Goal: Information Seeking & Learning: Learn about a topic

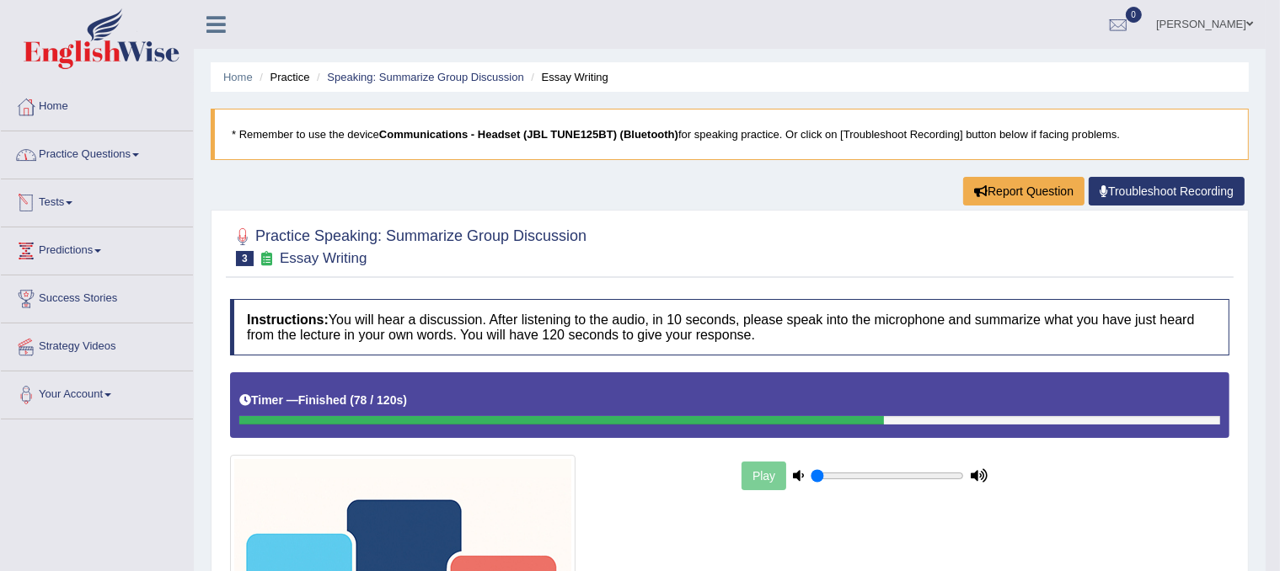
click at [137, 151] on link "Practice Questions" at bounding box center [97, 152] width 192 height 42
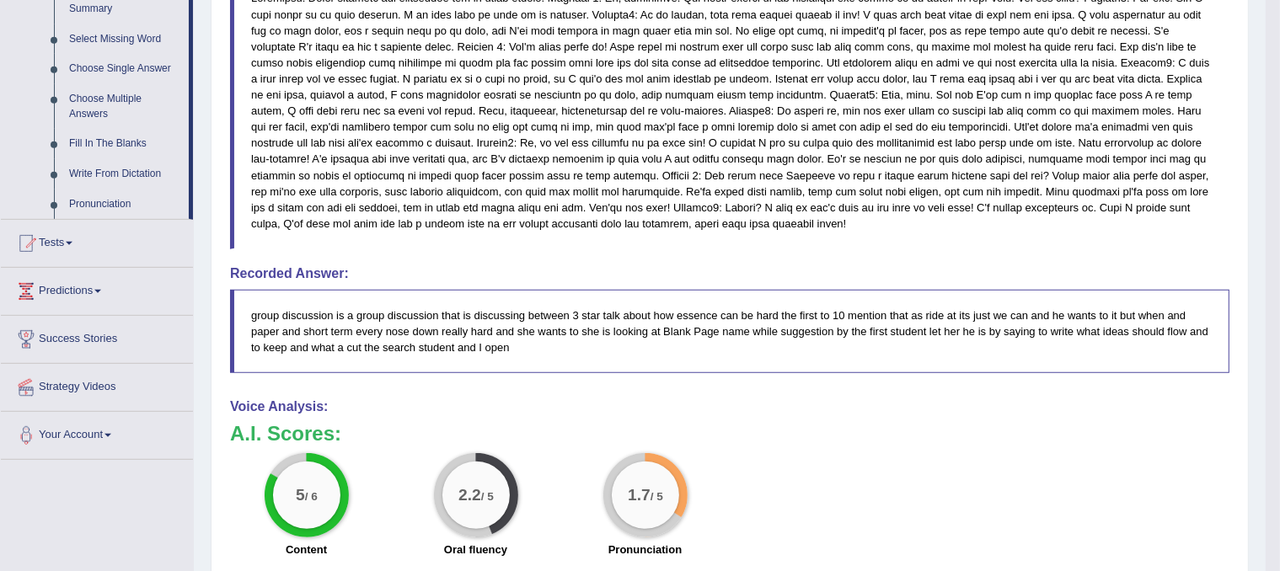
scroll to position [668, 0]
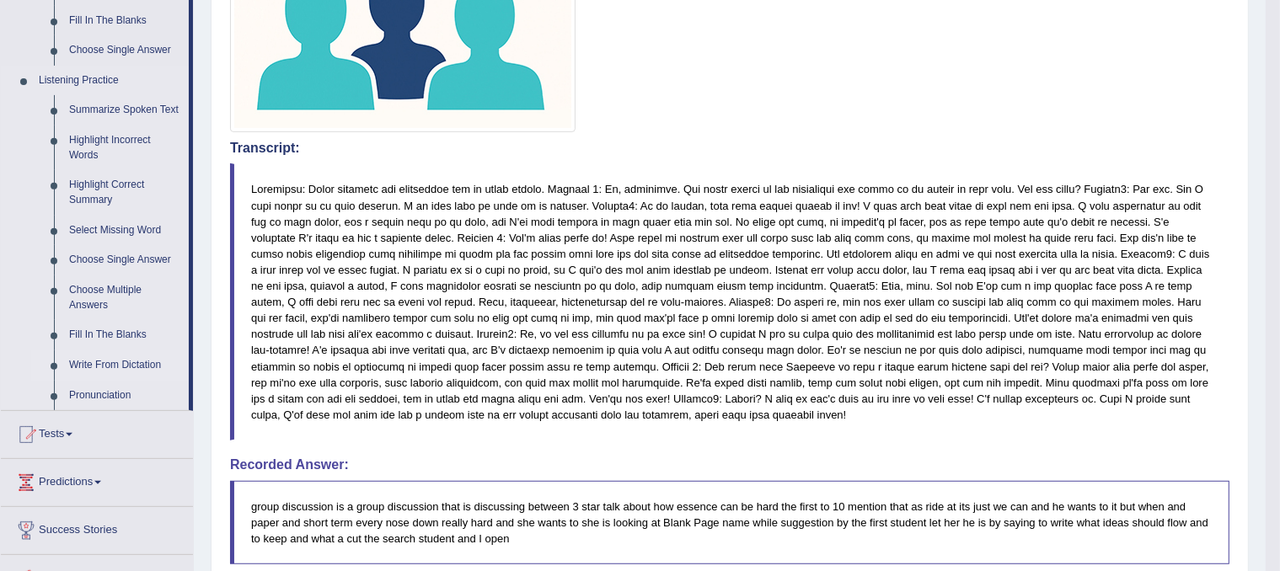
click at [112, 361] on link "Write From Dictation" at bounding box center [125, 366] width 127 height 30
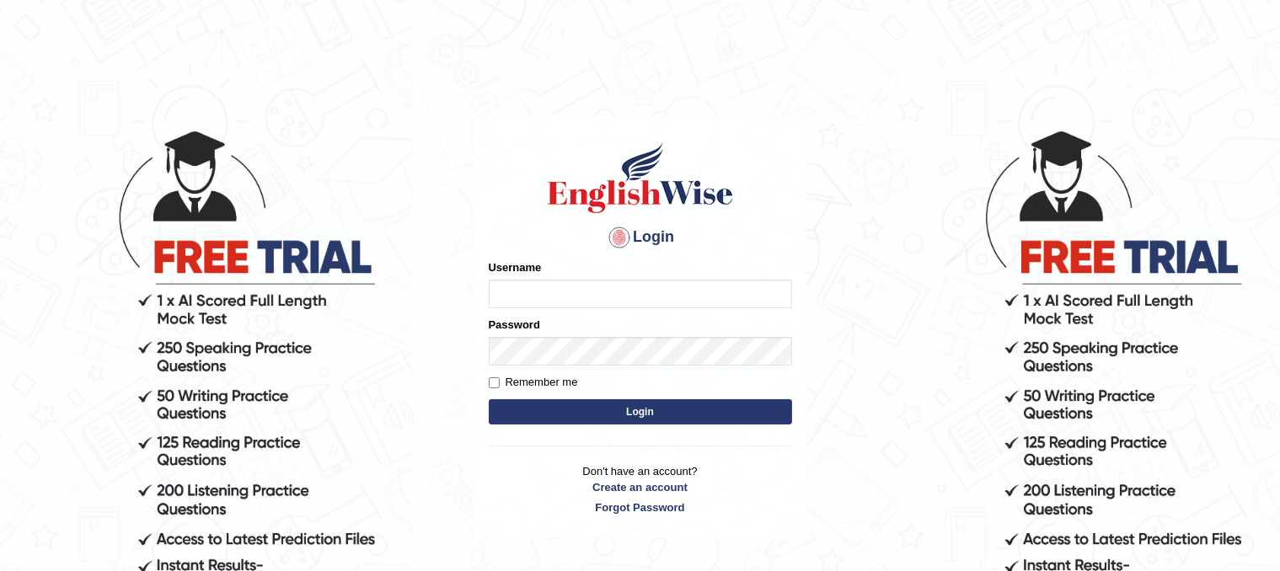
type input "sam1234567"
click at [700, 419] on button "Login" at bounding box center [640, 412] width 303 height 25
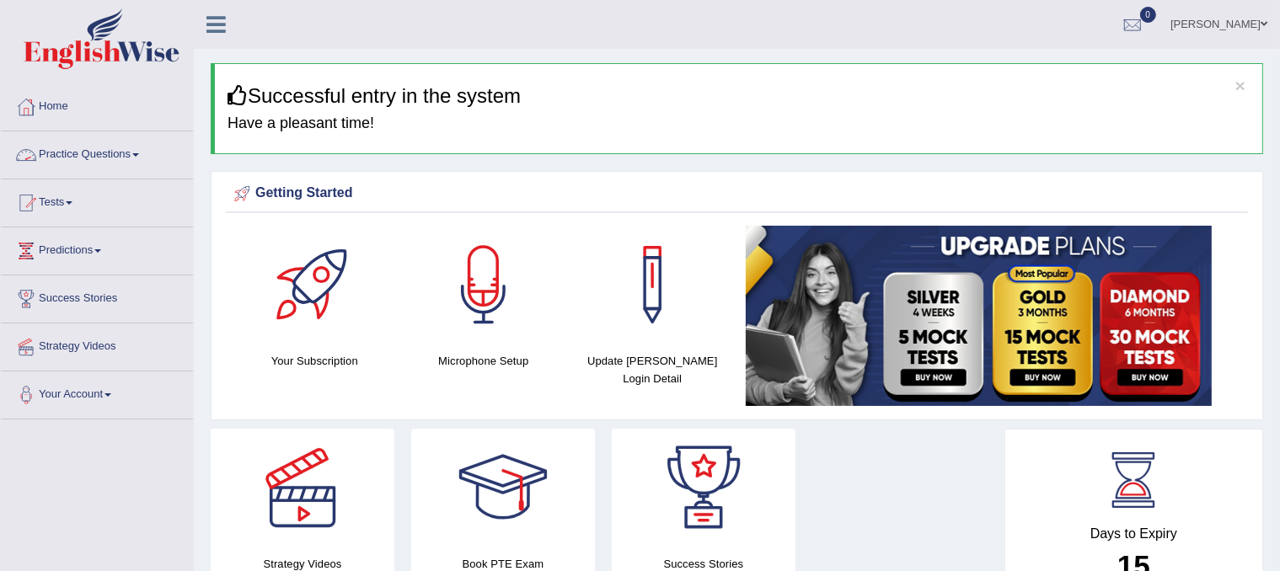
click at [142, 152] on link "Practice Questions" at bounding box center [97, 152] width 192 height 42
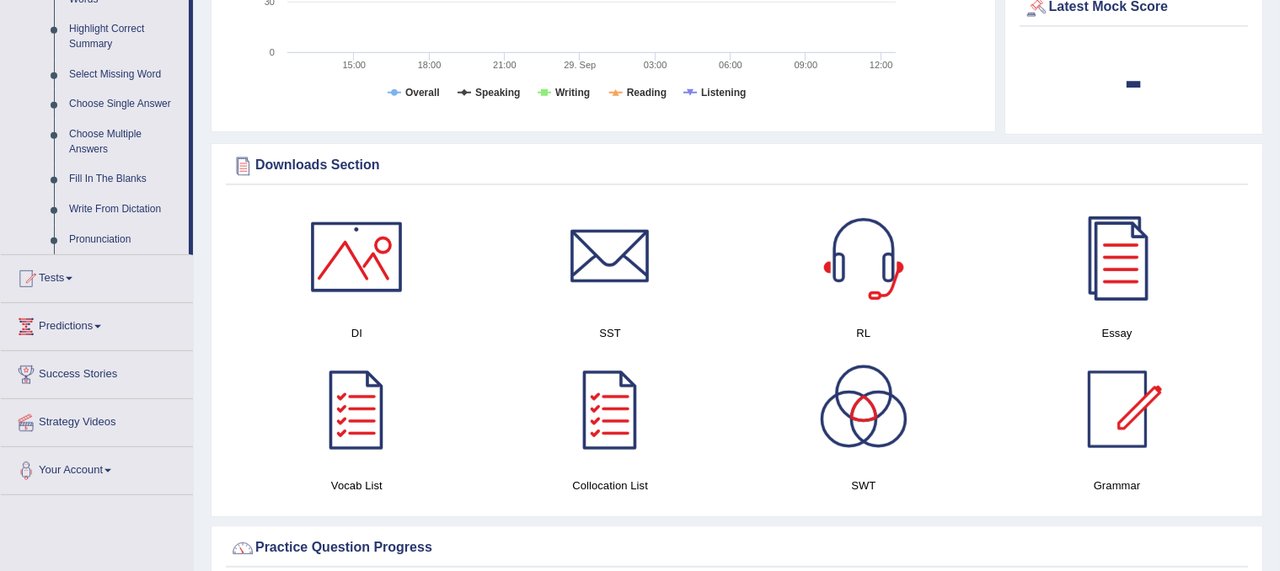
scroll to position [843, 0]
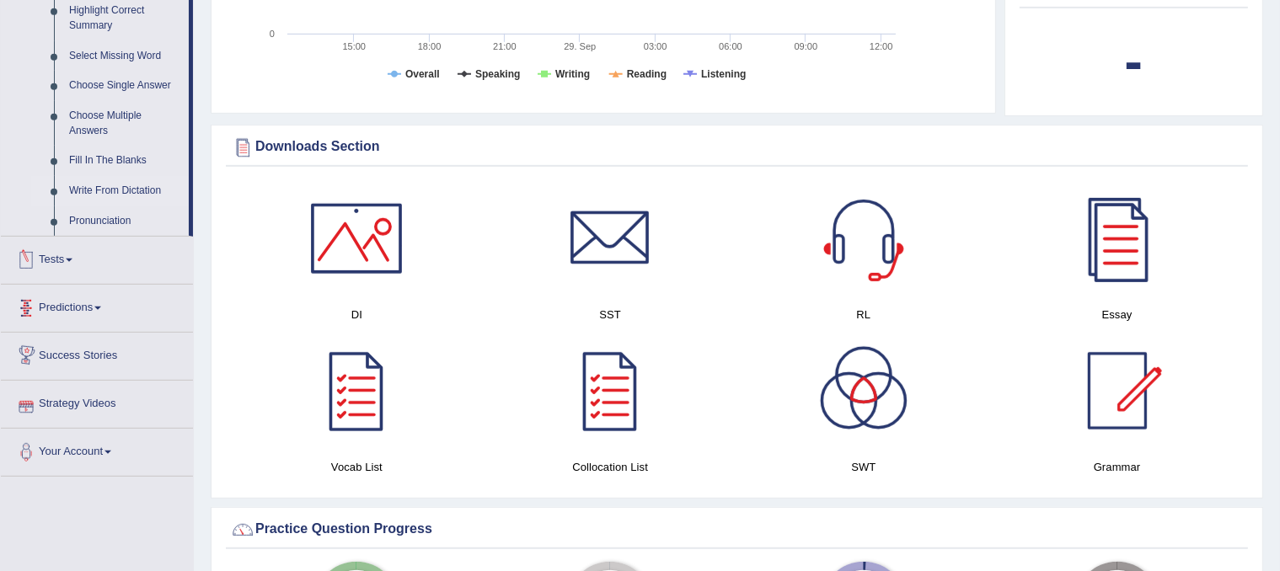
click at [122, 193] on link "Write From Dictation" at bounding box center [125, 191] width 127 height 30
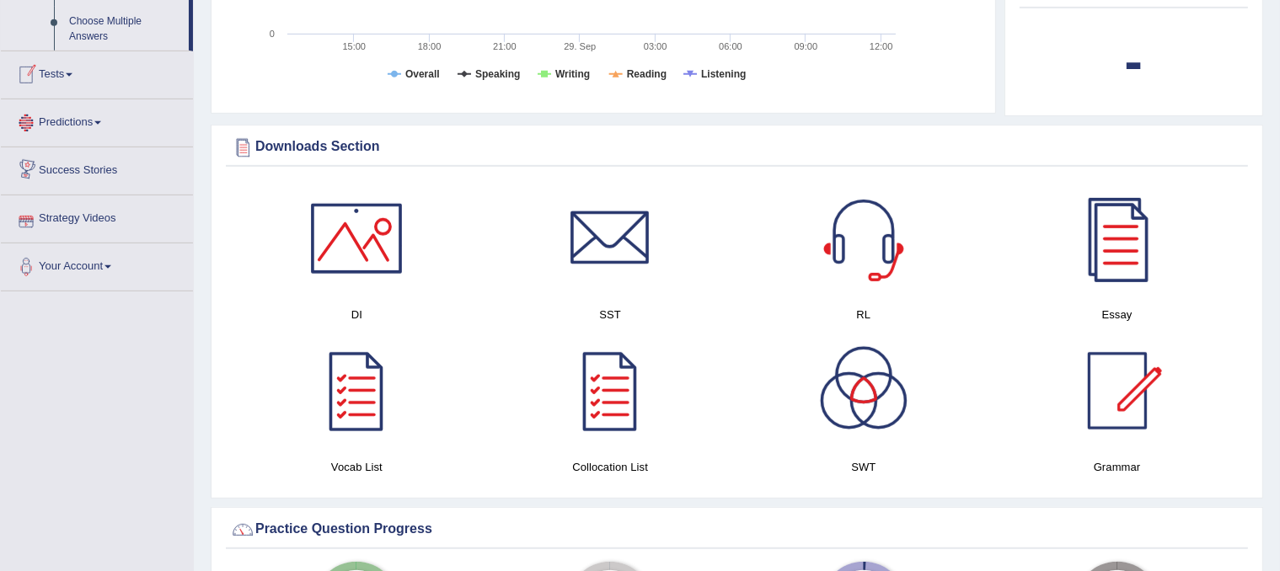
scroll to position [450, 0]
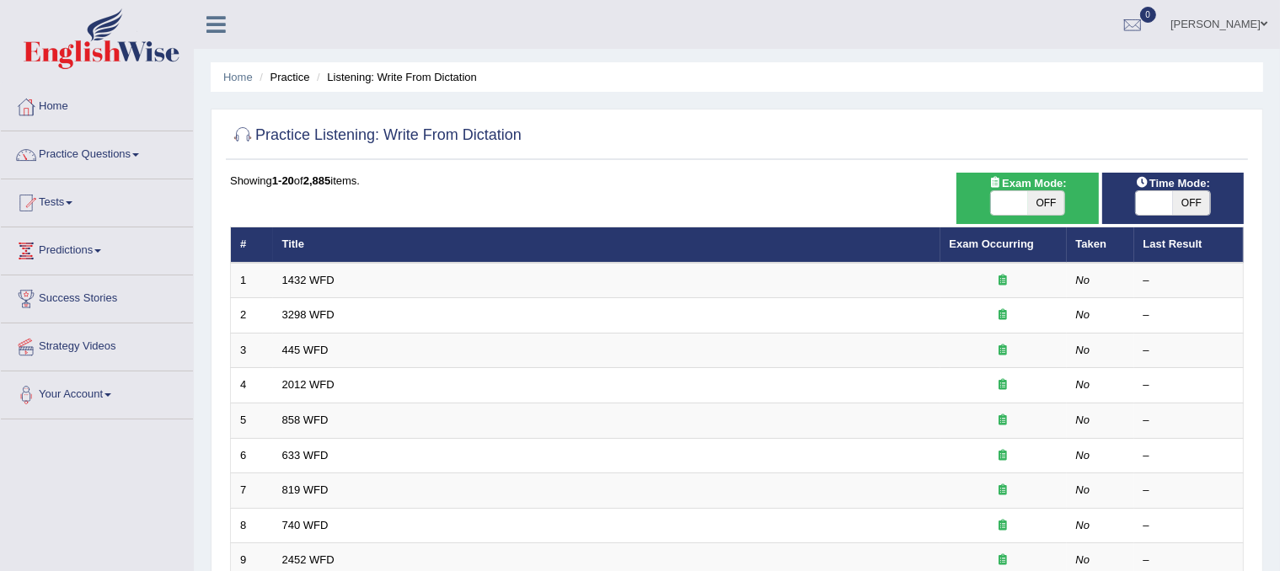
click at [1193, 196] on span "OFF" at bounding box center [1191, 203] width 37 height 24
checkbox input "true"
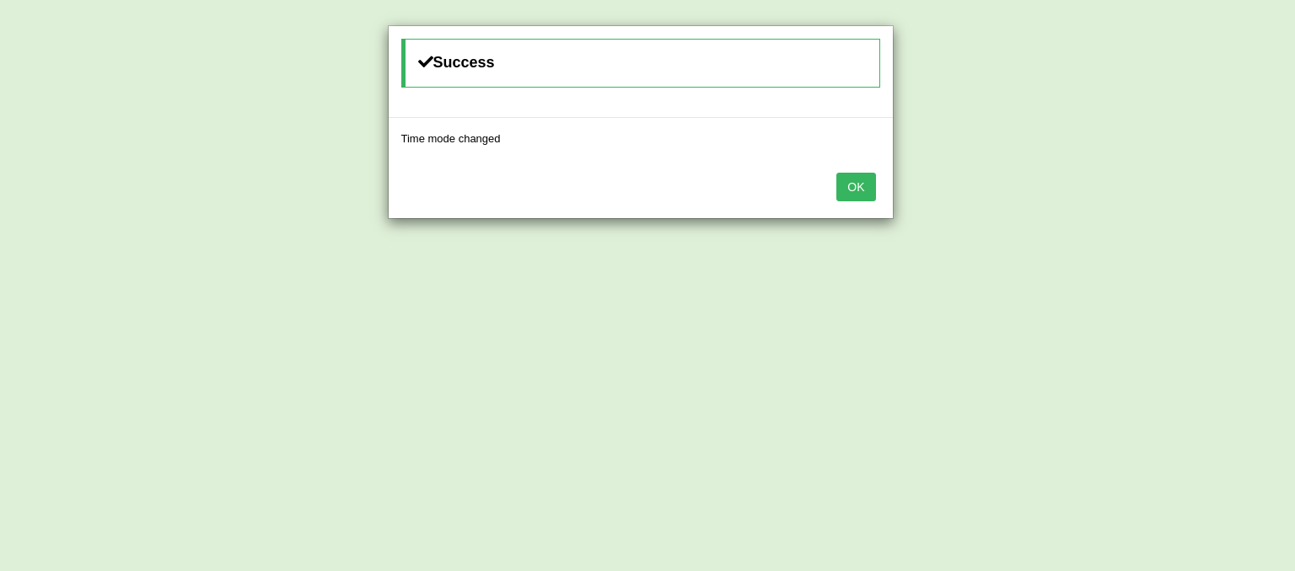
click at [849, 185] on button "OK" at bounding box center [855, 187] width 39 height 29
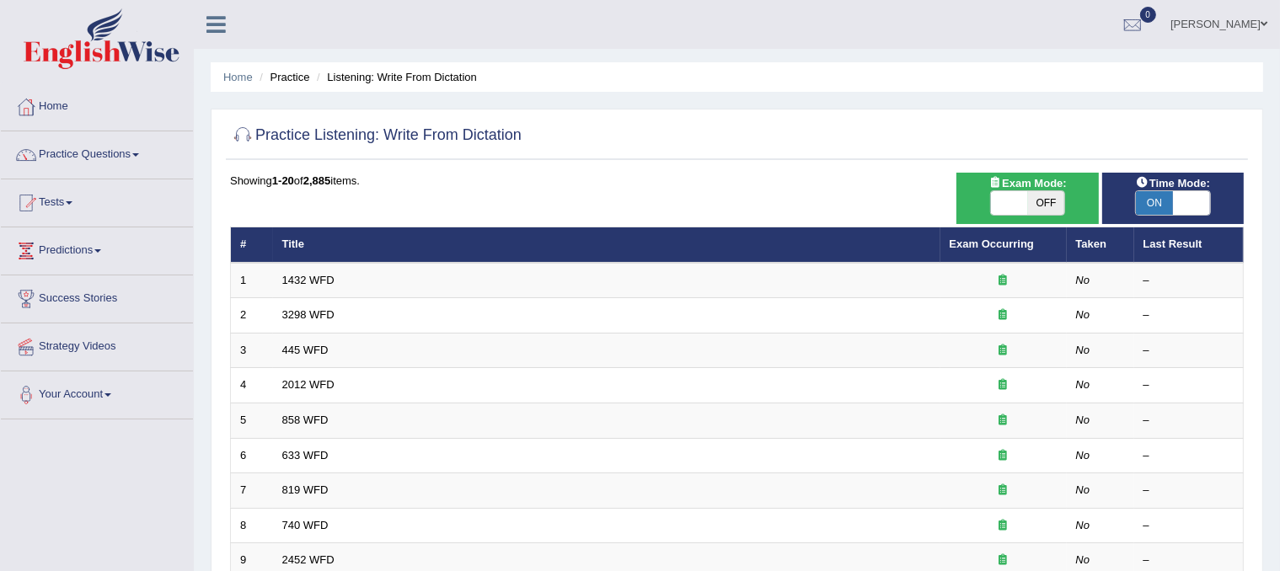
click at [1040, 204] on span "OFF" at bounding box center [1046, 203] width 37 height 24
checkbox input "true"
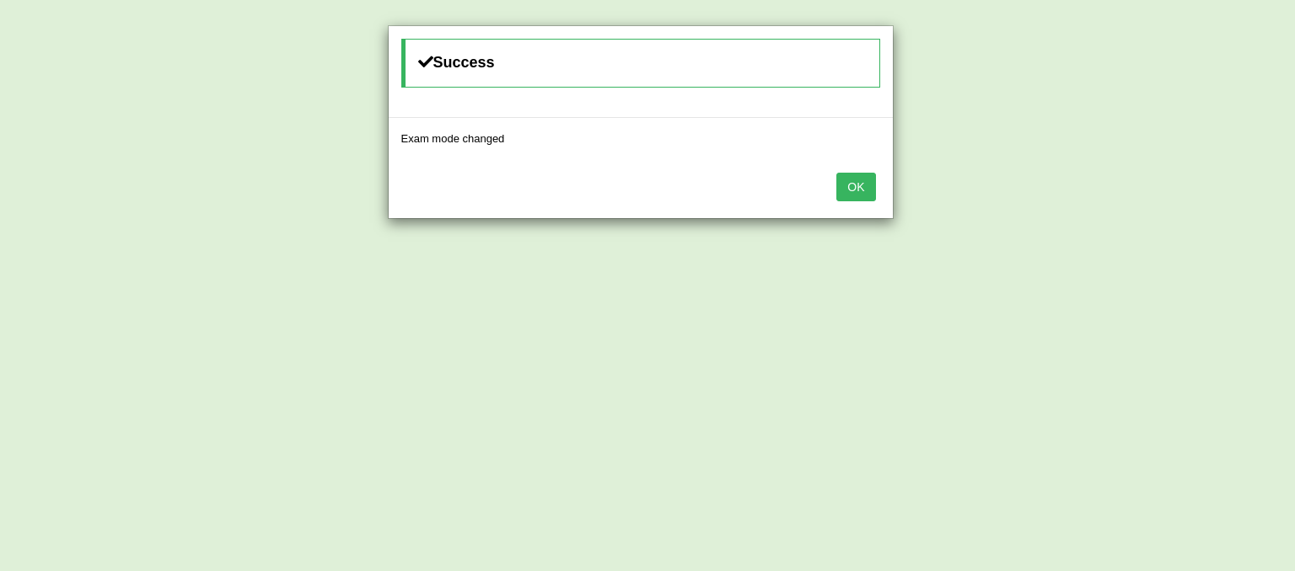
click at [863, 196] on button "OK" at bounding box center [855, 187] width 39 height 29
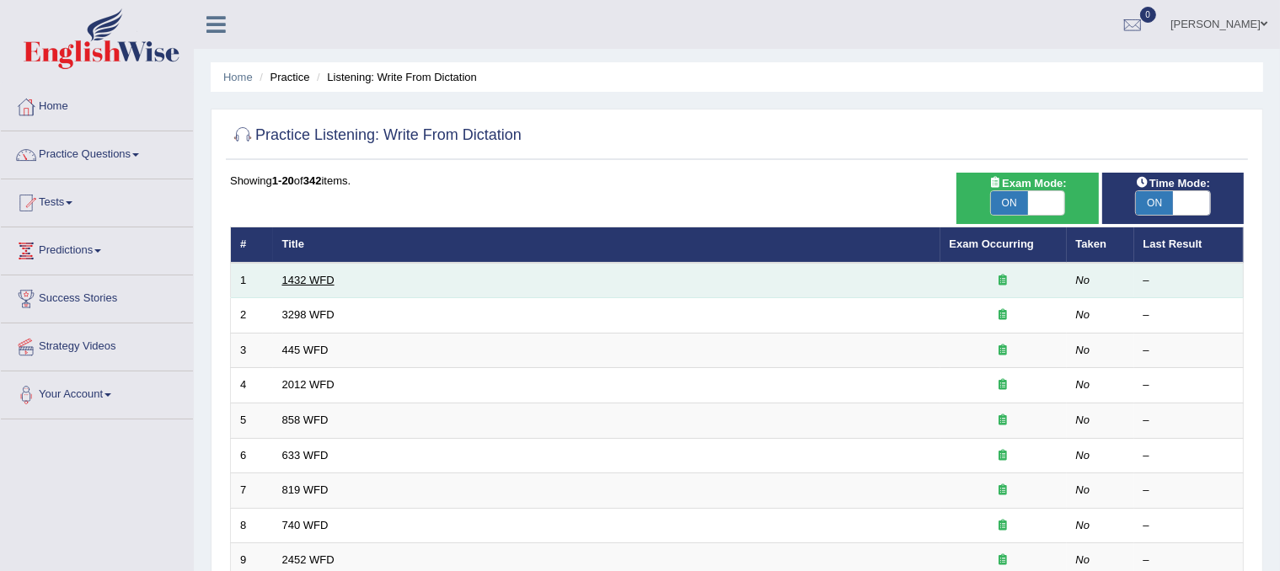
click at [311, 283] on link "1432 WFD" at bounding box center [308, 280] width 52 height 13
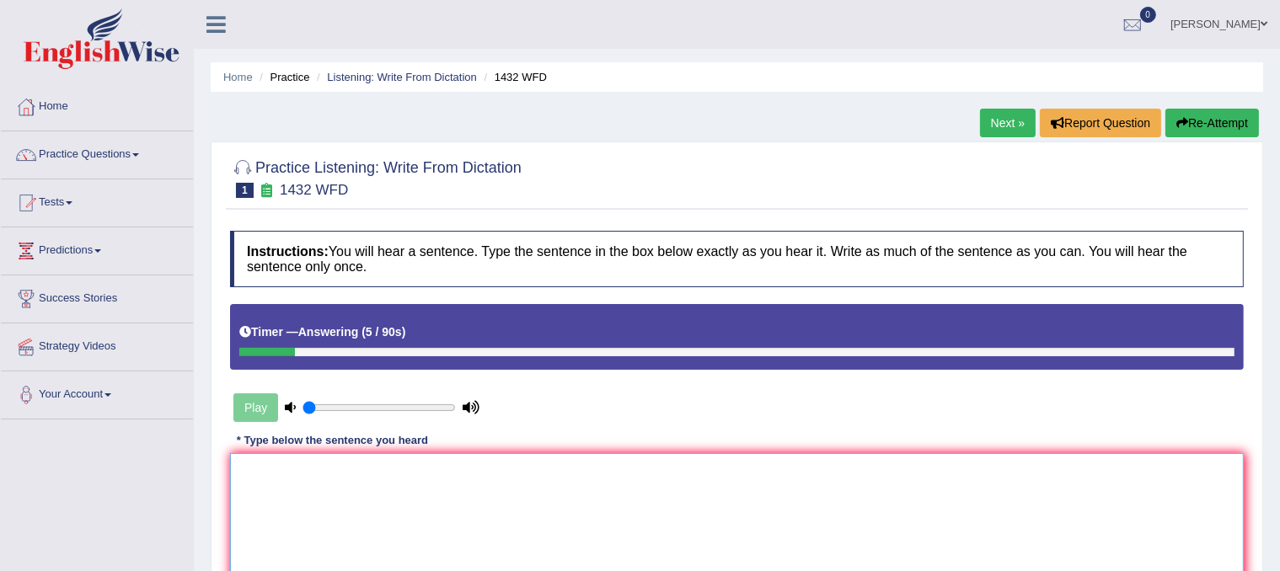
click at [564, 469] on textarea at bounding box center [737, 535] width 1014 height 164
click at [245, 469] on textarea "more physical activity is benficial to your health." at bounding box center [737, 535] width 1014 height 164
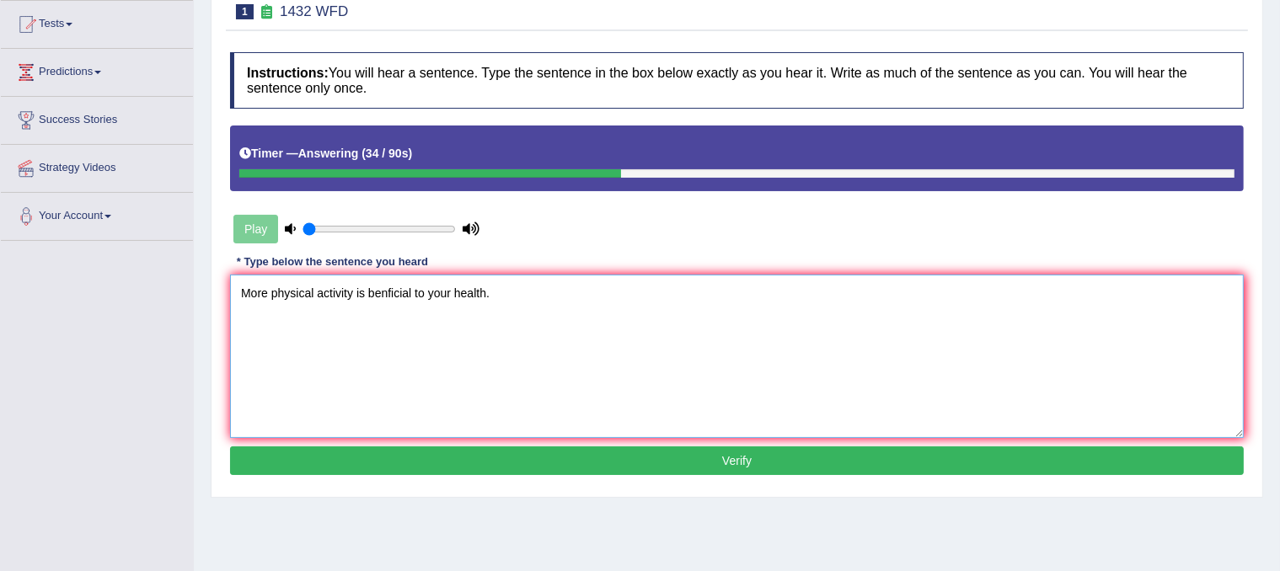
scroll to position [159, 0]
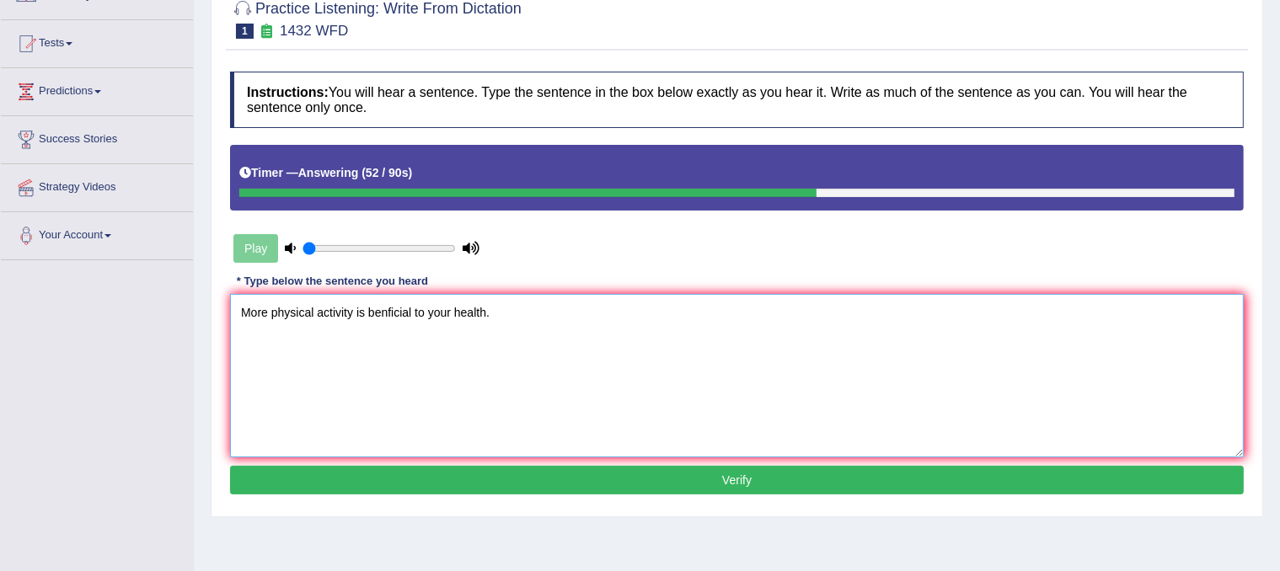
type textarea "More physical activity is benficial to your health."
click at [597, 480] on button "Verify" at bounding box center [737, 480] width 1014 height 29
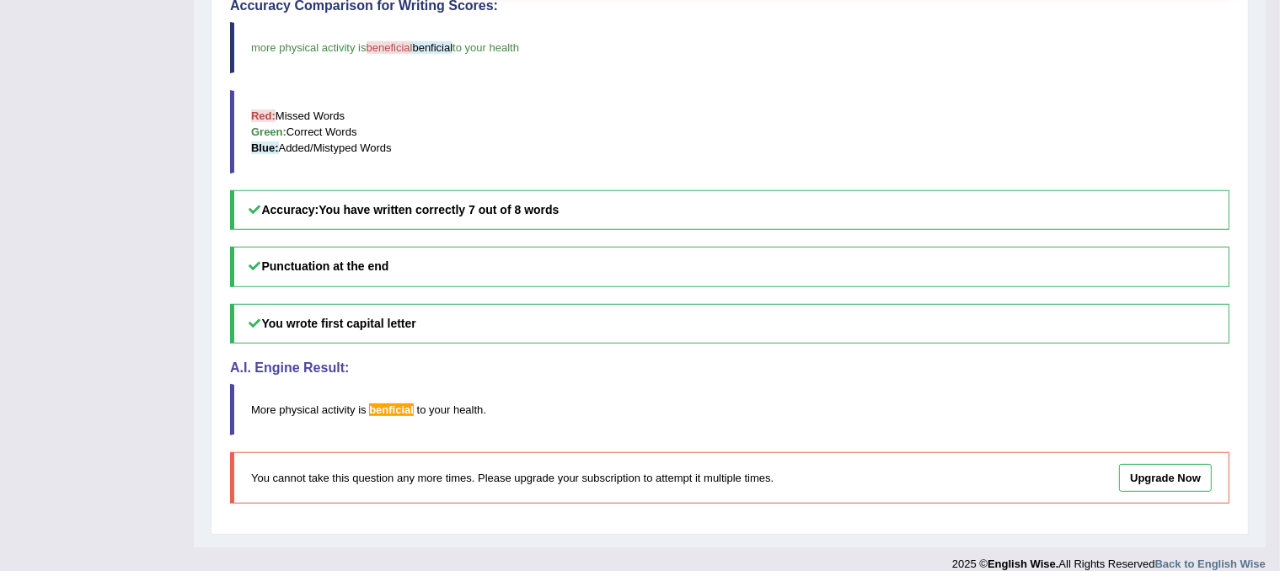
scroll to position [0, 0]
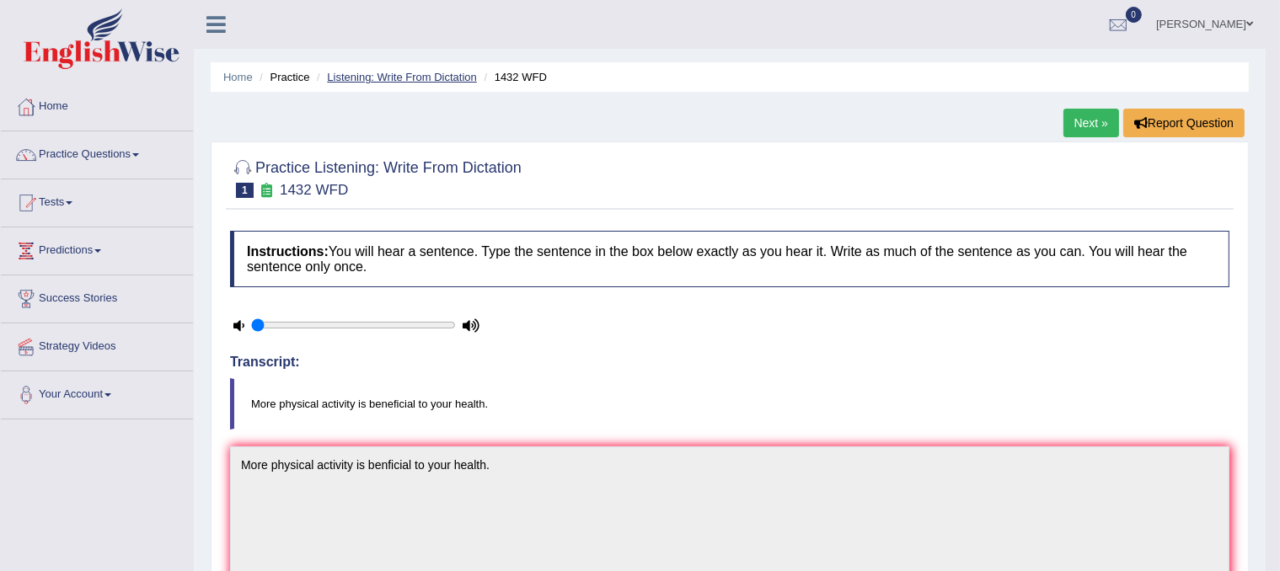
click at [382, 72] on link "Listening: Write From Dictation" at bounding box center [402, 77] width 150 height 13
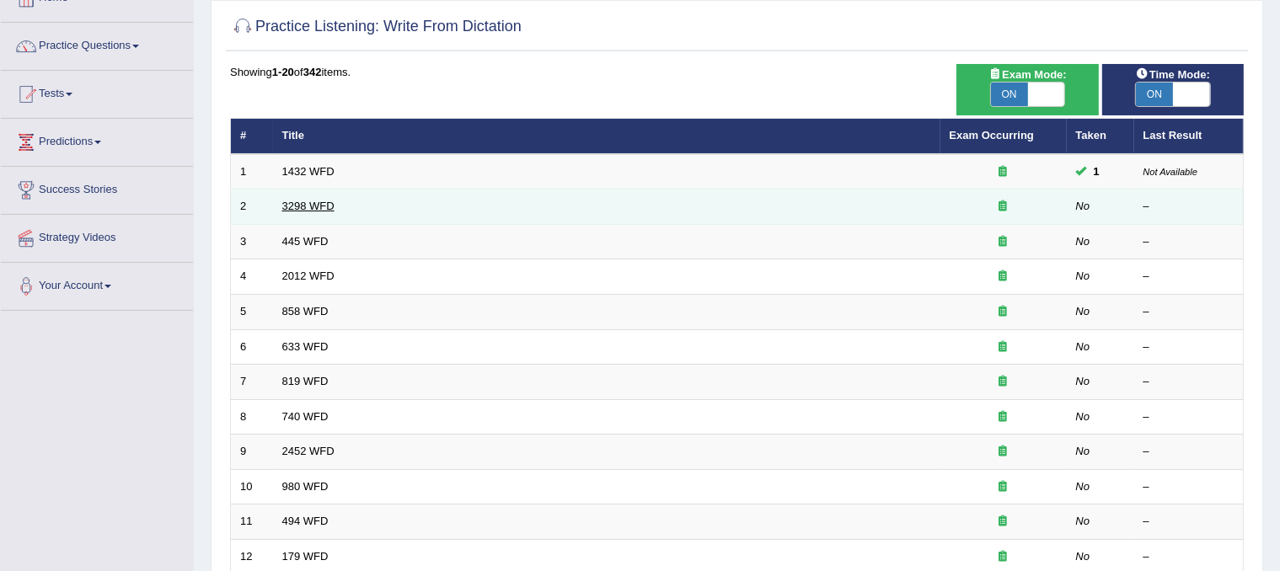
scroll to position [140, 0]
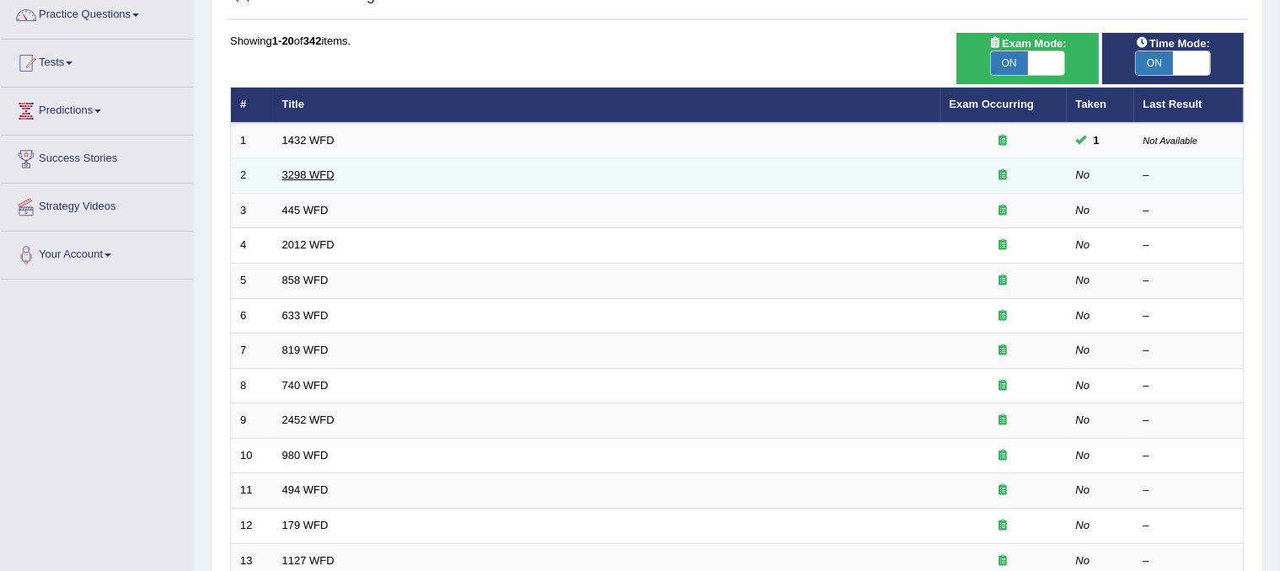
click at [311, 173] on link "3298 WFD" at bounding box center [308, 175] width 52 height 13
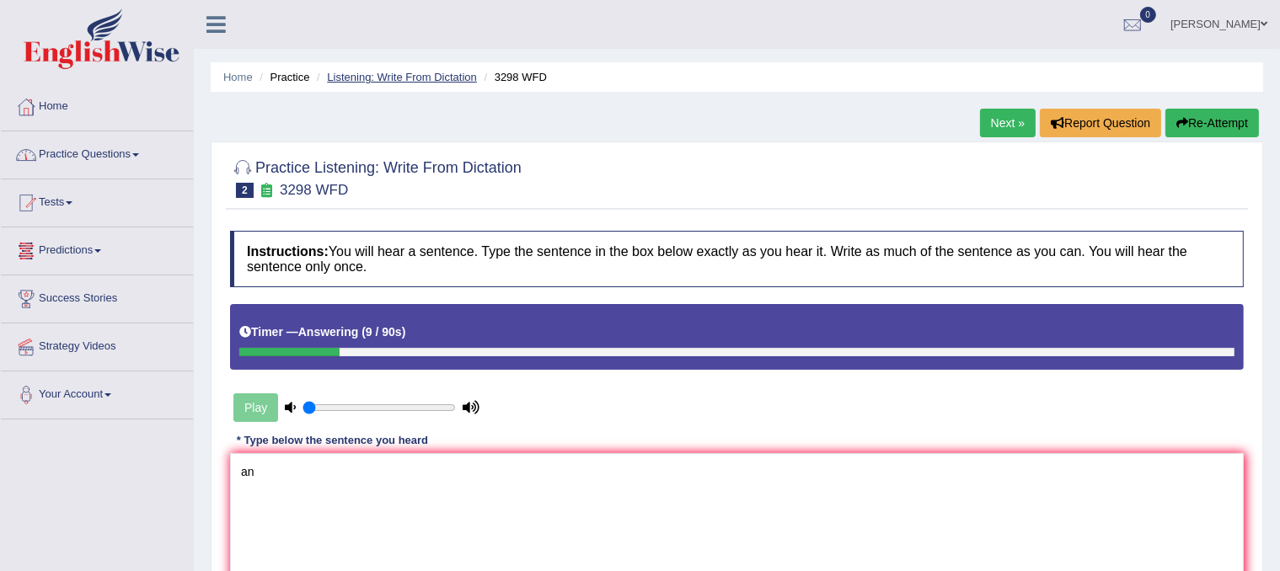
type textarea "an"
click at [373, 77] on link "Listening: Write From Dictation" at bounding box center [402, 77] width 150 height 13
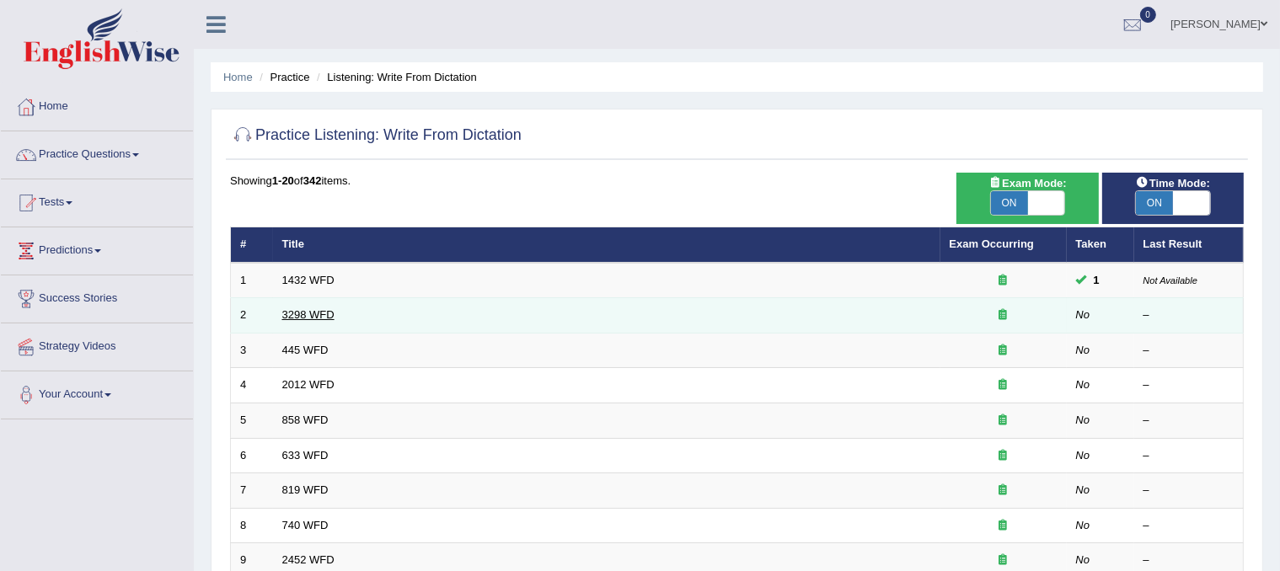
click at [319, 314] on link "3298 WFD" at bounding box center [308, 314] width 52 height 13
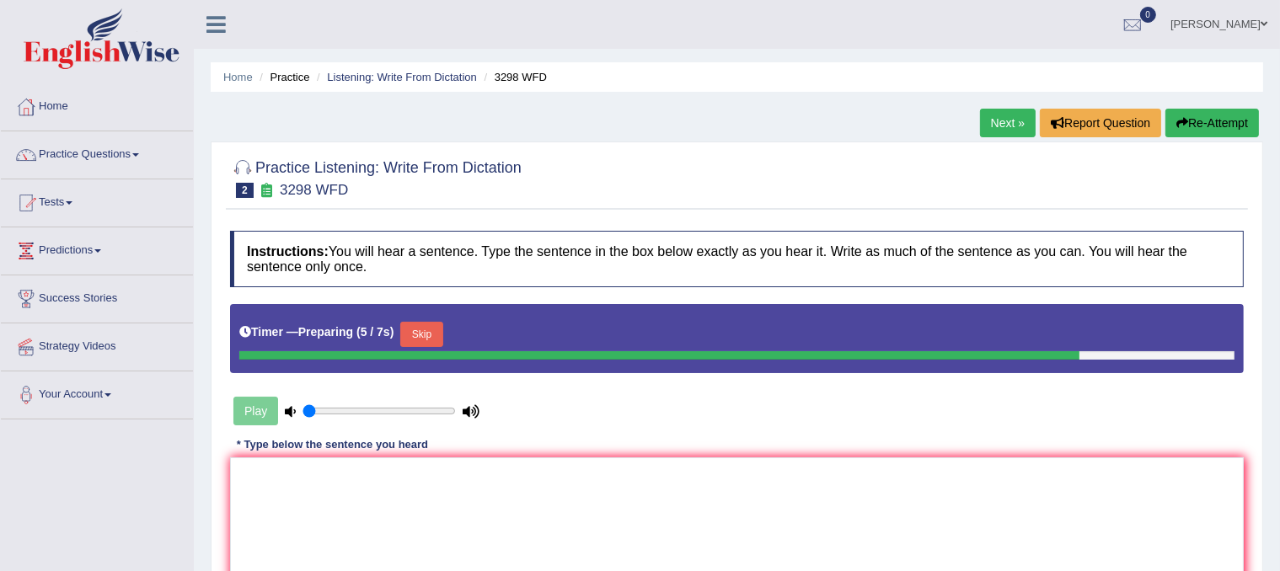
type input "0.65"
click at [400, 410] on input "range" at bounding box center [379, 411] width 153 height 13
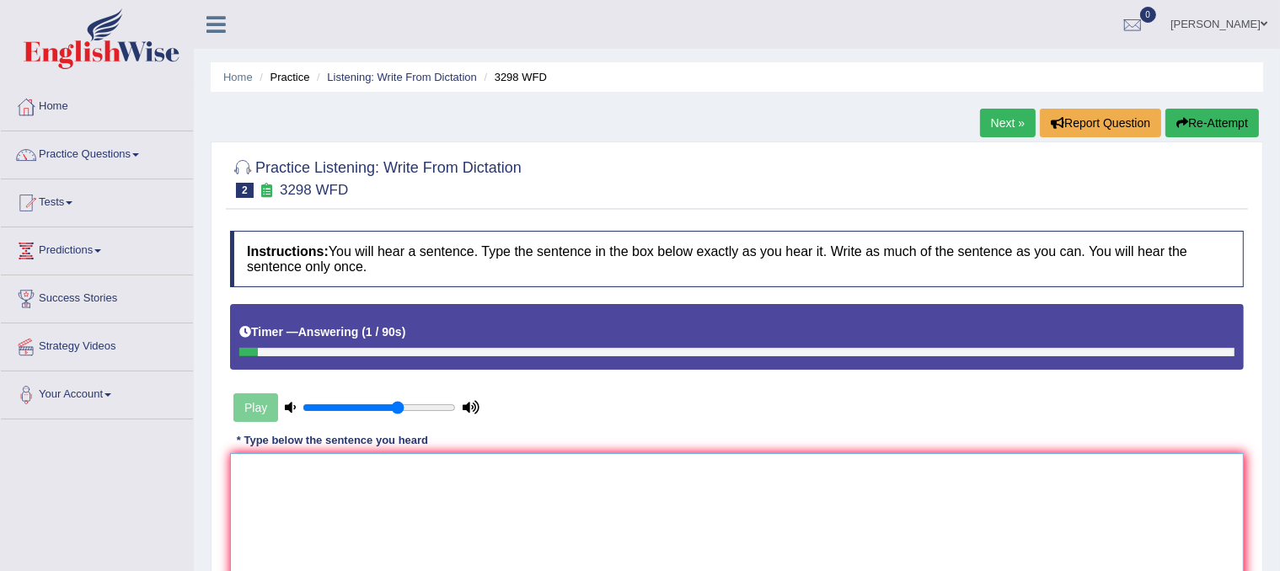
click at [327, 492] on textarea at bounding box center [737, 535] width 1014 height 164
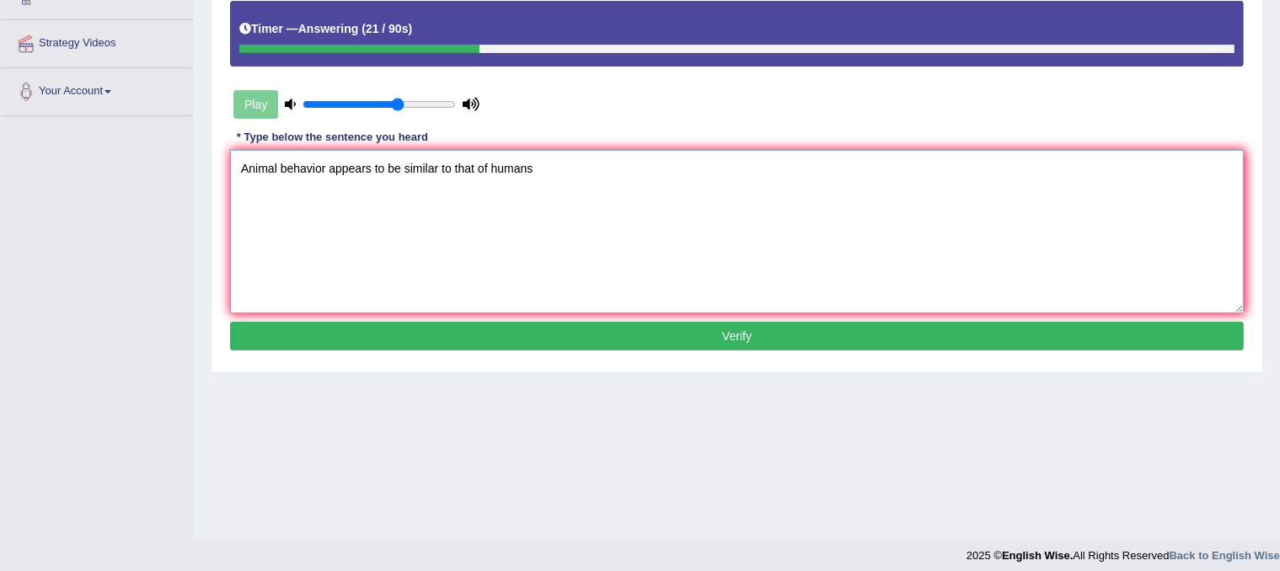
scroll to position [300, 0]
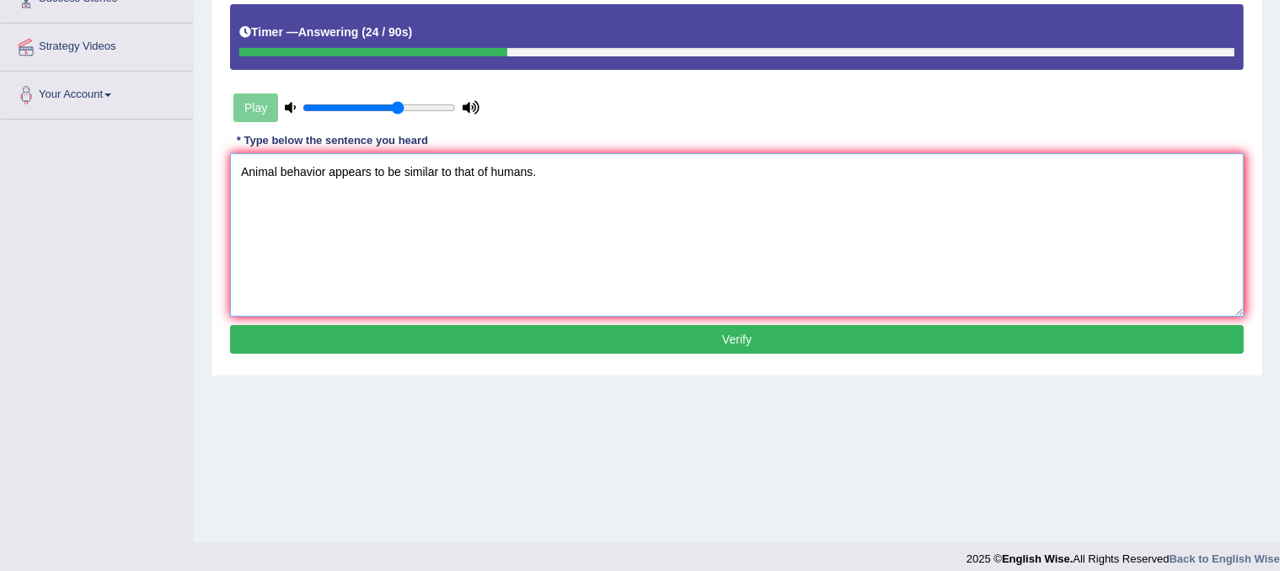
type textarea "Animal behavior appears to be similar to that of humans."
click at [680, 341] on button "Verify" at bounding box center [737, 339] width 1014 height 29
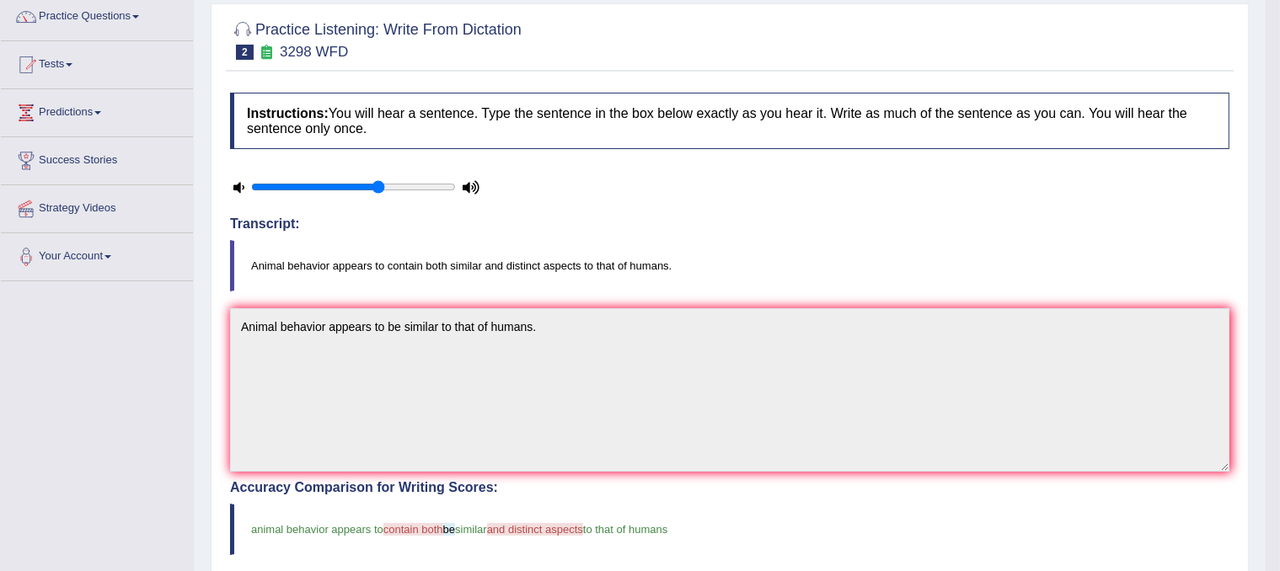
scroll to position [73, 0]
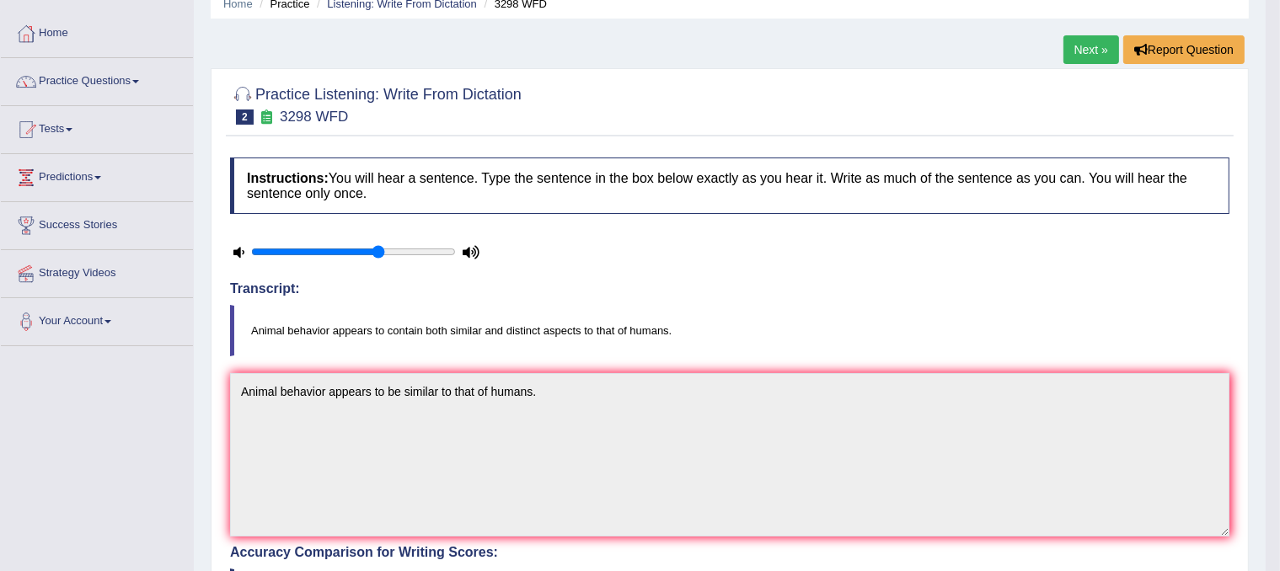
type input "0.5"
click at [344, 255] on input "range" at bounding box center [353, 251] width 205 height 13
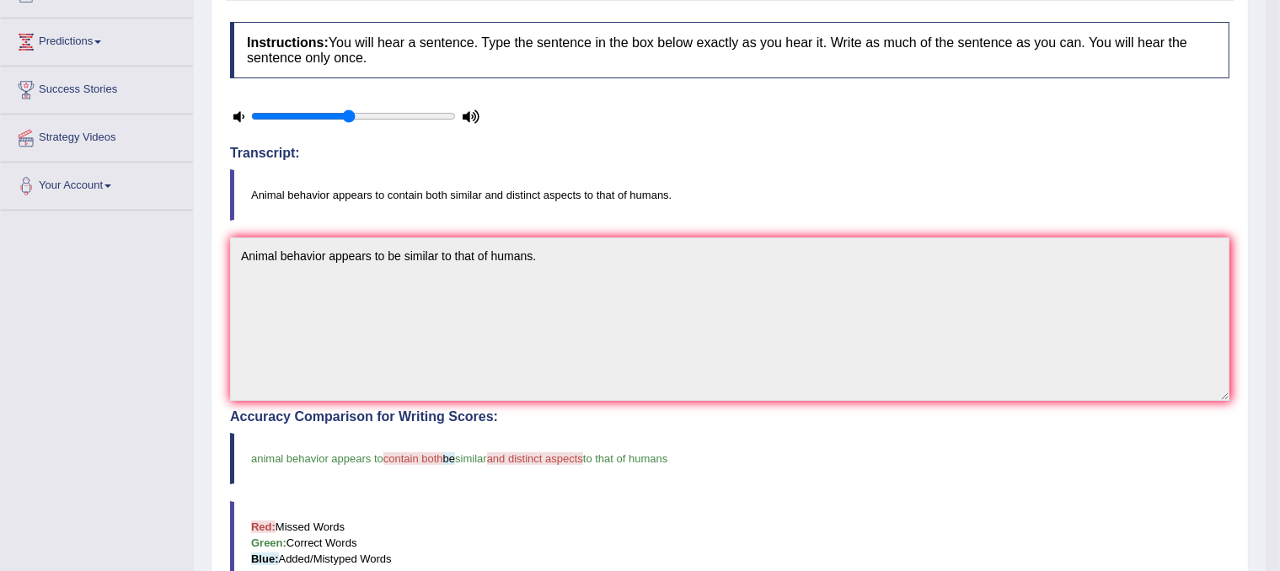
scroll to position [0, 0]
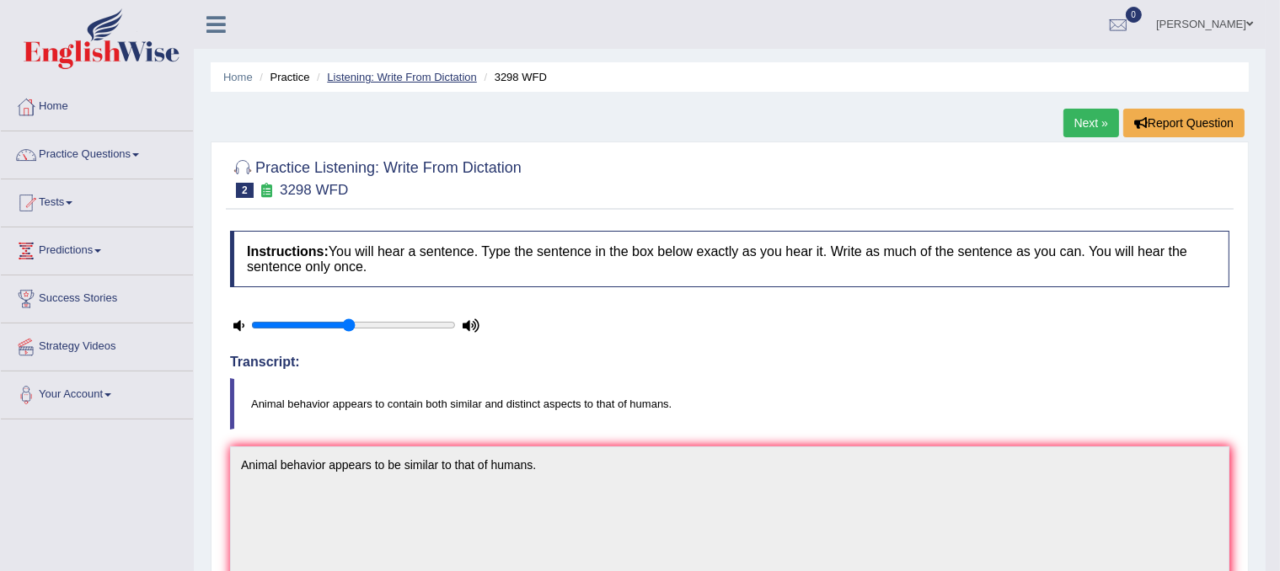
click at [398, 77] on link "Listening: Write From Dictation" at bounding box center [402, 77] width 150 height 13
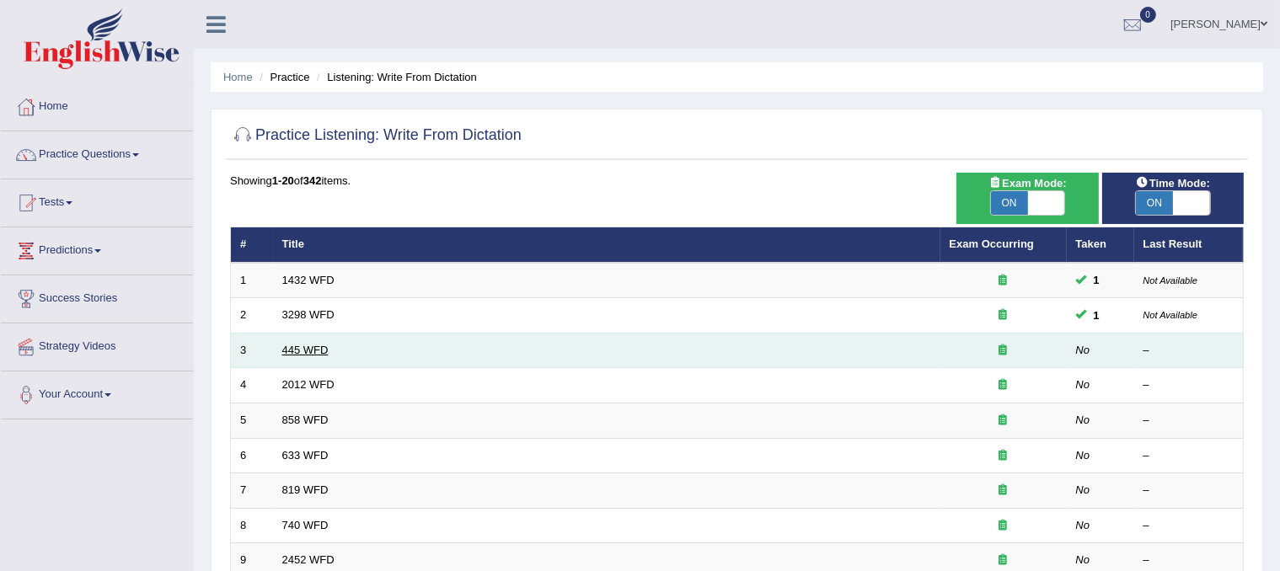
click at [304, 351] on link "445 WFD" at bounding box center [305, 350] width 46 height 13
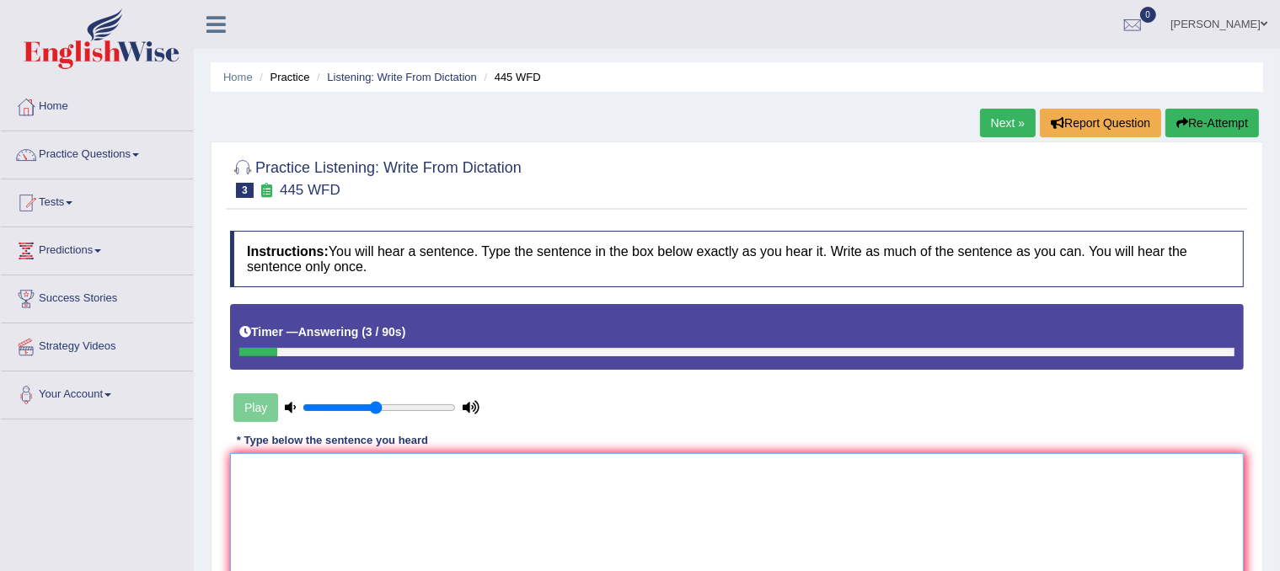
click at [308, 483] on textarea at bounding box center [737, 535] width 1014 height 164
click at [243, 473] on textarea "the American astrounaomers made a plan to land" at bounding box center [737, 535] width 1014 height 164
click at [364, 471] on textarea "The American astrounaomers made a plan to land" at bounding box center [737, 535] width 1014 height 164
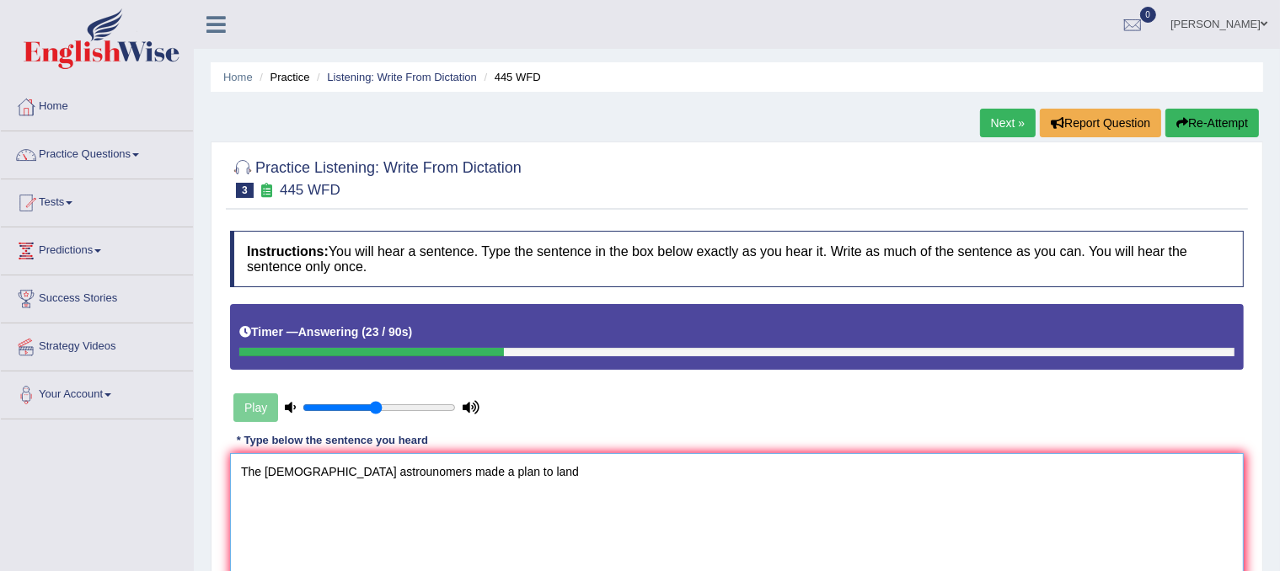
click at [517, 464] on textarea "The American astrounomers made a plan to land" at bounding box center [737, 535] width 1014 height 164
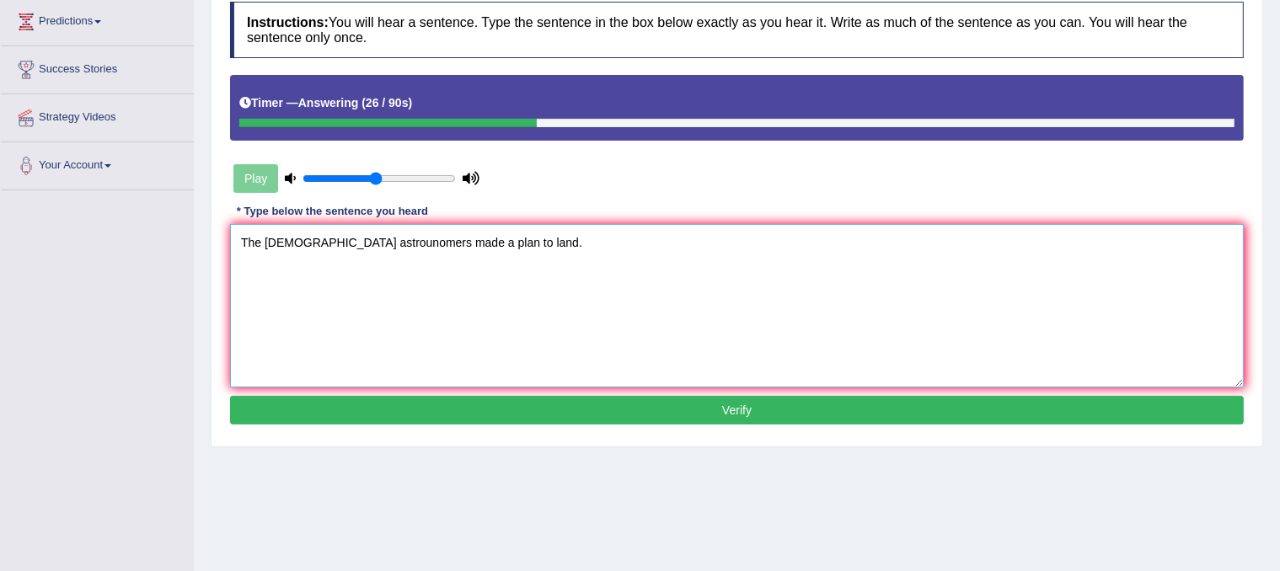
scroll to position [266, 0]
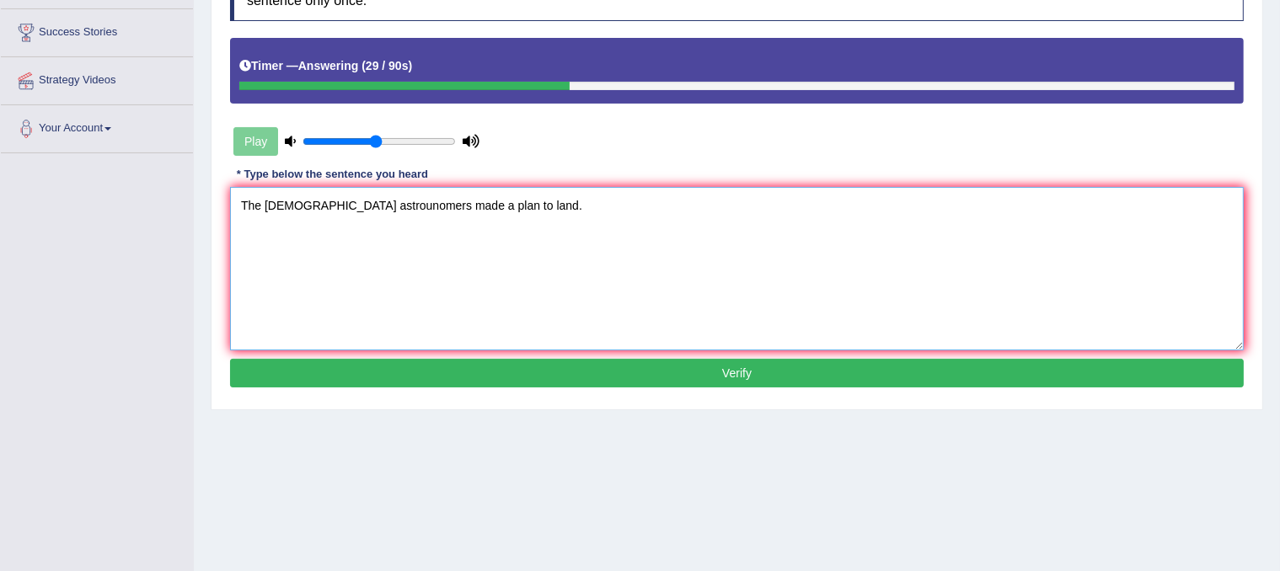
type textarea "The American astrounomers made a plan to land."
click at [635, 368] on button "Verify" at bounding box center [737, 373] width 1014 height 29
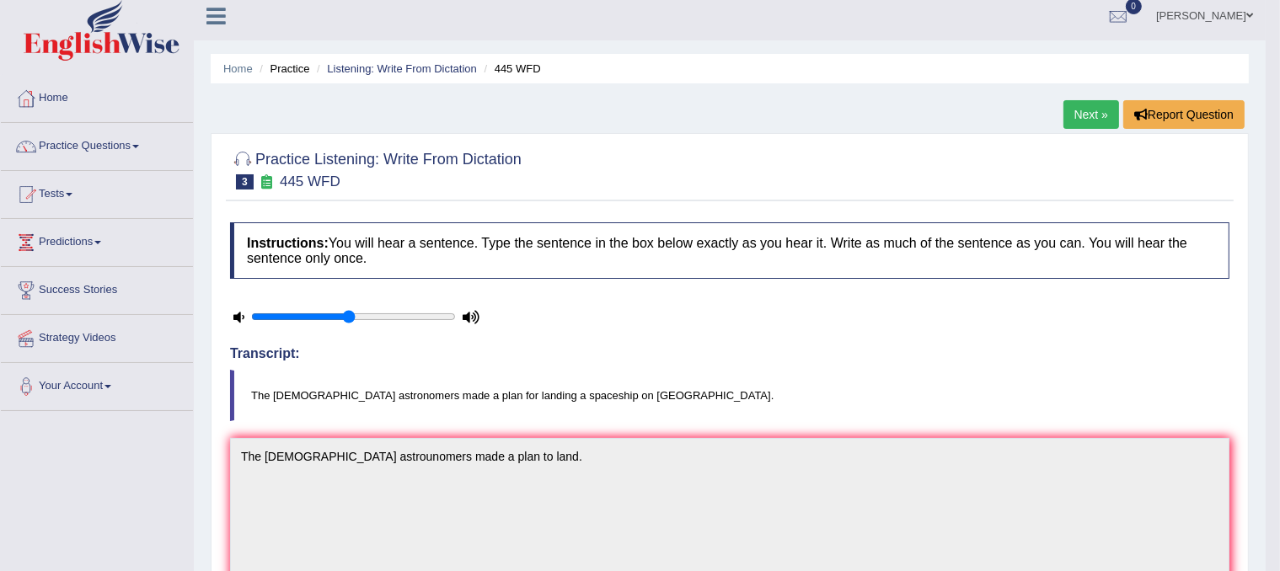
scroll to position [0, 0]
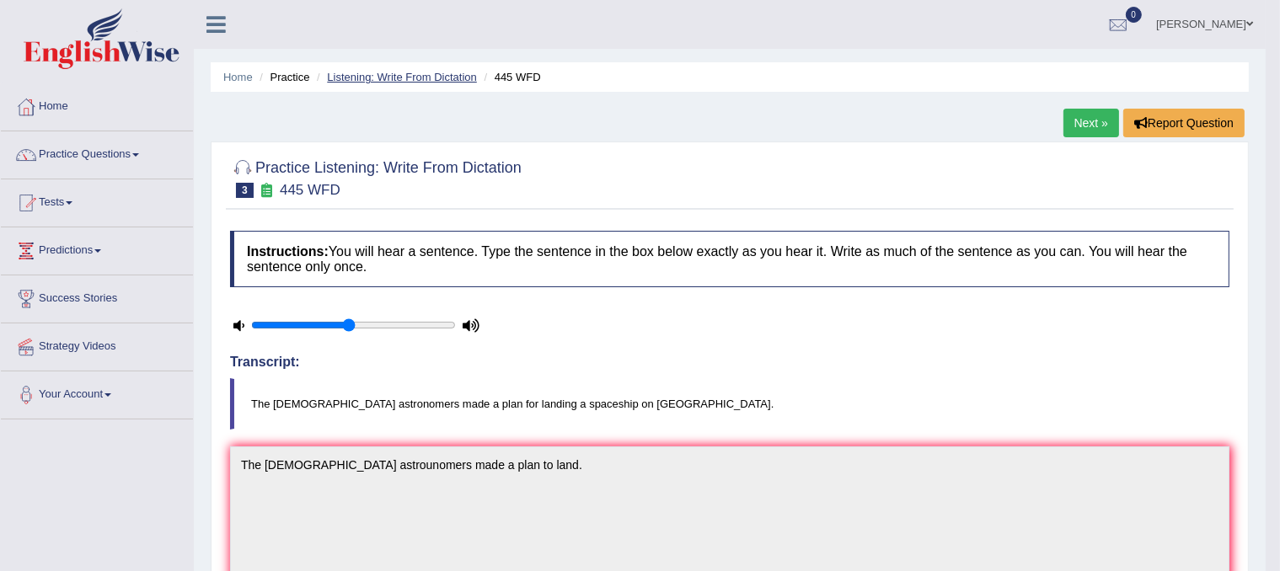
click at [430, 80] on link "Listening: Write From Dictation" at bounding box center [402, 77] width 150 height 13
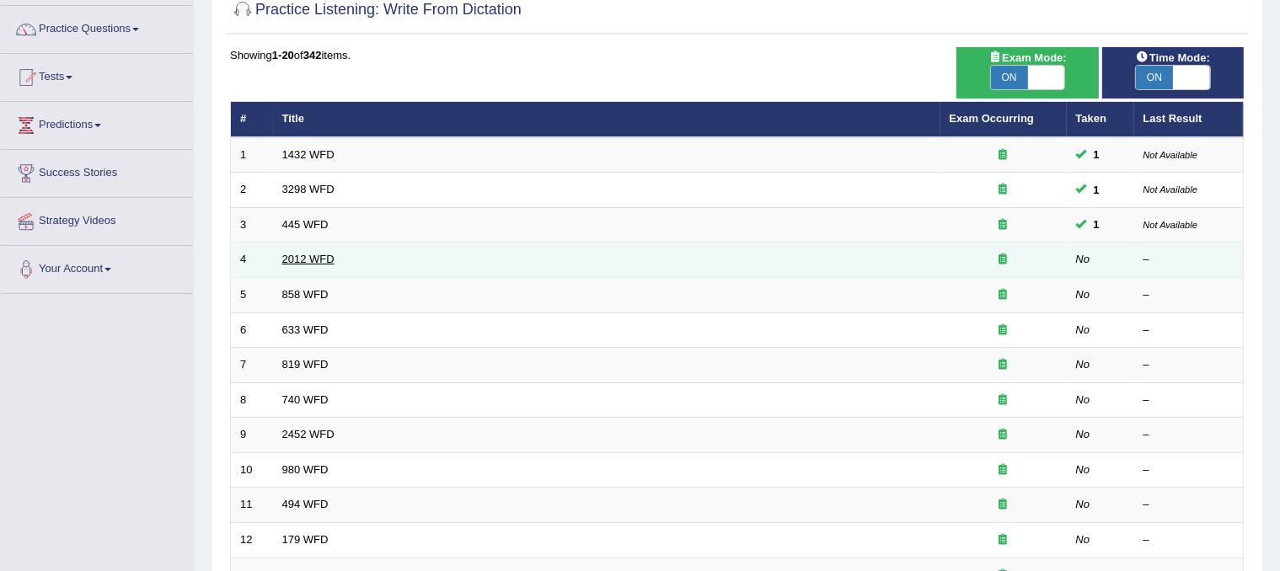
click at [322, 255] on link "2012 WFD" at bounding box center [308, 259] width 52 height 13
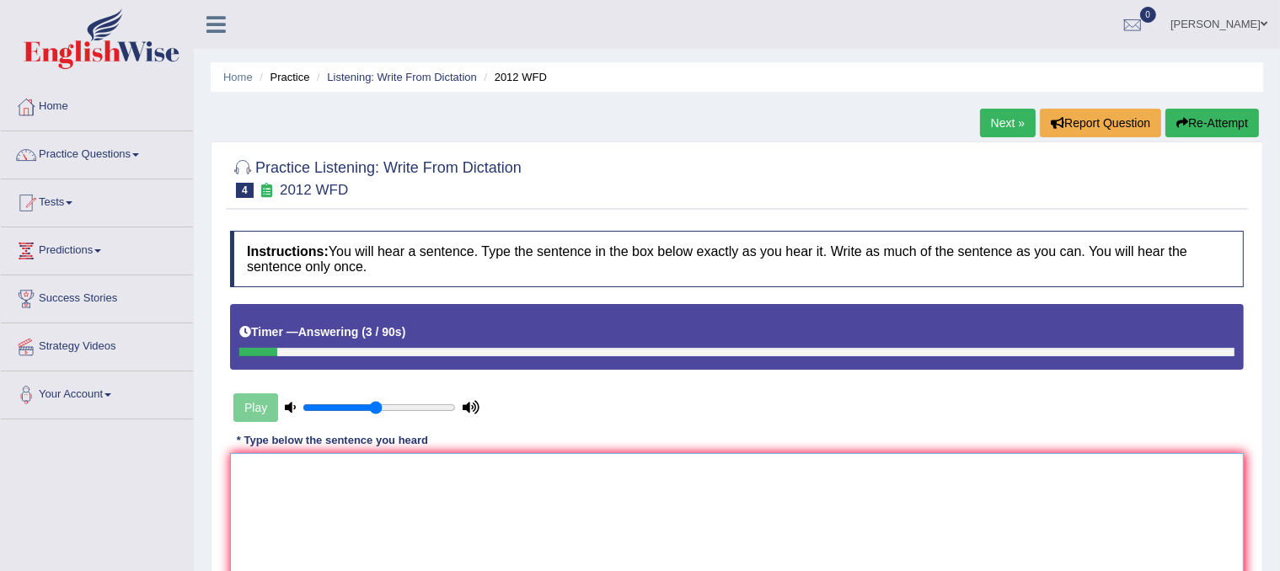
click at [282, 485] on textarea at bounding box center [737, 535] width 1014 height 164
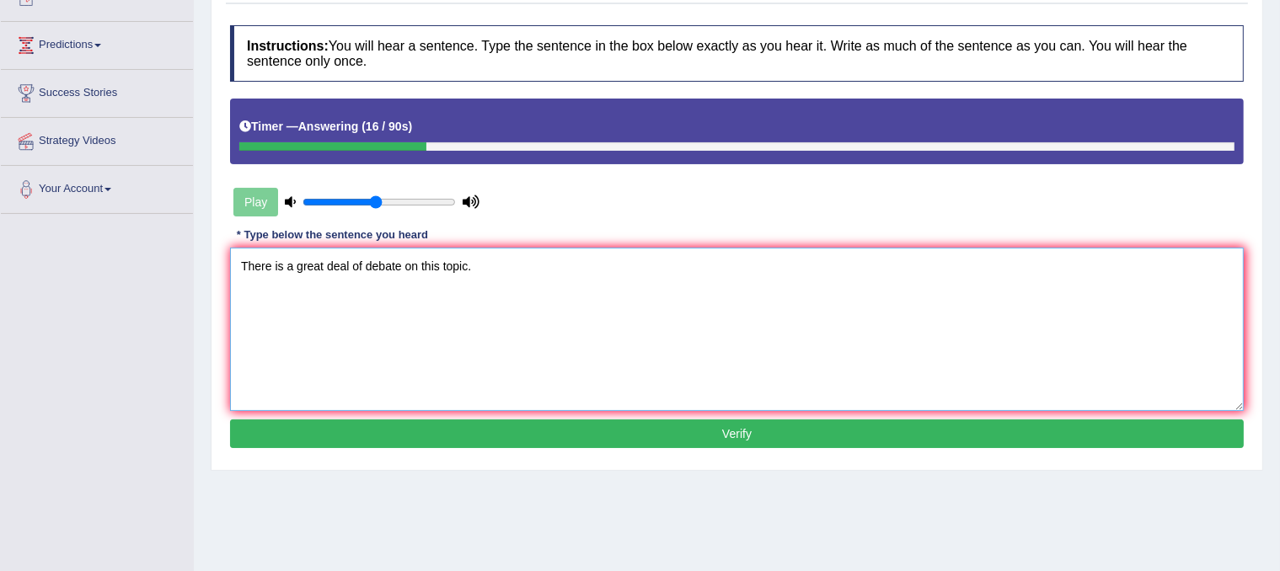
scroll to position [239, 0]
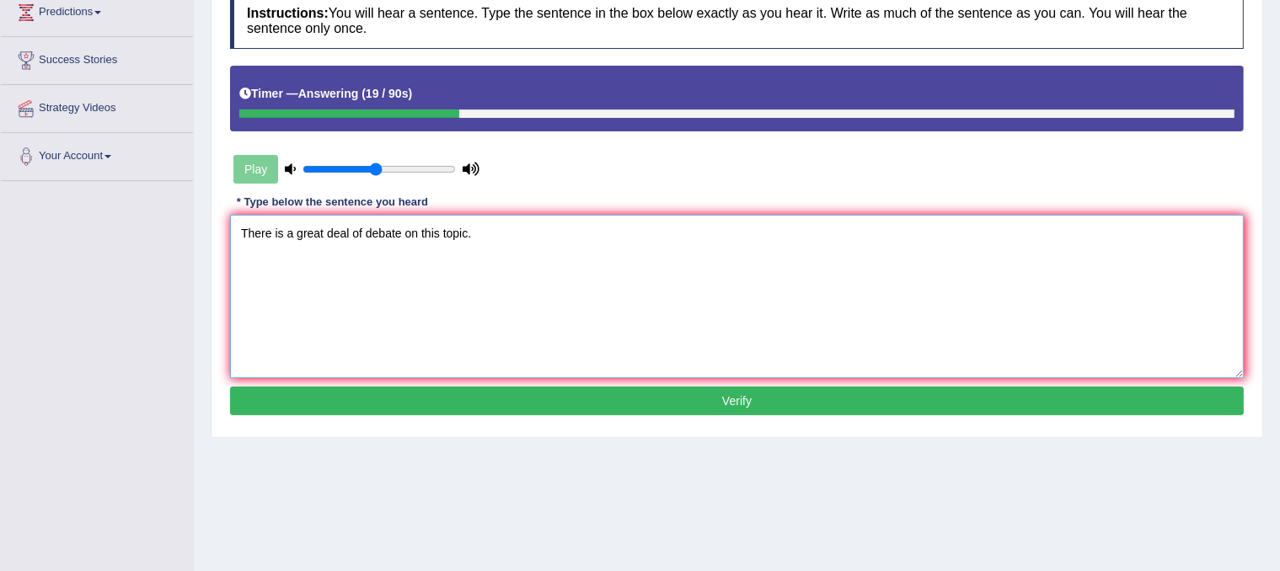
type textarea "There is a great deal of debate on this topic."
click at [581, 395] on button "Verify" at bounding box center [737, 401] width 1014 height 29
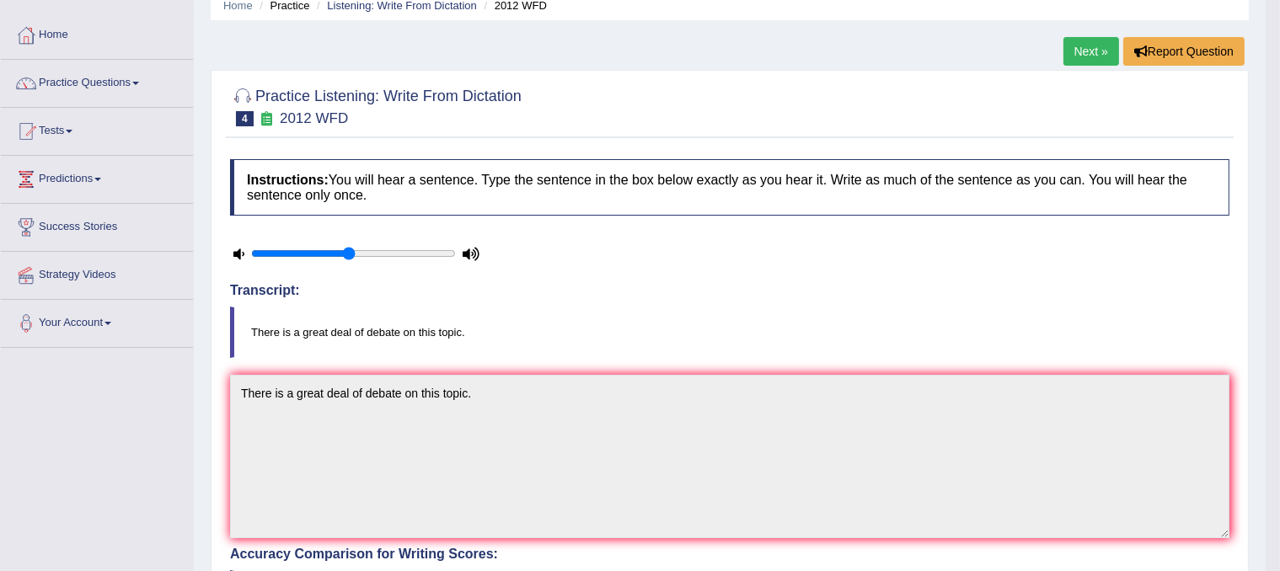
scroll to position [0, 0]
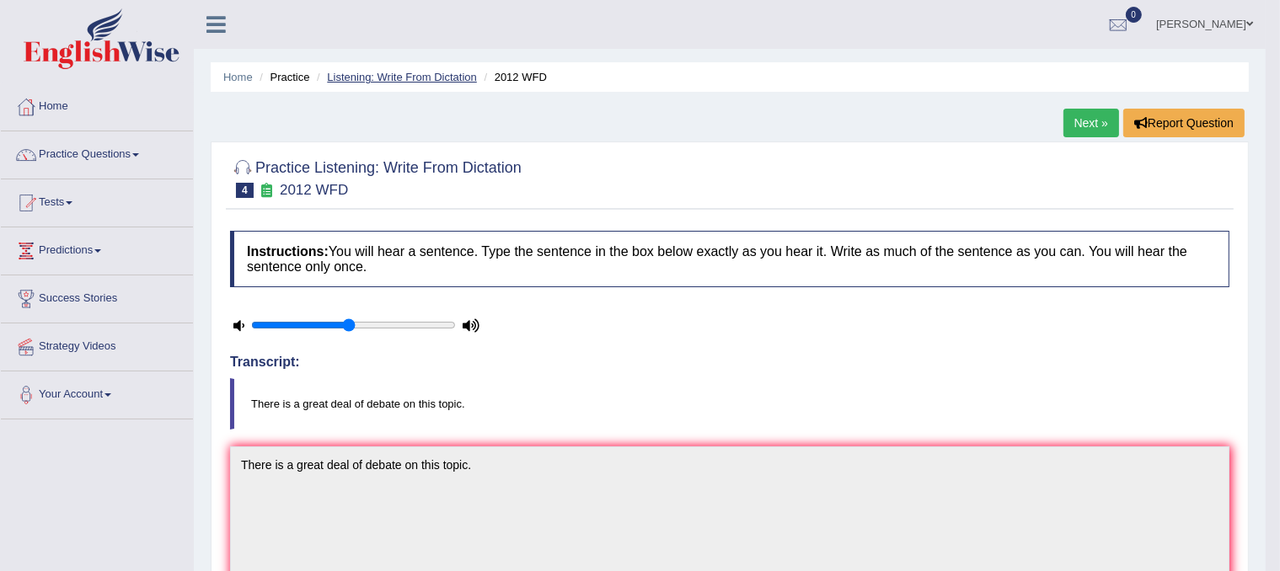
click at [424, 77] on link "Listening: Write From Dictation" at bounding box center [402, 77] width 150 height 13
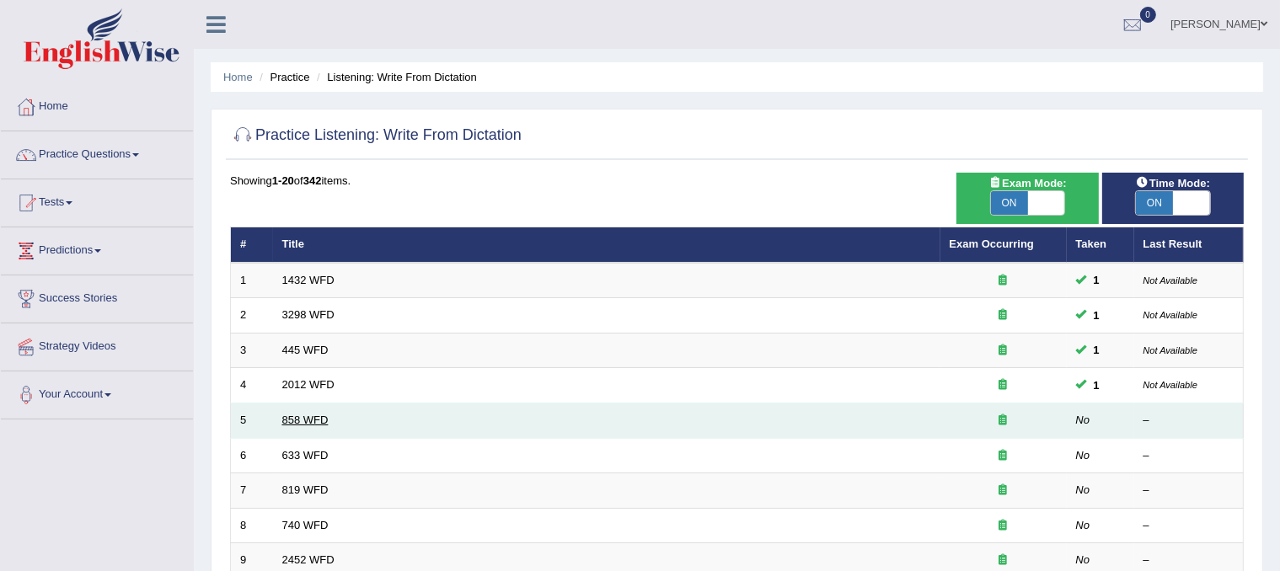
click at [320, 419] on link "858 WFD" at bounding box center [305, 420] width 46 height 13
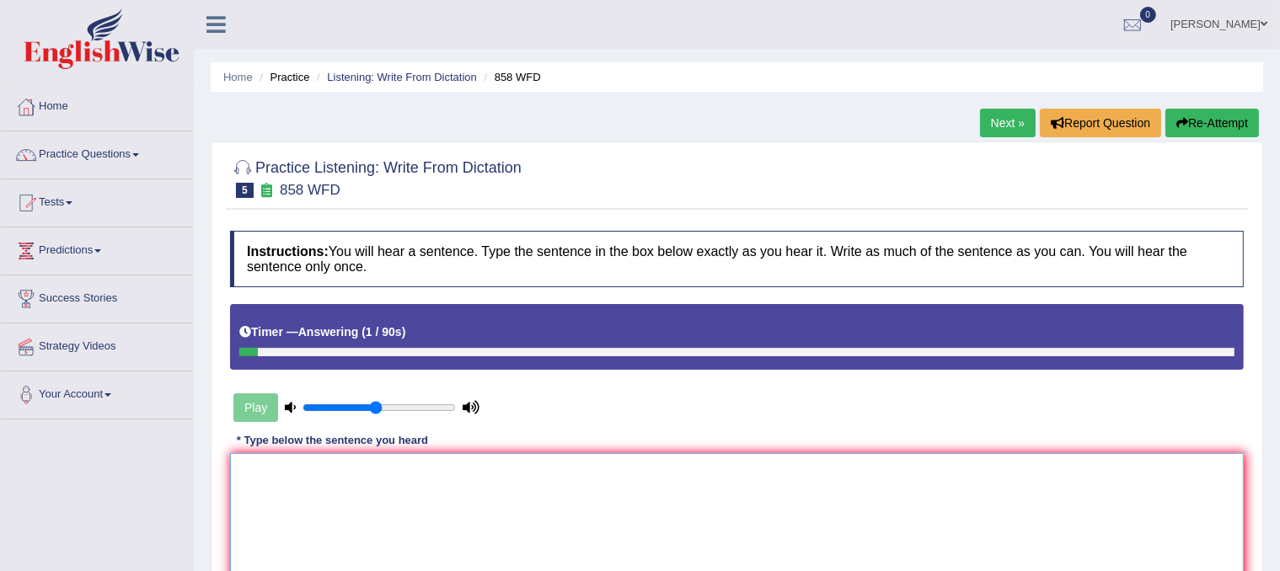
click at [518, 489] on textarea at bounding box center [737, 535] width 1014 height 164
type textarea "t"
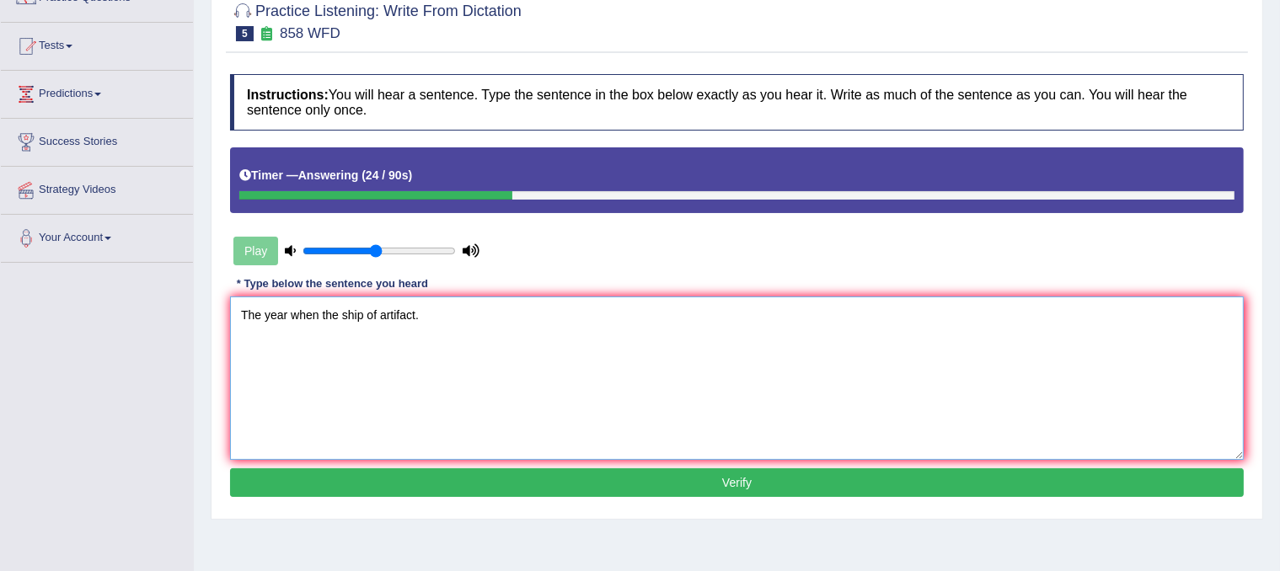
scroll to position [159, 0]
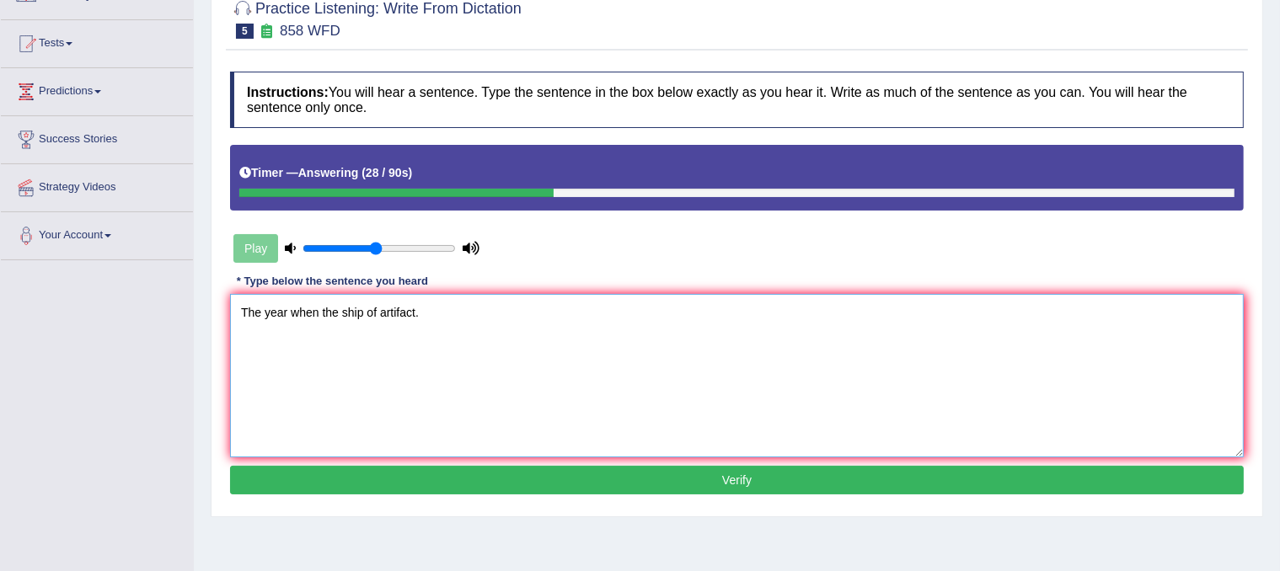
type textarea "The year when the ship of artifact."
click at [526, 477] on button "Verify" at bounding box center [737, 480] width 1014 height 29
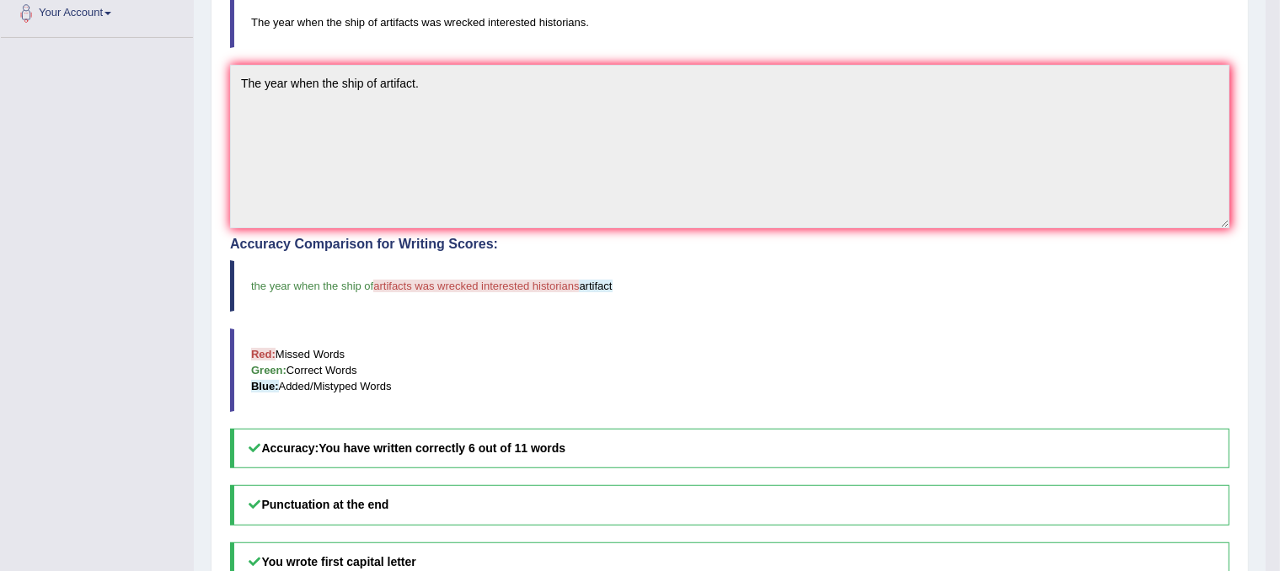
scroll to position [0, 0]
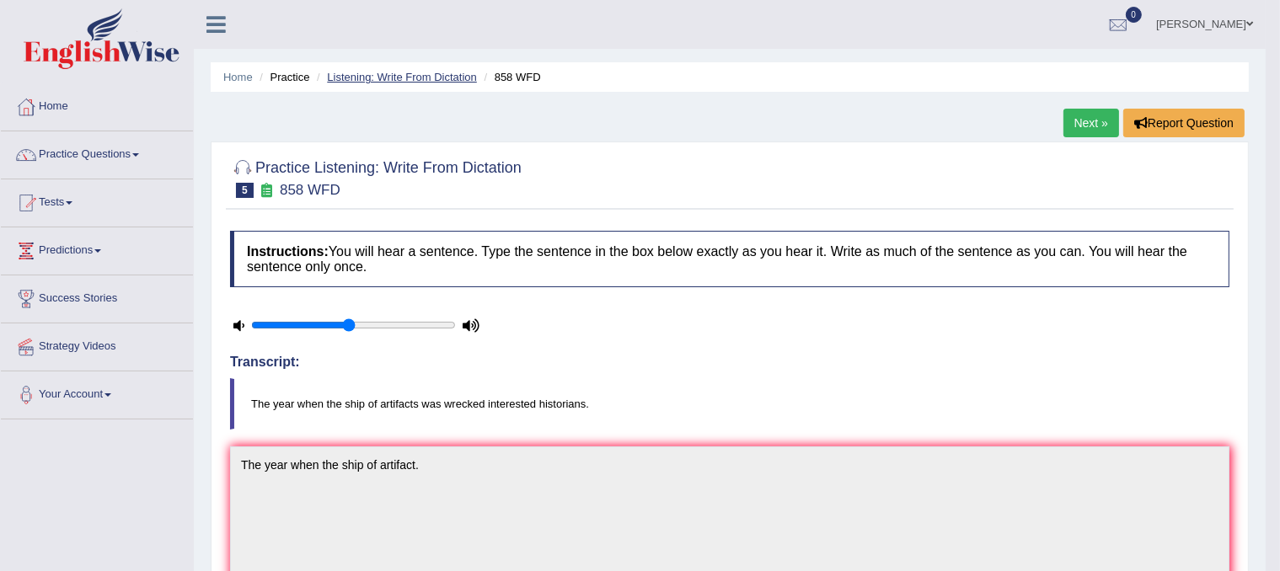
click at [396, 76] on link "Listening: Write From Dictation" at bounding box center [402, 77] width 150 height 13
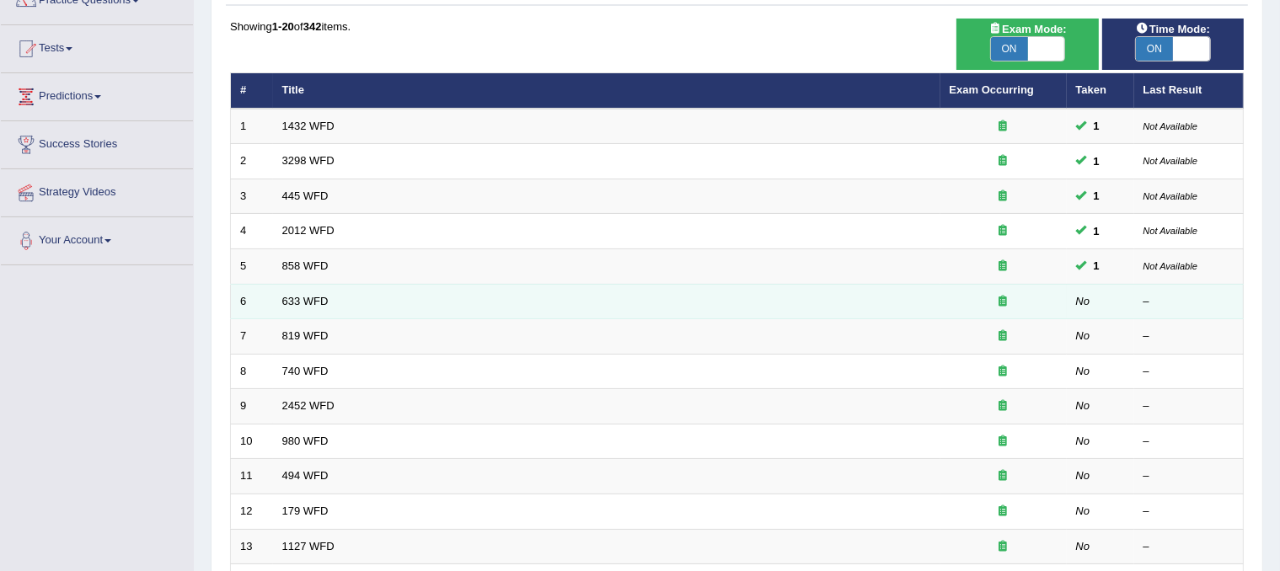
scroll to position [154, 0]
click at [293, 298] on link "633 WFD" at bounding box center [305, 301] width 46 height 13
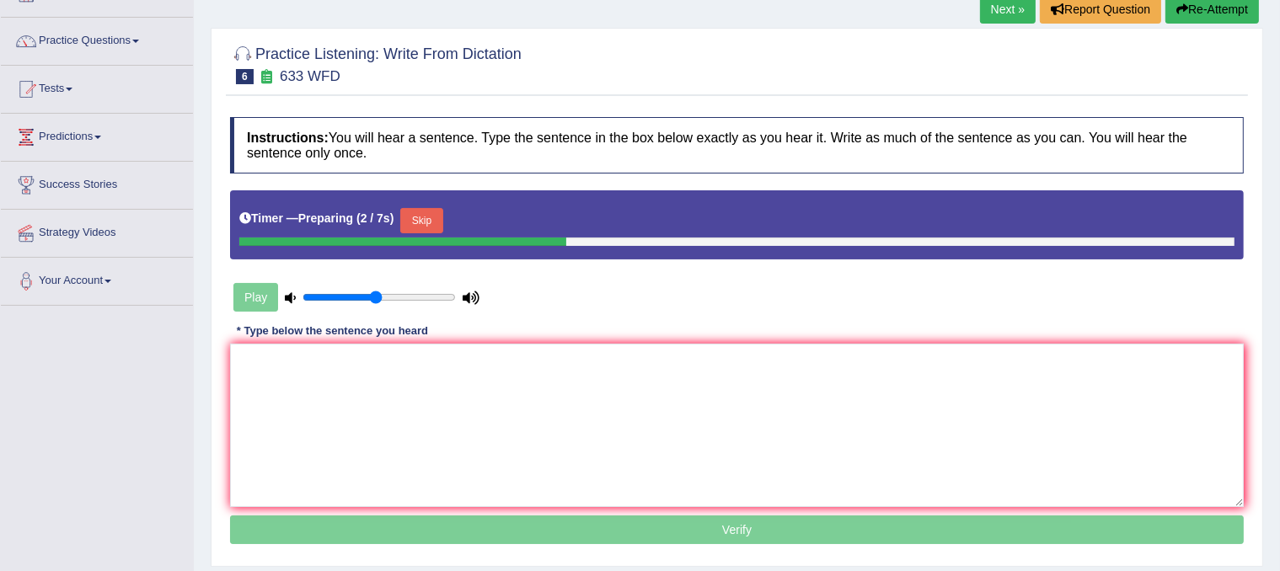
scroll to position [140, 0]
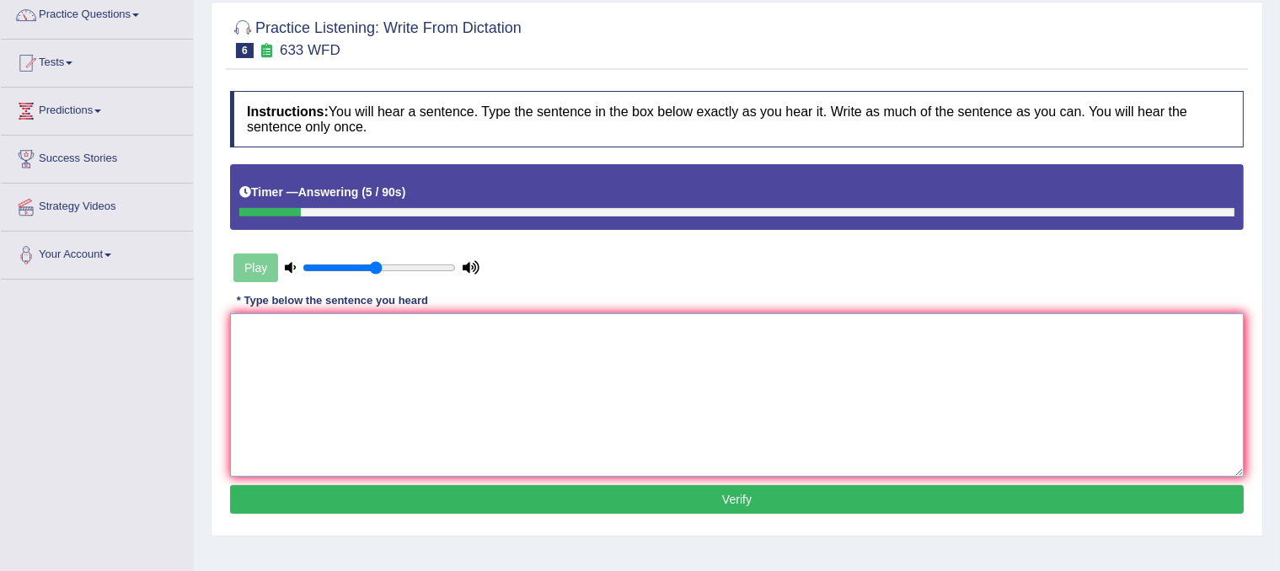
click at [574, 397] on textarea at bounding box center [737, 396] width 1014 height 164
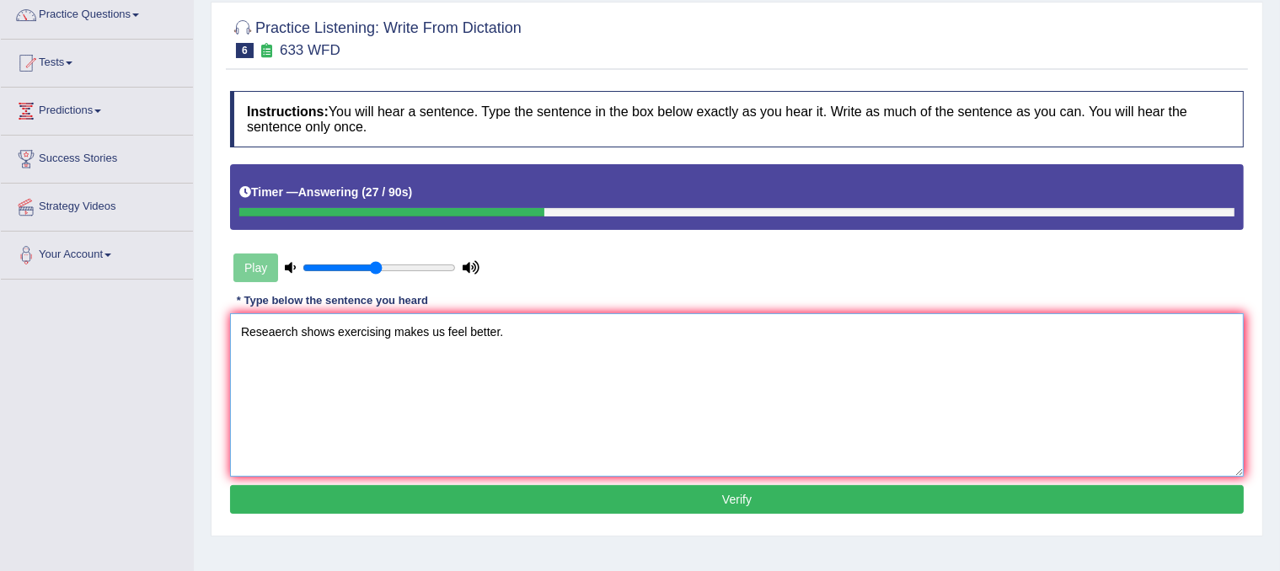
click at [281, 331] on textarea "Reseaerch shows exercising makes us feel better." at bounding box center [737, 396] width 1014 height 164
type textarea "Research shows exercising makes us feel better."
click at [565, 494] on button "Verify" at bounding box center [737, 499] width 1014 height 29
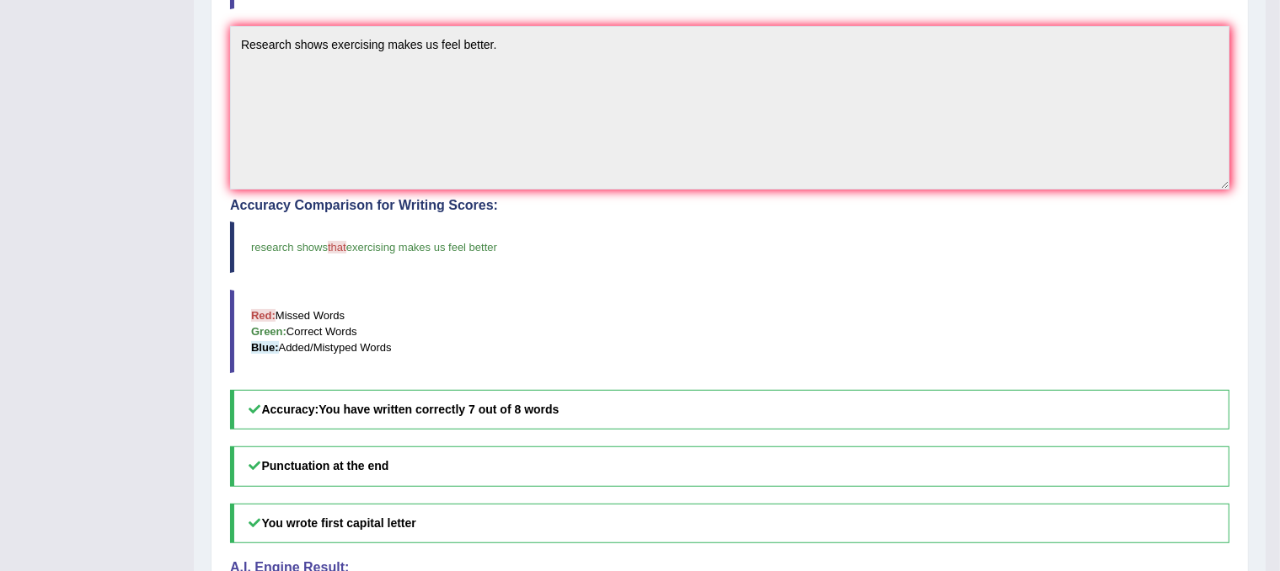
scroll to position [0, 0]
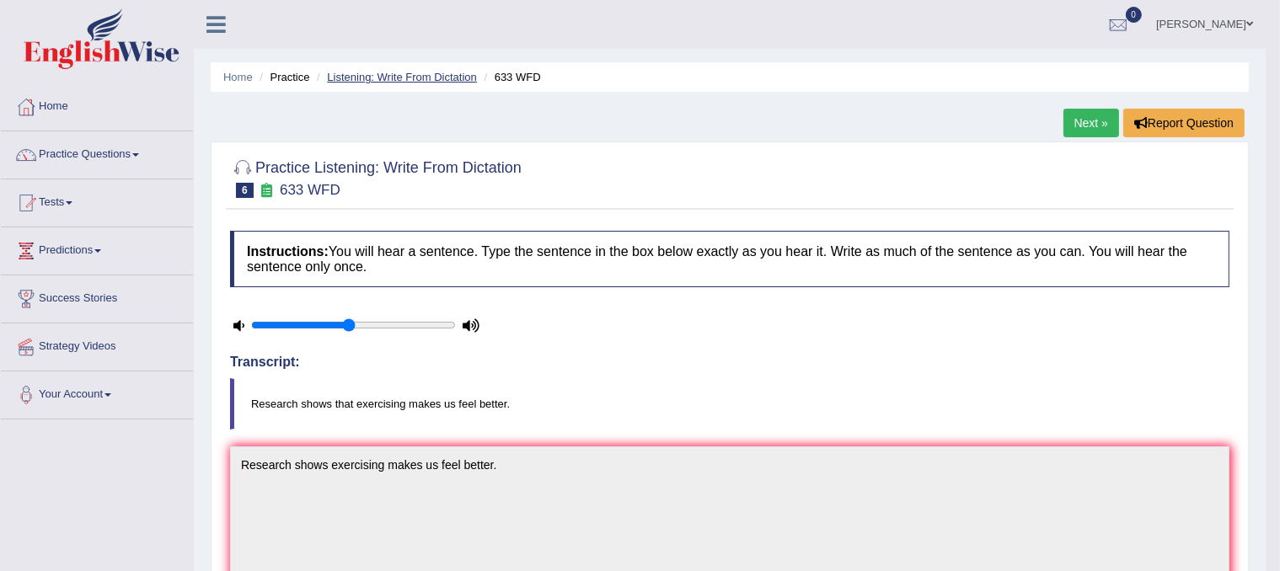
click at [424, 81] on link "Listening: Write From Dictation" at bounding box center [402, 77] width 150 height 13
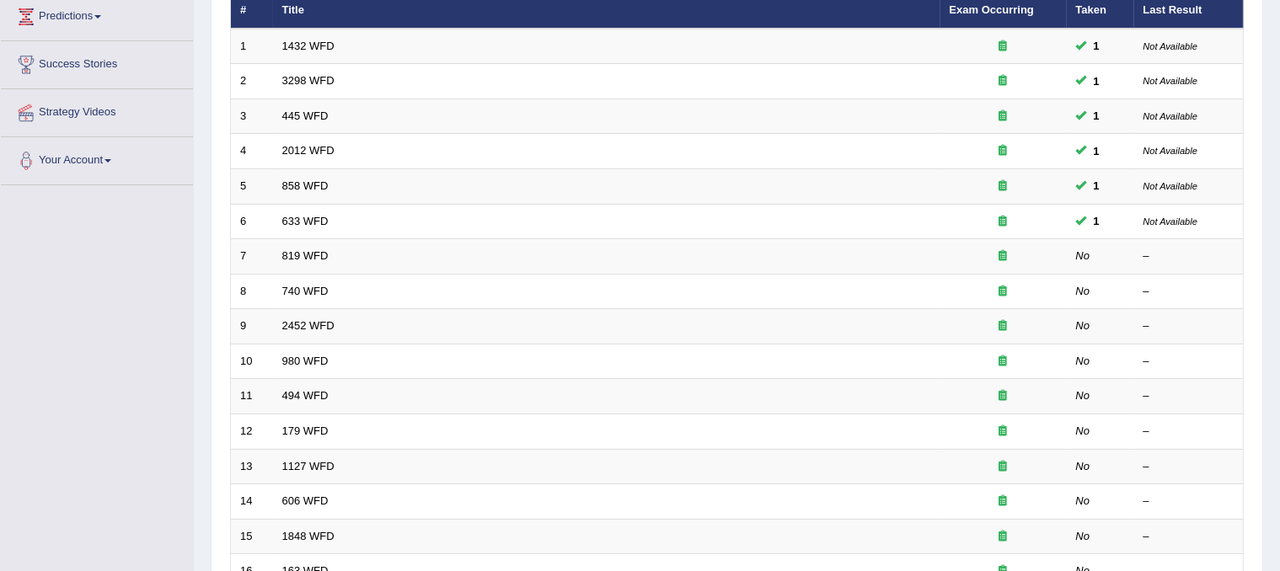
scroll to position [224, 0]
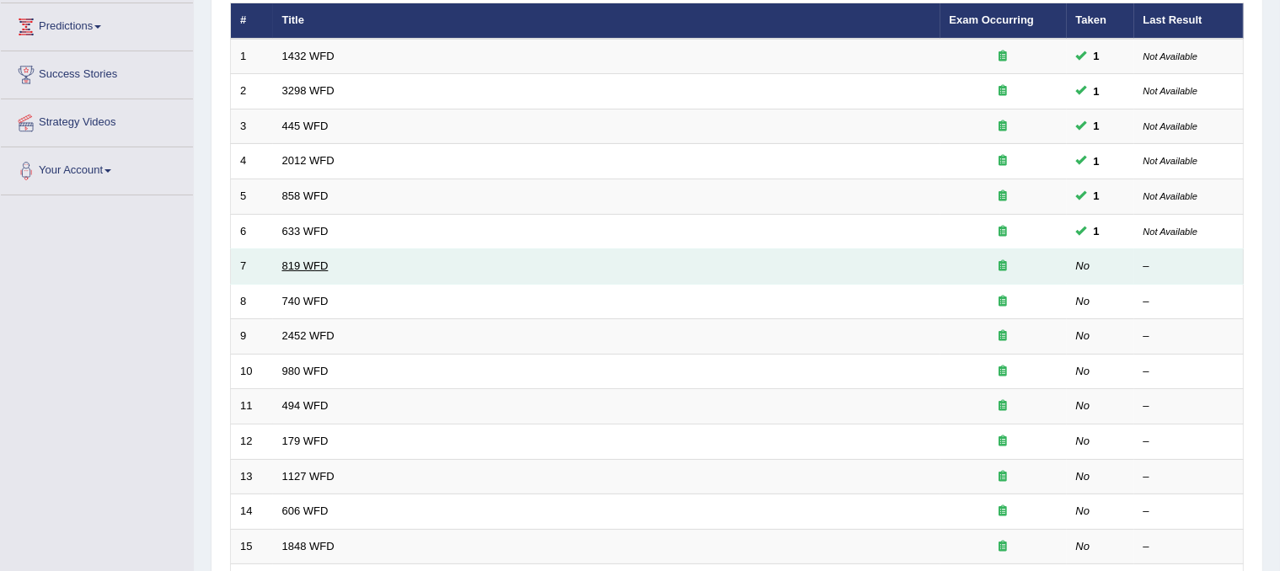
click at [306, 261] on link "819 WFD" at bounding box center [305, 266] width 46 height 13
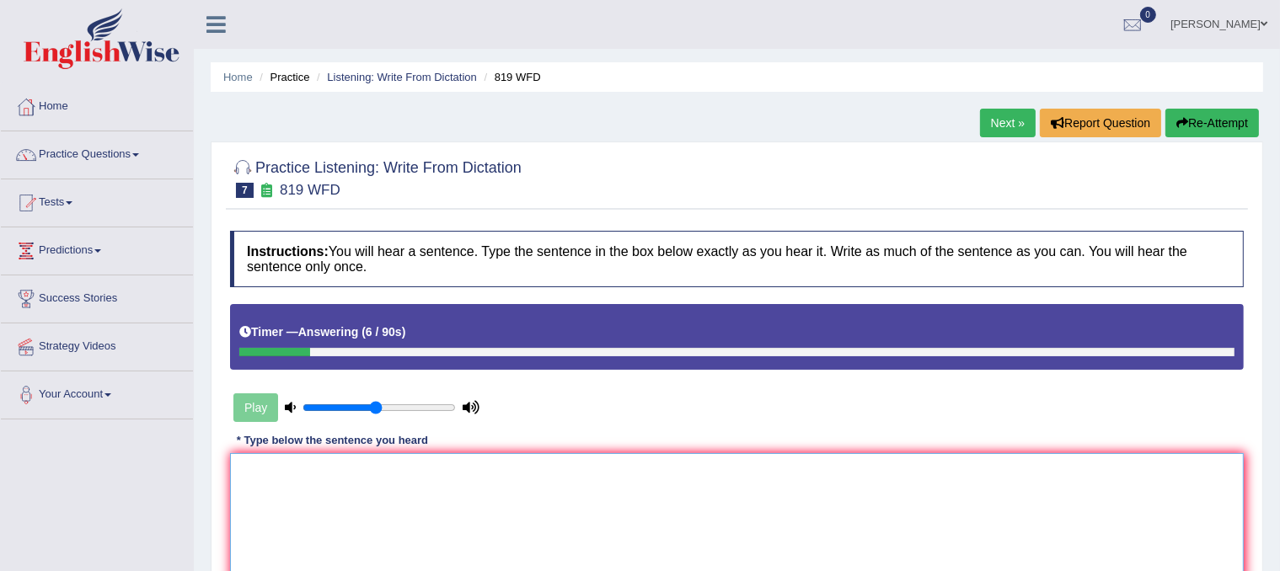
click at [362, 475] on textarea at bounding box center [737, 535] width 1014 height 164
click at [441, 469] on textarea "Plants are able to keep growing througout their lives." at bounding box center [737, 535] width 1014 height 164
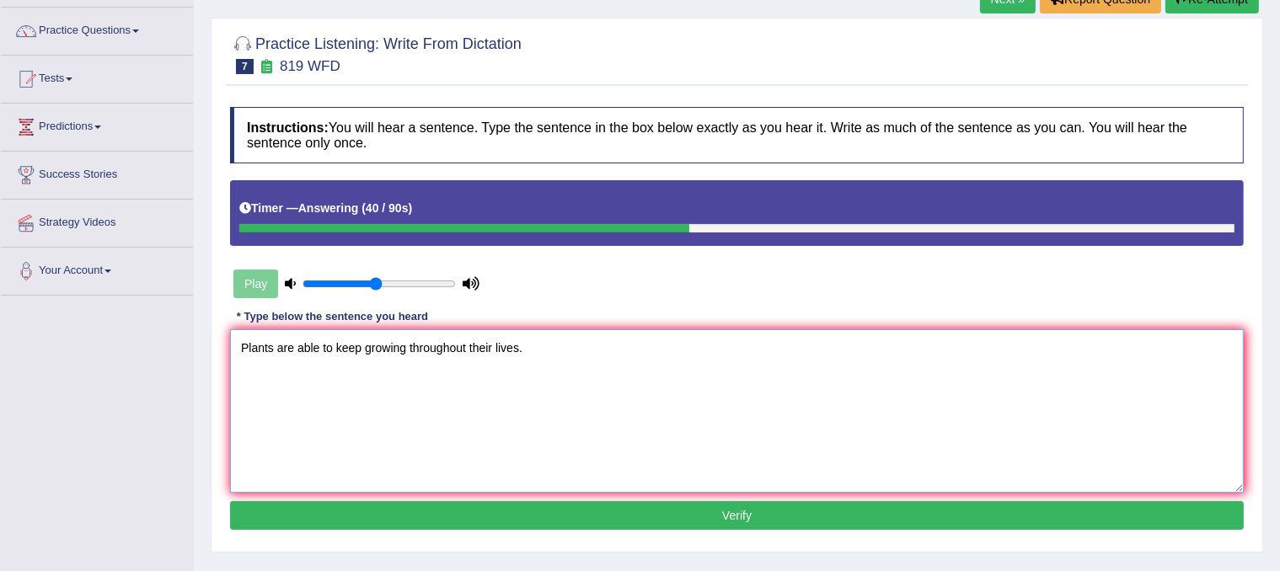
scroll to position [126, 0]
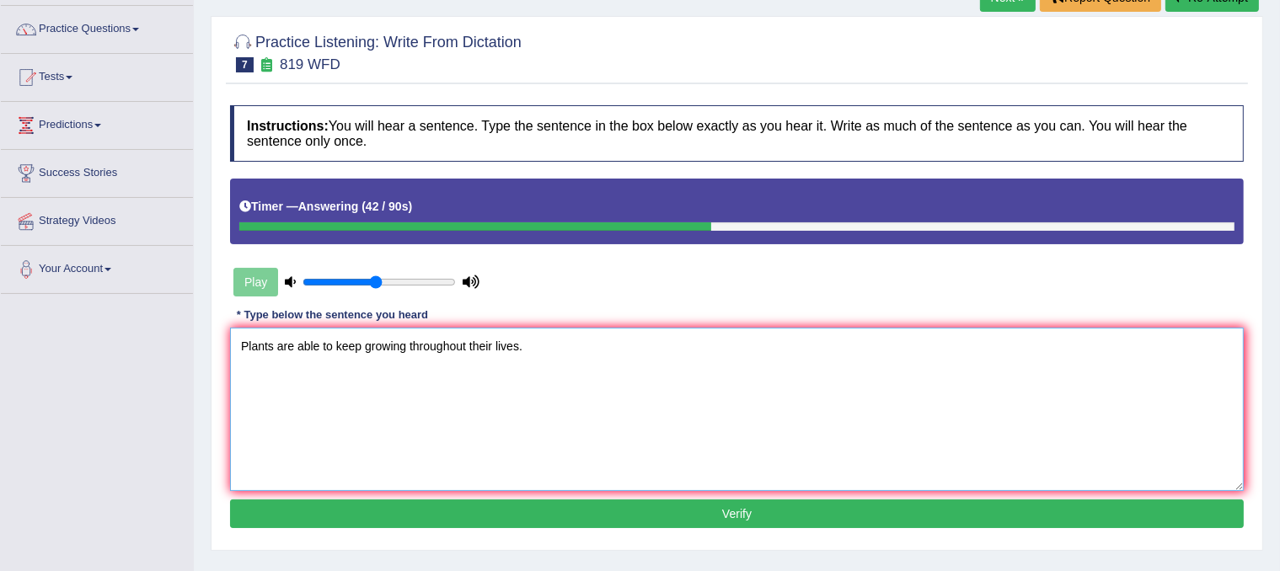
type textarea "Plants are able to keep growing throughout their lives."
click at [496, 503] on button "Verify" at bounding box center [737, 514] width 1014 height 29
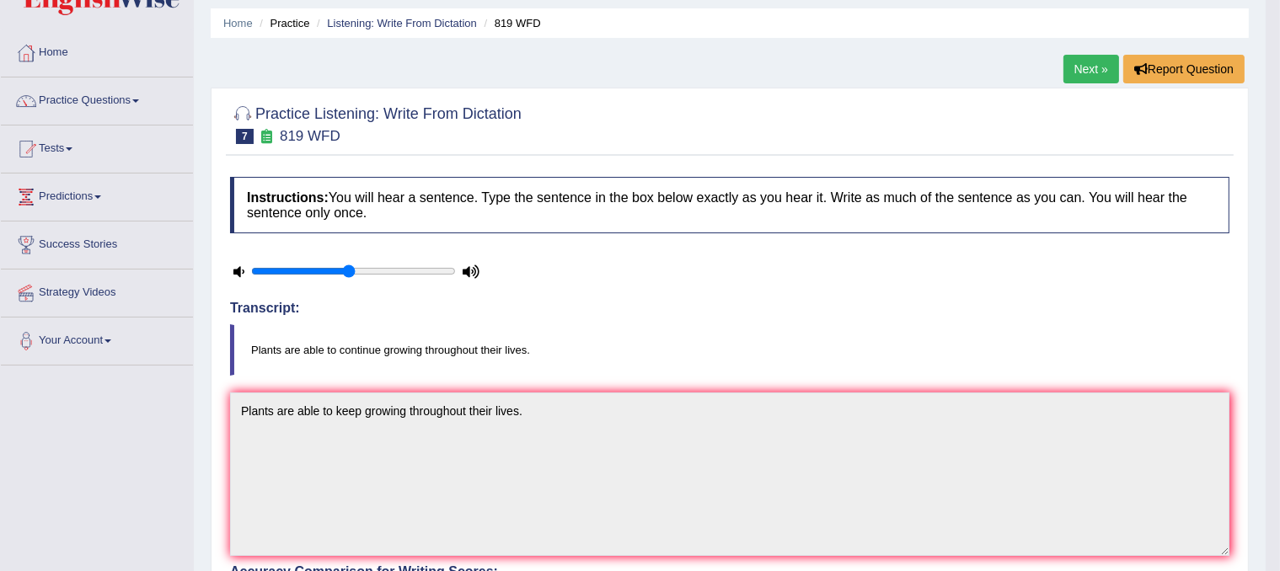
scroll to position [0, 0]
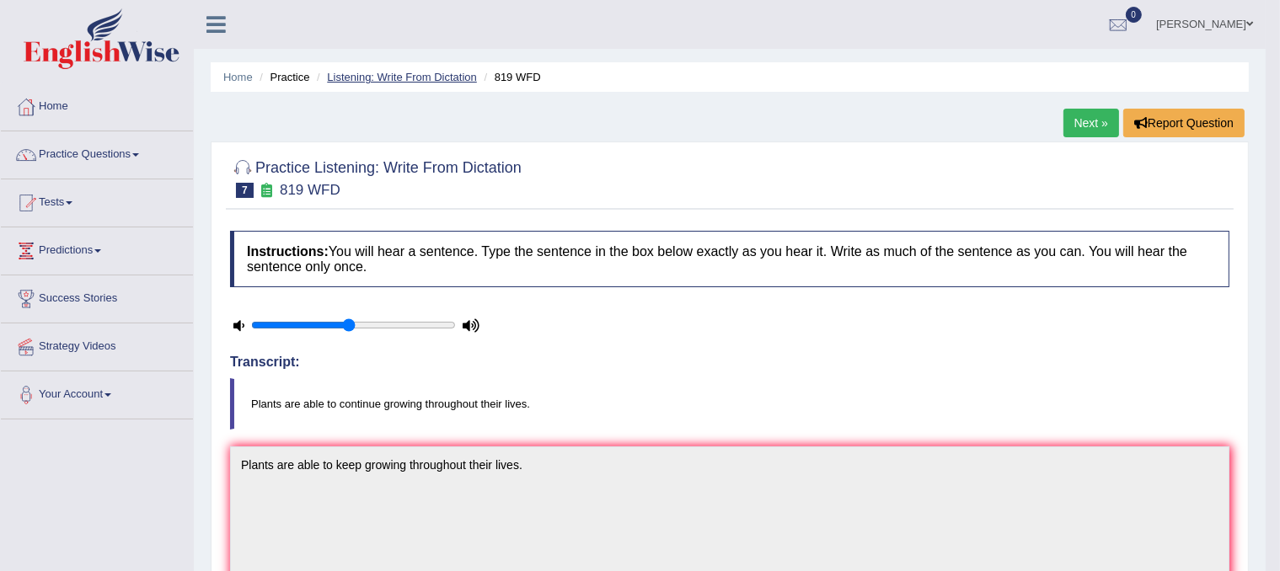
click at [431, 75] on link "Listening: Write From Dictation" at bounding box center [402, 77] width 150 height 13
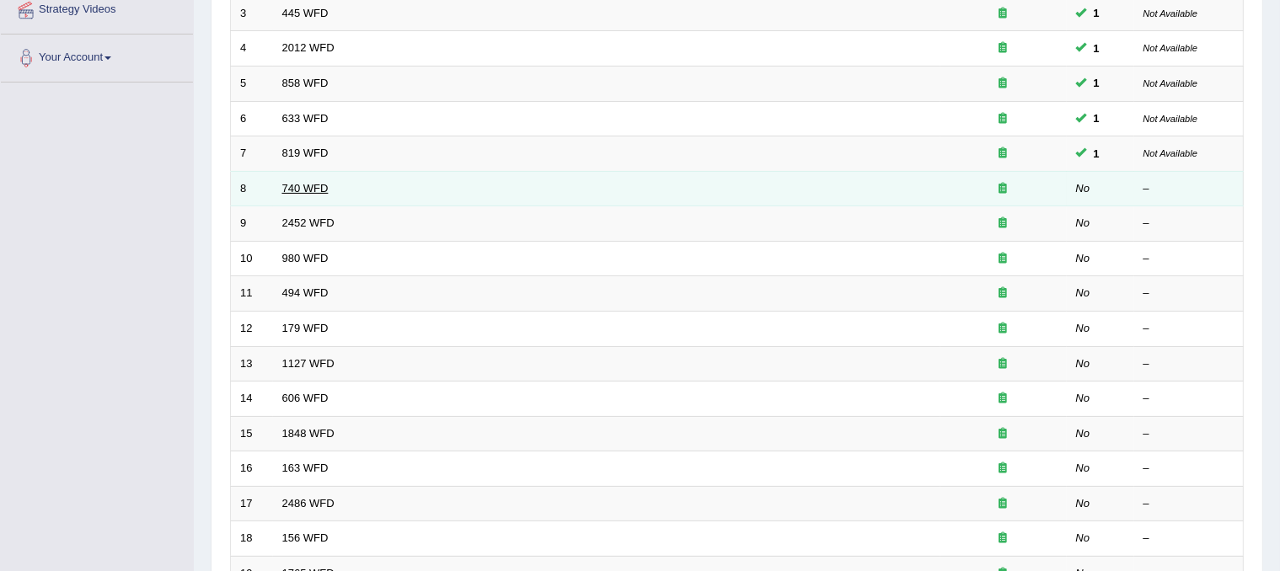
click at [310, 190] on link "740 WFD" at bounding box center [305, 188] width 46 height 13
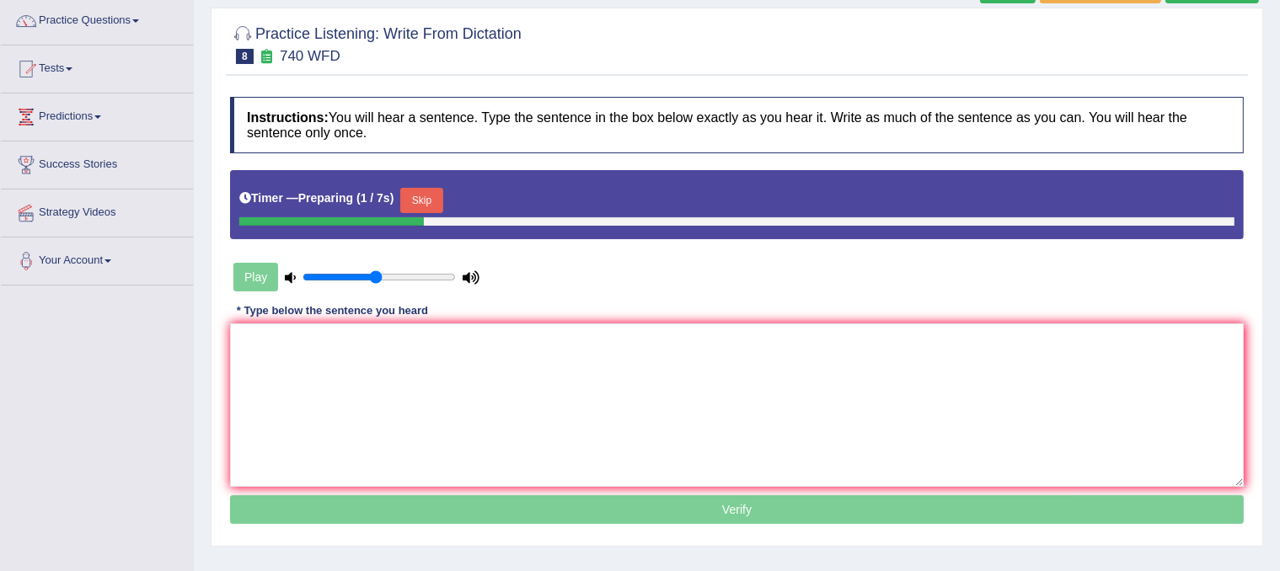
scroll to position [140, 0]
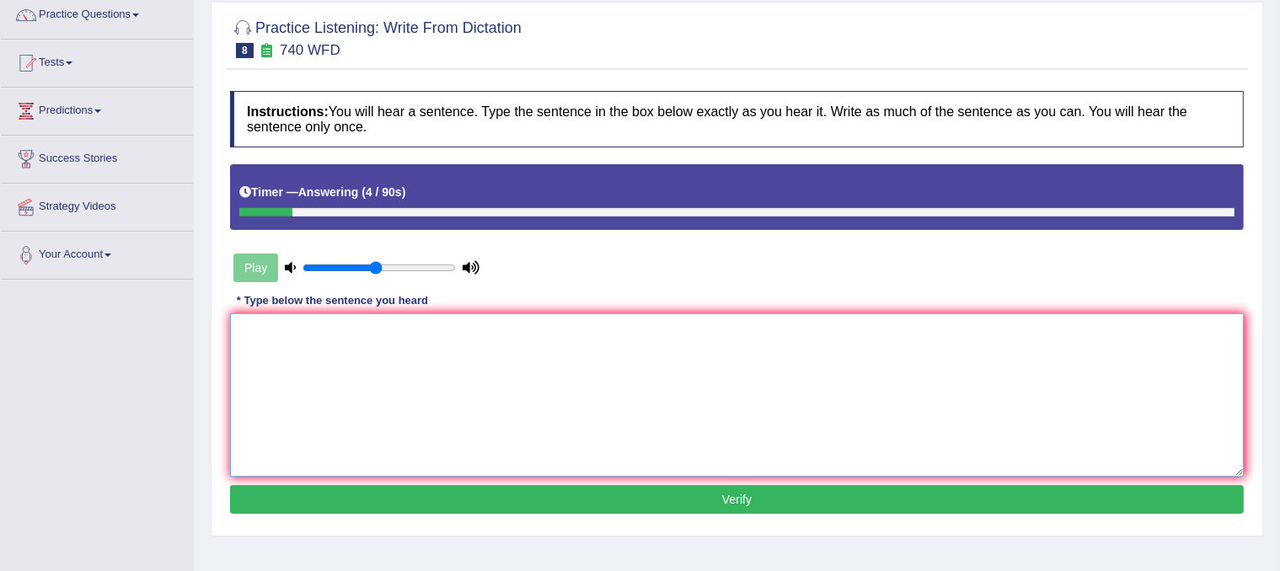
click at [575, 408] on textarea at bounding box center [737, 396] width 1014 height 164
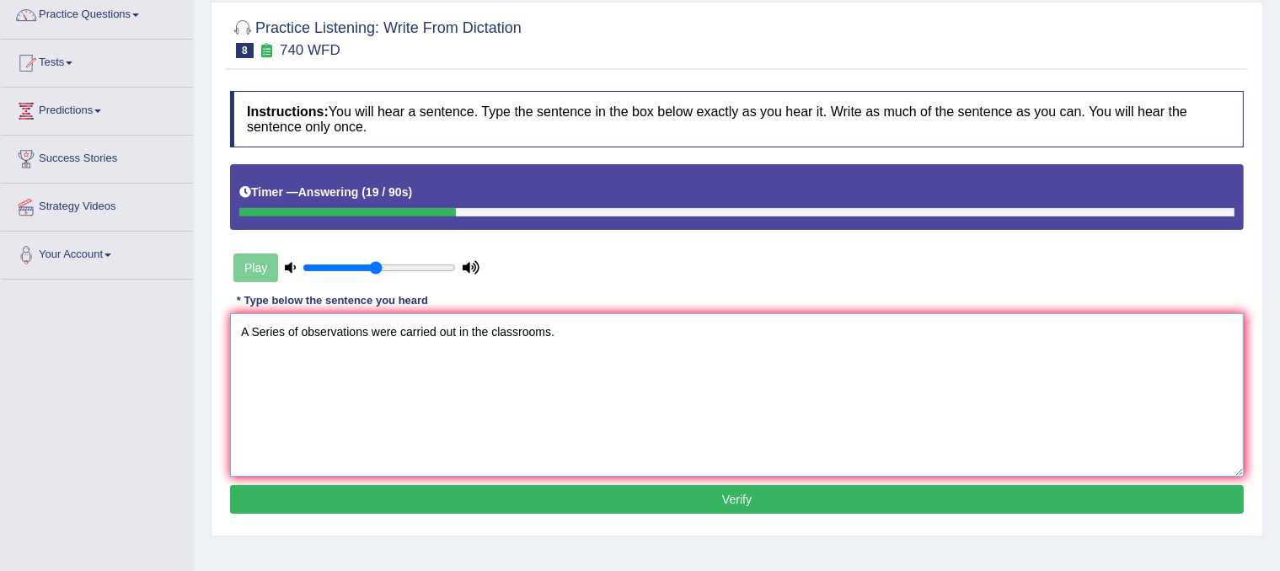
click at [260, 335] on textarea "A Series of observations were carried out in the classrooms." at bounding box center [737, 396] width 1014 height 164
type textarea "A series of observations were carried out in the classrooms."
click at [474, 494] on button "Verify" at bounding box center [737, 499] width 1014 height 29
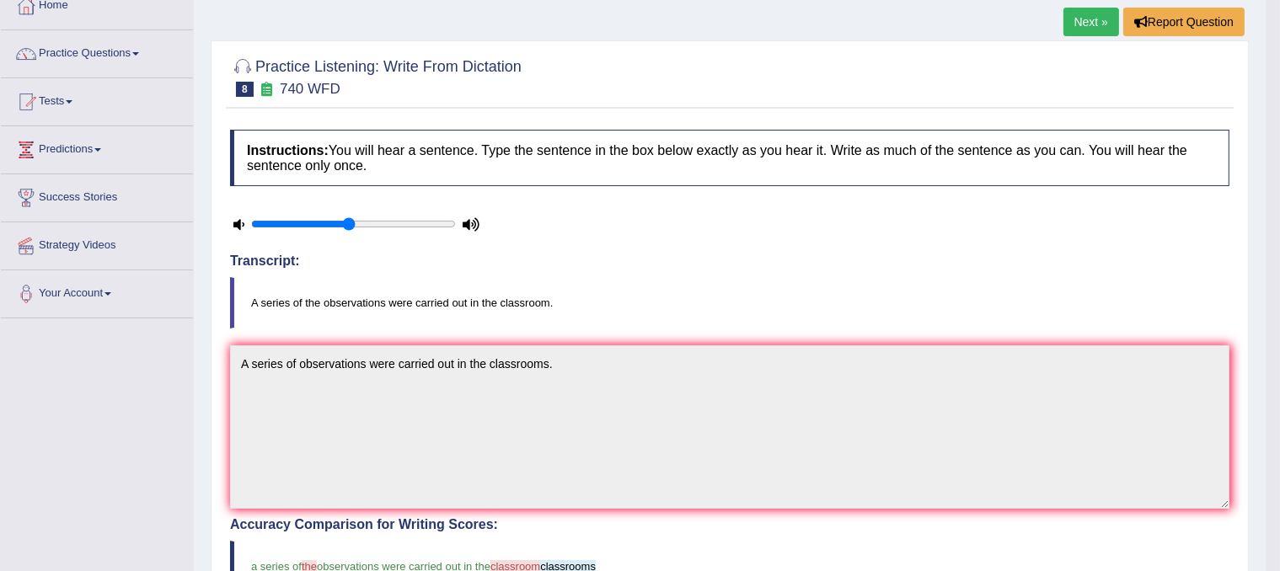
scroll to position [0, 0]
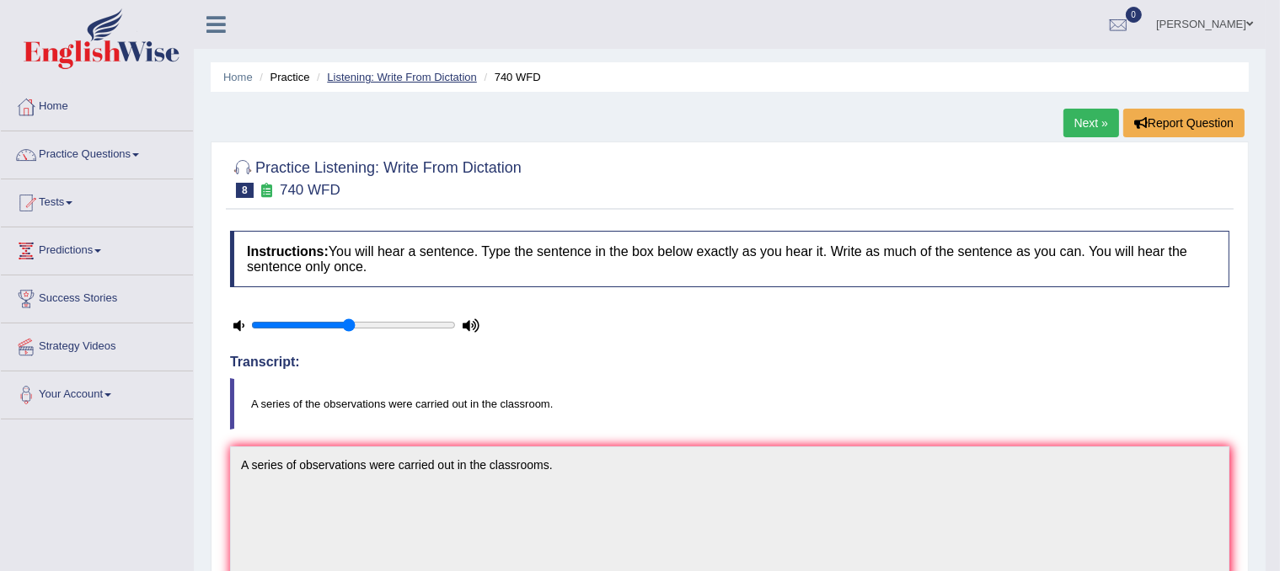
click at [394, 74] on link "Listening: Write From Dictation" at bounding box center [402, 77] width 150 height 13
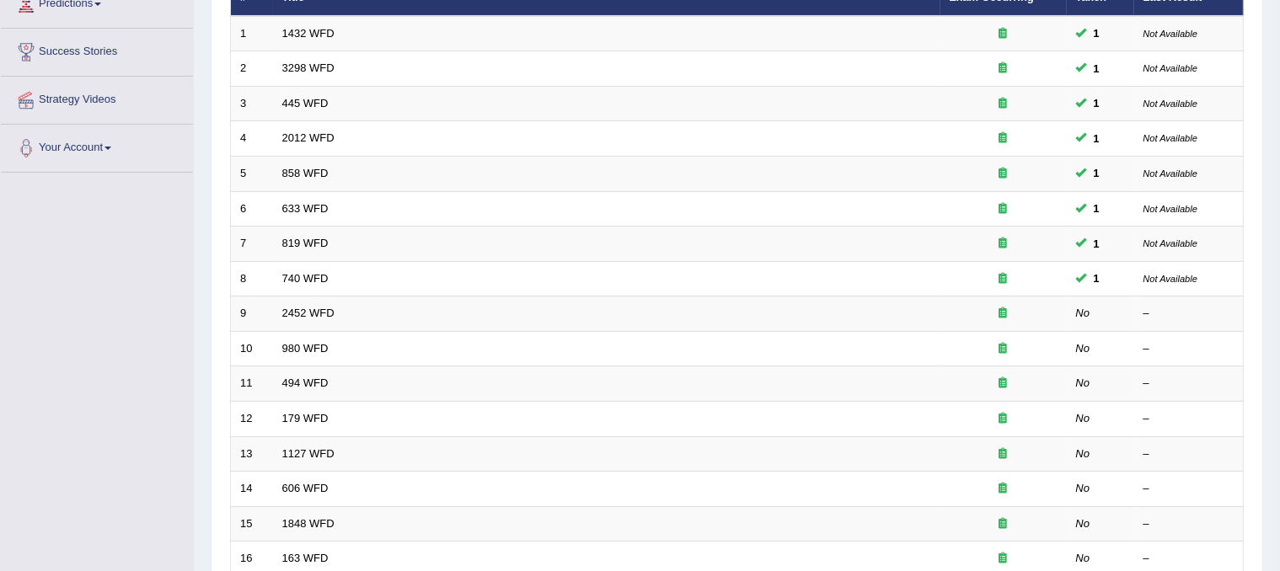
scroll to position [287, 0]
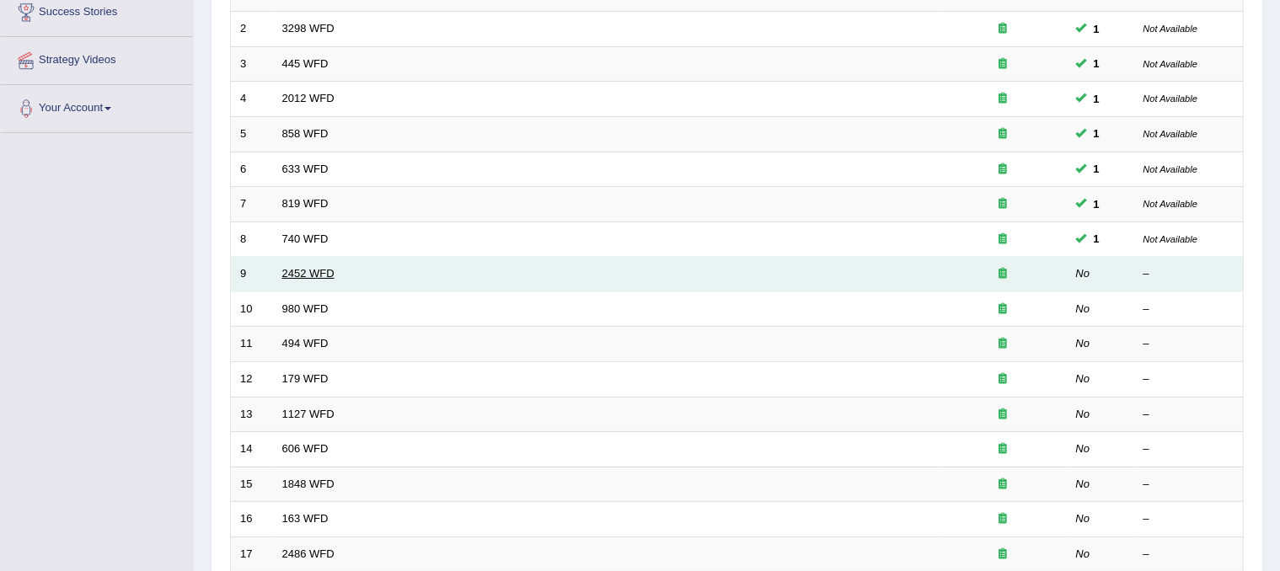
click at [308, 267] on link "2452 WFD" at bounding box center [308, 273] width 52 height 13
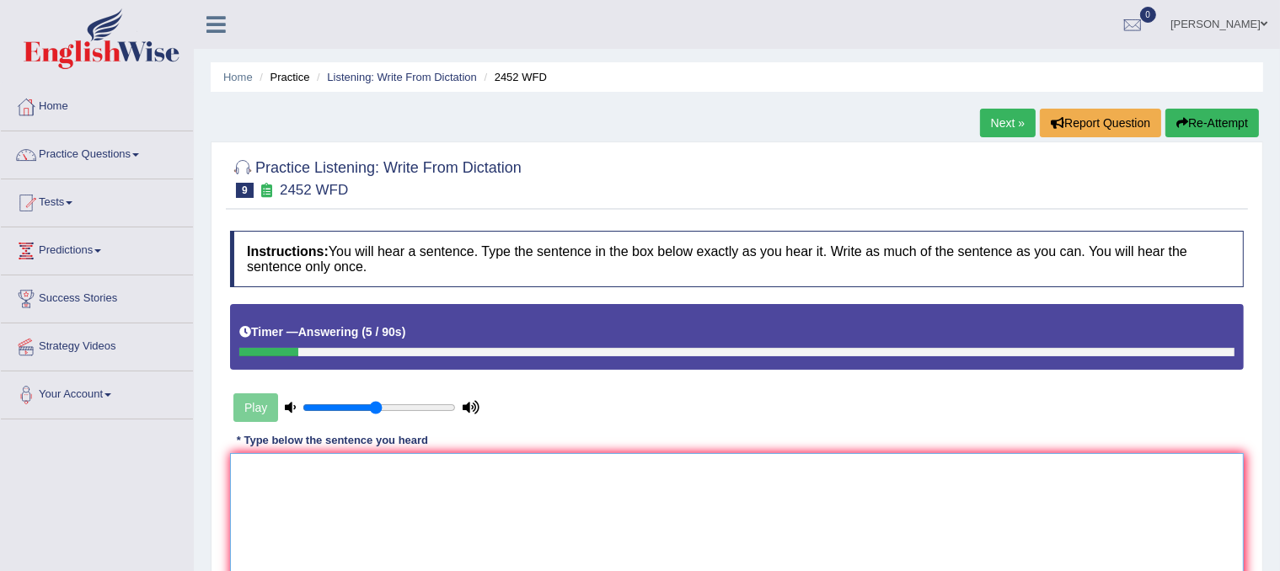
click at [383, 509] on textarea at bounding box center [737, 535] width 1014 height 164
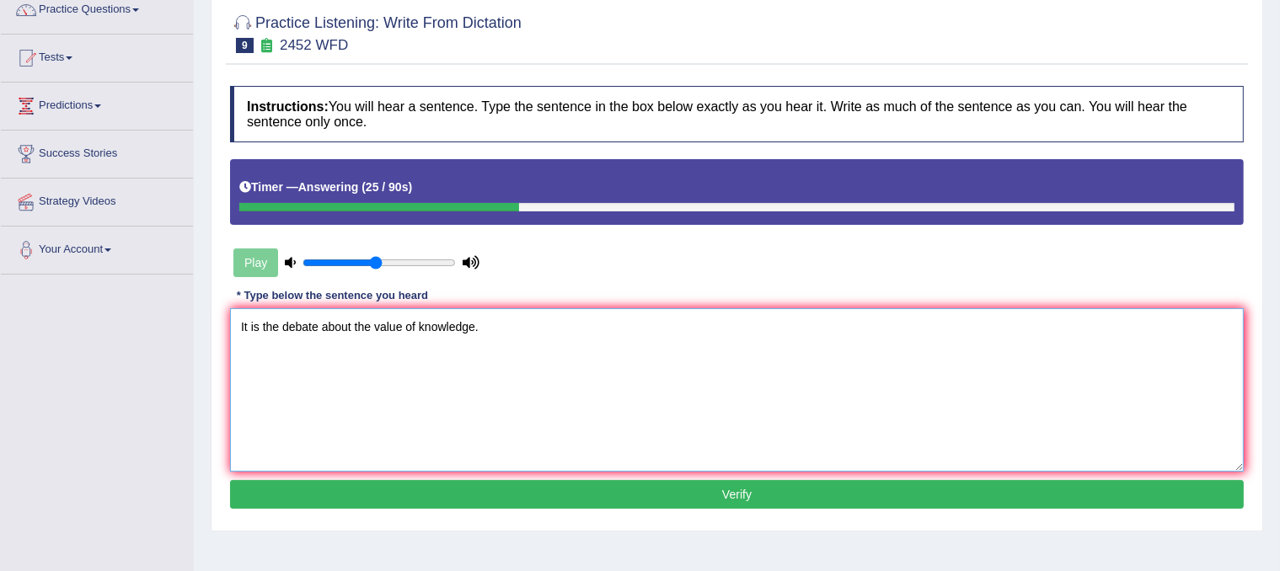
scroll to position [154, 0]
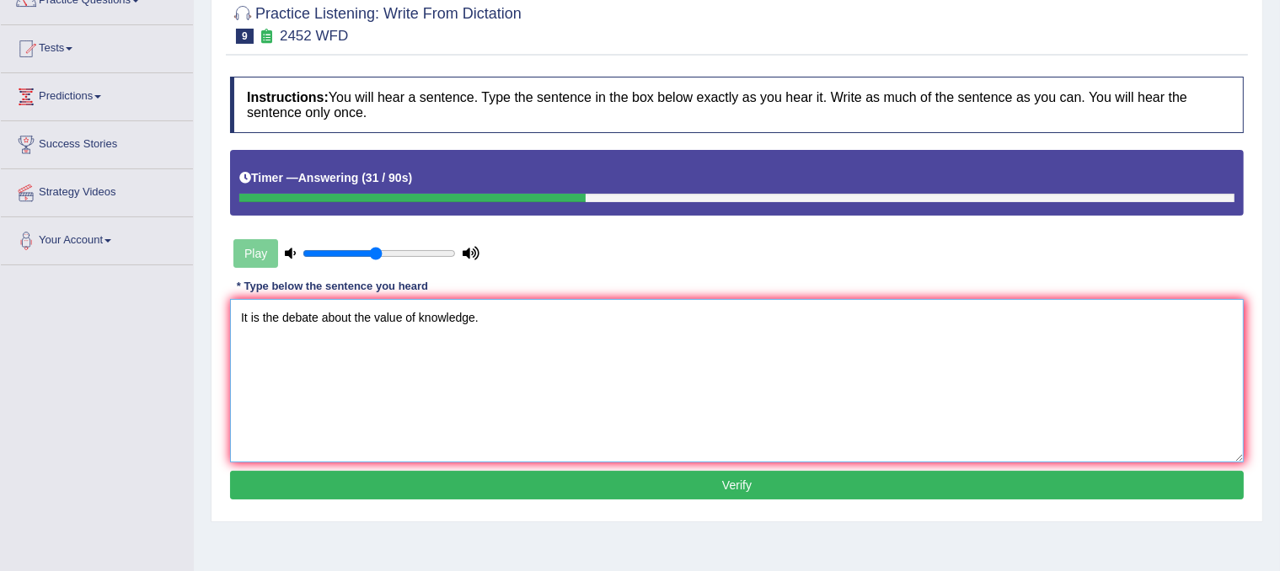
type textarea "It is the debate about the value of knowledge."
click at [462, 486] on button "Verify" at bounding box center [737, 485] width 1014 height 29
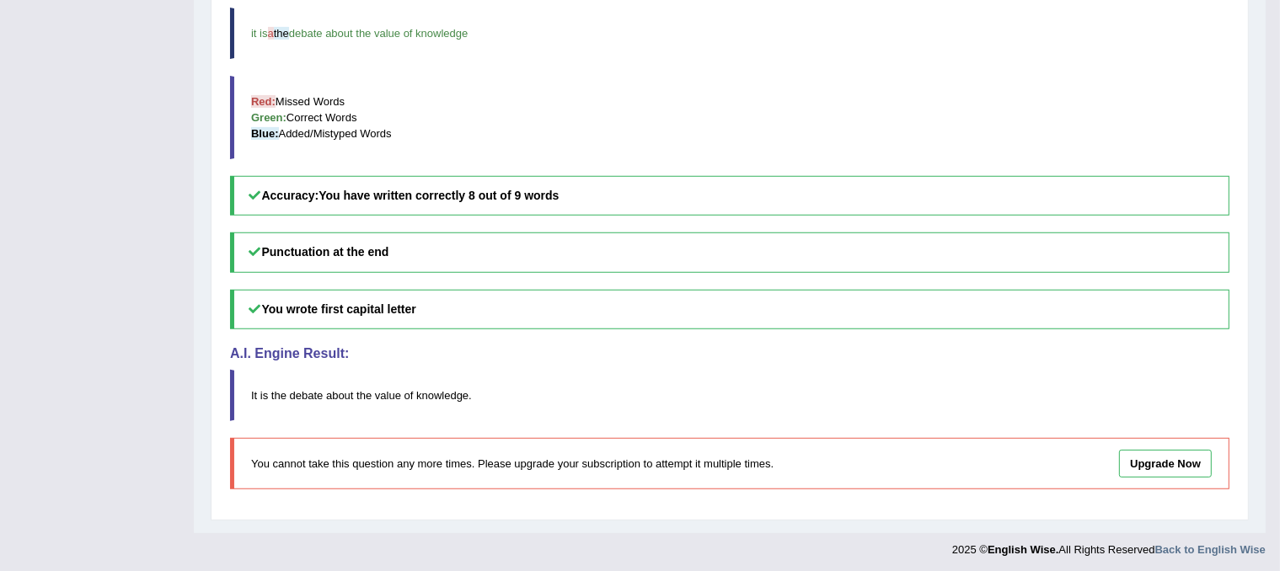
scroll to position [0, 0]
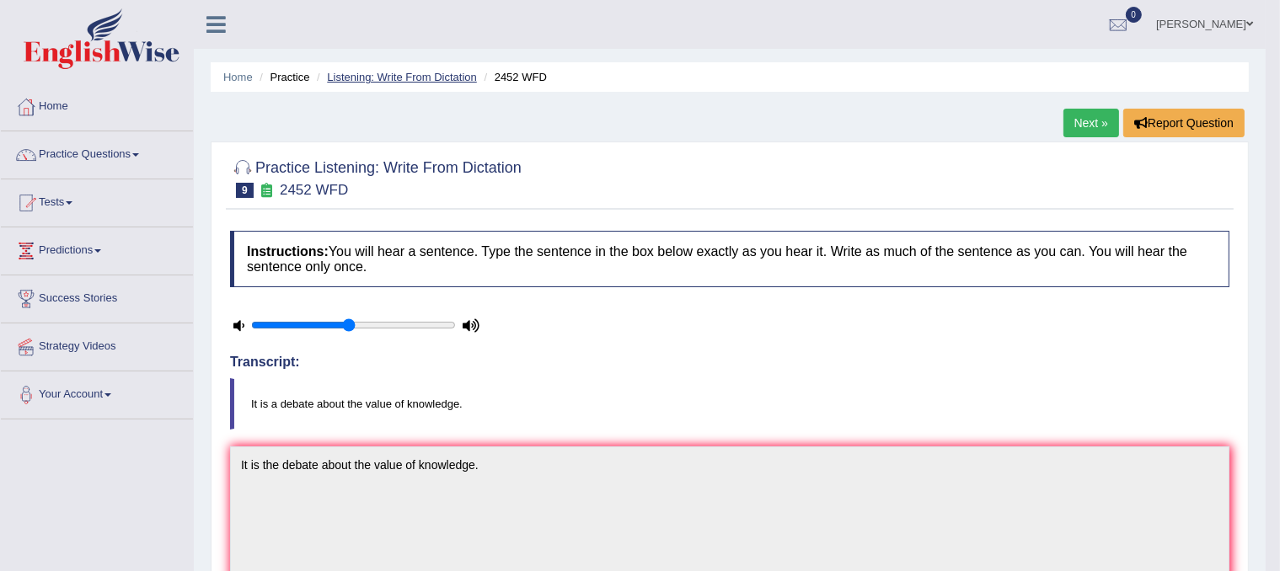
click at [408, 78] on link "Listening: Write From Dictation" at bounding box center [402, 77] width 150 height 13
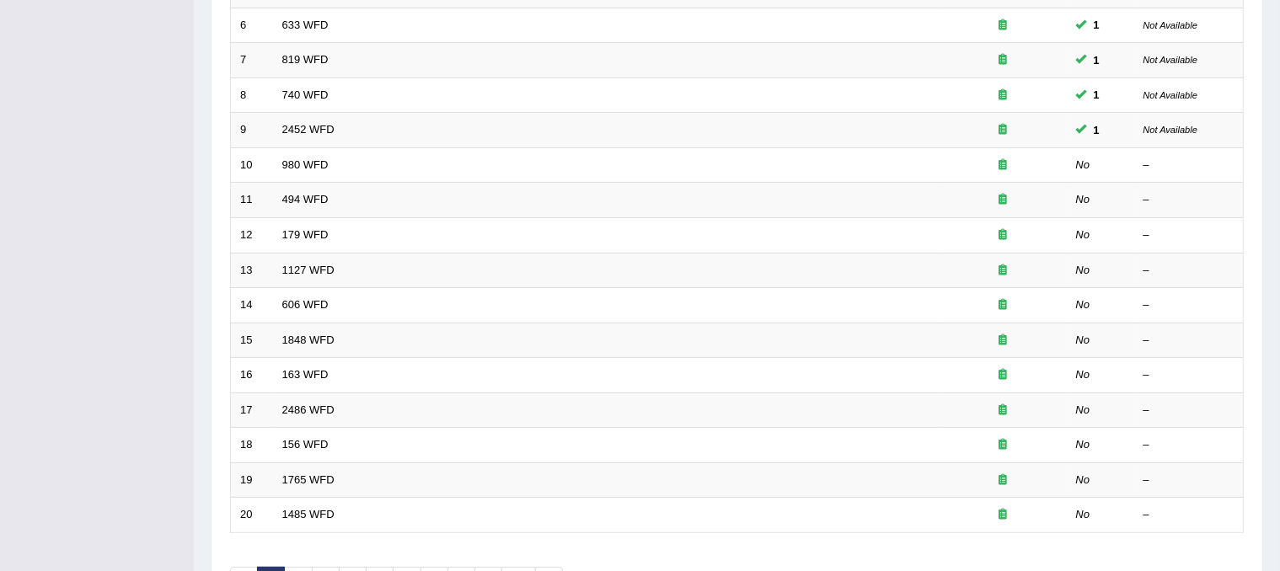
scroll to position [463, 0]
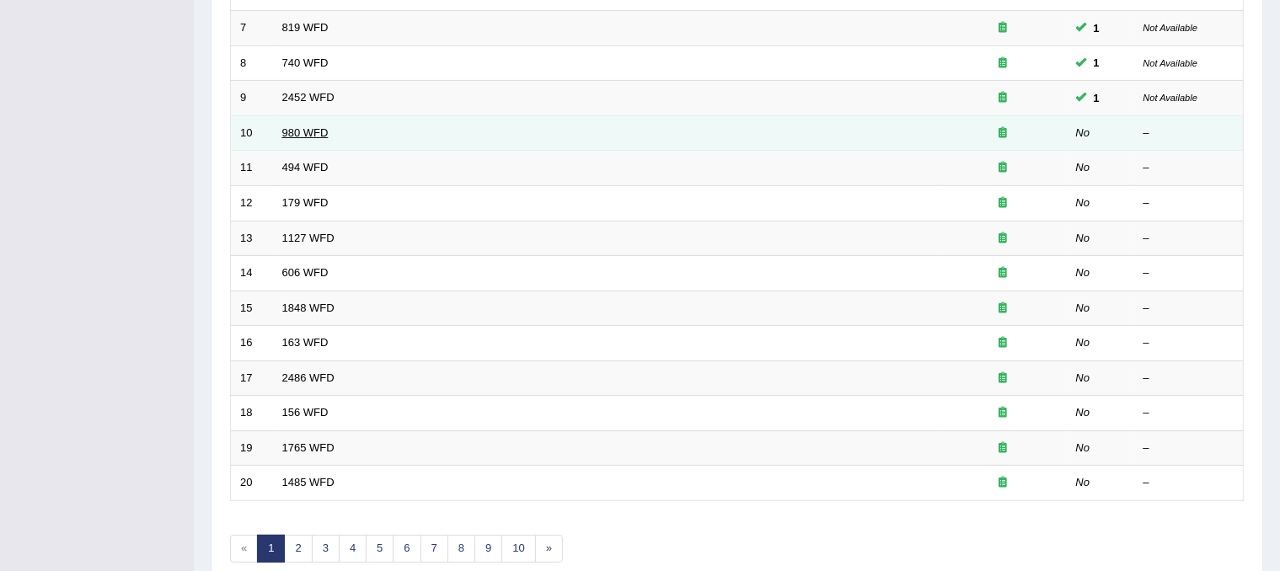
click at [310, 132] on link "980 WFD" at bounding box center [305, 132] width 46 height 13
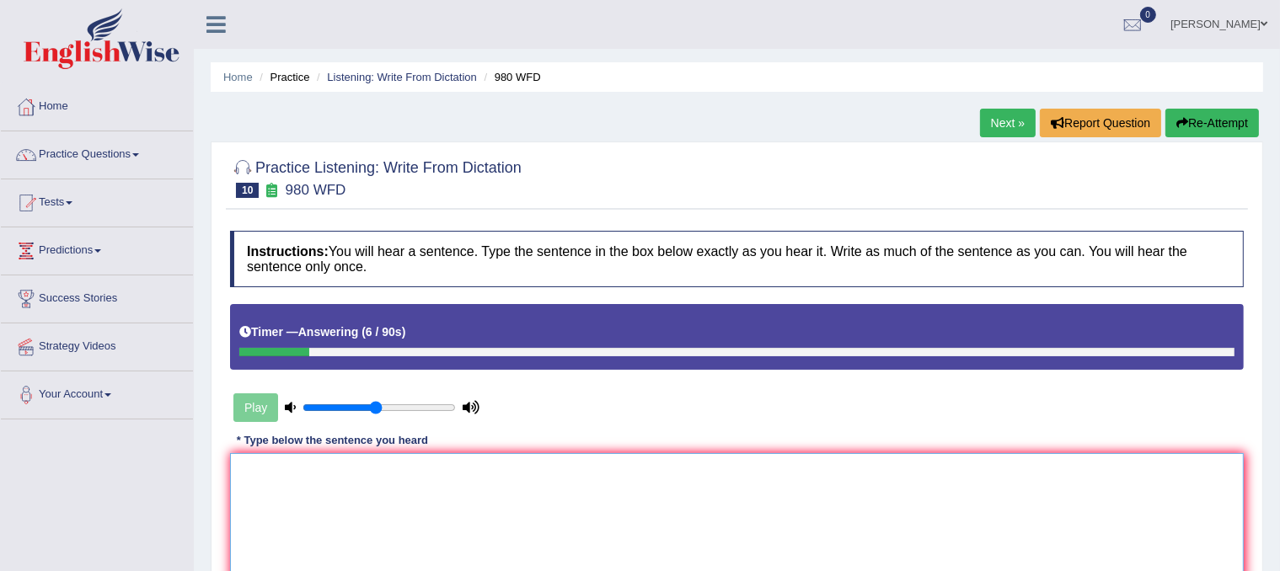
click at [421, 490] on textarea at bounding box center [737, 535] width 1014 height 164
click at [362, 469] on textarea "Youer ideas have beendiscussed and debated in seminars." at bounding box center [737, 535] width 1014 height 164
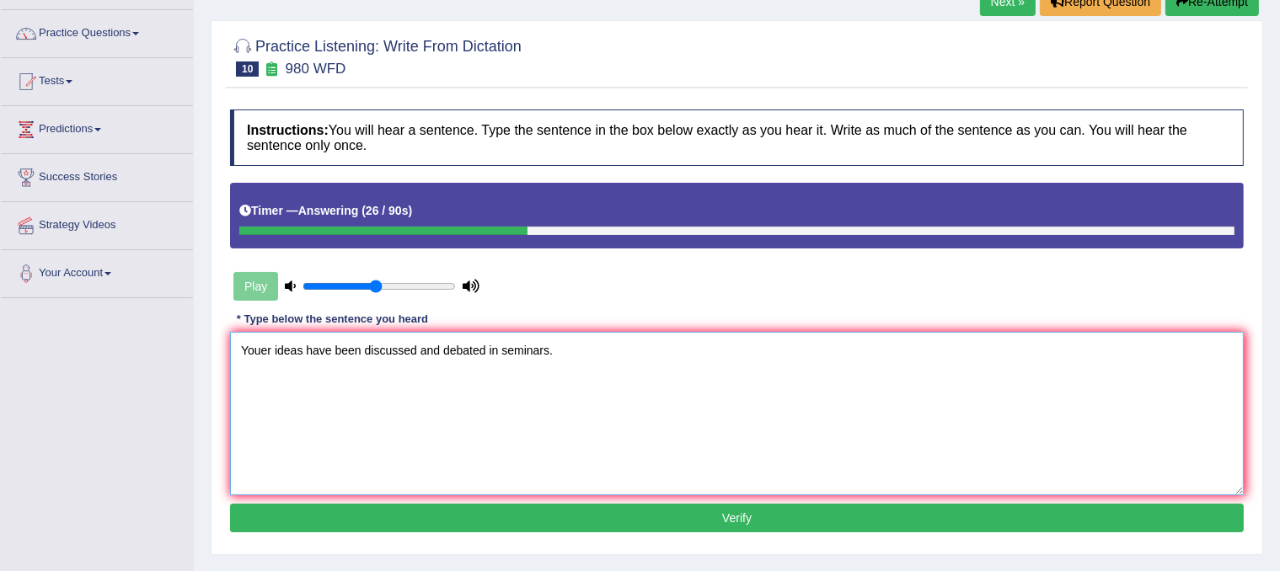
scroll to position [126, 0]
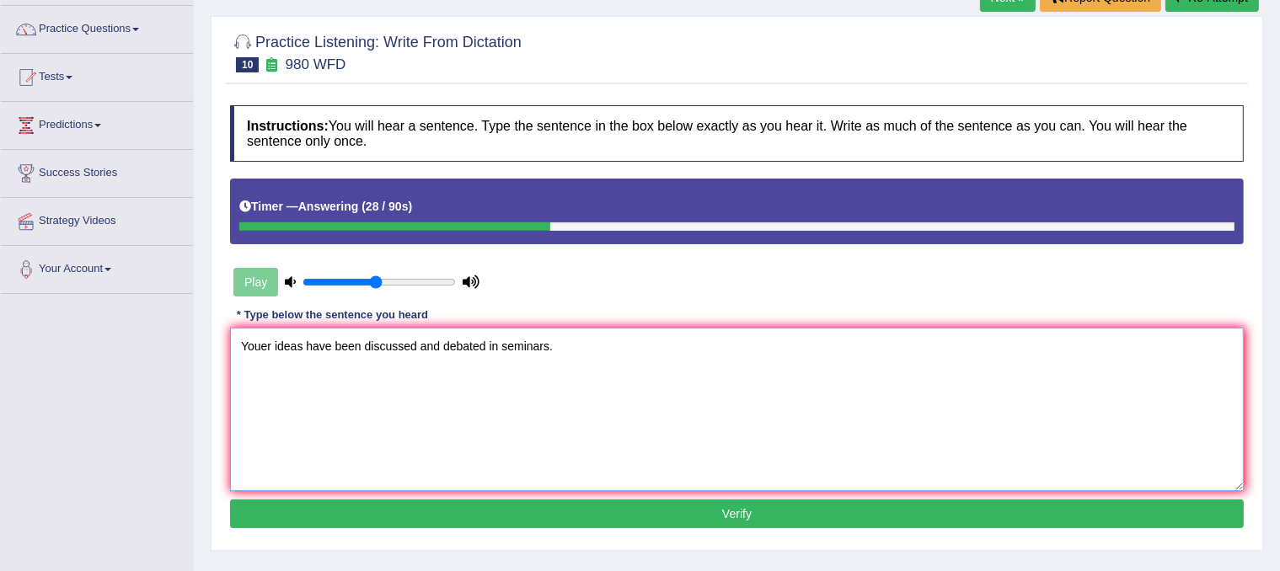
click at [266, 345] on textarea "Youer ideas have been discussed and debated in seminars." at bounding box center [737, 410] width 1014 height 164
type textarea "Your ideas have been discussed and debated in seminars."
click at [604, 519] on button "Verify" at bounding box center [737, 514] width 1014 height 29
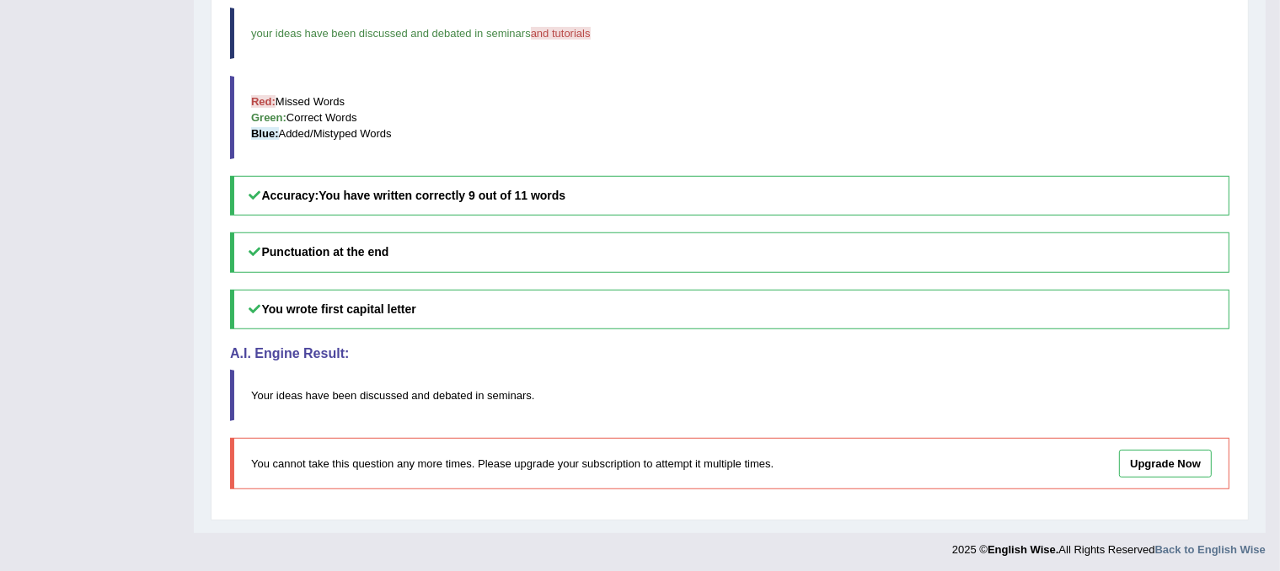
scroll to position [0, 0]
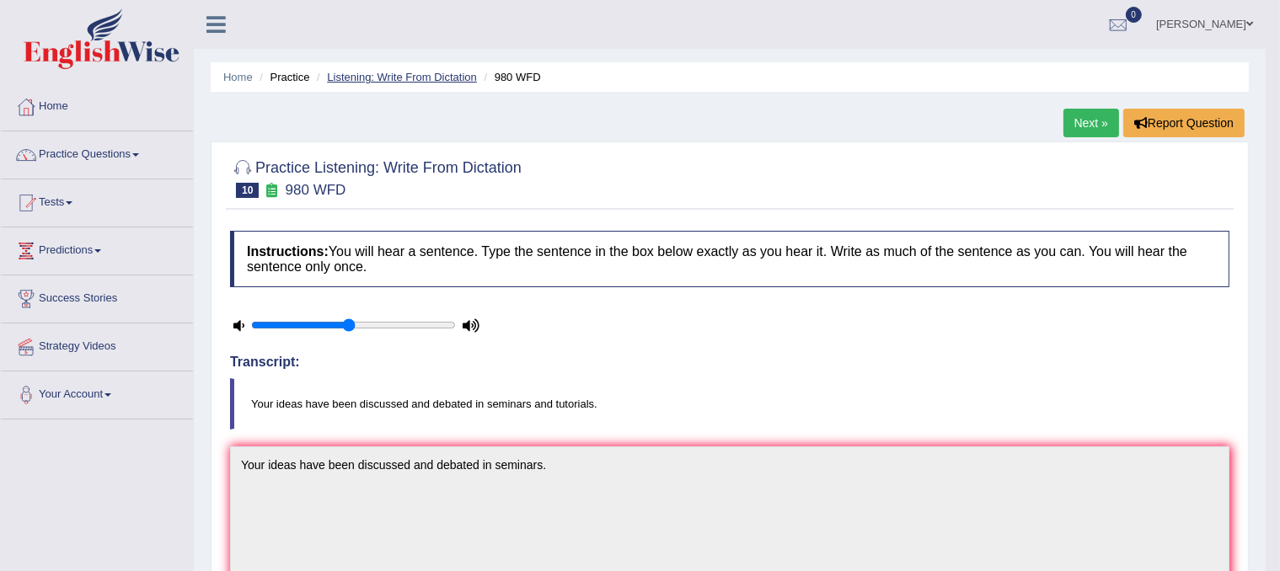
click at [364, 75] on link "Listening: Write From Dictation" at bounding box center [402, 77] width 150 height 13
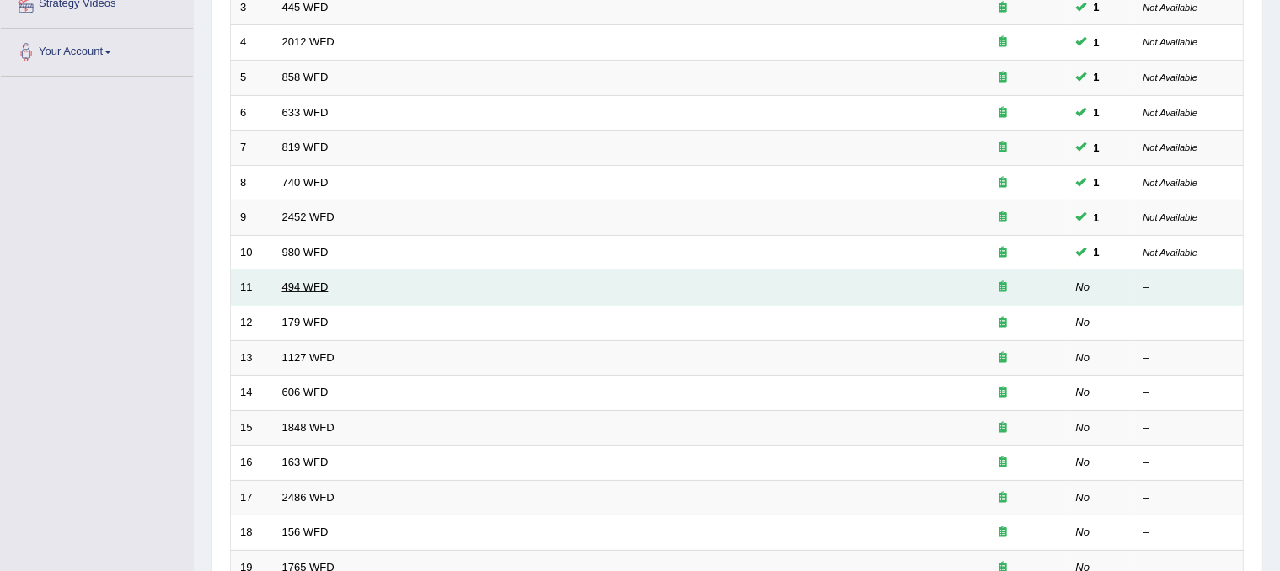
click at [311, 288] on link "494 WFD" at bounding box center [305, 287] width 46 height 13
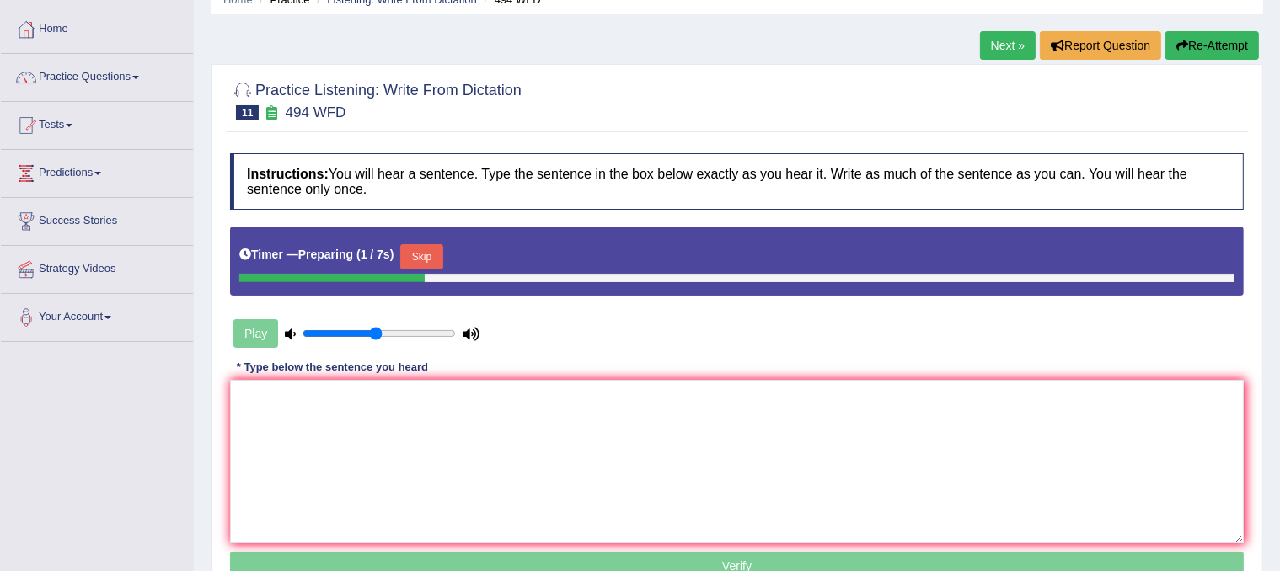
scroll to position [154, 0]
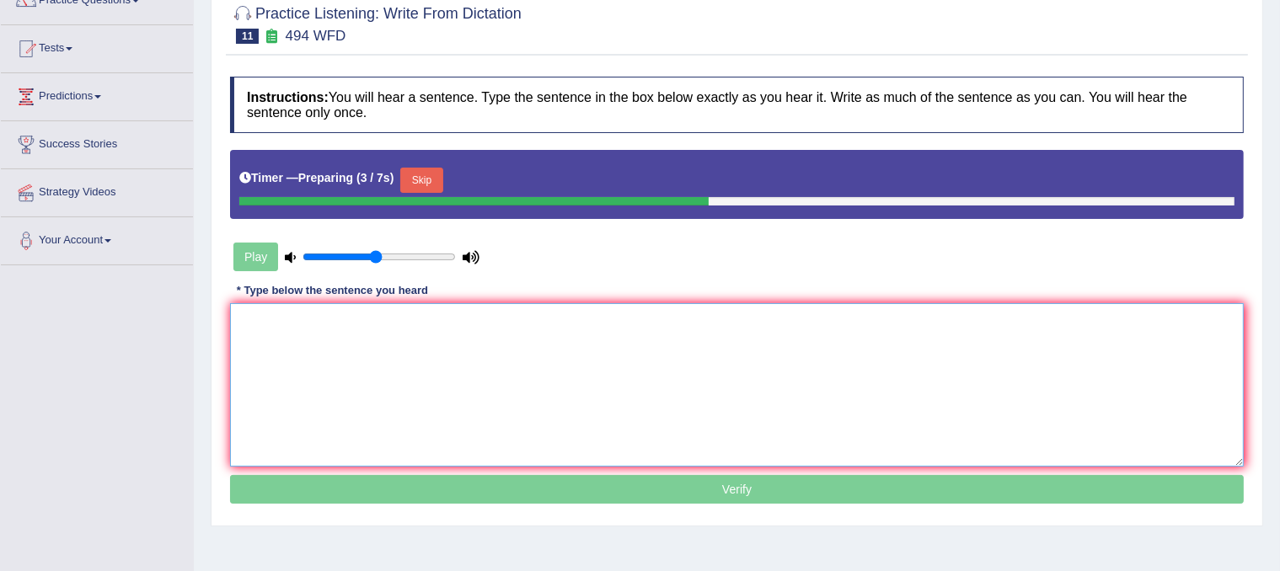
click at [684, 325] on textarea at bounding box center [737, 385] width 1014 height 164
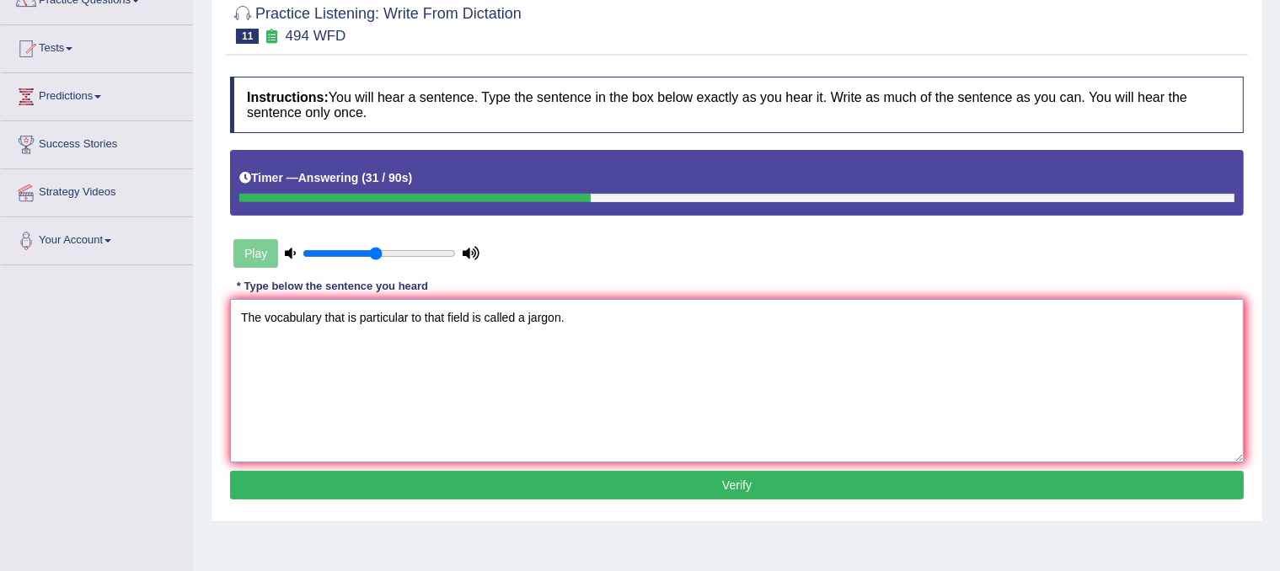
type textarea "The vocabulary that is particular to that field is called a jargon."
click at [625, 483] on button "Verify" at bounding box center [737, 485] width 1014 height 29
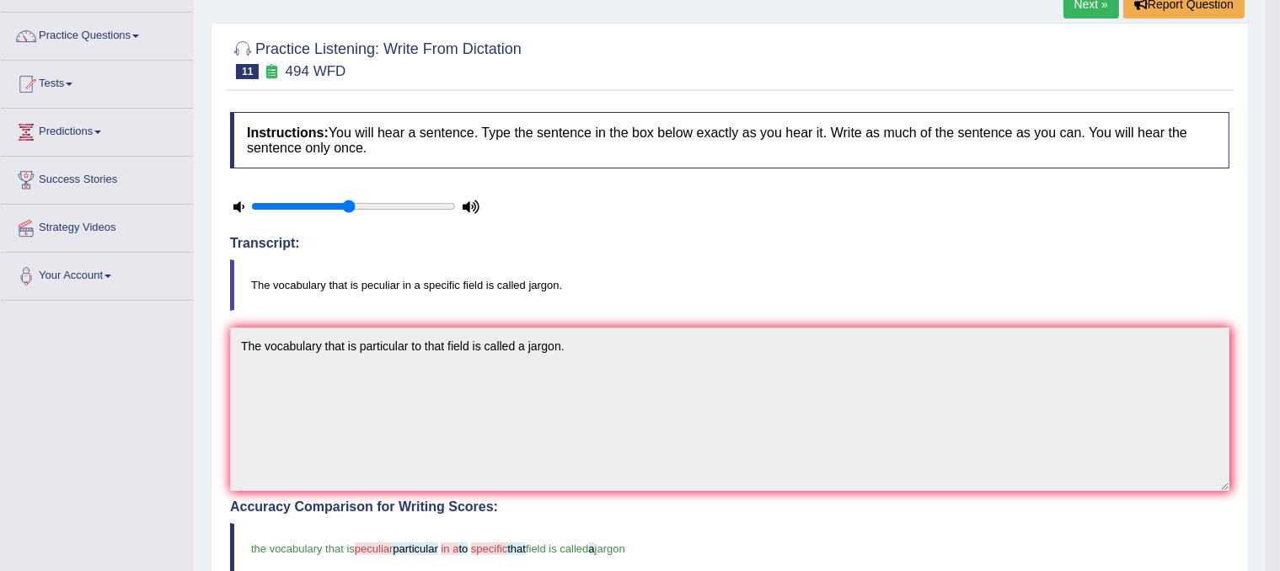
scroll to position [0, 0]
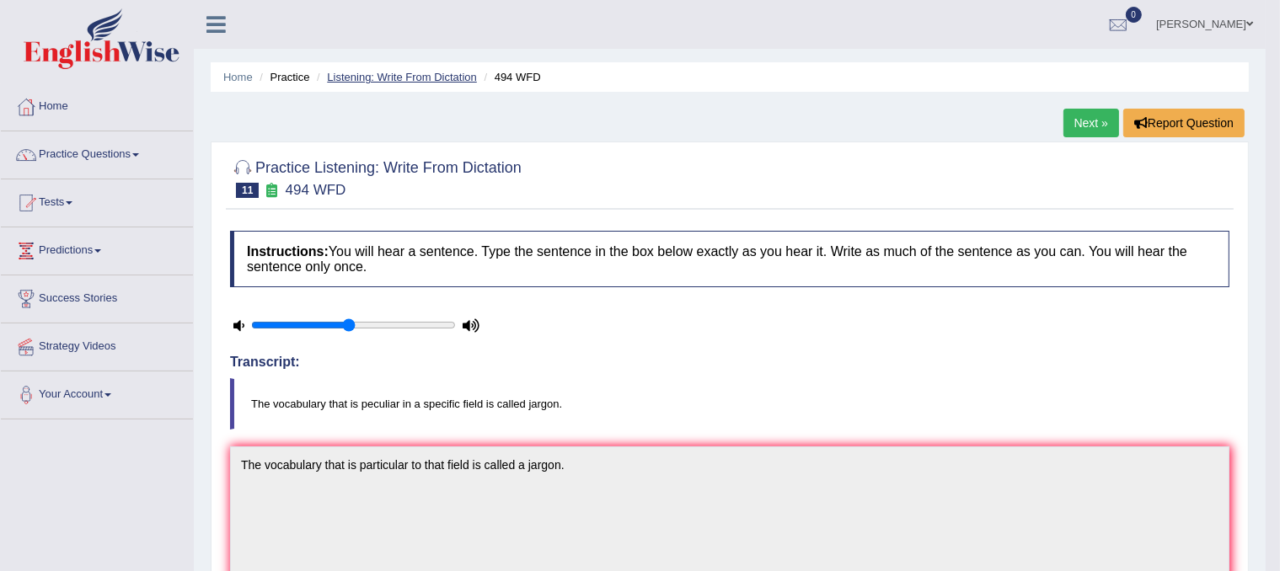
click at [406, 72] on link "Listening: Write From Dictation" at bounding box center [402, 77] width 150 height 13
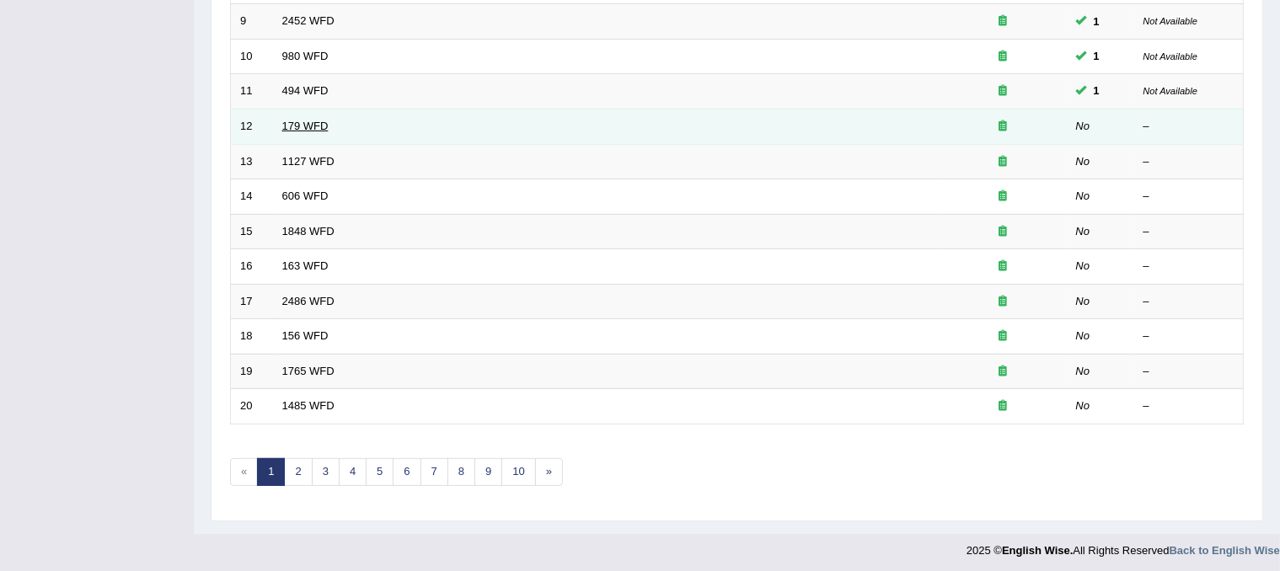
click at [288, 125] on link "179 WFD" at bounding box center [305, 126] width 46 height 13
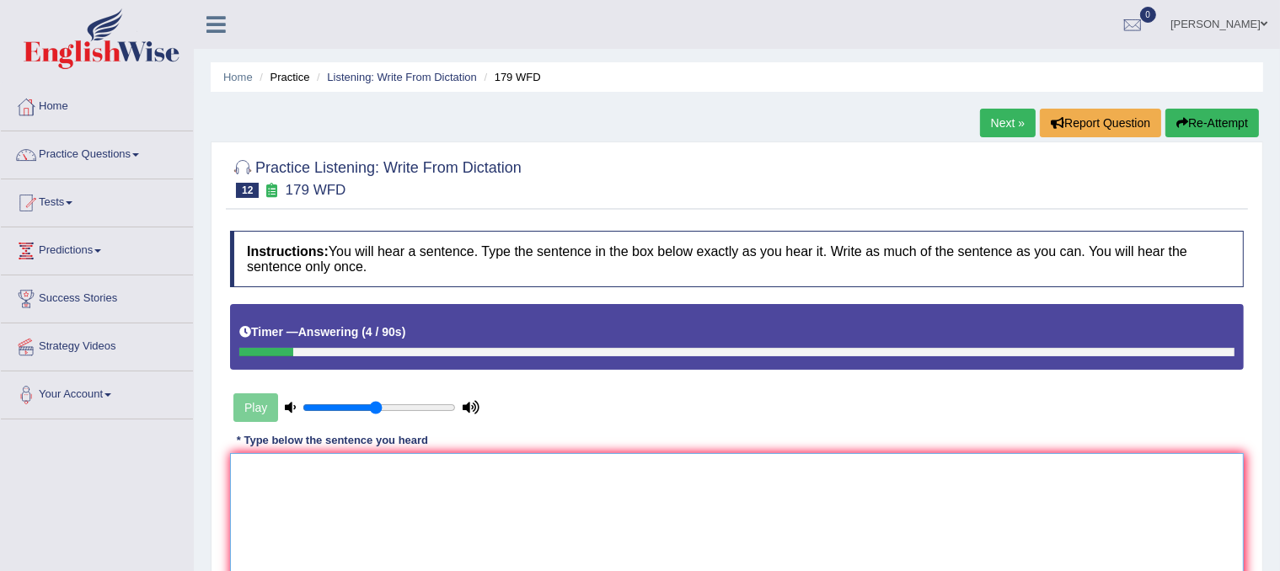
click at [462, 488] on textarea at bounding box center [737, 535] width 1014 height 164
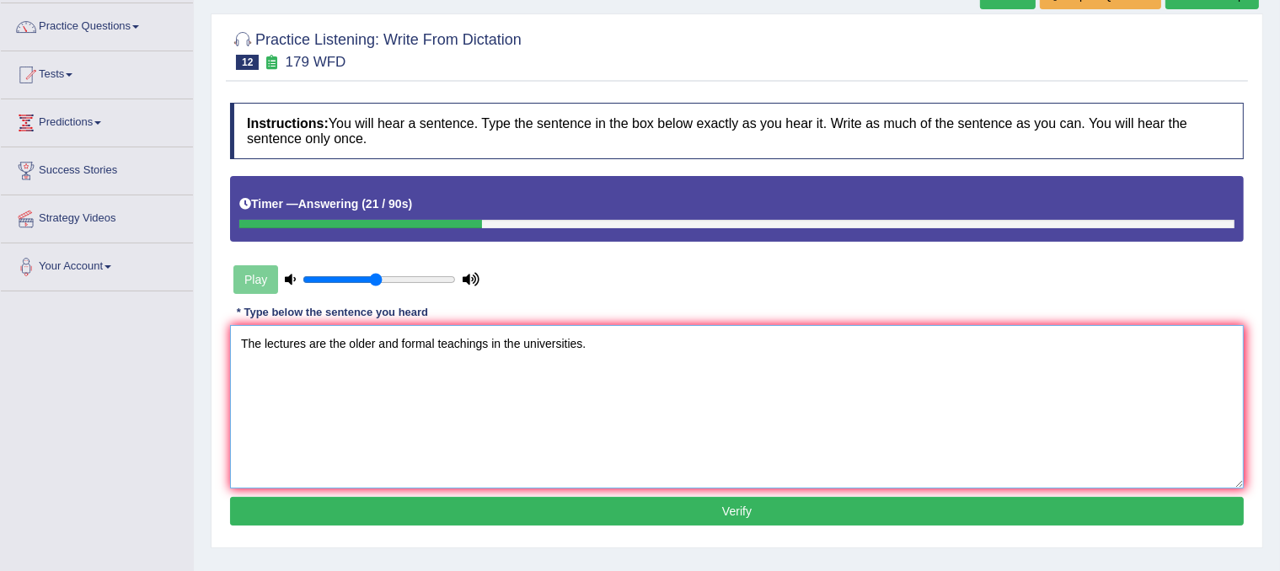
scroll to position [140, 0]
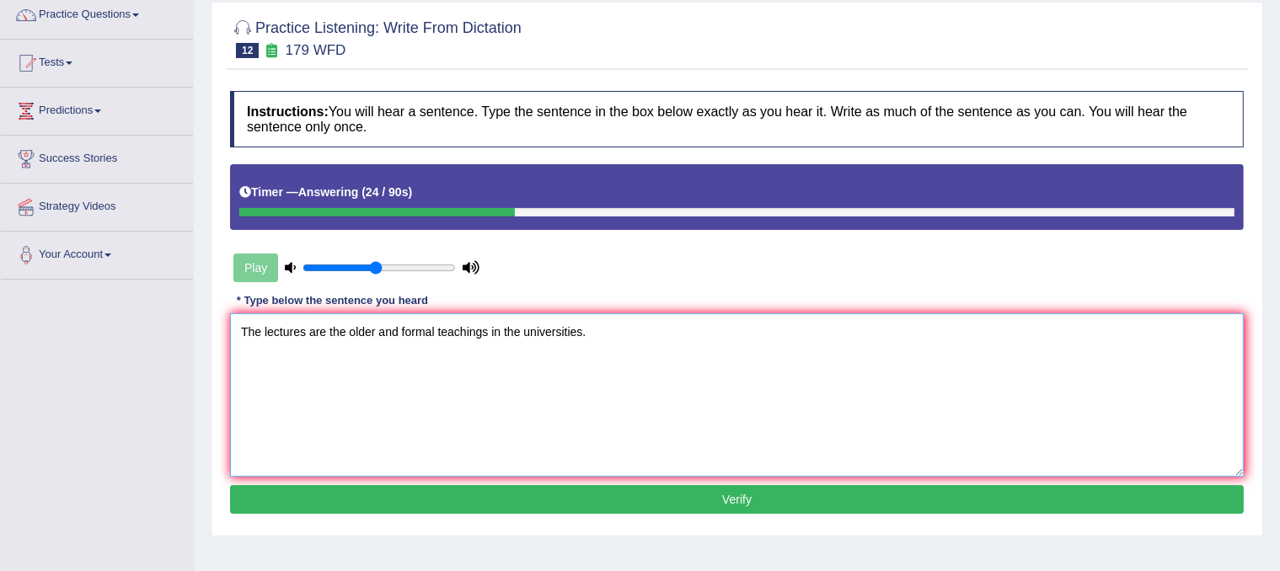
click at [374, 332] on textarea "The lectures are the older and formal teachings in the universities." at bounding box center [737, 396] width 1014 height 164
click at [406, 331] on textarea "The lectures are the oldest and formal teachings in the universities." at bounding box center [737, 396] width 1014 height 164
type textarea "The lectures are the oldest and formal teachings in the universities."
click at [570, 501] on button "Verify" at bounding box center [737, 499] width 1014 height 29
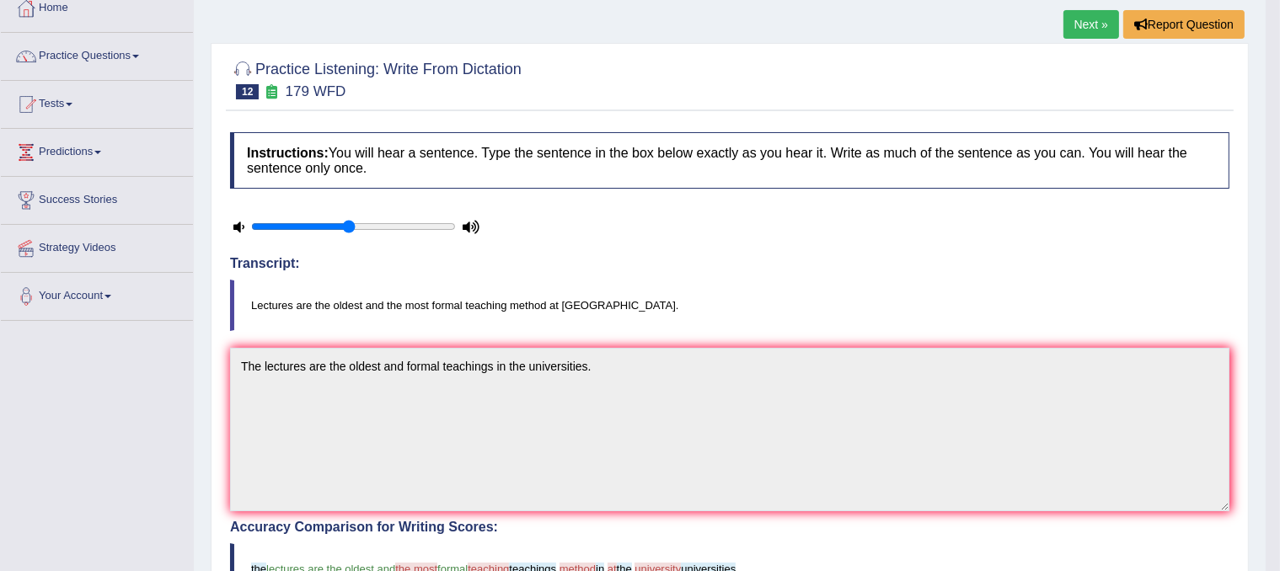
scroll to position [0, 0]
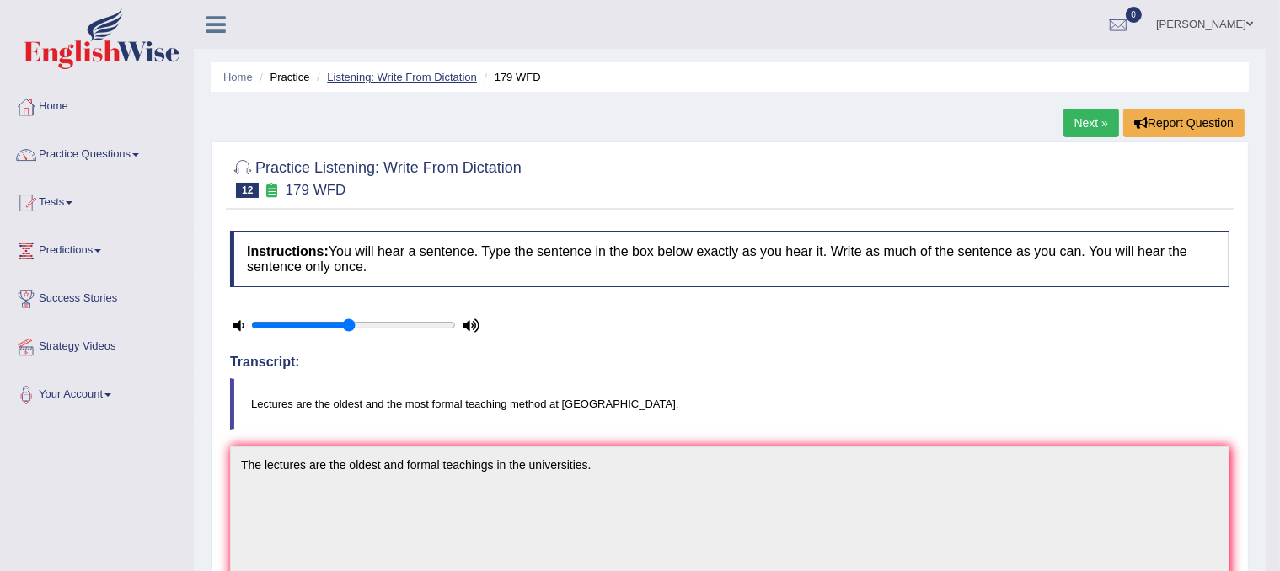
click at [418, 72] on link "Listening: Write From Dictation" at bounding box center [402, 77] width 150 height 13
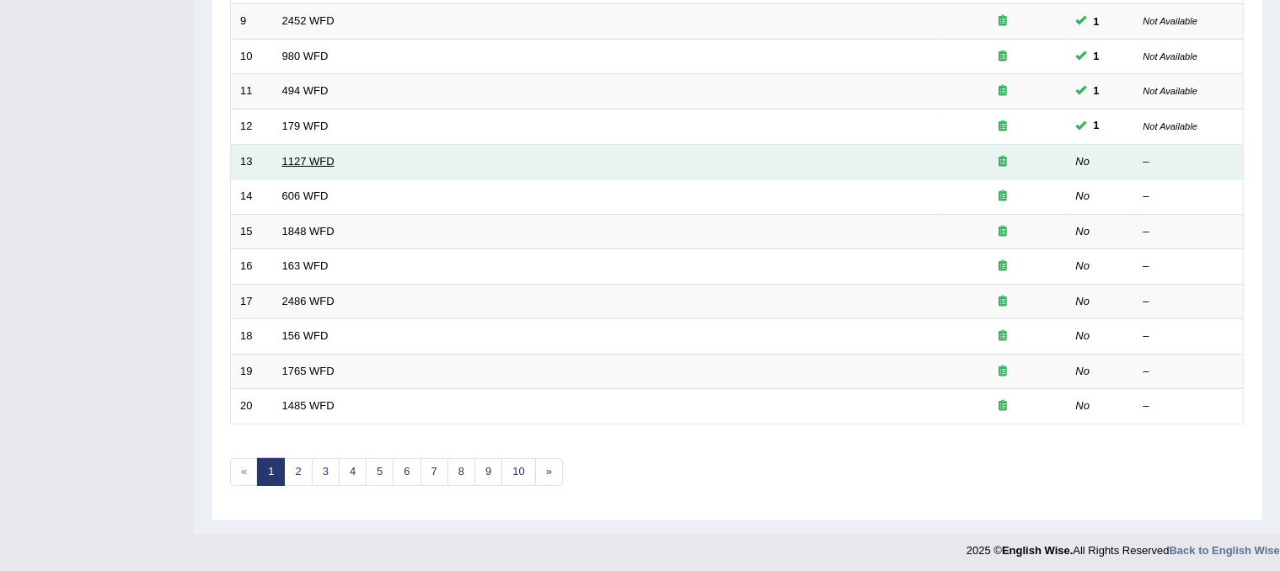
click at [315, 159] on link "1127 WFD" at bounding box center [308, 161] width 52 height 13
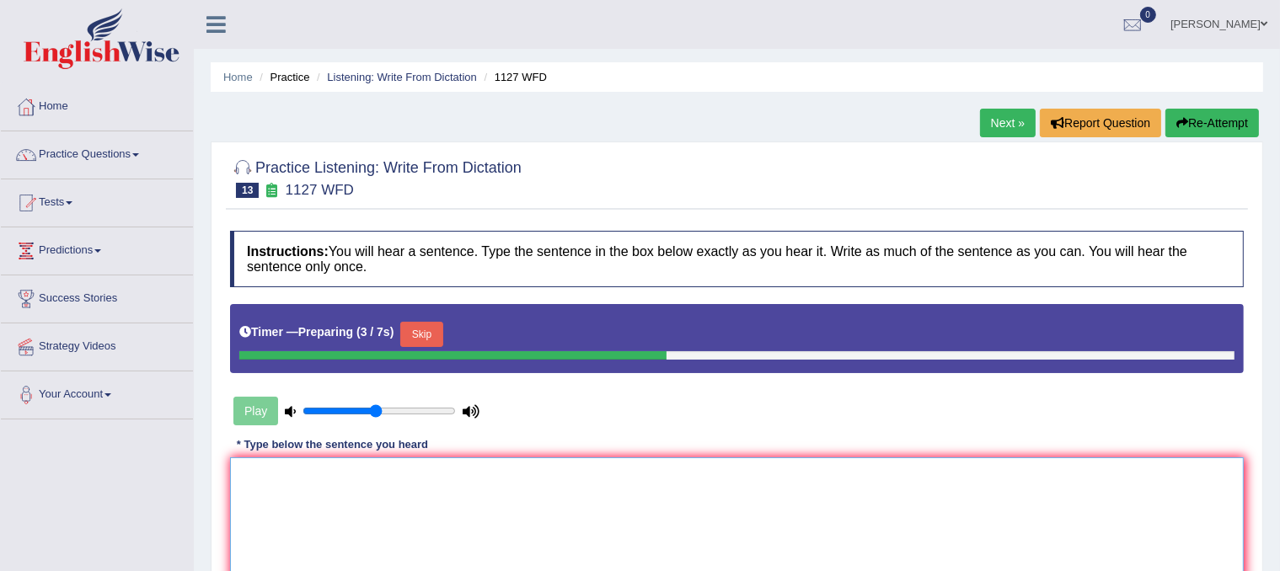
click at [615, 486] on textarea at bounding box center [737, 540] width 1014 height 164
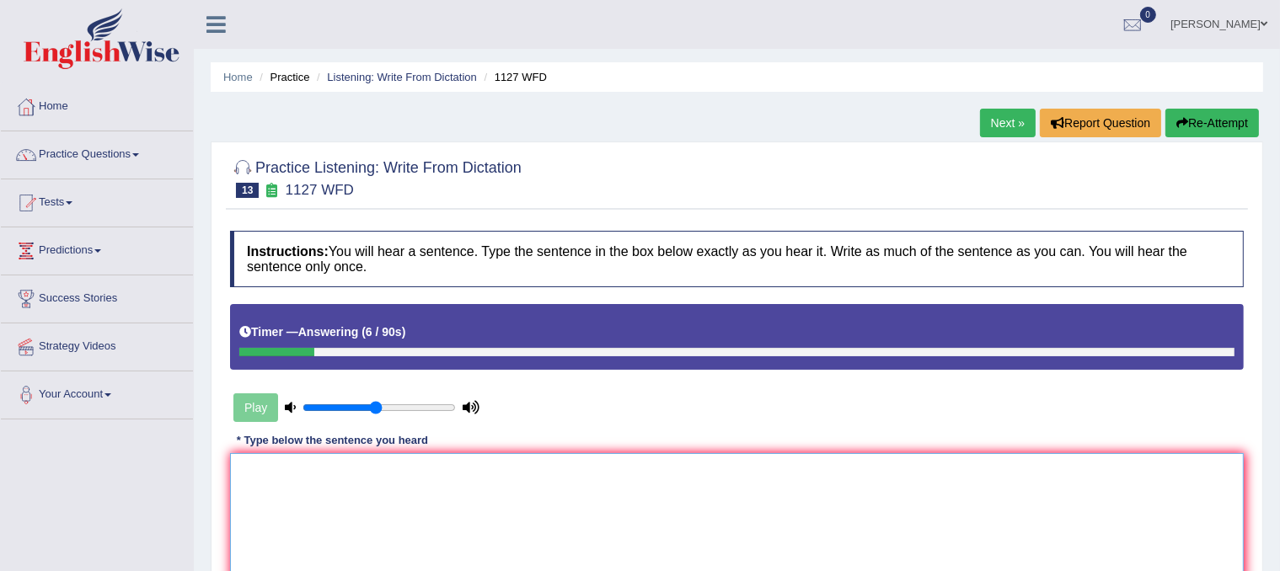
click at [547, 481] on textarea at bounding box center [737, 535] width 1014 height 164
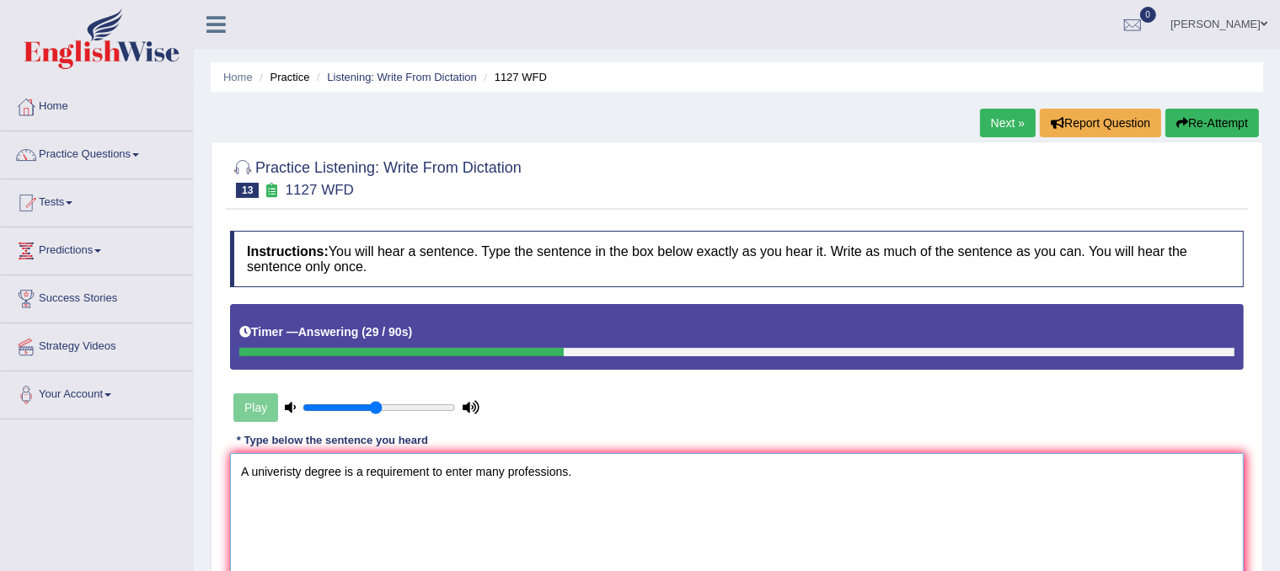
click at [285, 471] on textarea "A univeristy degree is a requirement to enter many professions." at bounding box center [737, 535] width 1014 height 164
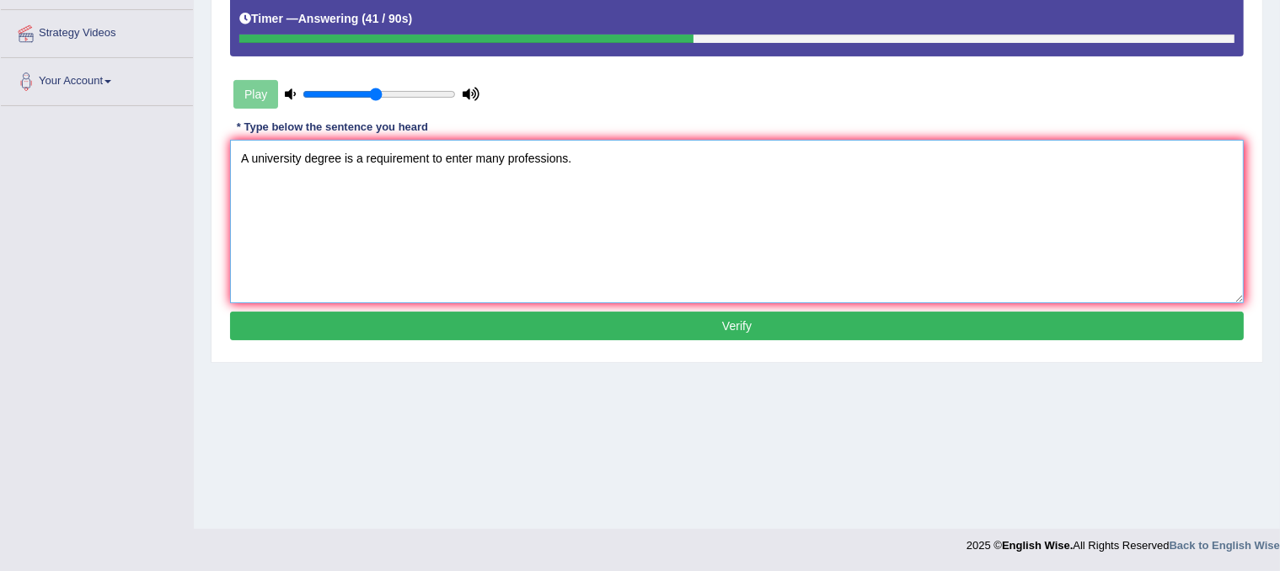
scroll to position [314, 0]
type textarea "A university degree is a requirement to enter many professions."
click at [583, 319] on button "Verify" at bounding box center [737, 326] width 1014 height 29
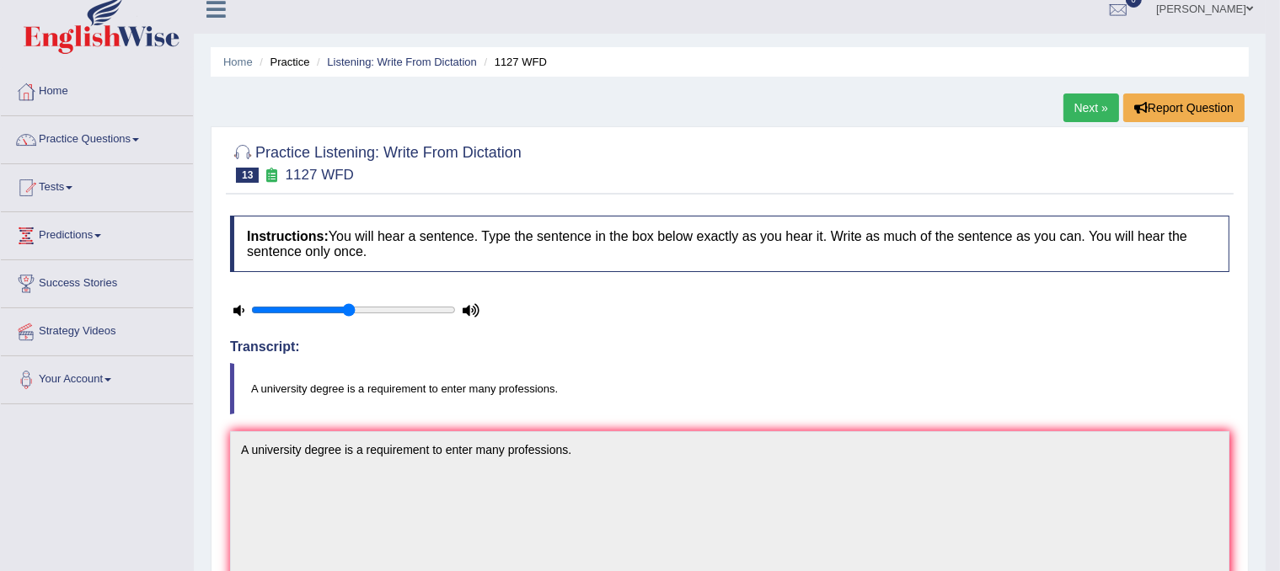
scroll to position [0, 0]
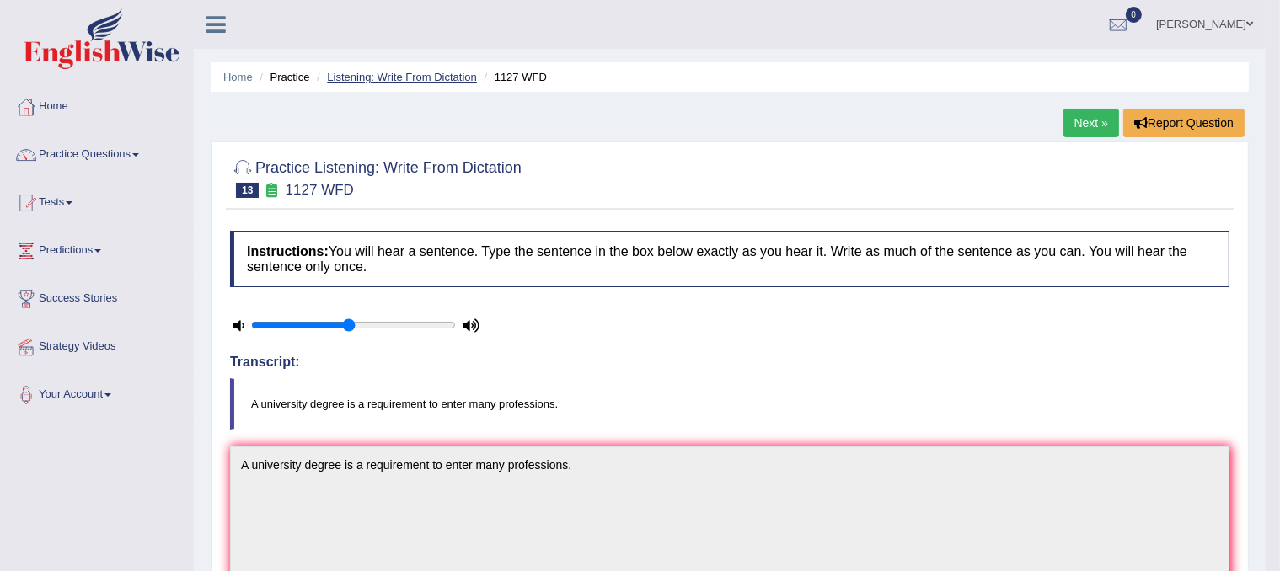
click at [391, 80] on link "Listening: Write From Dictation" at bounding box center [402, 77] width 150 height 13
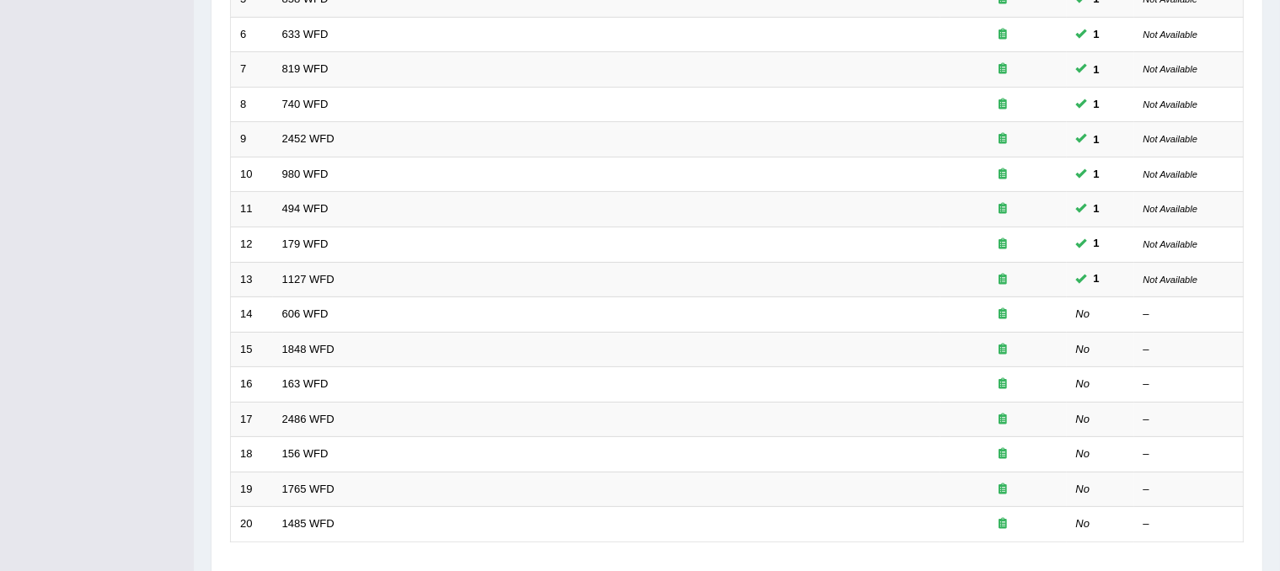
scroll to position [539, 0]
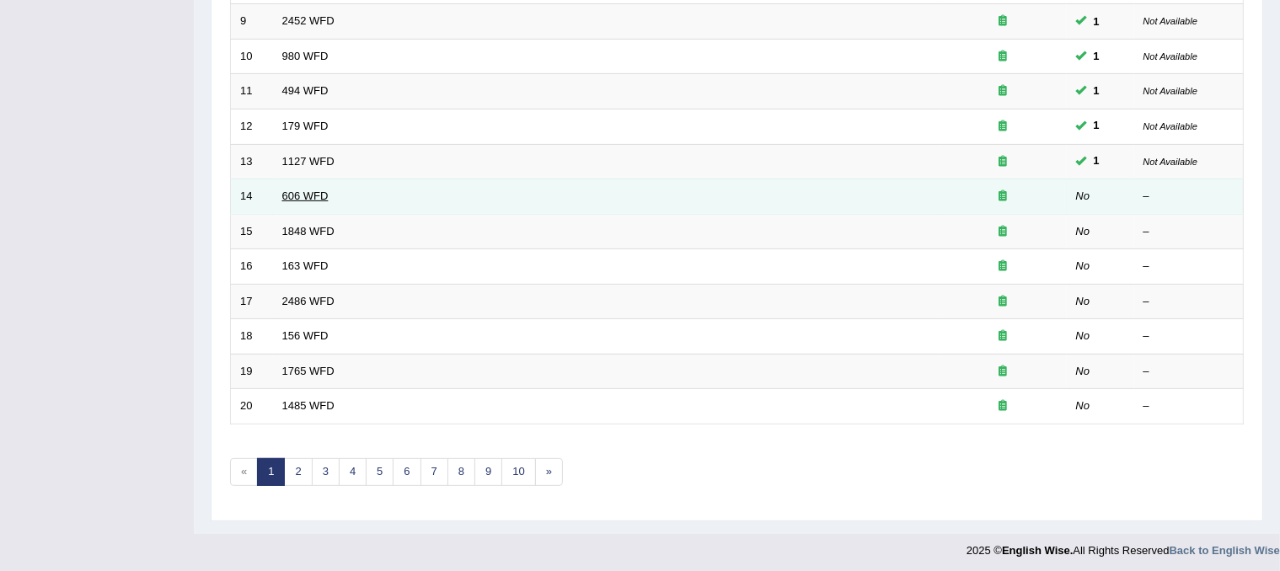
click at [298, 196] on link "606 WFD" at bounding box center [305, 196] width 46 height 13
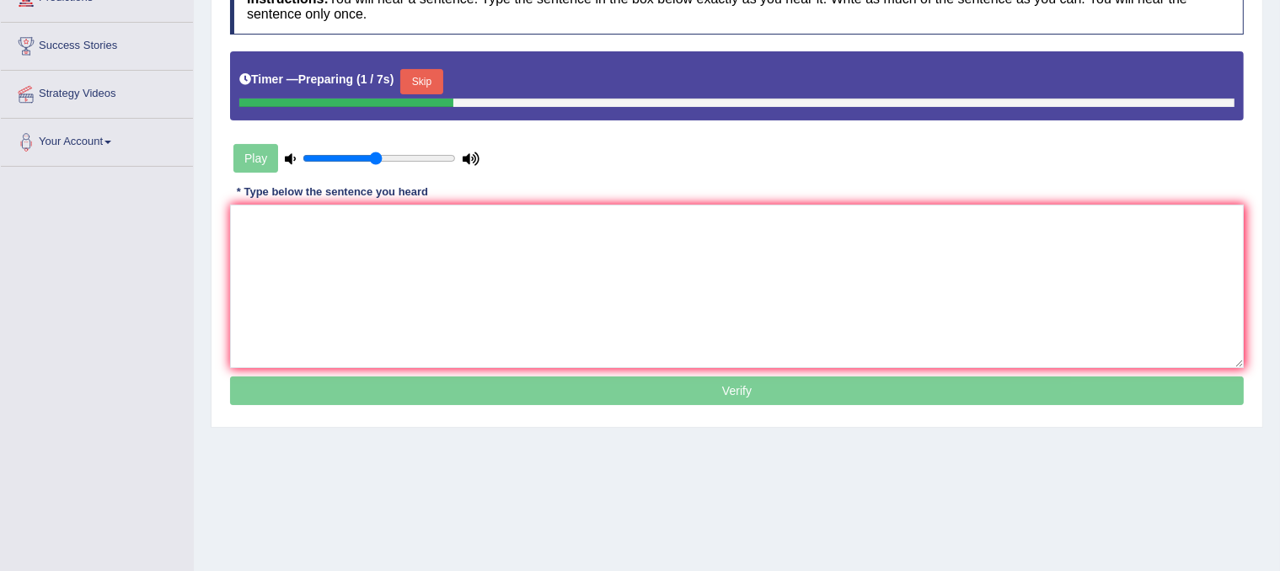
scroll to position [253, 0]
click at [612, 266] on textarea at bounding box center [737, 287] width 1014 height 164
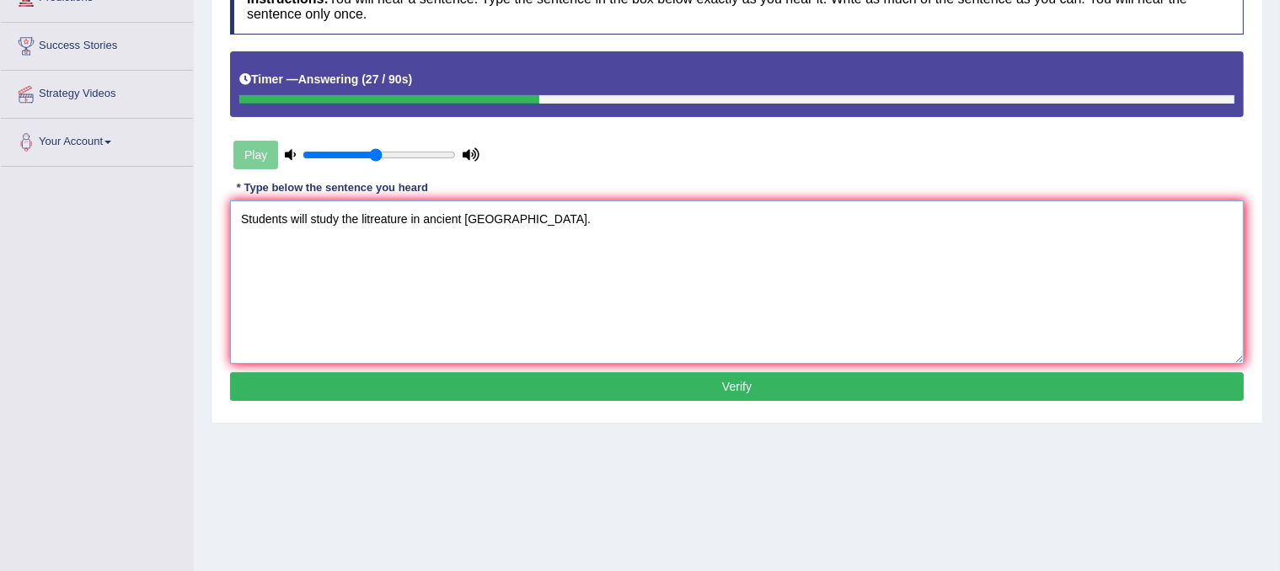
click at [371, 217] on textarea "Students will study the litreature in ancient [GEOGRAPHIC_DATA]." at bounding box center [737, 283] width 1014 height 164
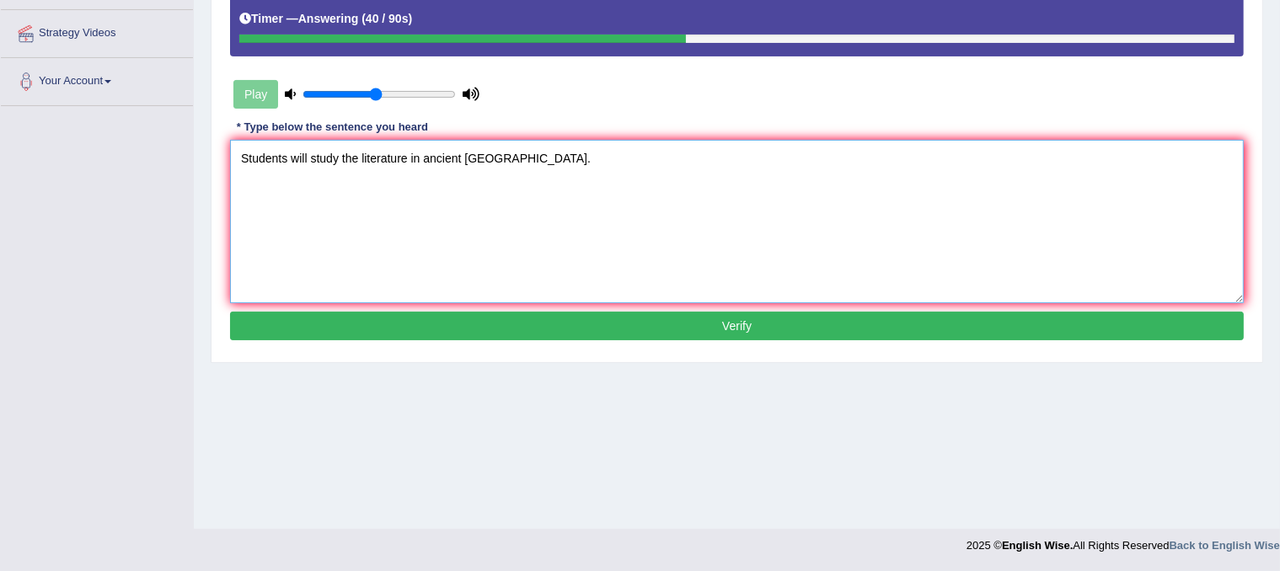
drag, startPoint x: 439, startPoint y: 140, endPoint x: 418, endPoint y: 180, distance: 44.9
click at [418, 180] on textarea "Students will study the literature in ancient [GEOGRAPHIC_DATA]." at bounding box center [737, 222] width 1014 height 164
click at [513, 202] on textarea "Students will study the literature in ancient [GEOGRAPHIC_DATA]." at bounding box center [737, 222] width 1014 height 164
type textarea "Students will study the literature in ancient [GEOGRAPHIC_DATA]."
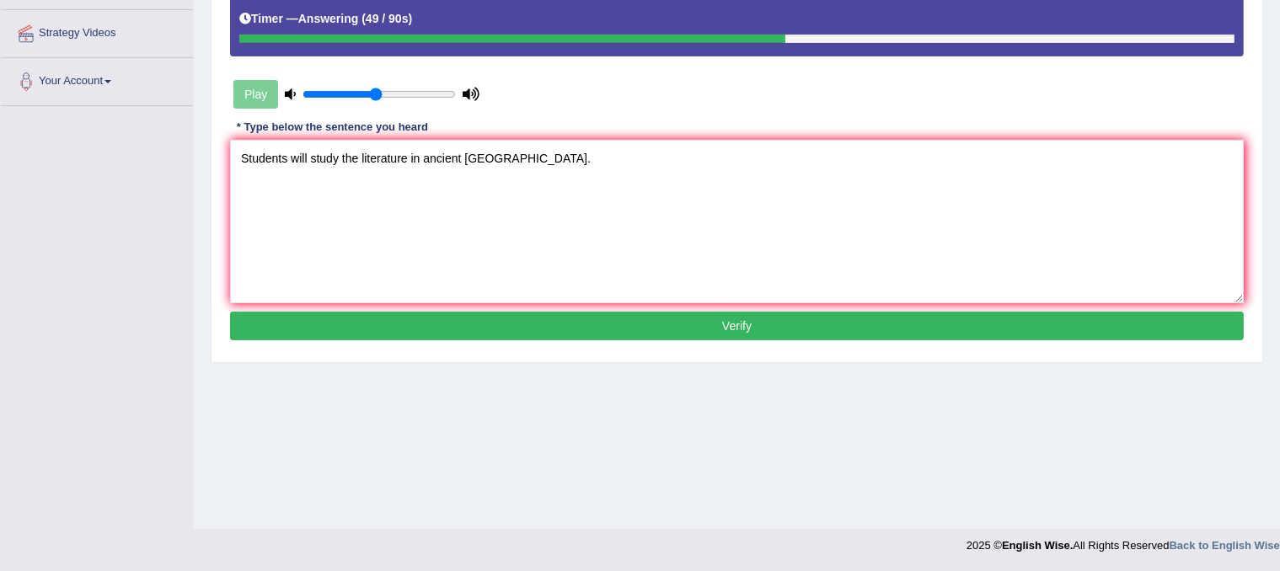
click at [458, 320] on button "Verify" at bounding box center [737, 326] width 1014 height 29
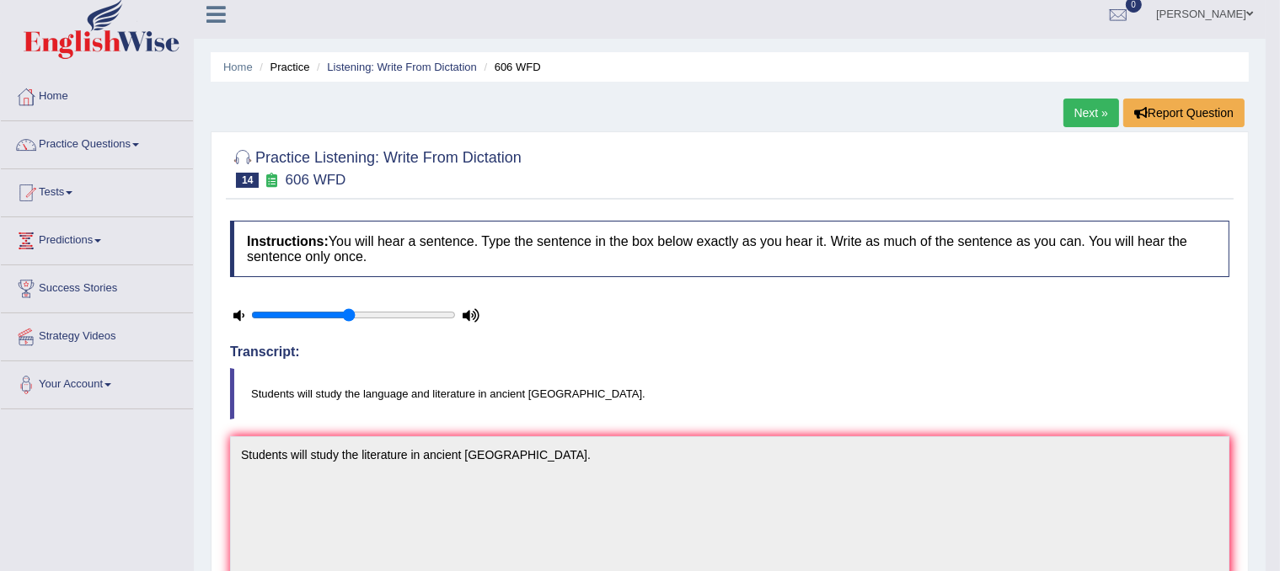
scroll to position [0, 0]
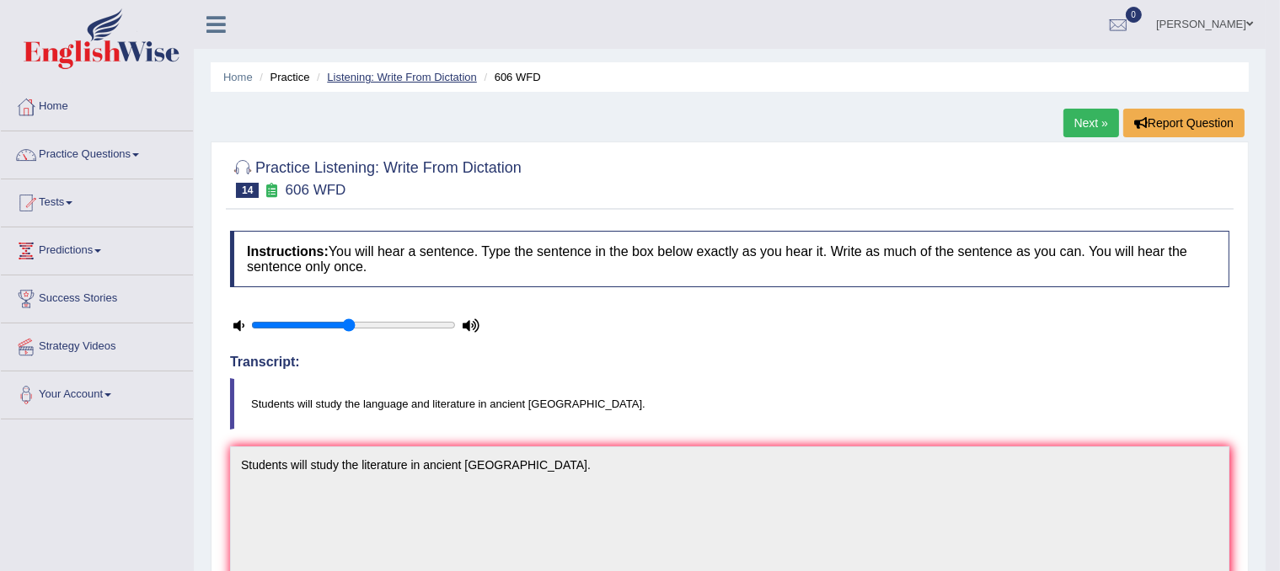
click at [435, 76] on link "Listening: Write From Dictation" at bounding box center [402, 77] width 150 height 13
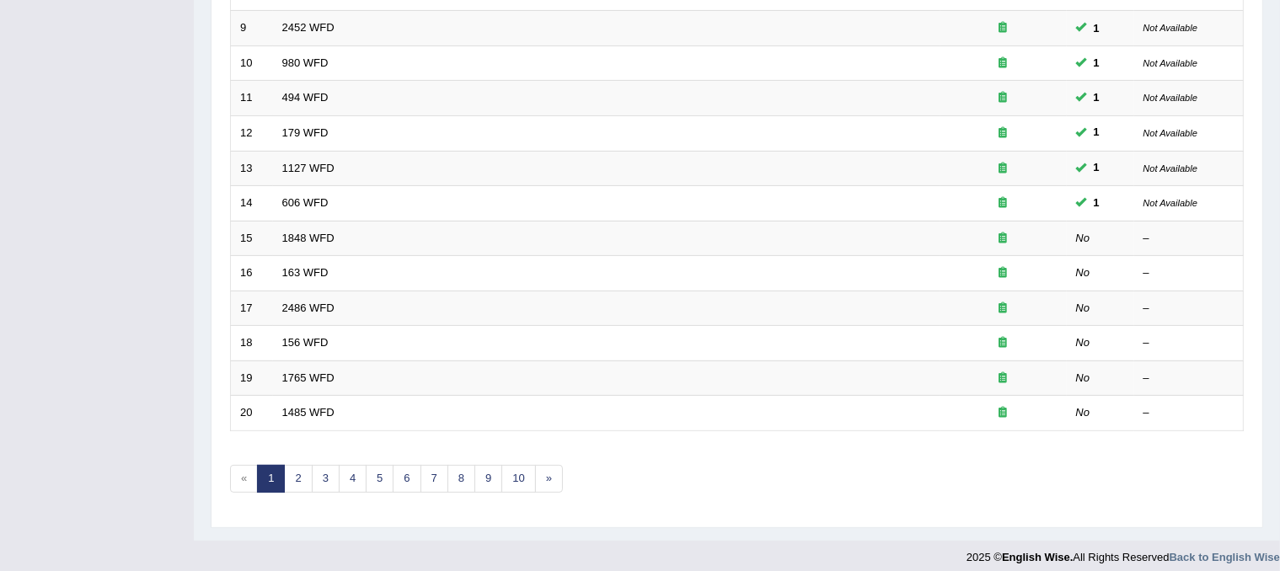
scroll to position [539, 0]
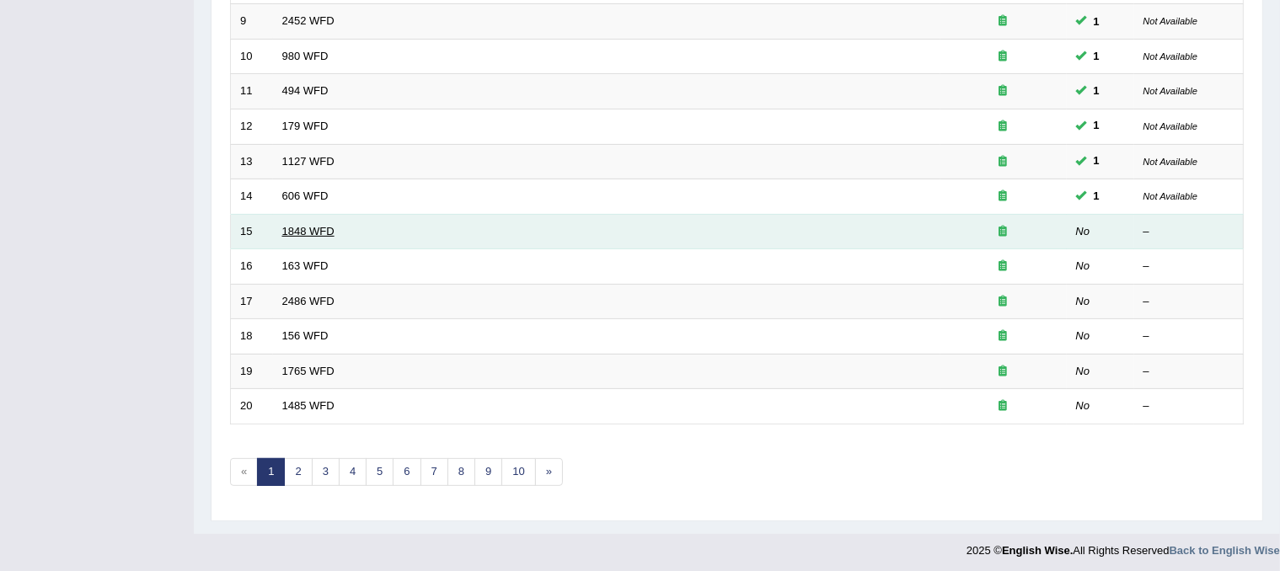
click at [303, 228] on link "1848 WFD" at bounding box center [308, 231] width 52 height 13
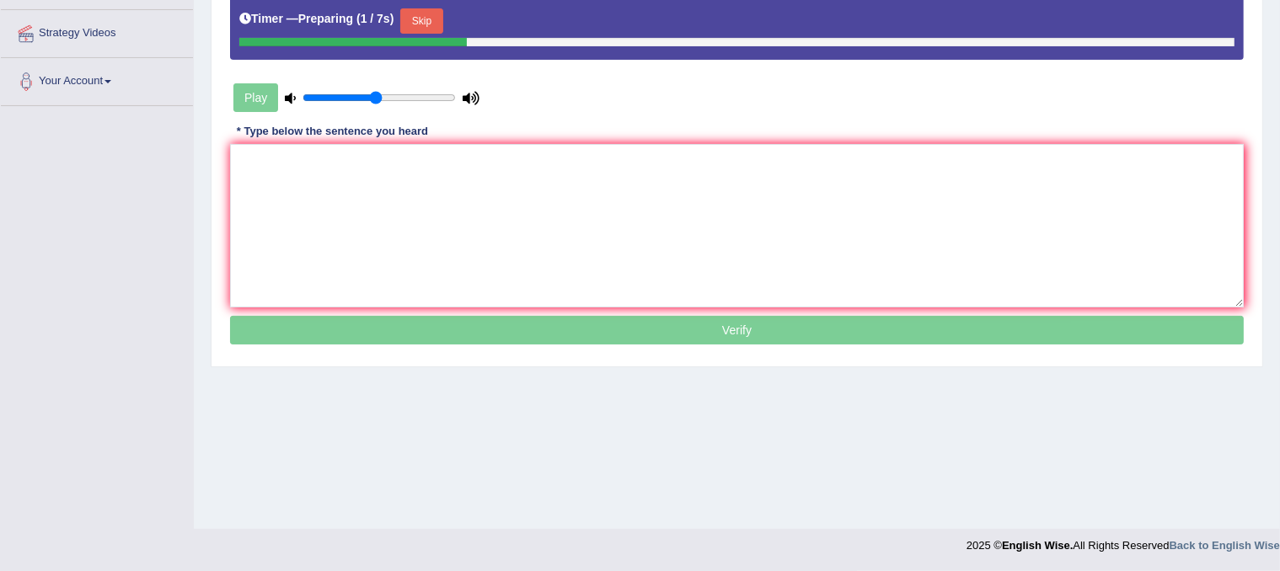
scroll to position [300, 0]
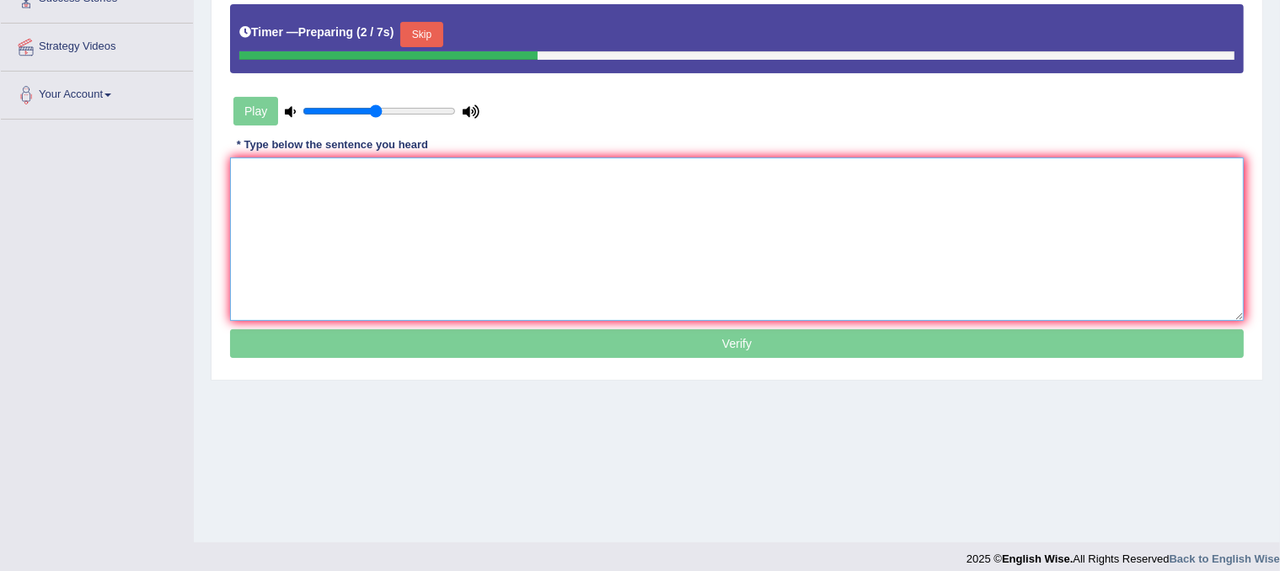
click at [778, 180] on textarea at bounding box center [737, 240] width 1014 height 164
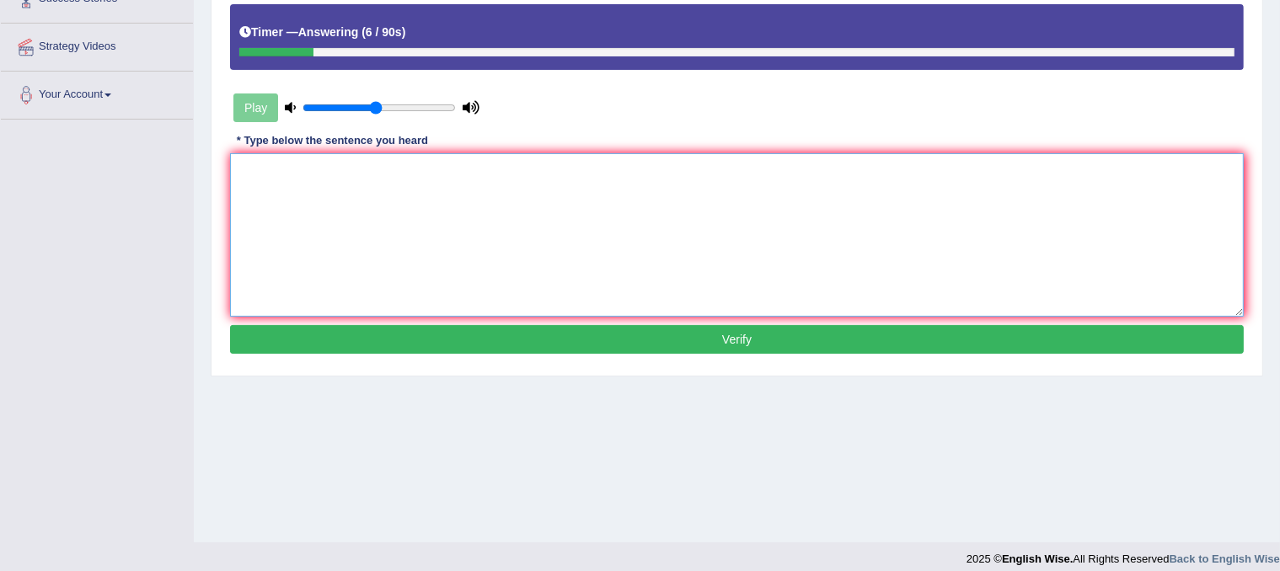
click at [696, 174] on textarea at bounding box center [737, 235] width 1014 height 164
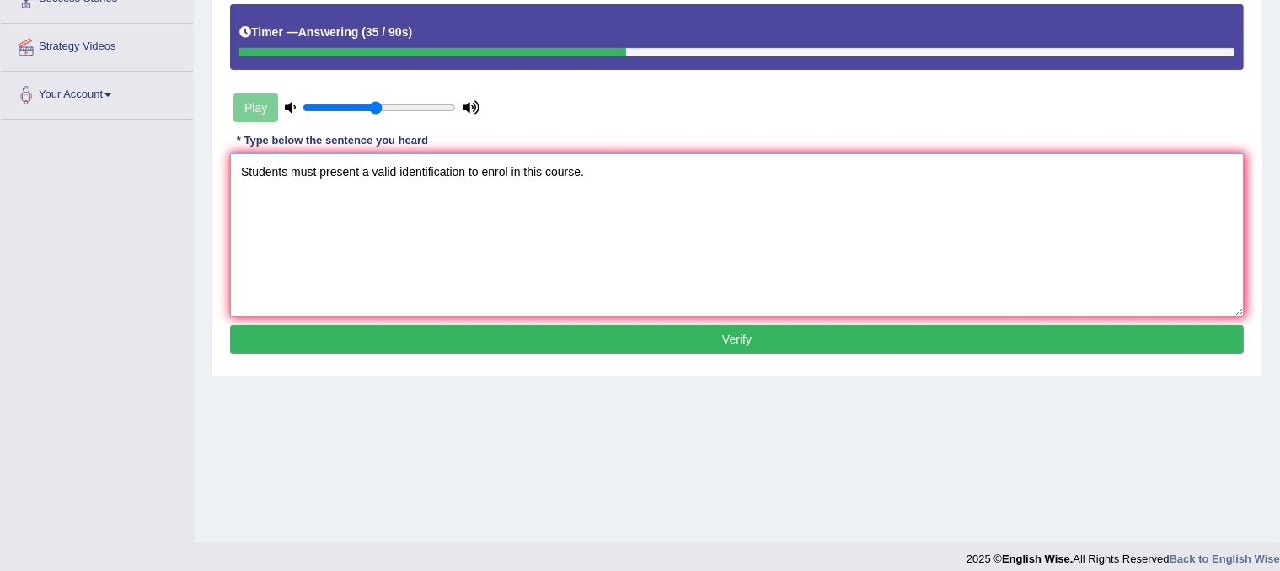
type textarea "Students must present a valid identification to enrol in this course."
click at [466, 343] on button "Verify" at bounding box center [737, 339] width 1014 height 29
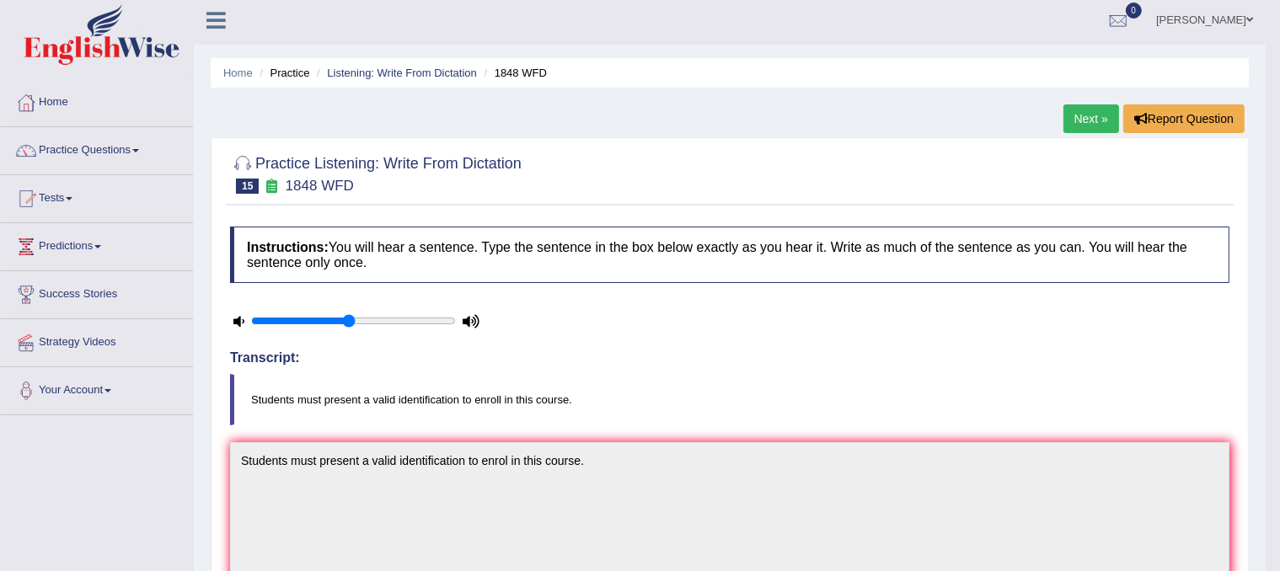
scroll to position [0, 0]
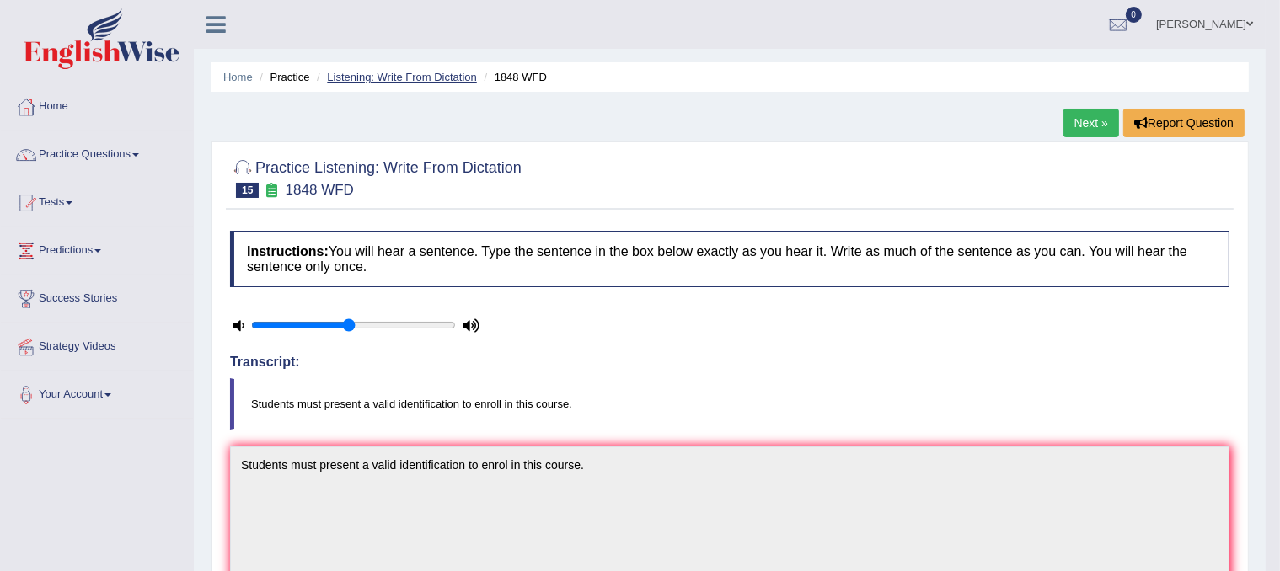
click at [444, 73] on link "Listening: Write From Dictation" at bounding box center [402, 77] width 150 height 13
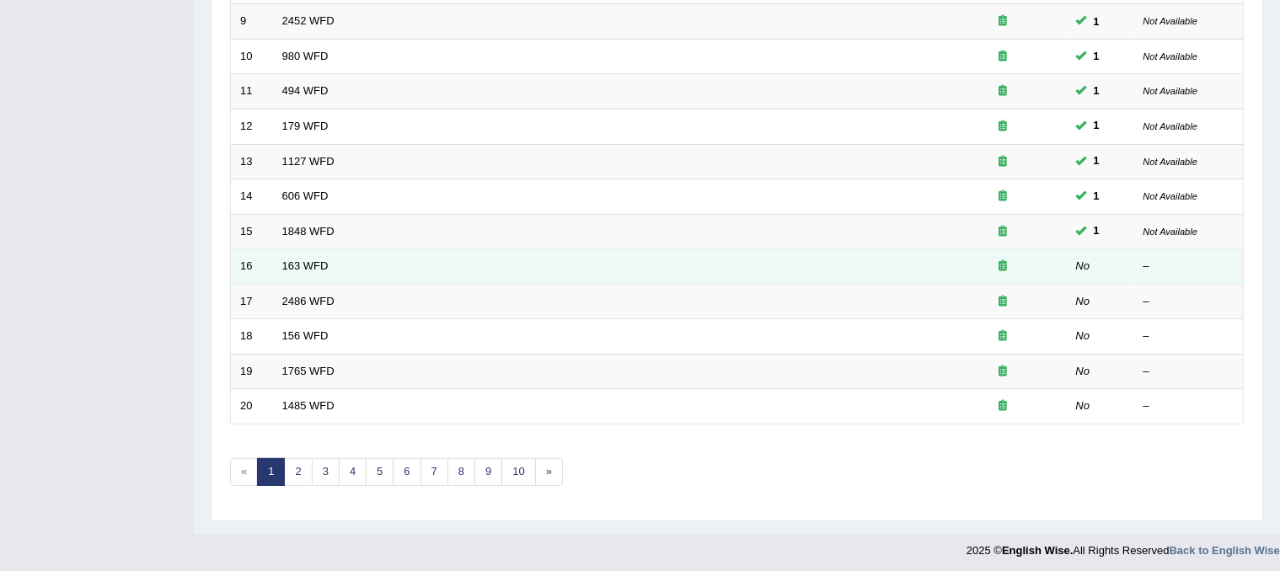
click at [308, 254] on td "163 WFD" at bounding box center [607, 266] width 668 height 35
click at [296, 266] on link "163 WFD" at bounding box center [305, 266] width 46 height 13
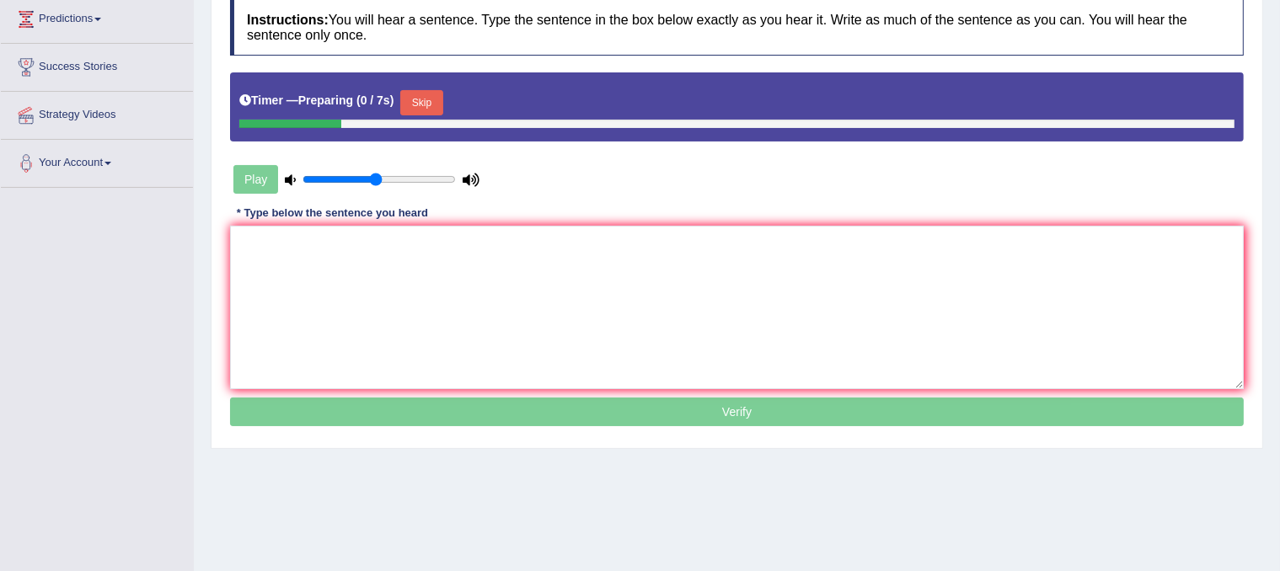
scroll to position [314, 0]
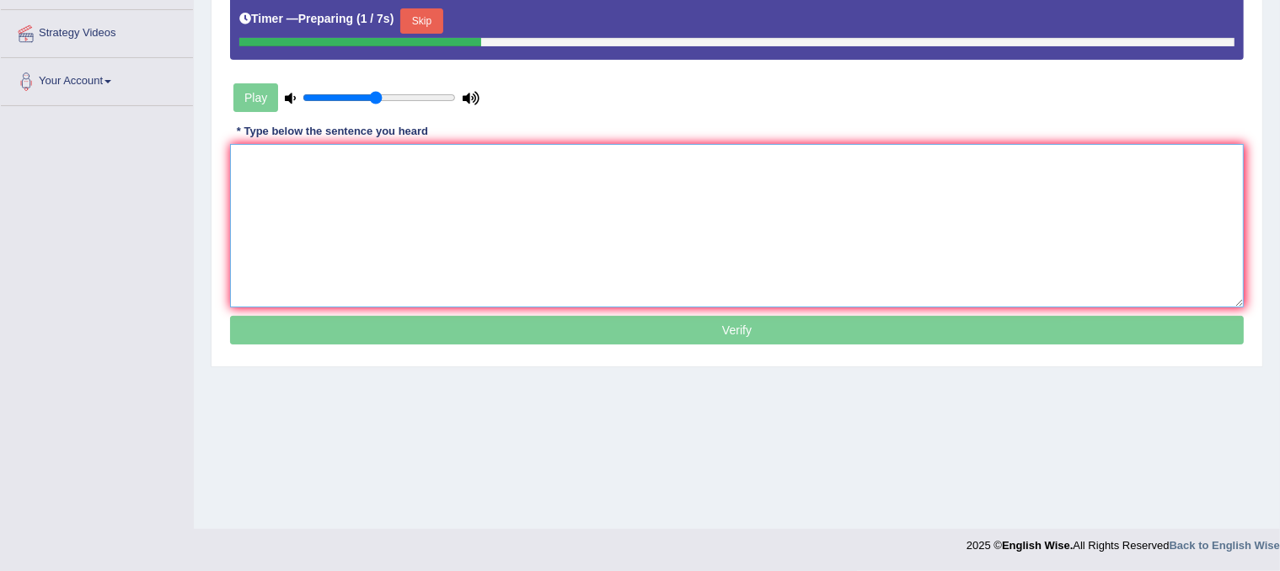
click at [554, 186] on textarea at bounding box center [737, 226] width 1014 height 164
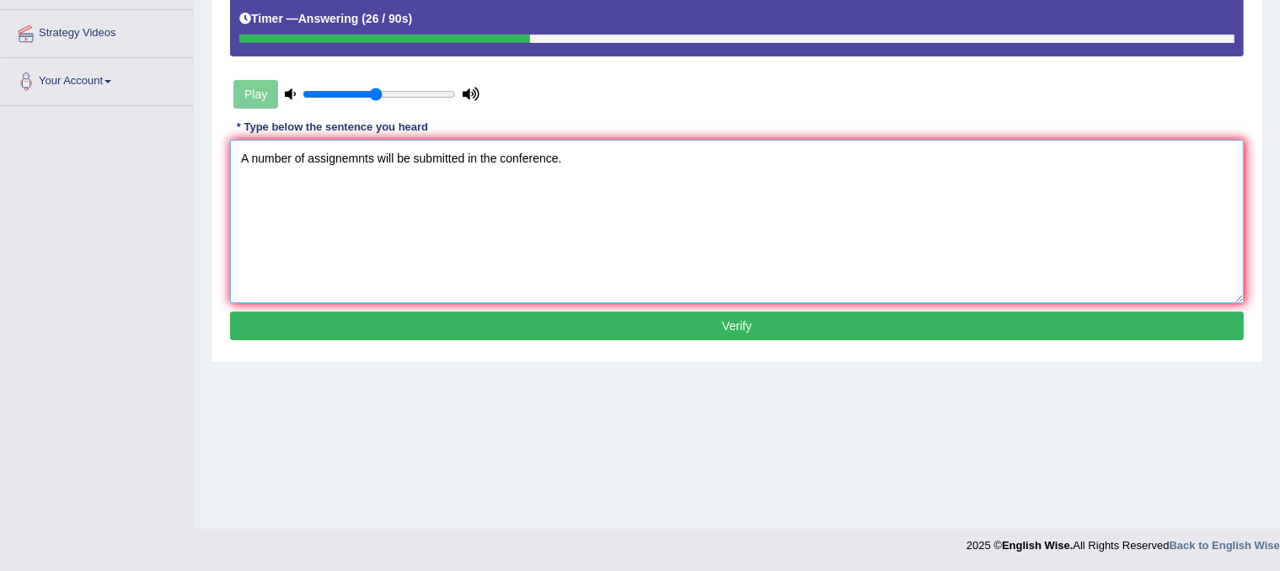
click at [347, 158] on textarea "A number of assignemnts will be submitted in the conference." at bounding box center [737, 222] width 1014 height 164
click at [526, 156] on textarea "A number of assignments will be submitted in the conference." at bounding box center [737, 222] width 1014 height 164
drag, startPoint x: 547, startPoint y: 153, endPoint x: 569, endPoint y: 153, distance: 21.9
click at [569, 153] on textarea "A number of assignments will be submitted in the conference." at bounding box center [737, 222] width 1014 height 164
click at [515, 163] on textarea "A number of assignments will be submitted in the conference." at bounding box center [737, 222] width 1014 height 164
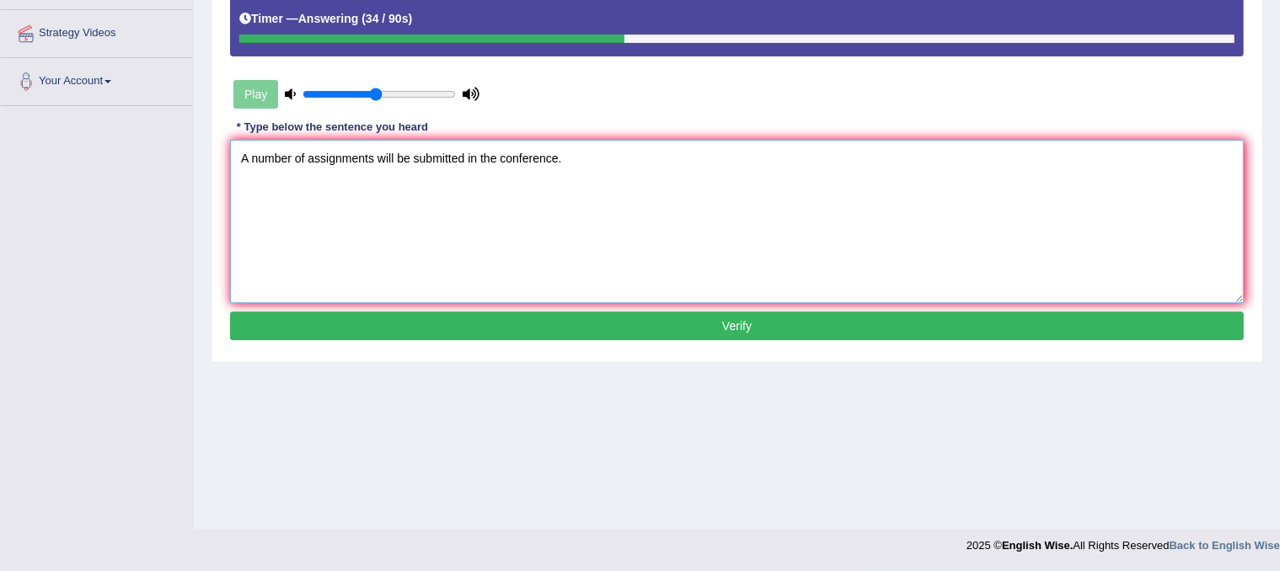
click at [551, 207] on textarea "A number of assignments will be submitted in the conference." at bounding box center [737, 222] width 1014 height 164
type textarea "A number of assignments will be submitted in the conference."
click at [451, 315] on button "Verify" at bounding box center [737, 326] width 1014 height 29
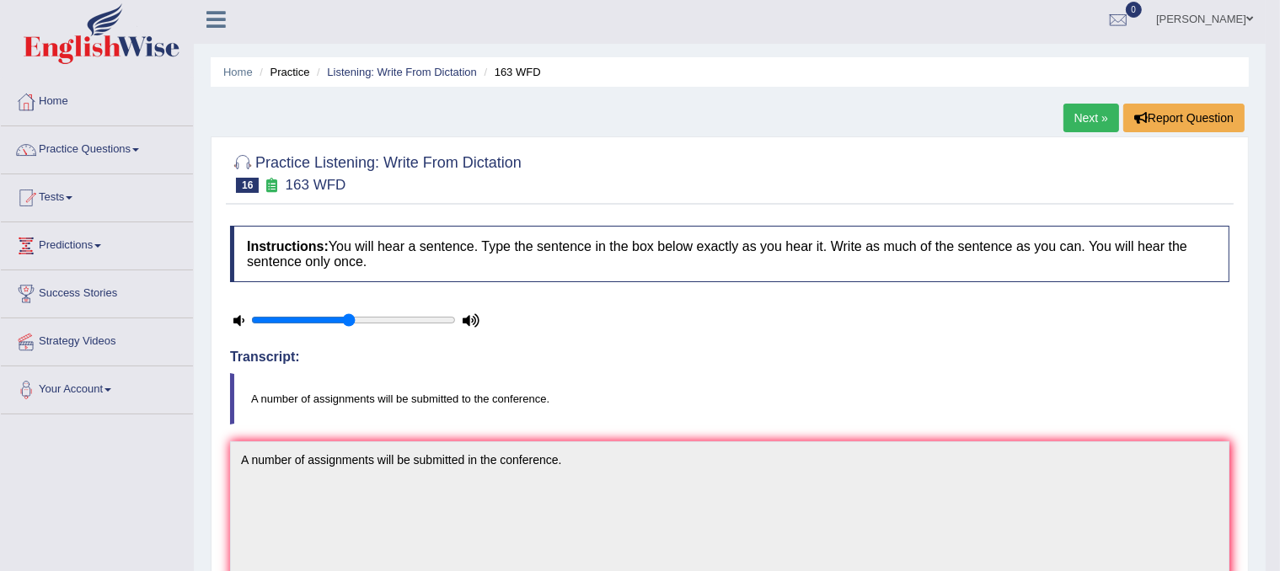
scroll to position [0, 0]
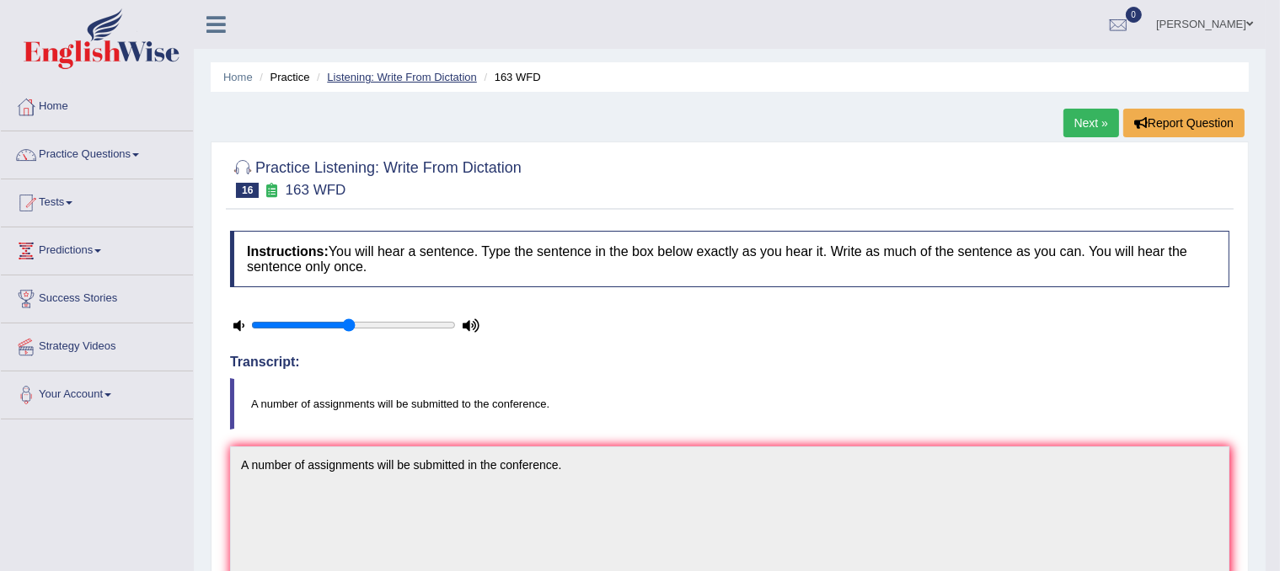
click at [431, 81] on link "Listening: Write From Dictation" at bounding box center [402, 77] width 150 height 13
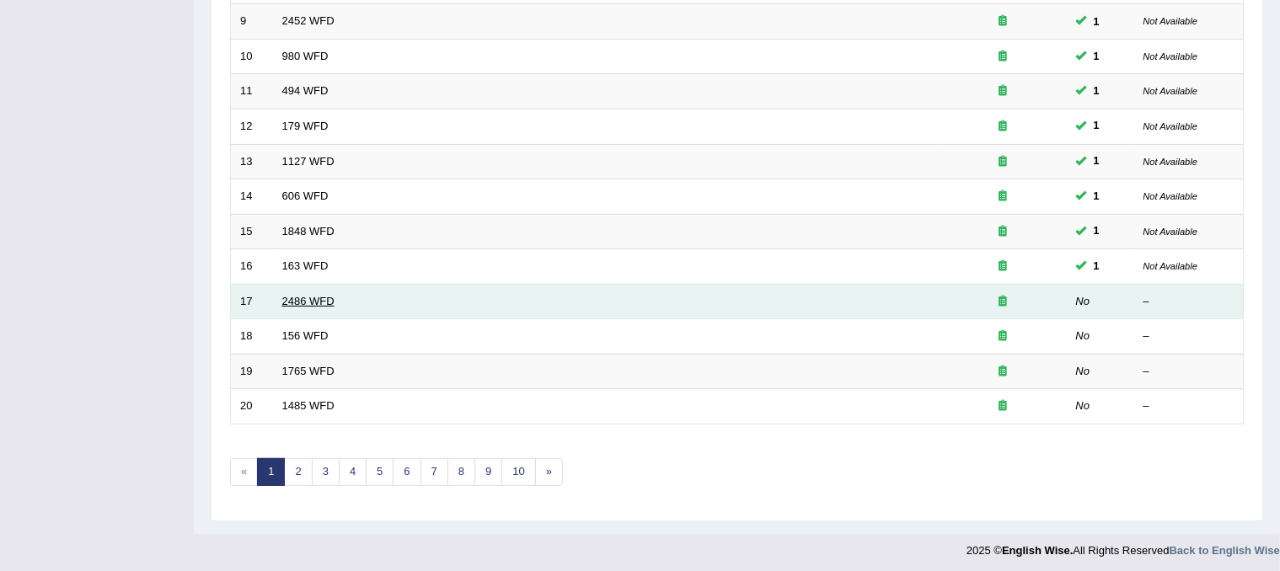
click at [311, 298] on link "2486 WFD" at bounding box center [308, 301] width 52 height 13
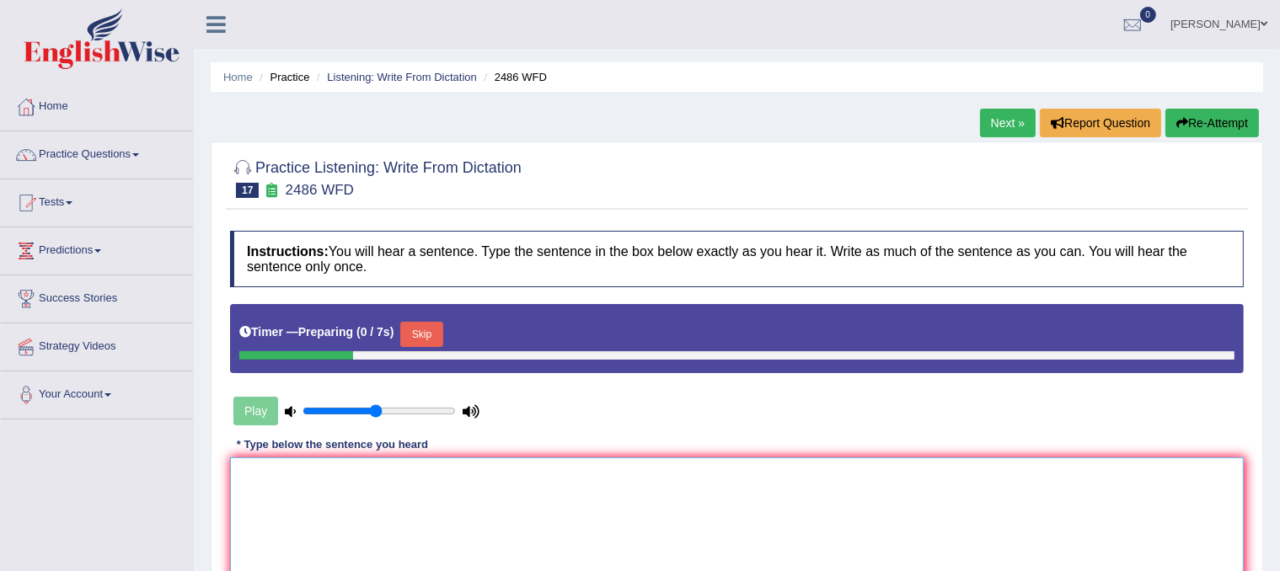
click at [571, 469] on textarea at bounding box center [737, 540] width 1014 height 164
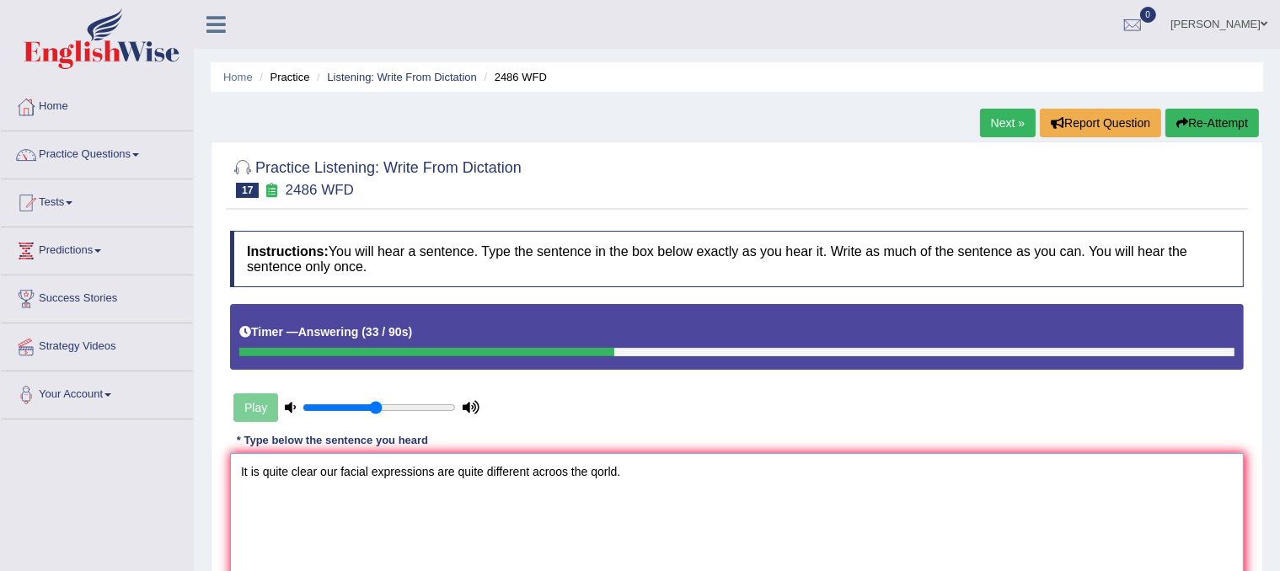
click at [482, 472] on textarea "It is quite clear our facial expressions are quite different acroos the qorld." at bounding box center [737, 535] width 1014 height 164
click at [533, 469] on textarea "It is quite clear our facial expressions are different acroos the qorld." at bounding box center [737, 535] width 1014 height 164
click at [566, 473] on textarea "It is quite clear our facial expressions are different across the qorld." at bounding box center [737, 535] width 1014 height 164
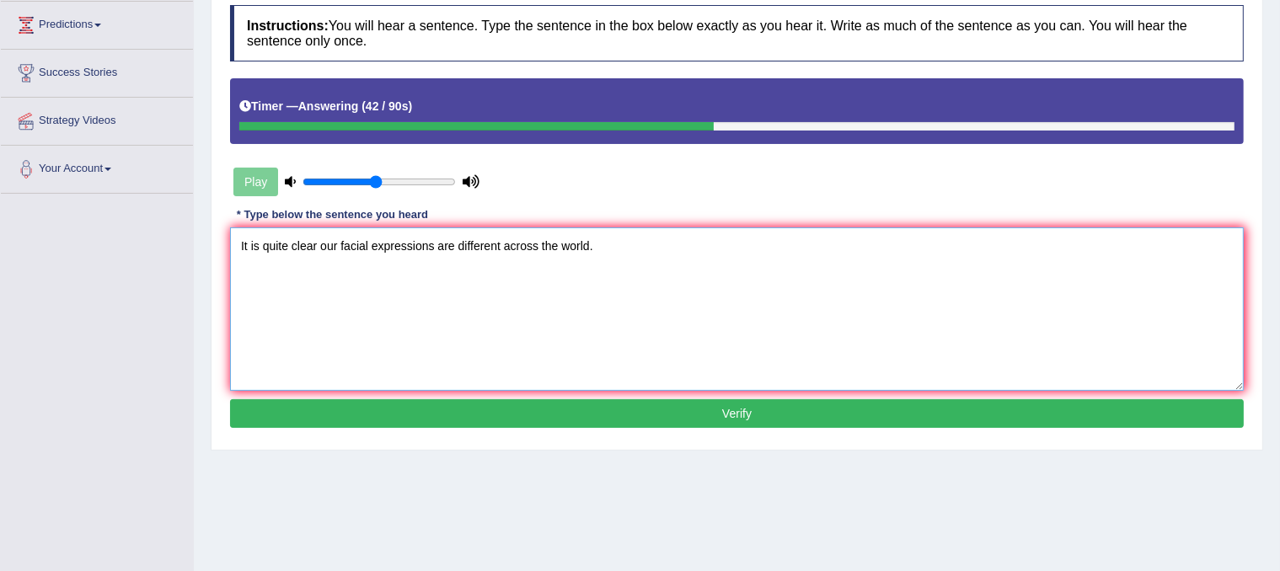
scroll to position [239, 0]
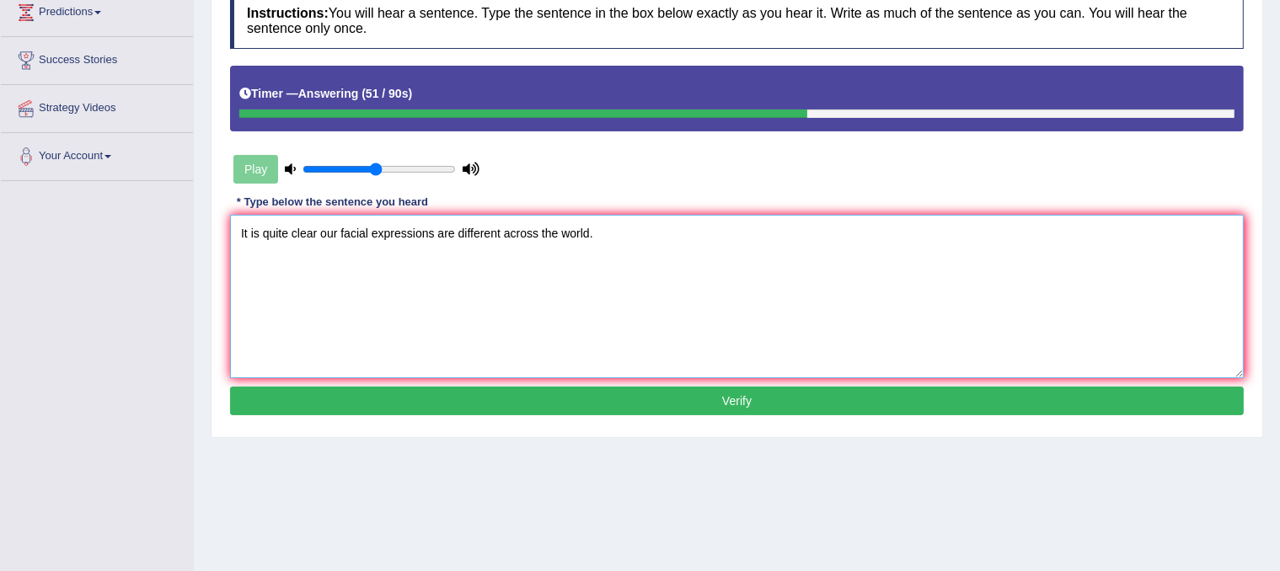
type textarea "It is quite clear our facial expressions are different across the world."
click at [523, 402] on button "Verify" at bounding box center [737, 401] width 1014 height 29
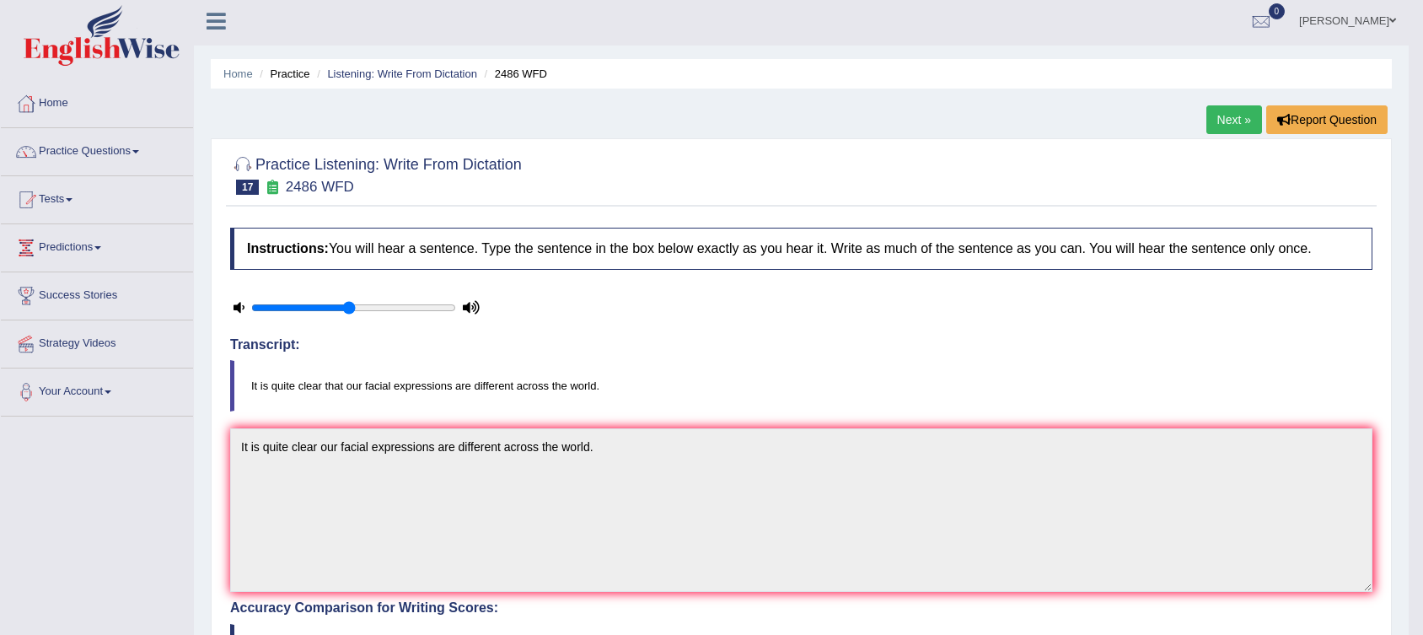
scroll to position [0, 0]
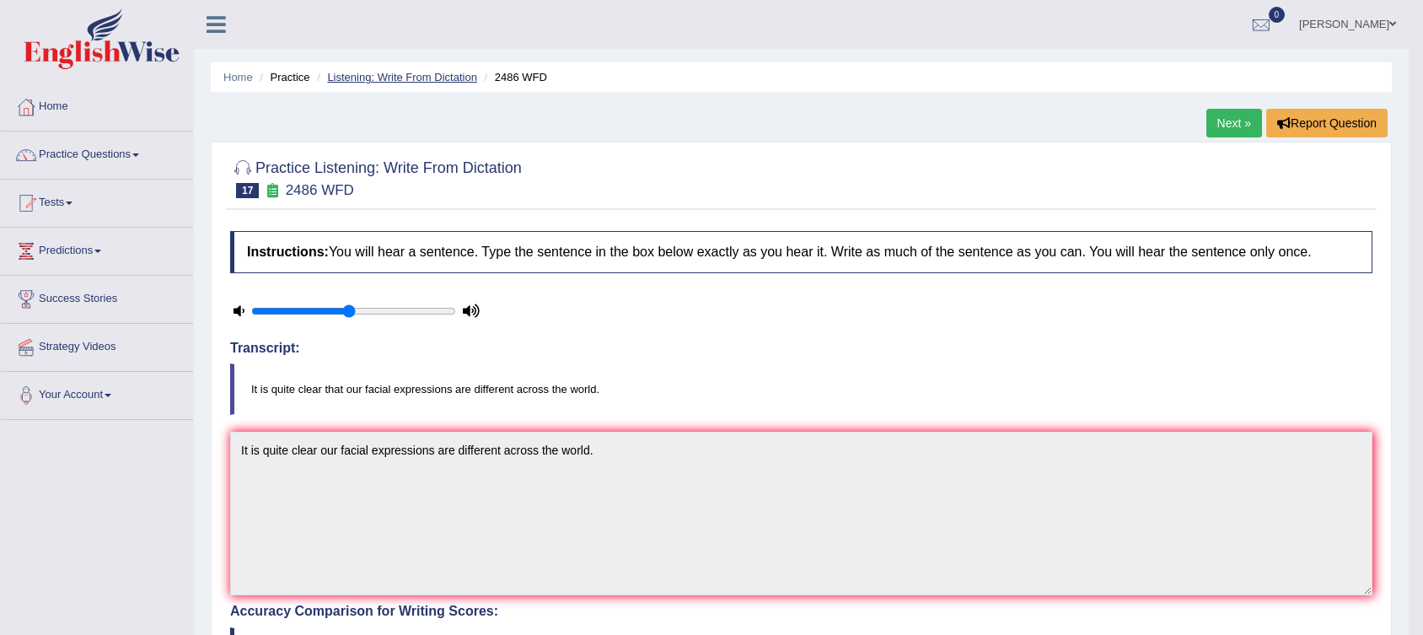
click at [420, 71] on link "Listening: Write From Dictation" at bounding box center [402, 77] width 150 height 13
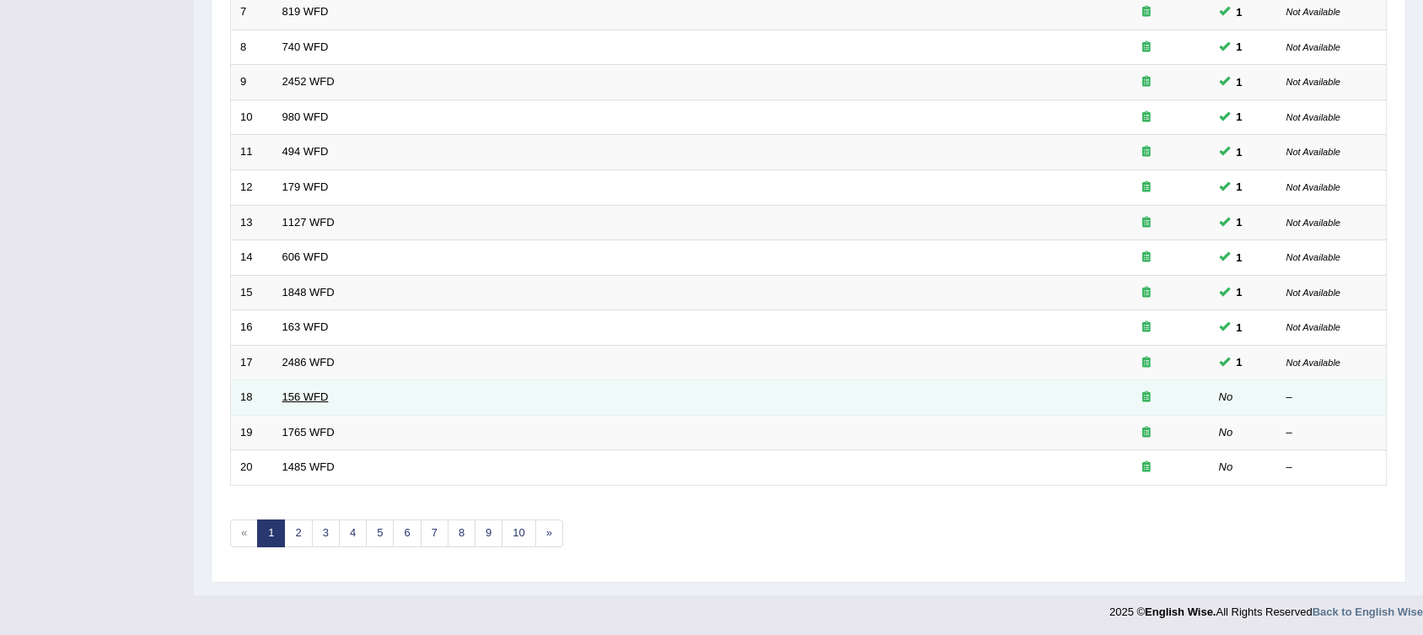
click at [308, 395] on link "156 WFD" at bounding box center [305, 396] width 46 height 13
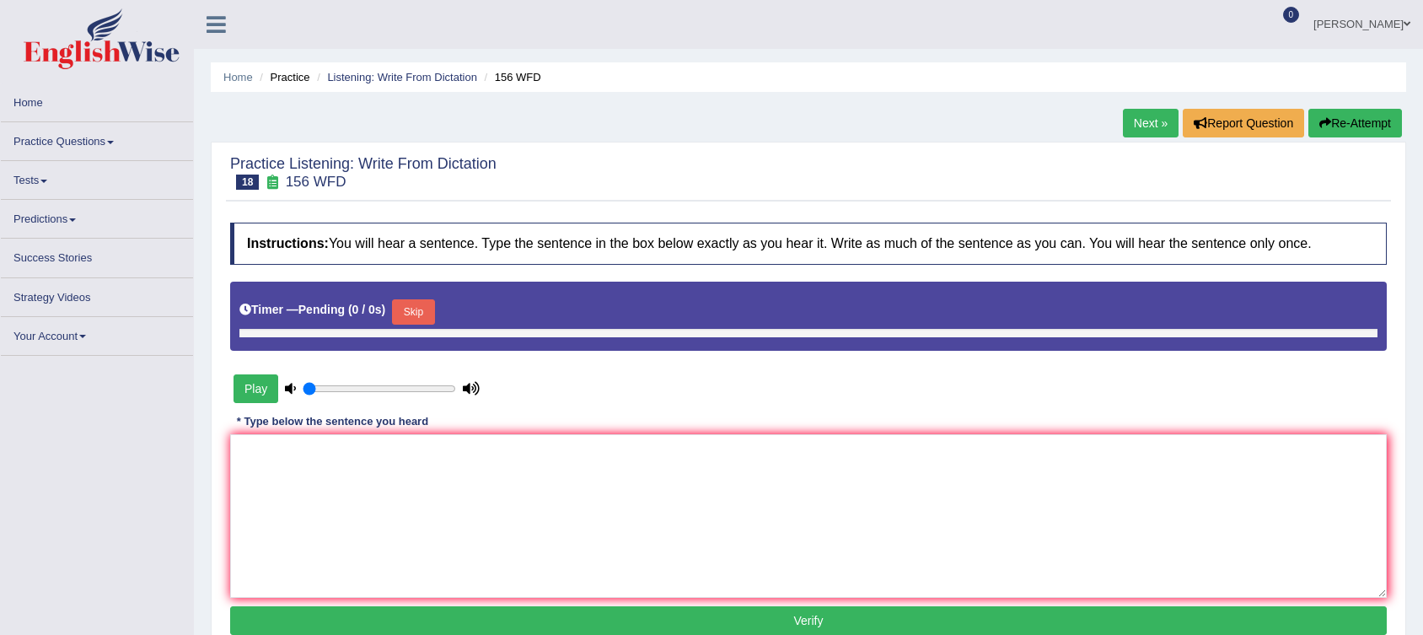
type input "0.5"
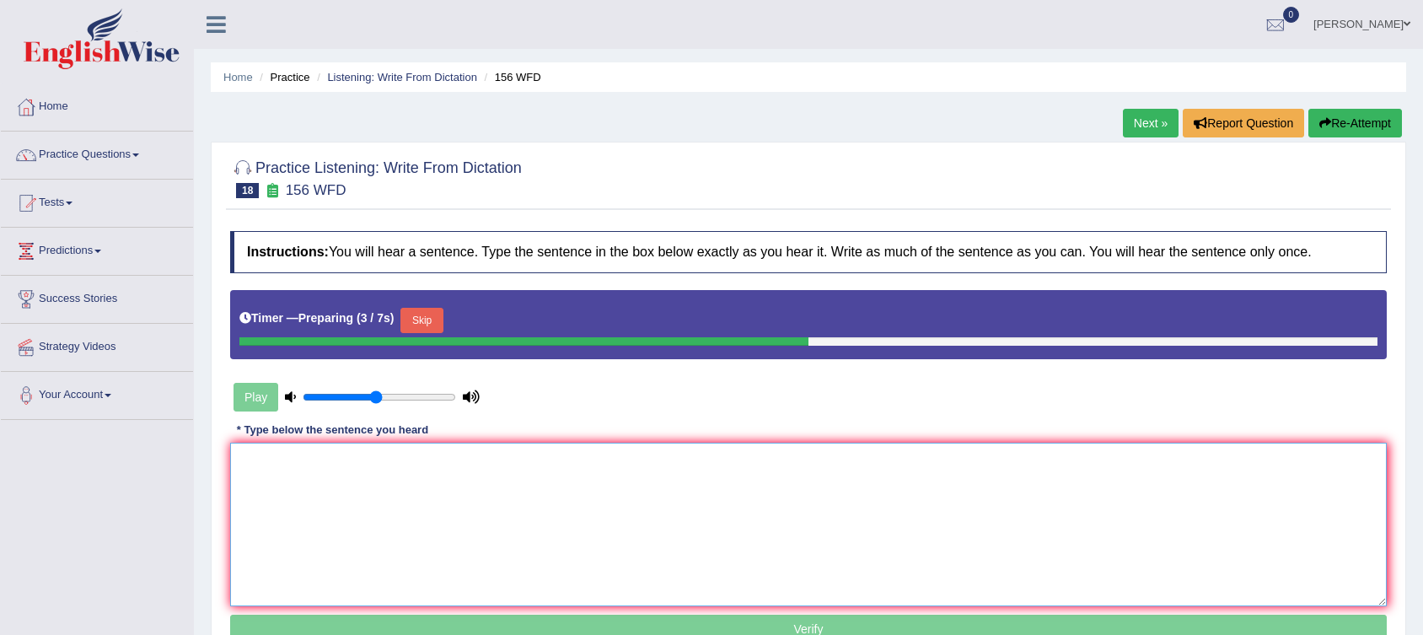
click at [313, 474] on textarea at bounding box center [808, 525] width 1156 height 164
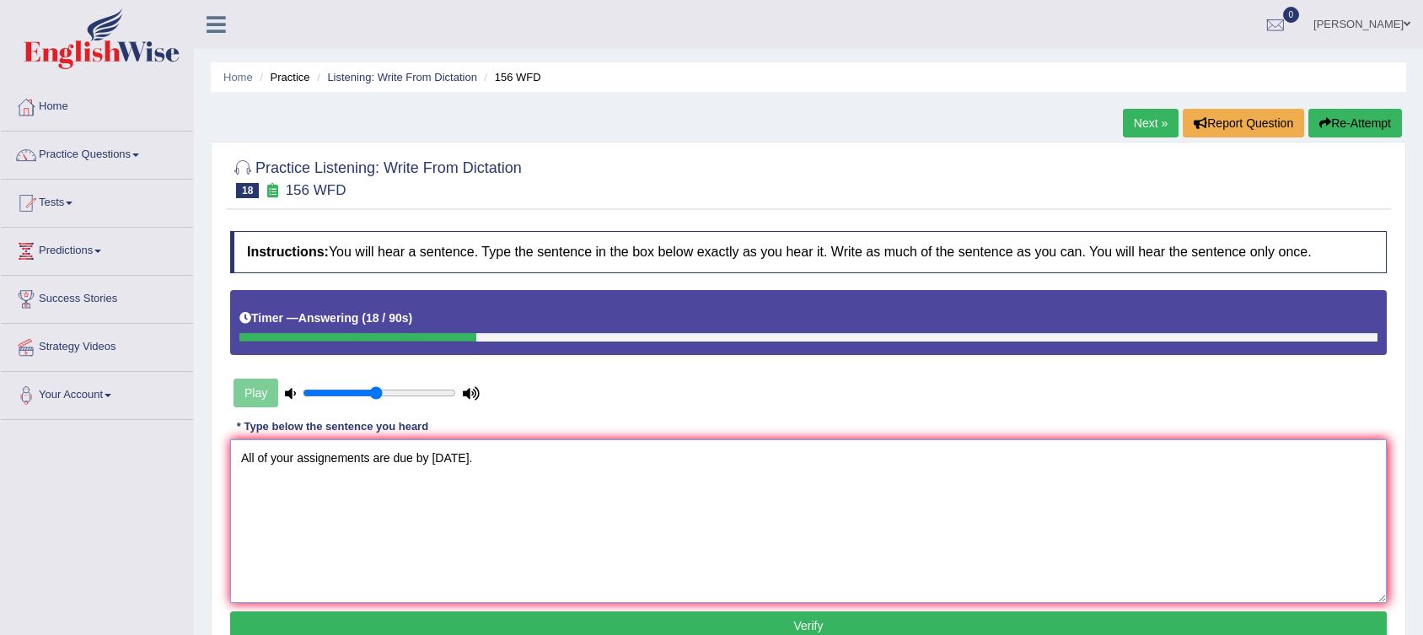
click at [336, 458] on textarea "All of your assignements are due by tomorrow." at bounding box center [808, 521] width 1156 height 164
click at [483, 452] on textarea "All of your assignments are due by tomorrow." at bounding box center [808, 521] width 1156 height 164
type textarea "All of your assignments are due by tomorrow."
click at [428, 615] on button "Verify" at bounding box center [808, 625] width 1156 height 29
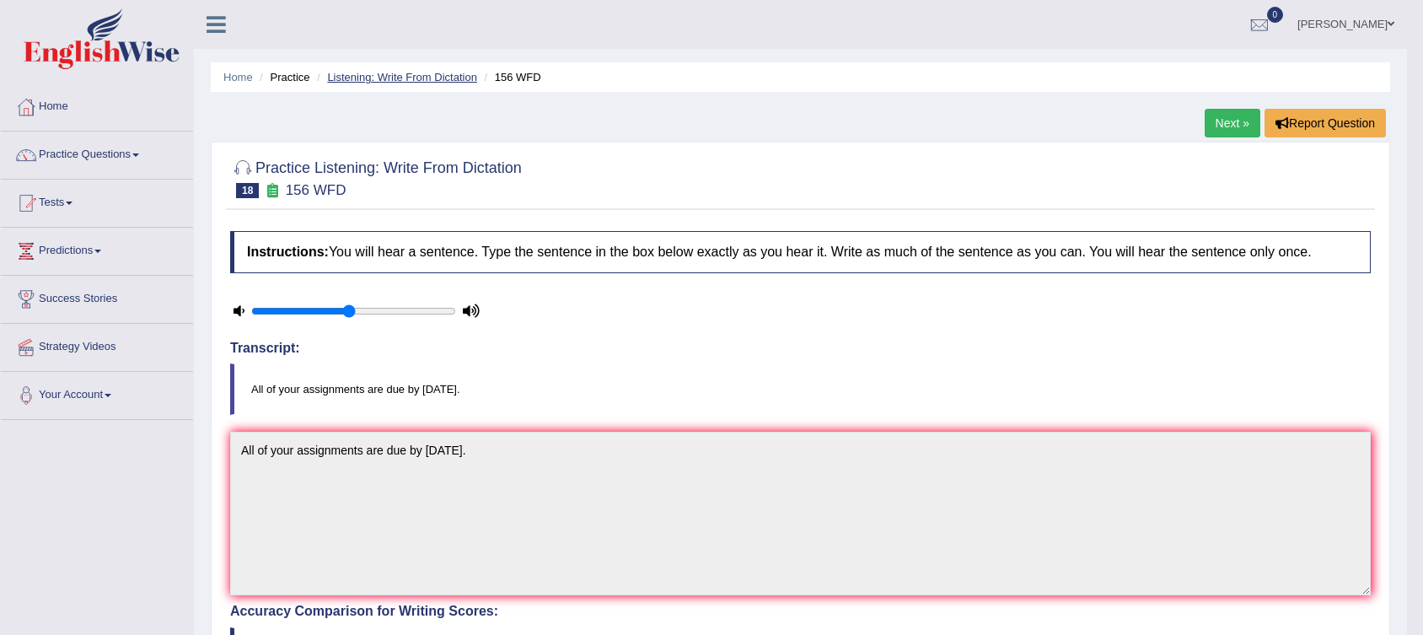
click at [392, 71] on link "Listening: Write From Dictation" at bounding box center [402, 77] width 150 height 13
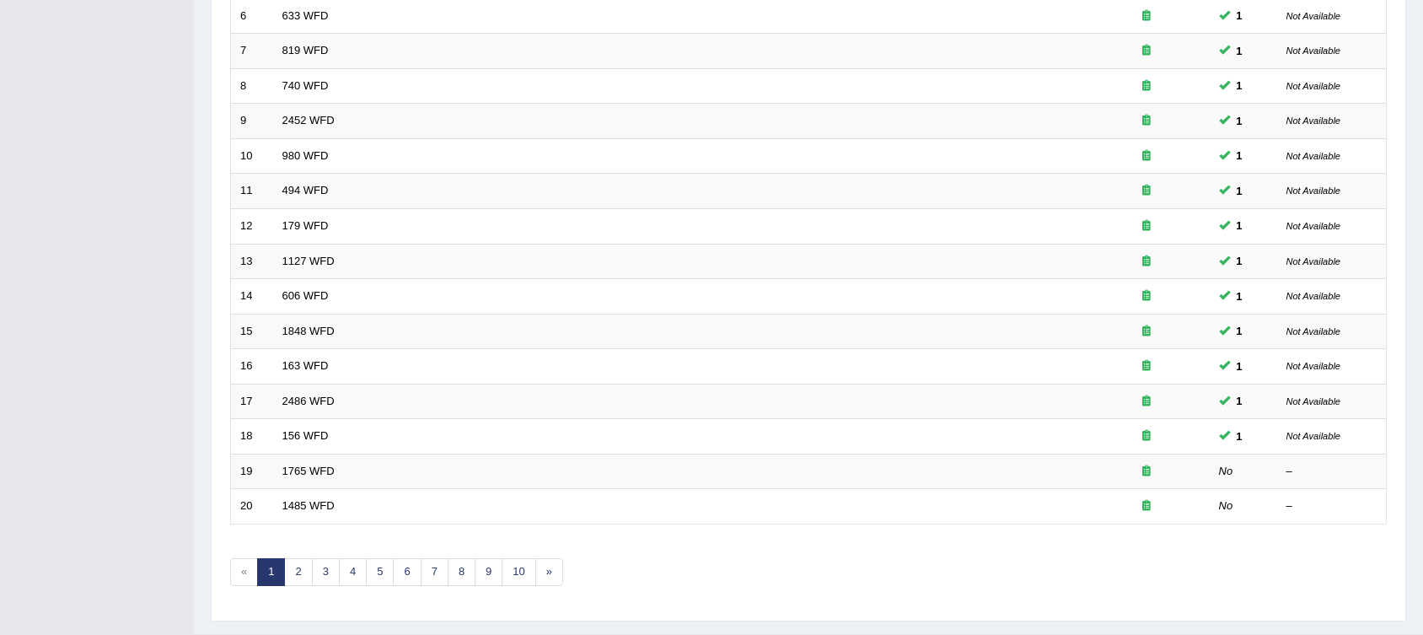
scroll to position [479, 0]
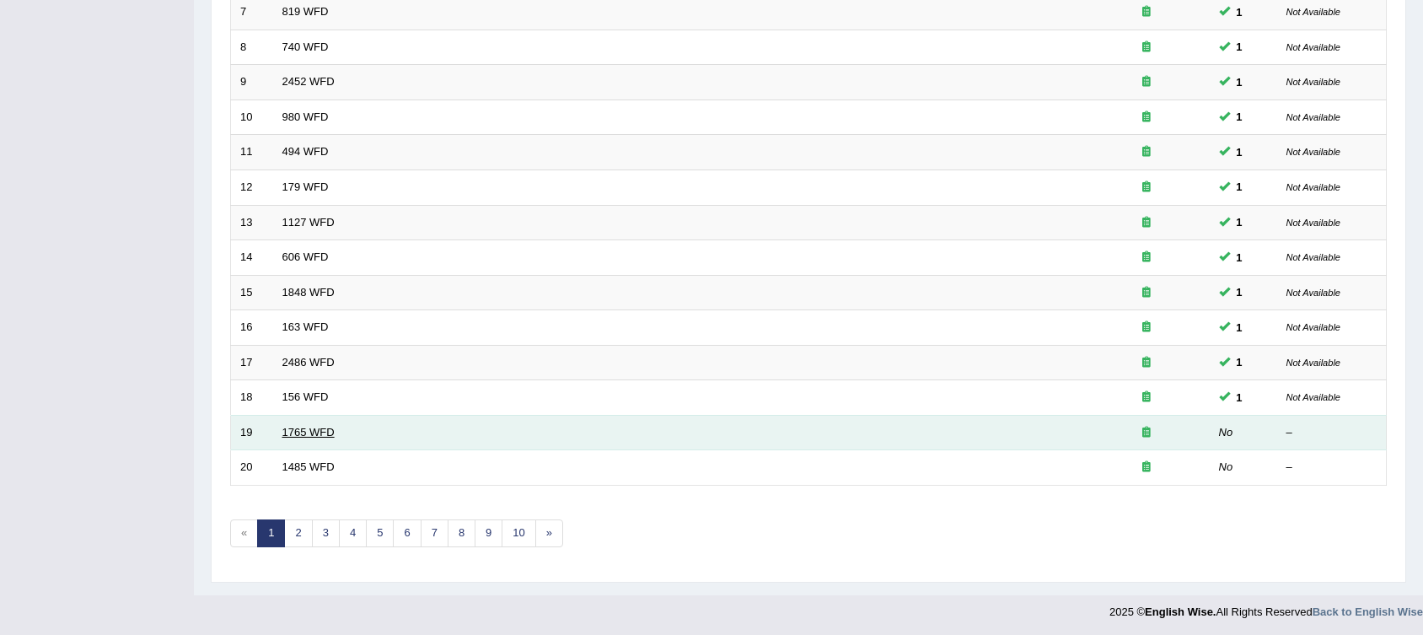
click at [323, 433] on link "1765 WFD" at bounding box center [308, 432] width 52 height 13
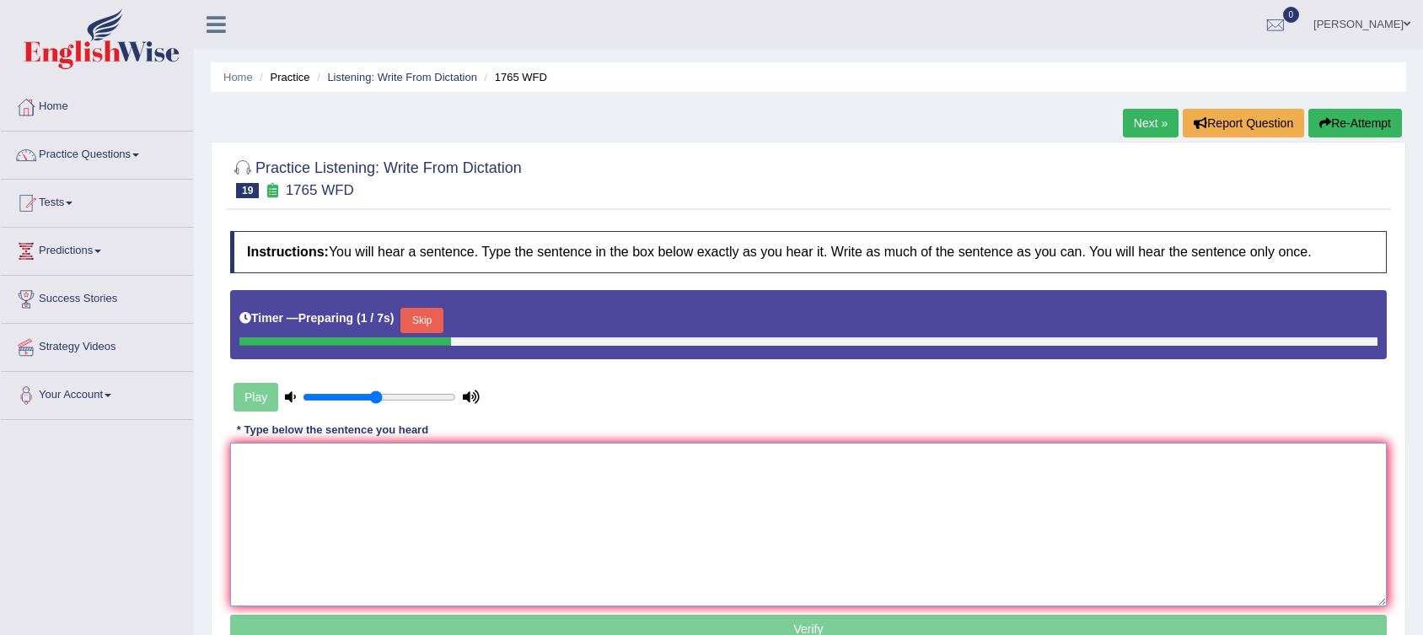
click at [587, 456] on textarea at bounding box center [808, 525] width 1156 height 164
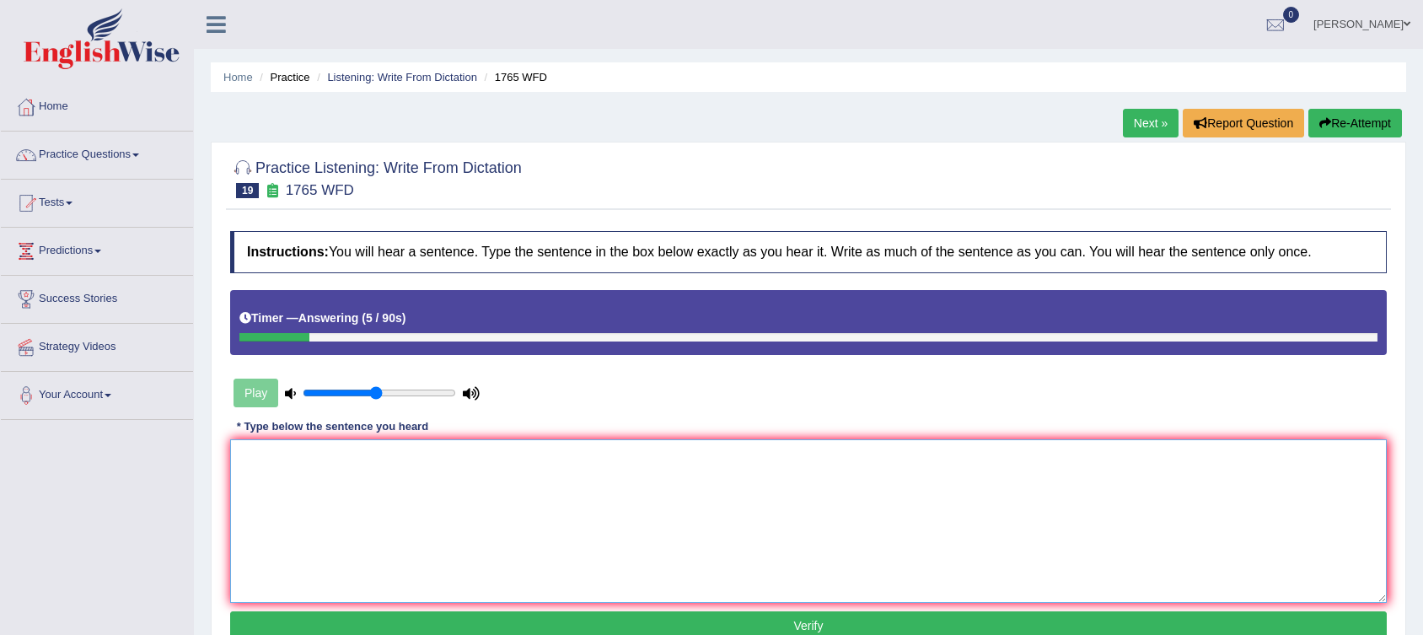
click at [428, 457] on textarea at bounding box center [808, 521] width 1156 height 164
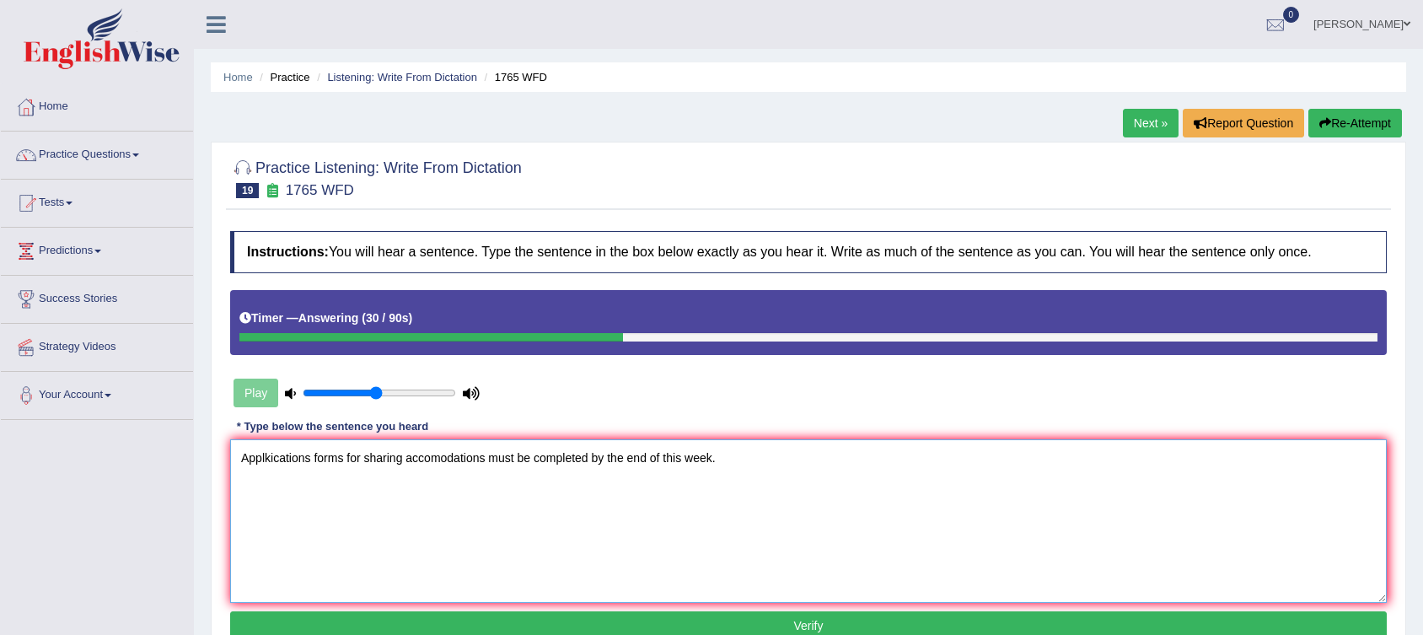
click at [270, 458] on textarea "Applkications forms for sharing accomodations must be completed by the end of t…" at bounding box center [808, 521] width 1156 height 164
click at [300, 459] on textarea "Applications forms for sharing accomodations must be completed by the end of th…" at bounding box center [808, 521] width 1156 height 164
click at [466, 459] on textarea "Application forms for sharing accomodations must be completed by the end of thi…" at bounding box center [808, 521] width 1156 height 164
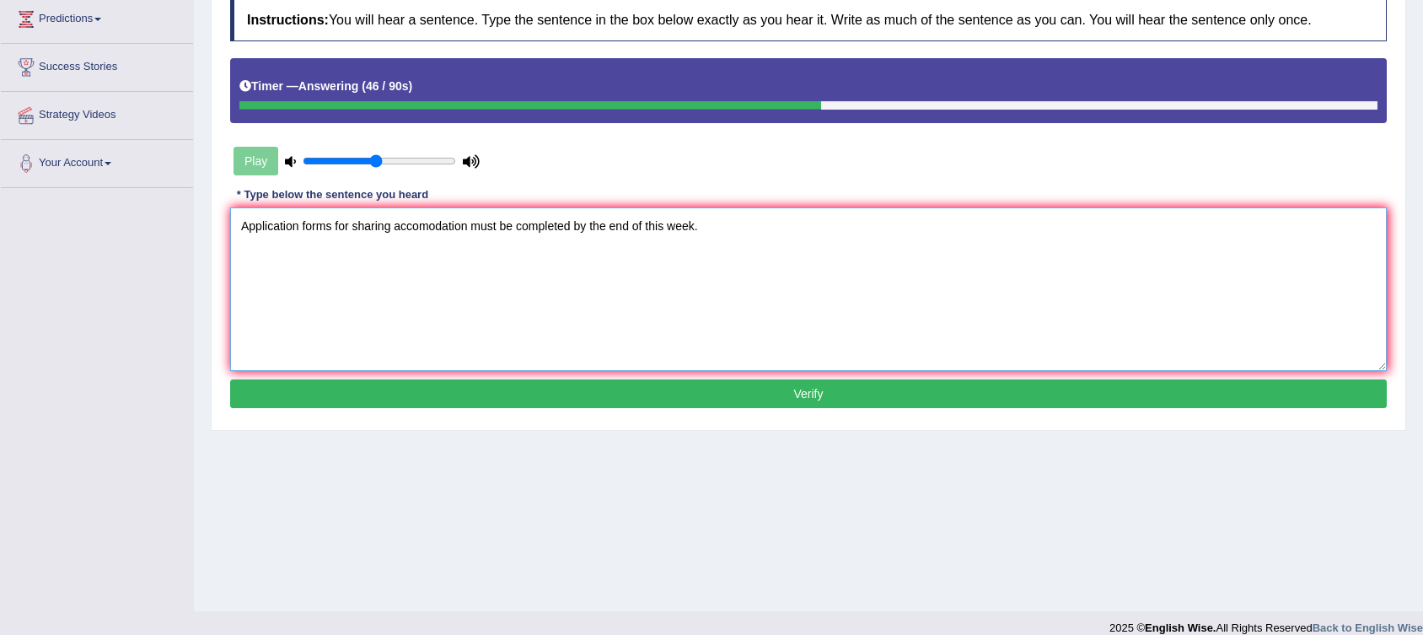
scroll to position [249, 0]
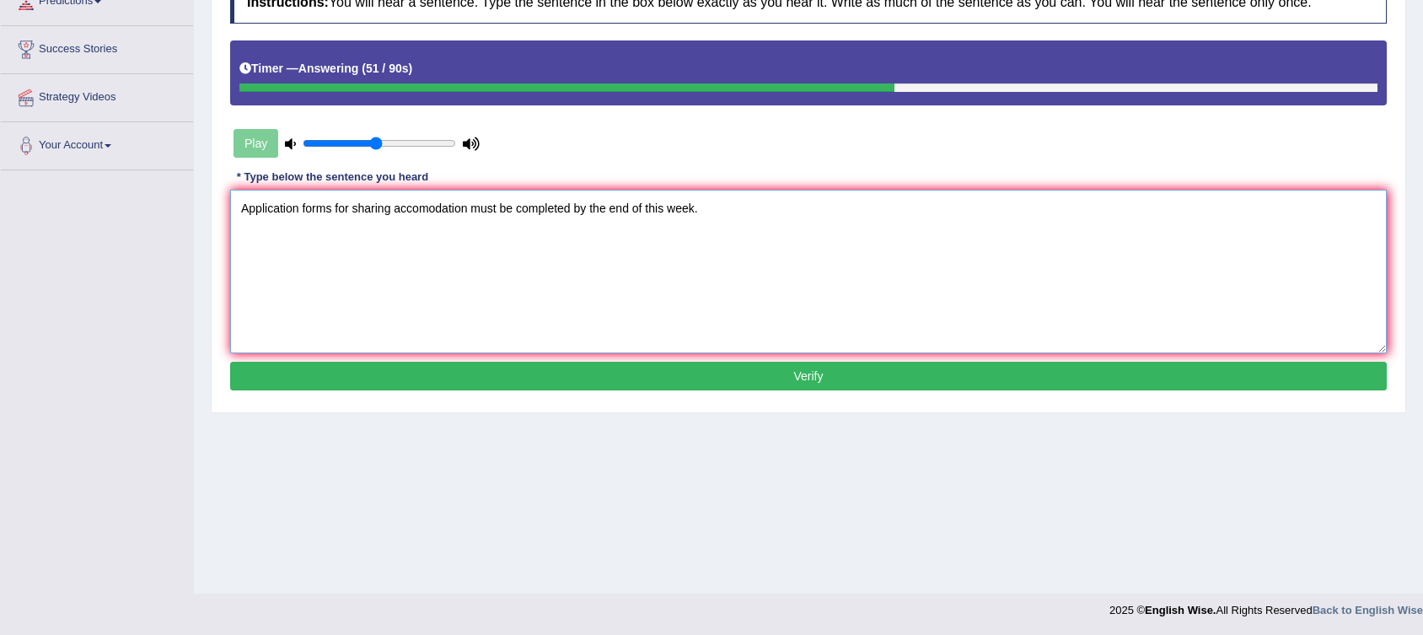
type textarea "Application forms for sharing accomodation must be completed by the end of this…"
click at [566, 373] on button "Verify" at bounding box center [808, 376] width 1156 height 29
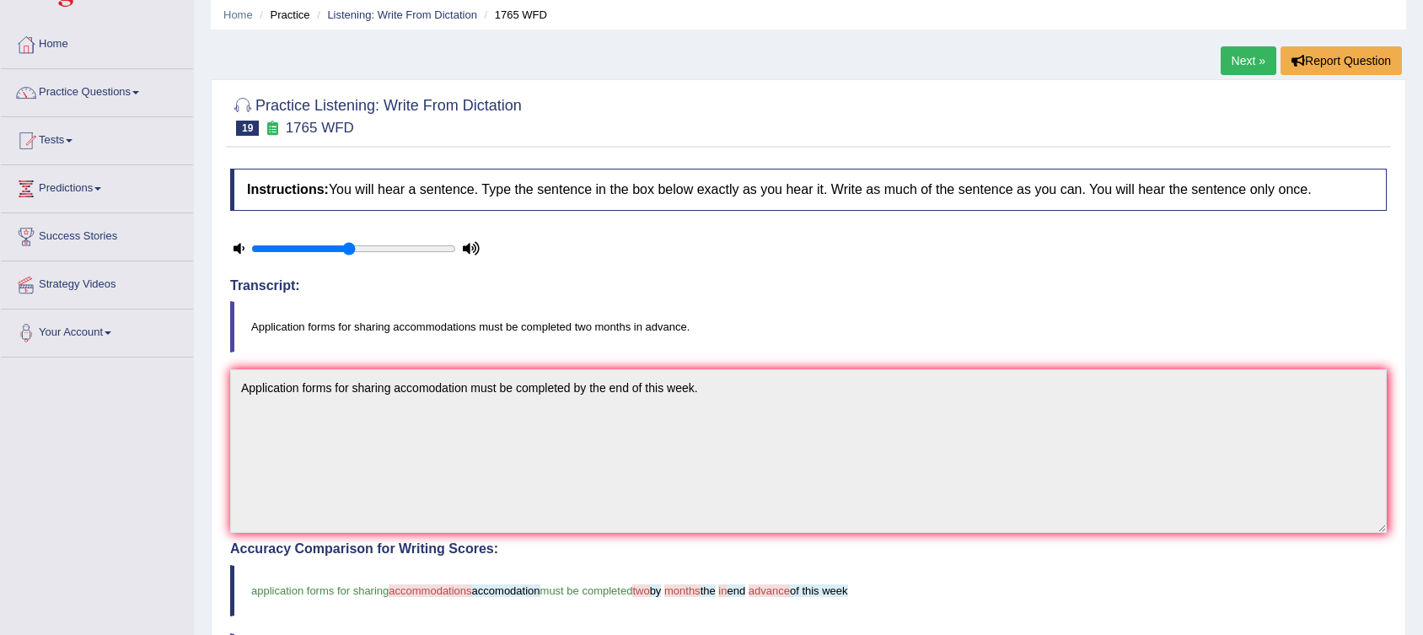
scroll to position [0, 0]
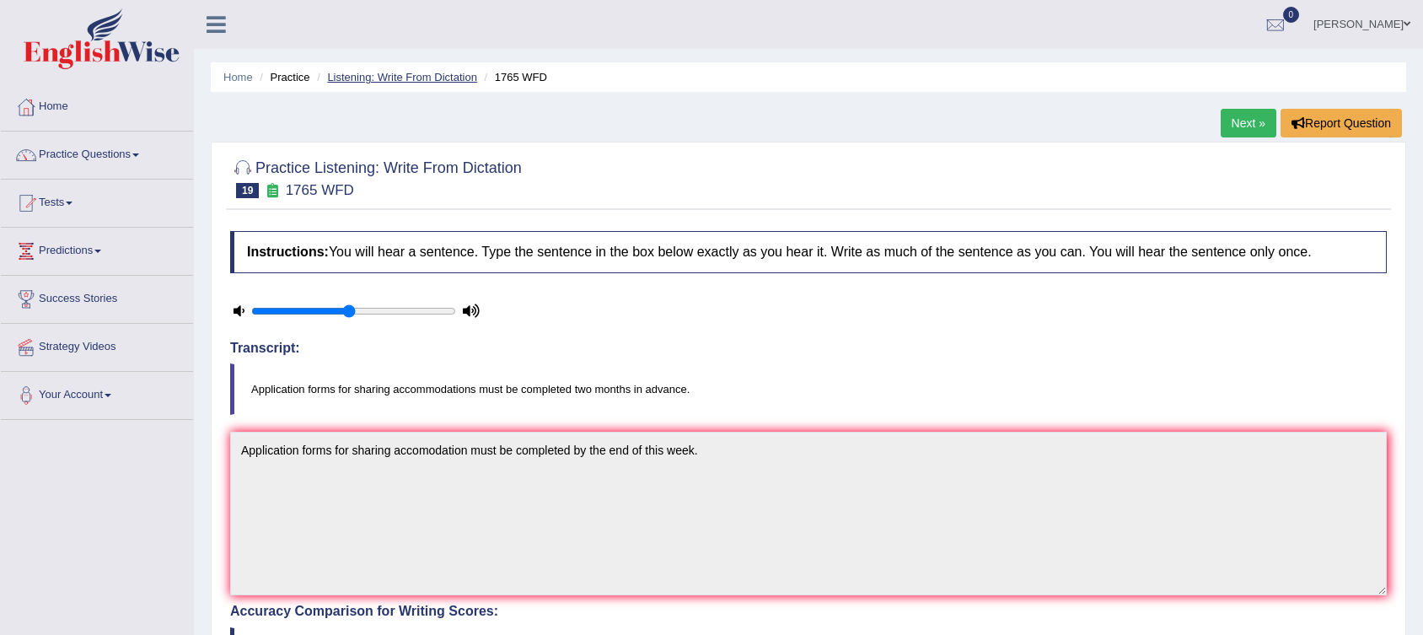
click at [382, 75] on link "Listening: Write From Dictation" at bounding box center [402, 77] width 150 height 13
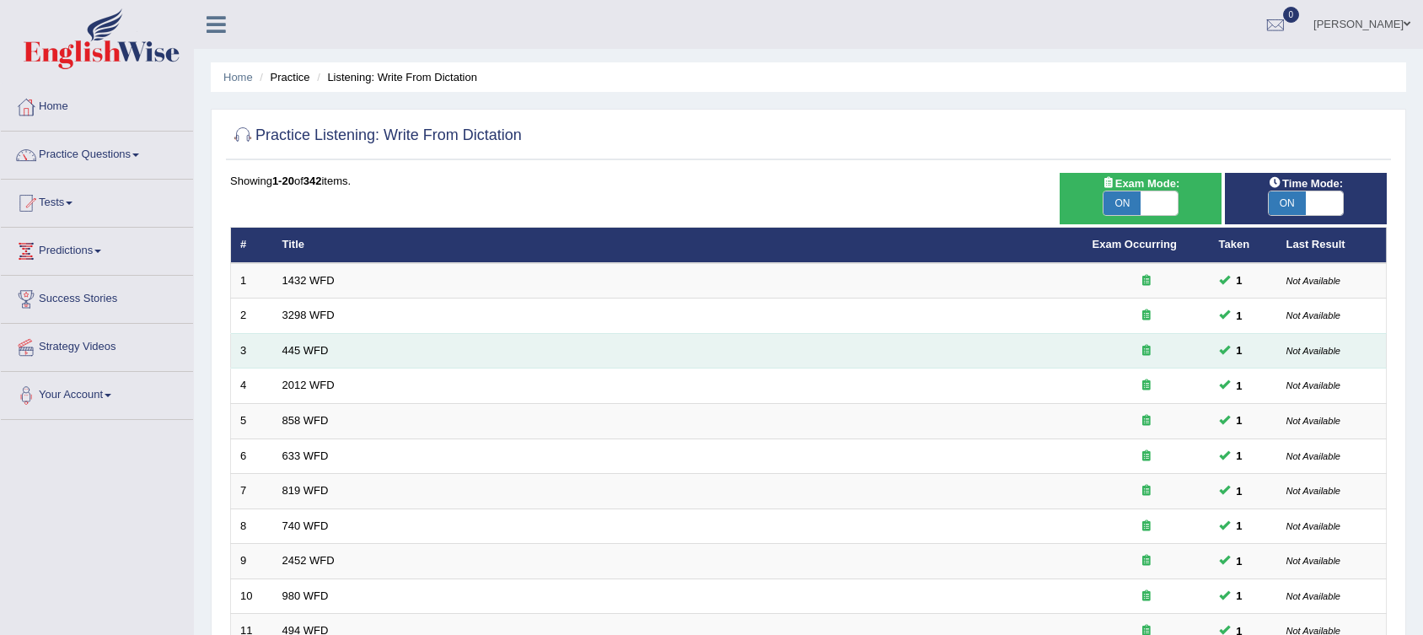
scroll to position [479, 0]
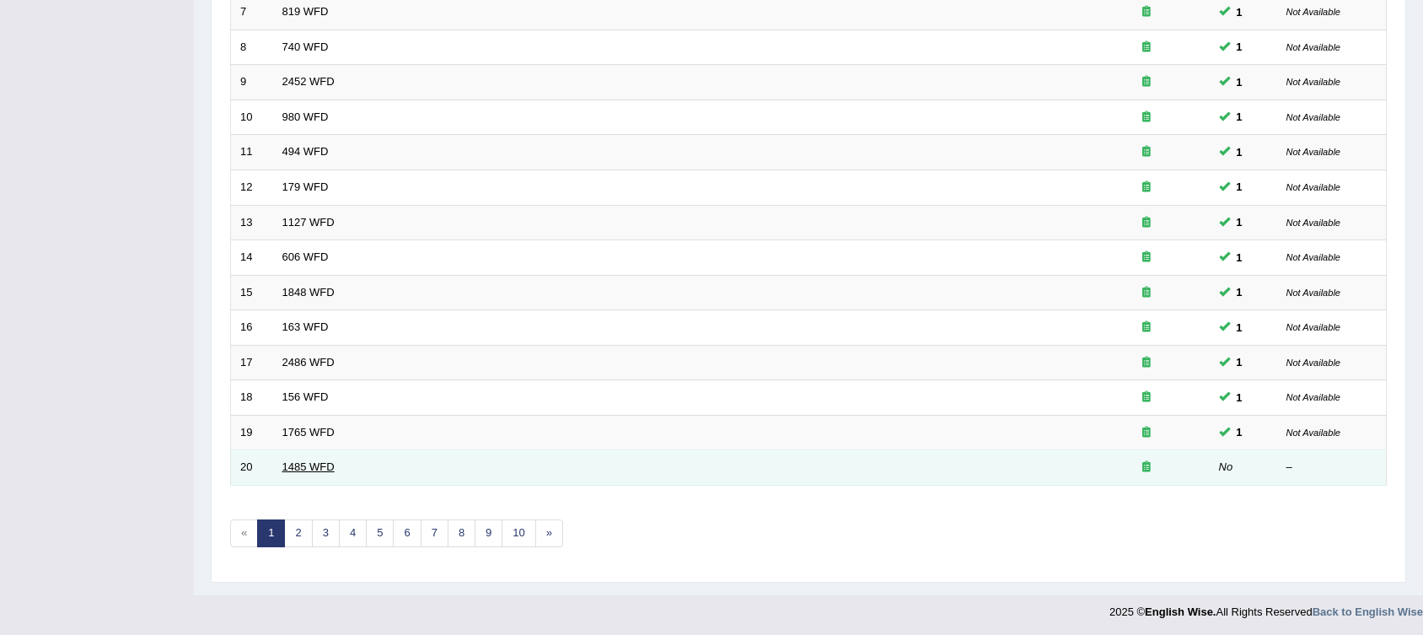
click at [304, 462] on link "1485 WFD" at bounding box center [308, 466] width 52 height 13
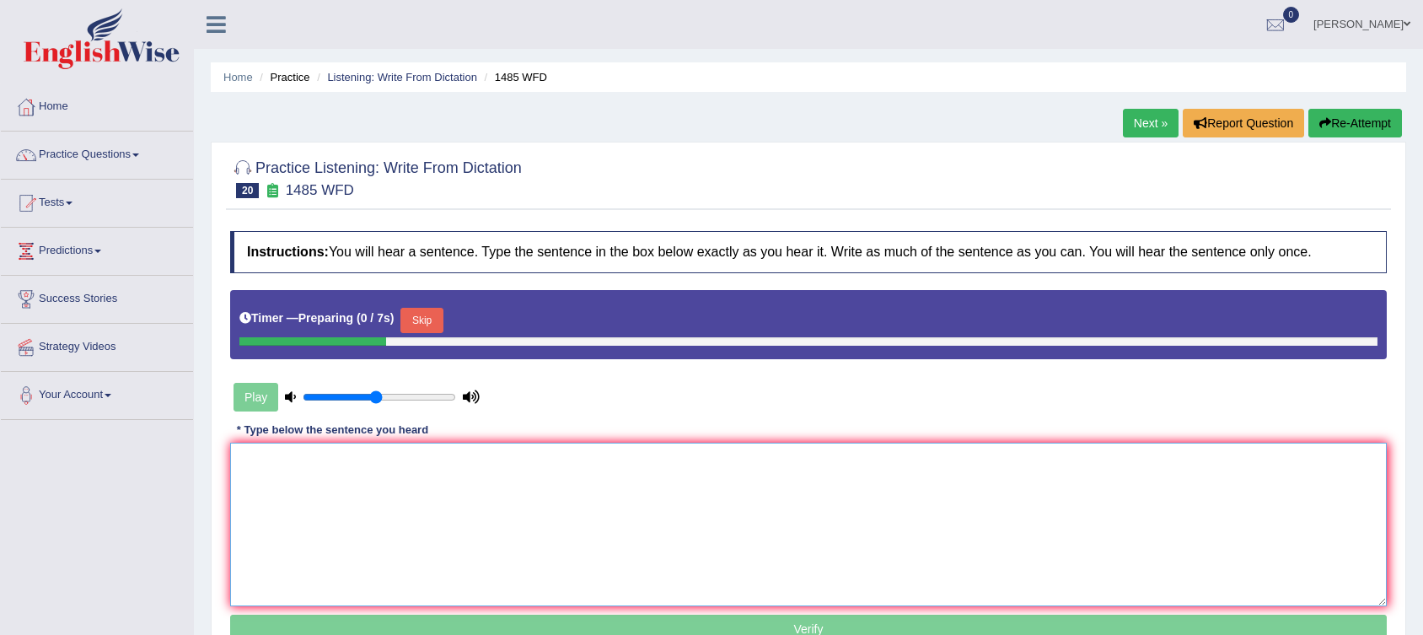
click at [323, 477] on textarea at bounding box center [808, 525] width 1156 height 164
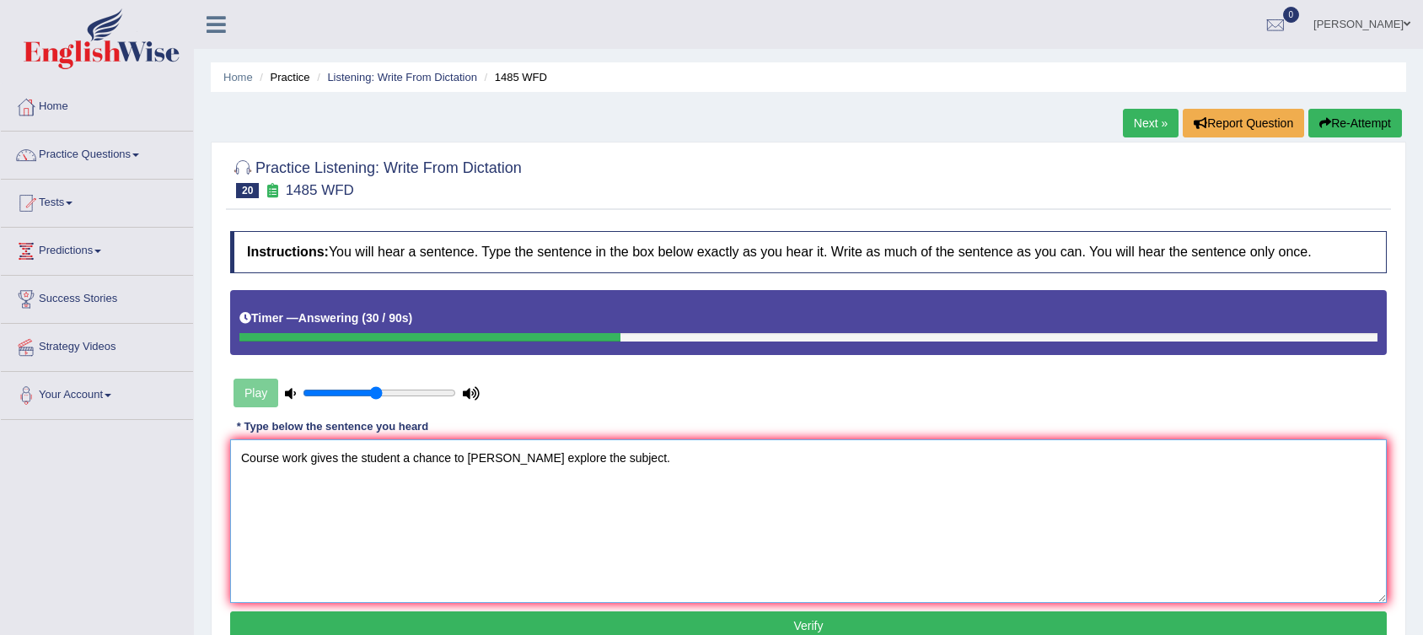
click at [285, 459] on textarea "Course work gives the student a chance to [PERSON_NAME] explore the subject." at bounding box center [808, 521] width 1156 height 164
click at [490, 459] on textarea "Coursework gives the student a chance to [PERSON_NAME] explore the subject." at bounding box center [808, 521] width 1156 height 164
click at [641, 455] on textarea "Coursework gives the student a chance to [PERSON_NAME] explore the subject." at bounding box center [808, 521] width 1156 height 164
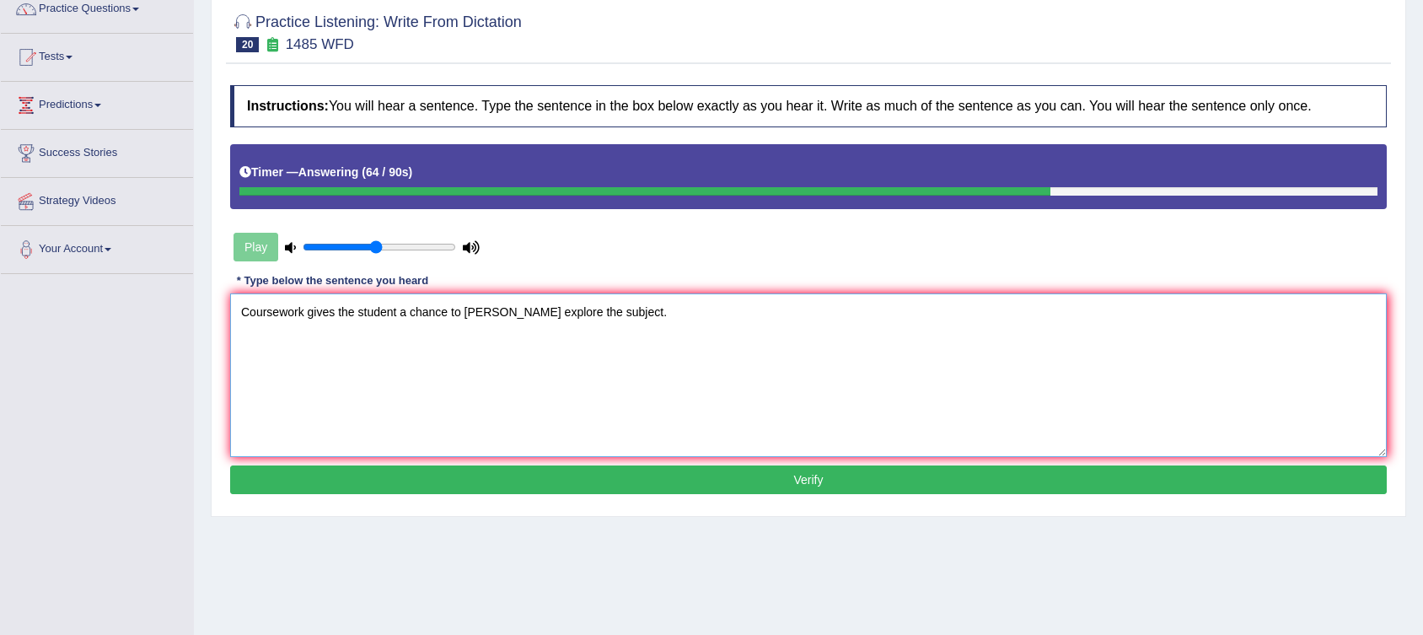
scroll to position [155, 0]
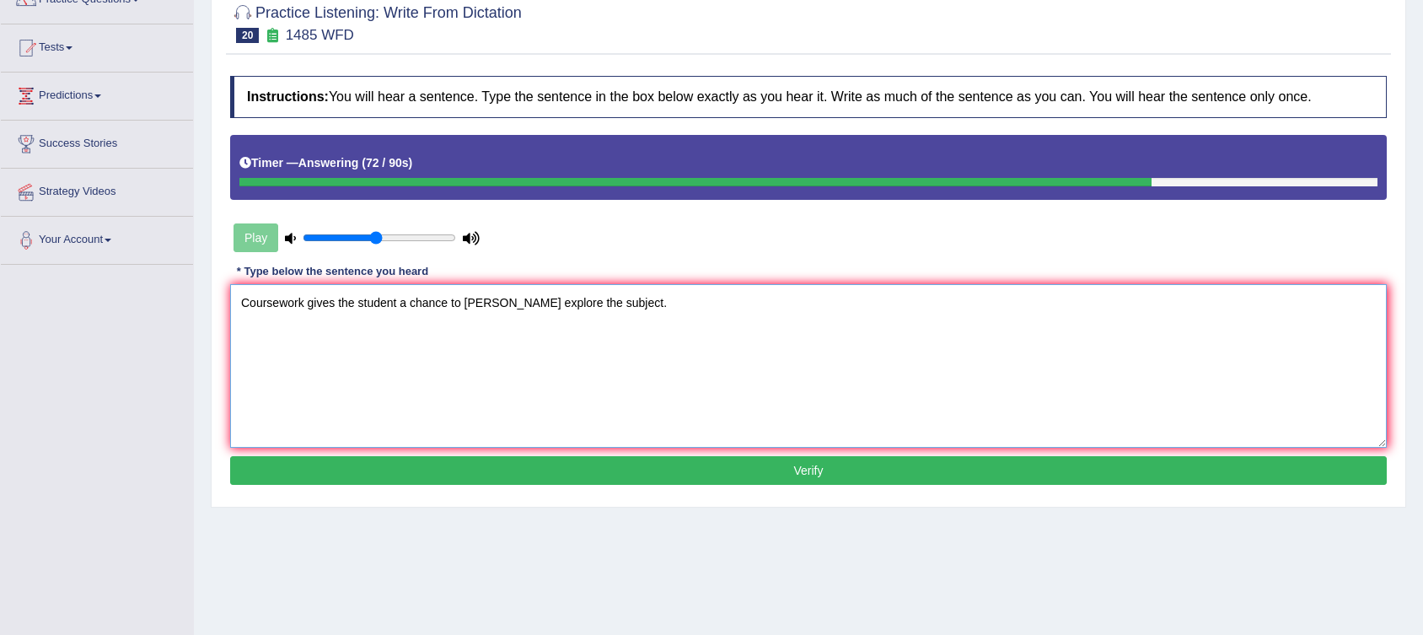
click at [502, 299] on textarea "Coursework gives the student a chance to thorougly explore the subject." at bounding box center [808, 366] width 1156 height 164
click at [539, 308] on textarea "Coursework gives the student a chance to thoroughly explore the subject." at bounding box center [808, 366] width 1156 height 164
click at [622, 319] on textarea "Coursework gives the student a chance to thoroughly explore the subject." at bounding box center [808, 366] width 1156 height 164
type textarea "Coursework gives the student a chance to thoroughly explore the subject."
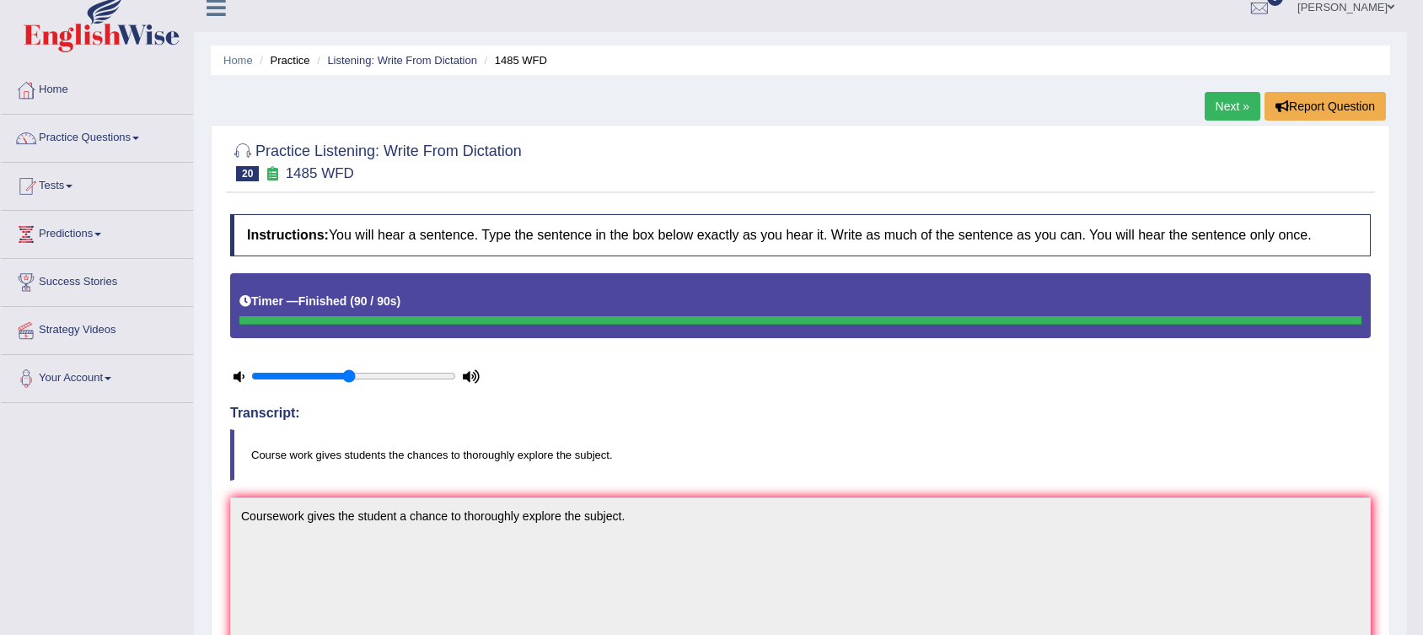
scroll to position [0, 0]
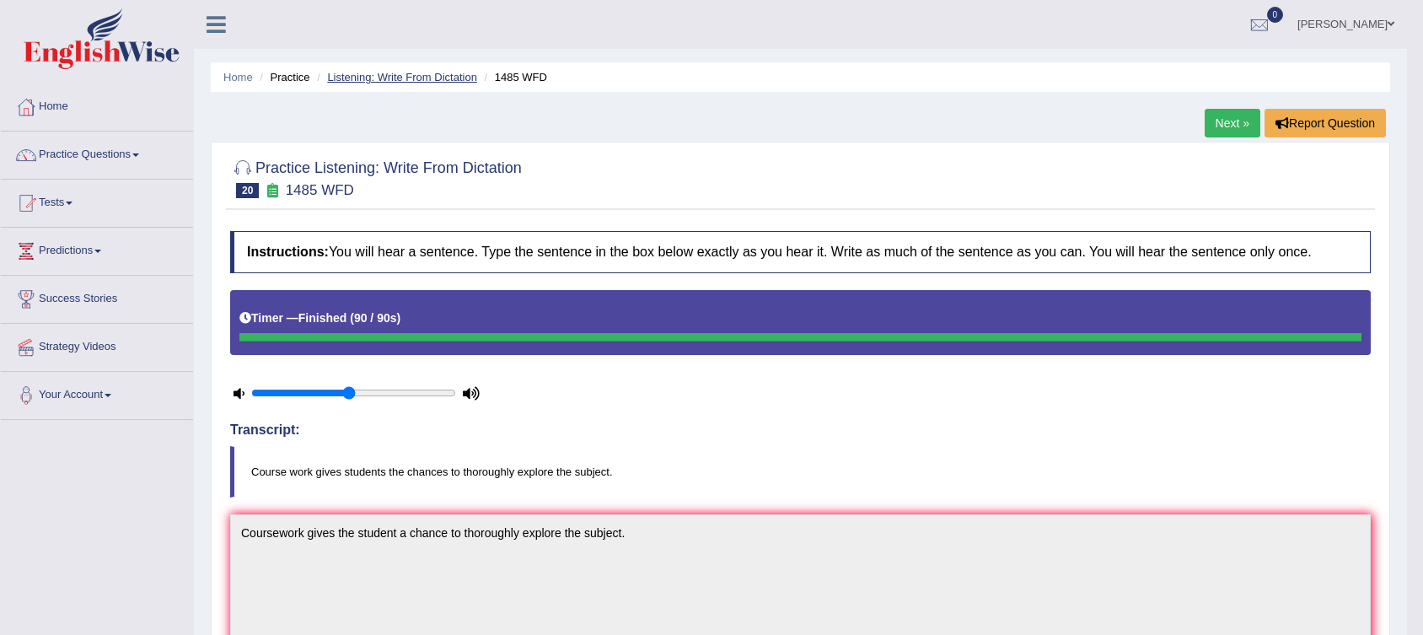
click at [432, 72] on link "Listening: Write From Dictation" at bounding box center [402, 77] width 150 height 13
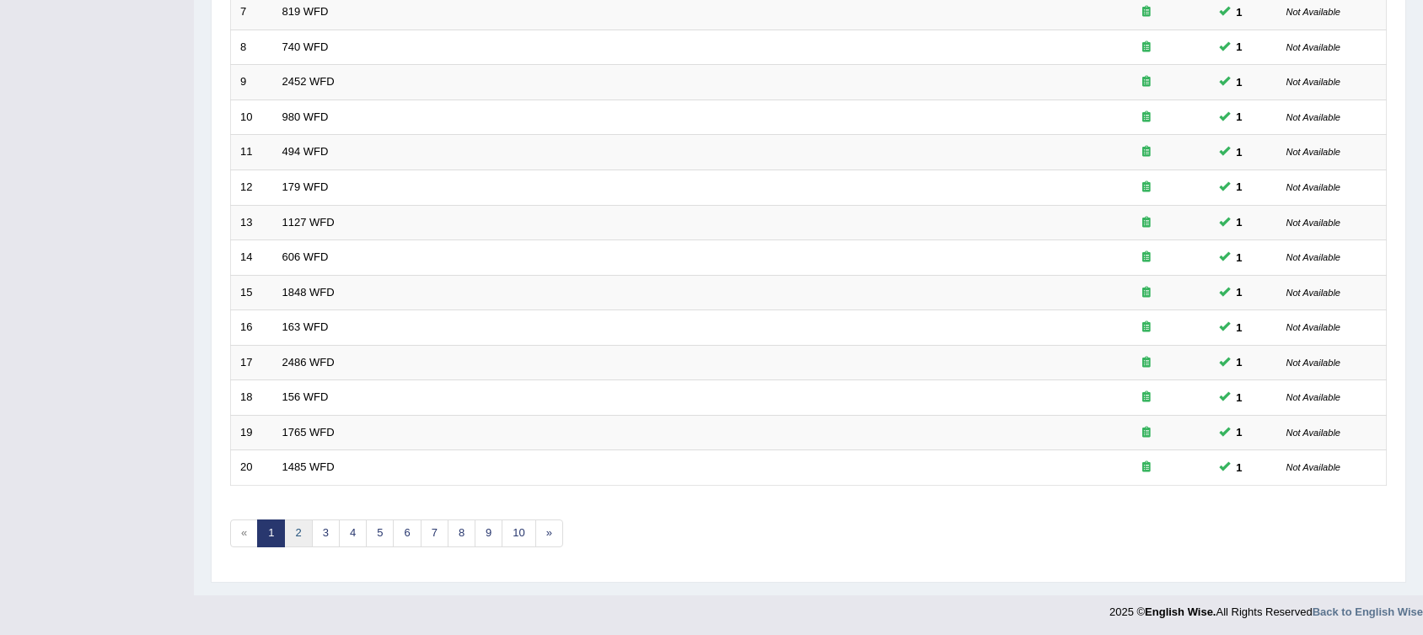
click at [304, 521] on link "2" at bounding box center [298, 533] width 28 height 28
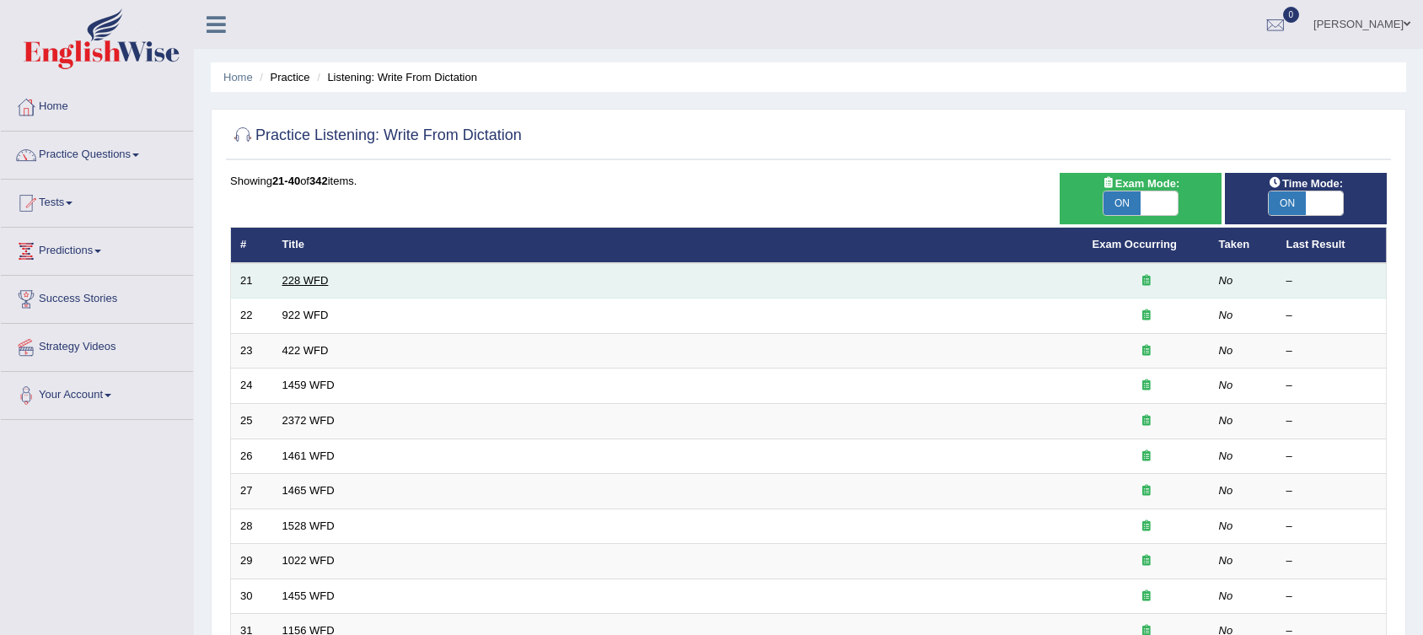
click at [302, 279] on link "228 WFD" at bounding box center [305, 280] width 46 height 13
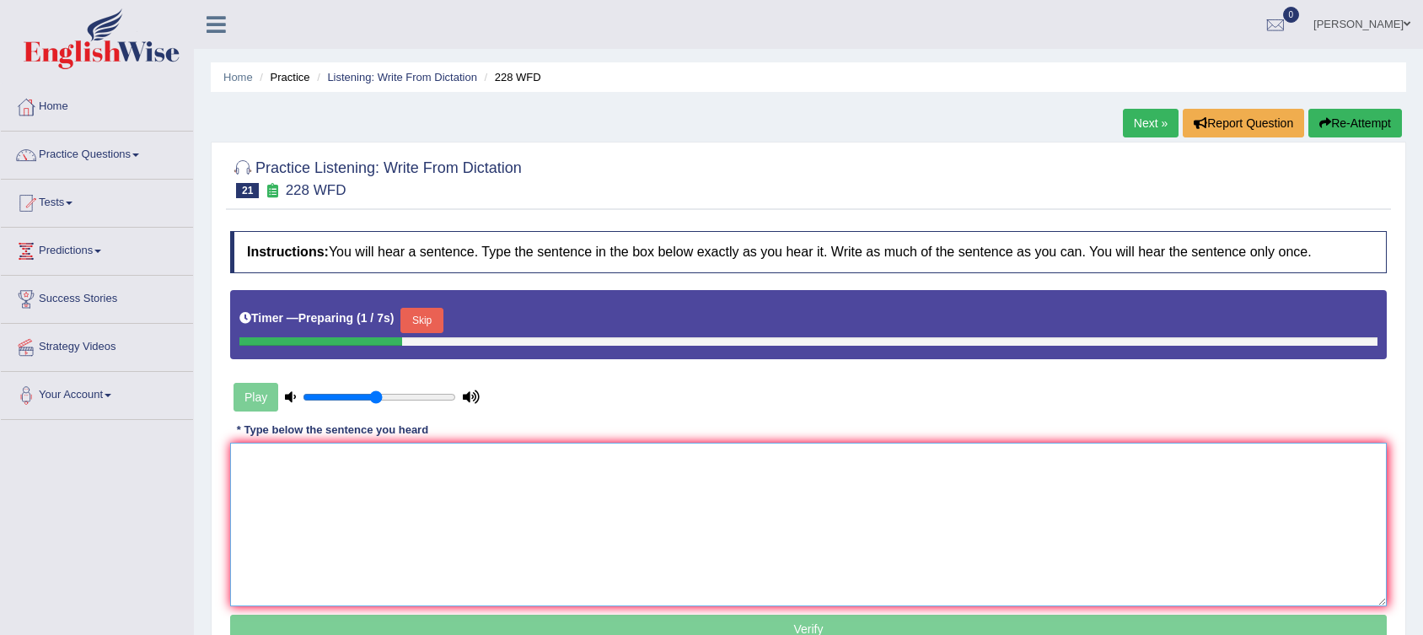
click at [453, 512] on textarea at bounding box center [808, 525] width 1156 height 164
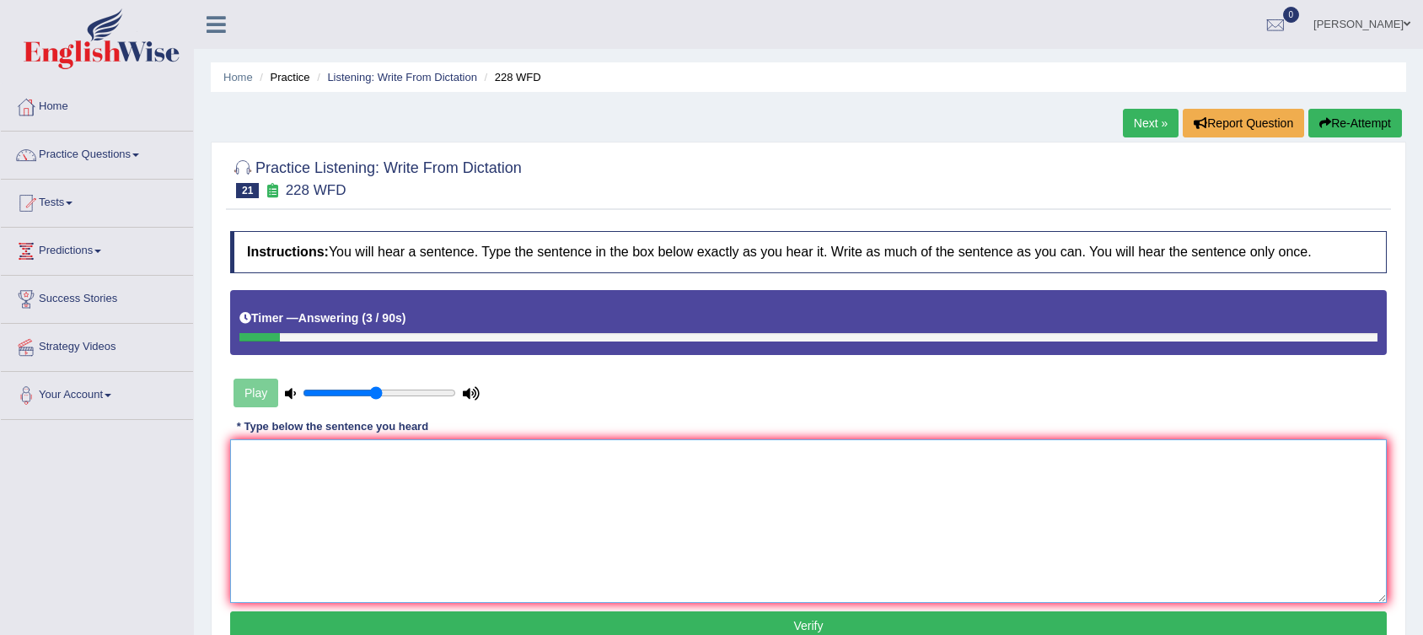
click at [453, 512] on textarea at bounding box center [808, 521] width 1156 height 164
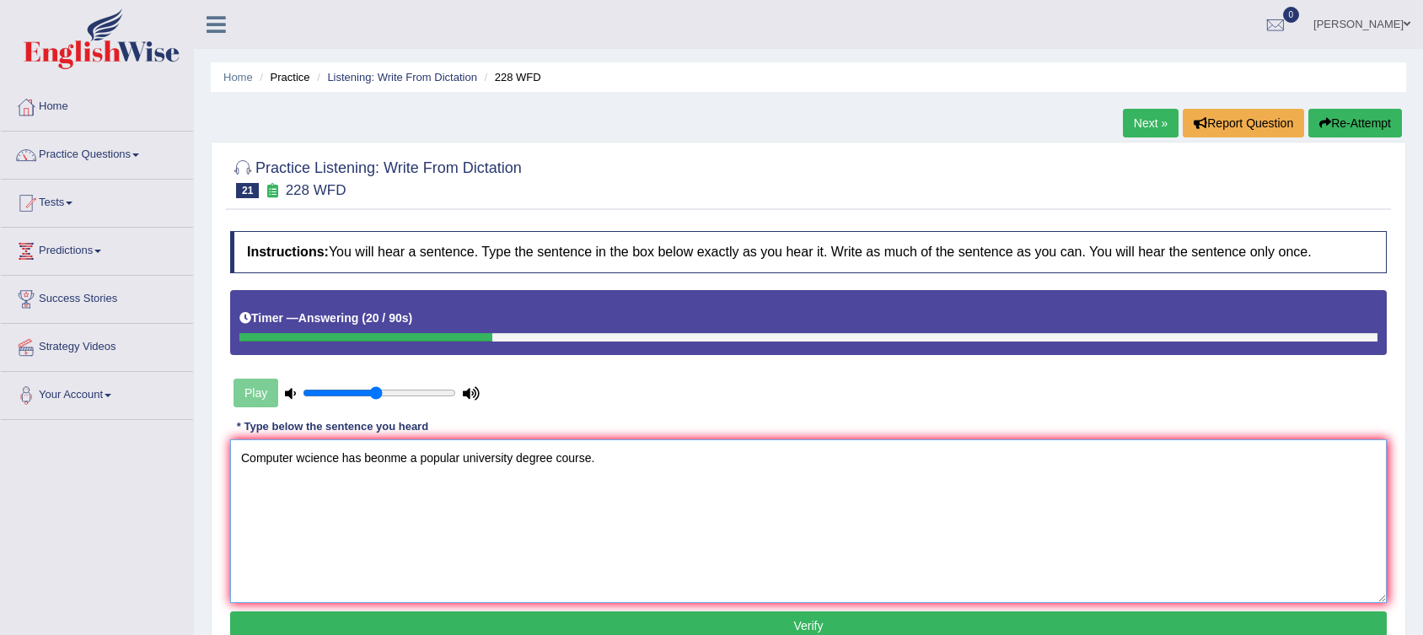
click at [308, 456] on textarea "Computer wcience has beonme a popular university degree course." at bounding box center [808, 521] width 1156 height 164
click at [380, 460] on textarea "Computer science has beonme a popular university degree course." at bounding box center [808, 521] width 1156 height 164
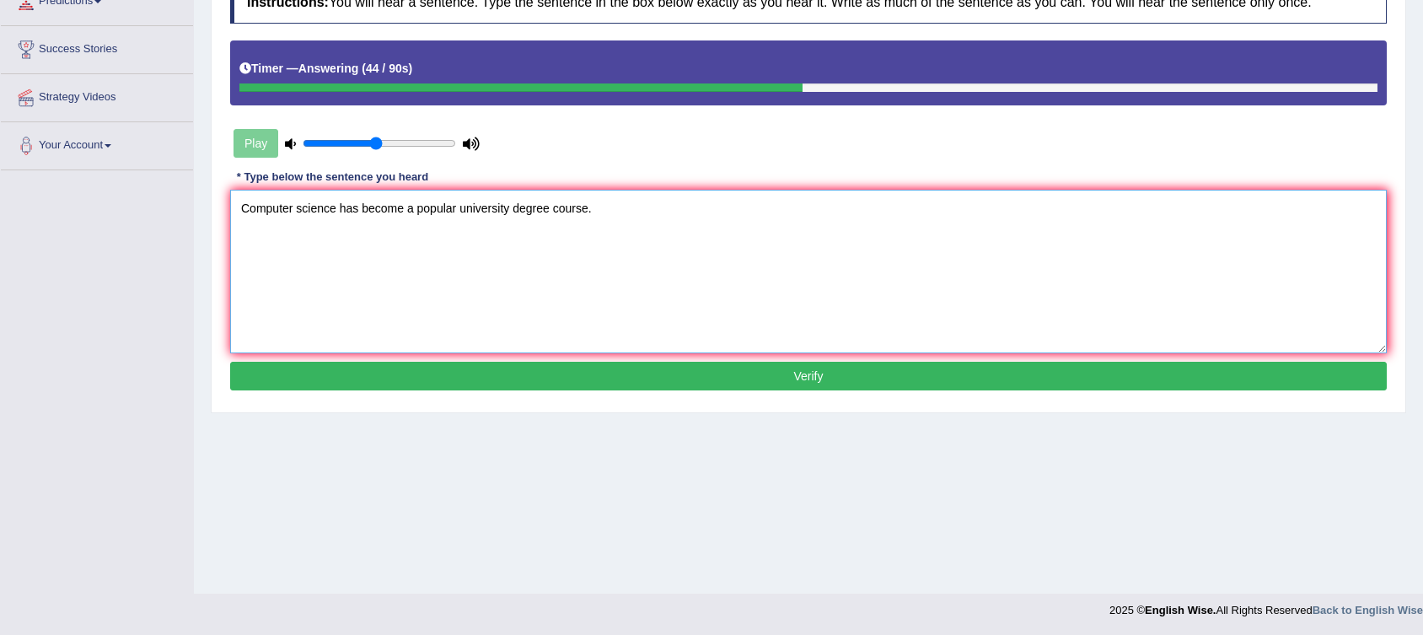
type textarea "Computer science has become a popular university degree course."
click at [636, 377] on button "Verify" at bounding box center [808, 376] width 1156 height 29
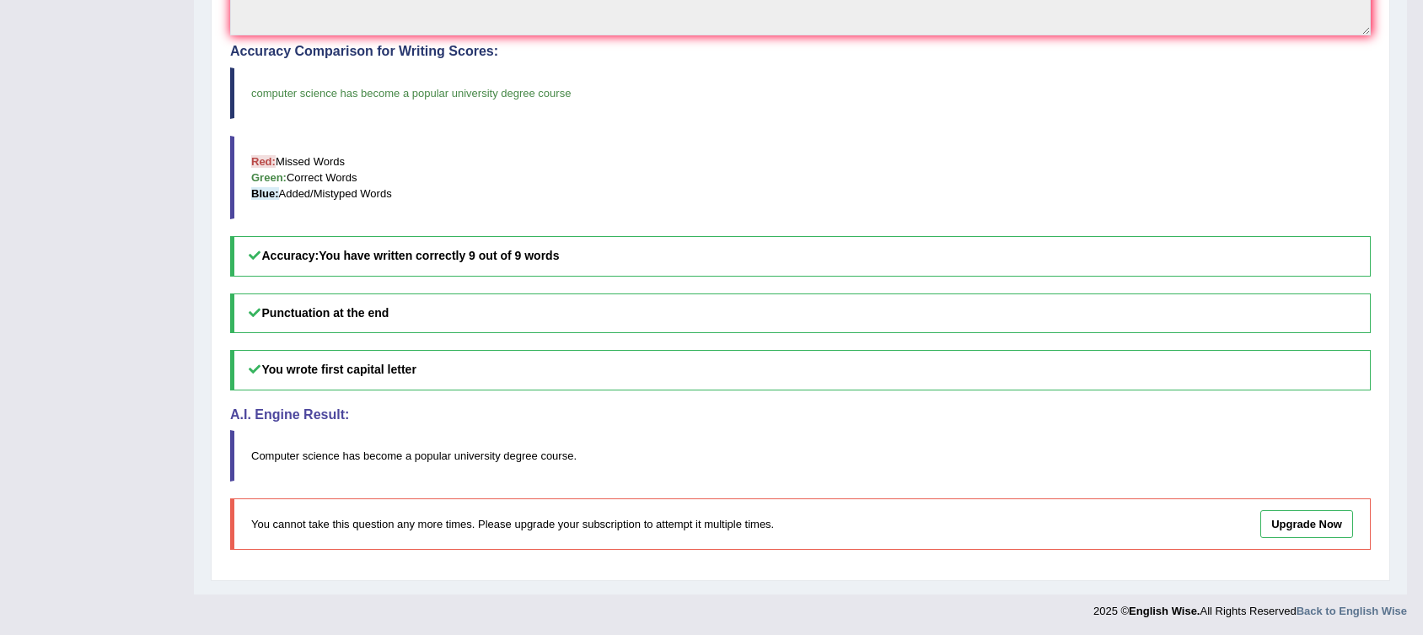
scroll to position [0, 0]
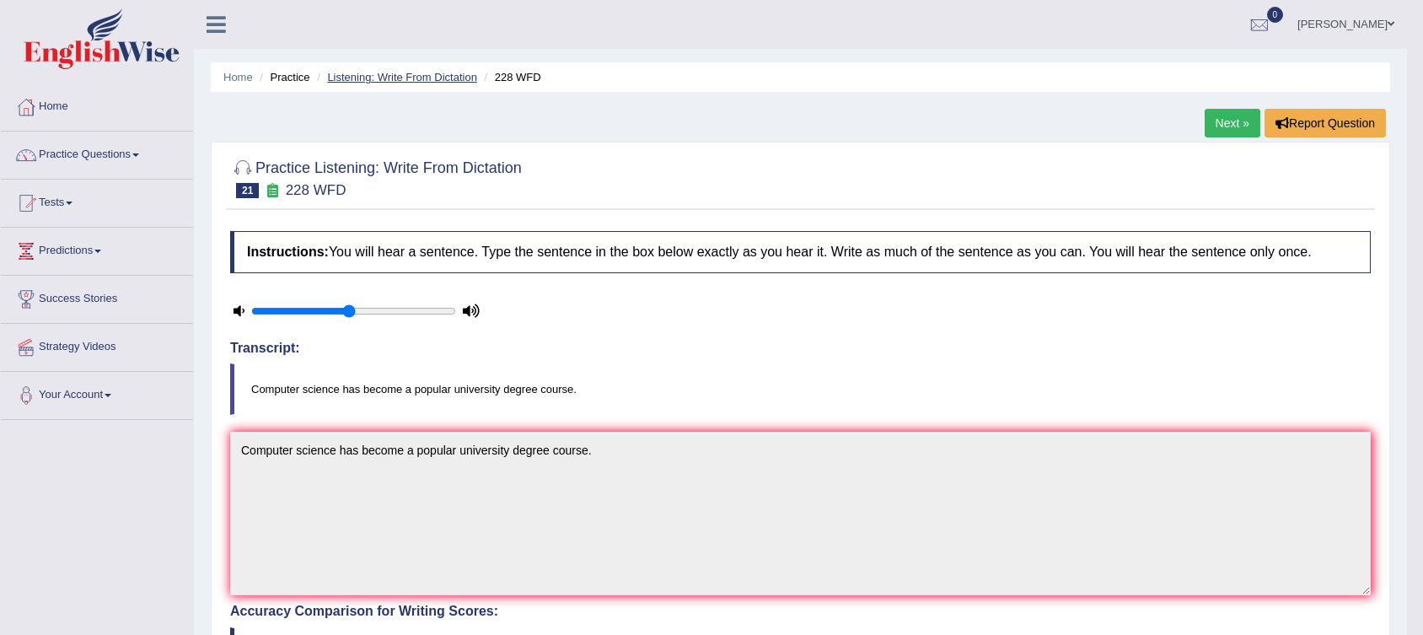
click at [432, 72] on link "Listening: Write From Dictation" at bounding box center [402, 77] width 150 height 13
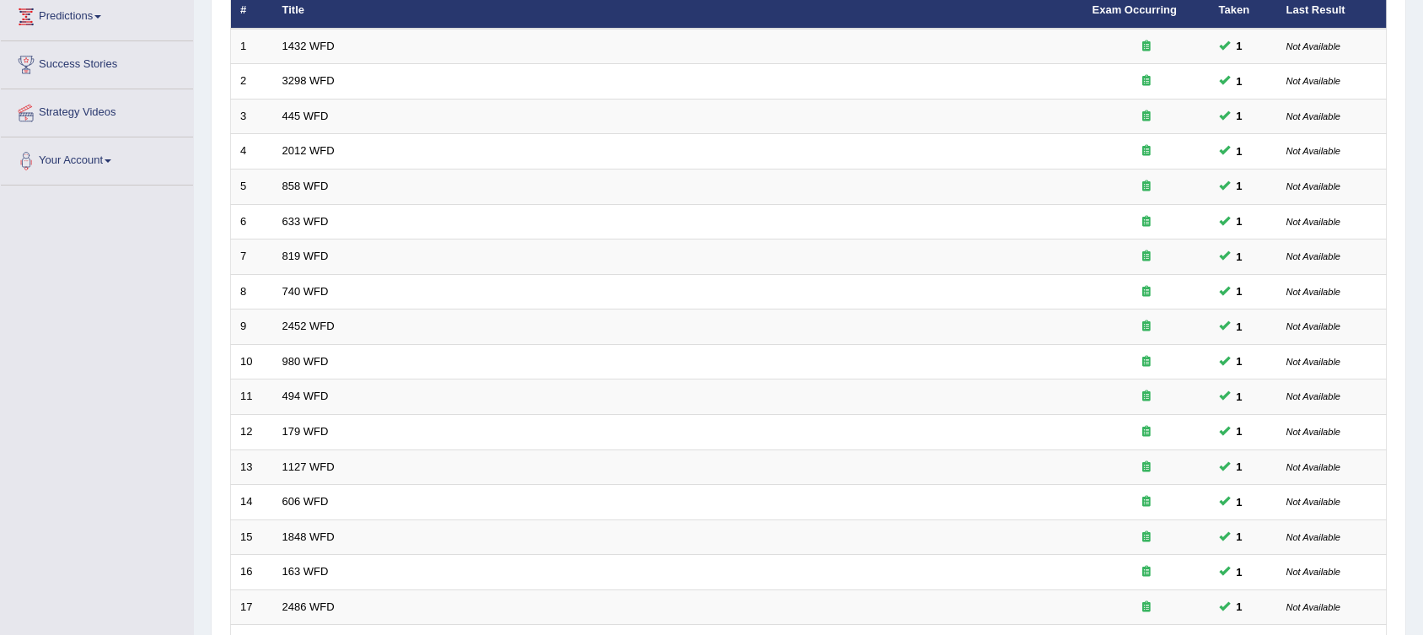
scroll to position [479, 0]
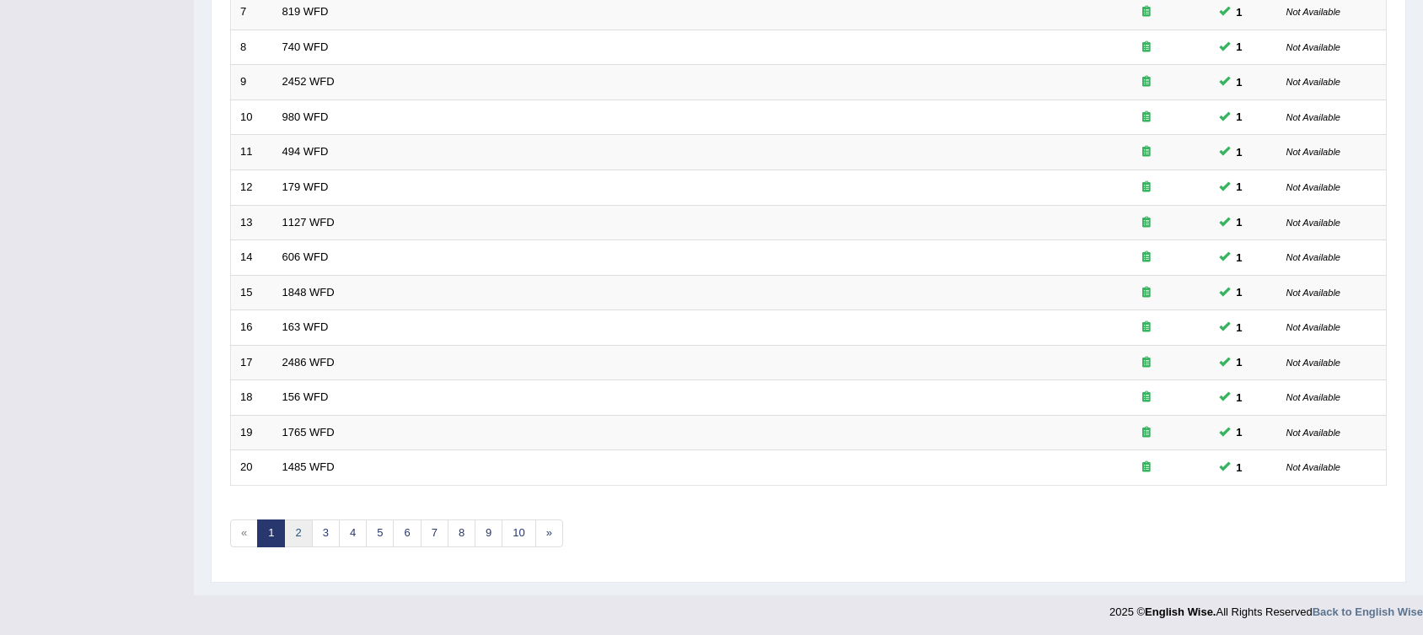
click at [303, 524] on link "2" at bounding box center [298, 533] width 28 height 28
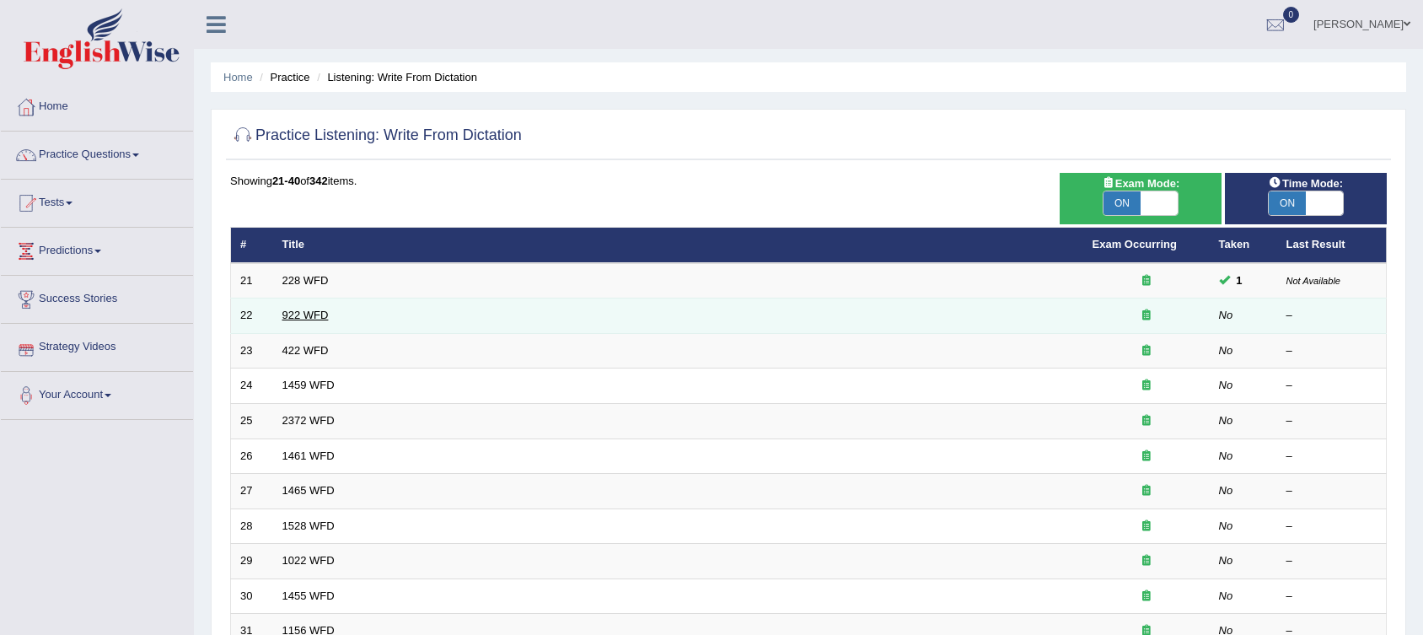
click at [295, 312] on link "922 WFD" at bounding box center [305, 314] width 46 height 13
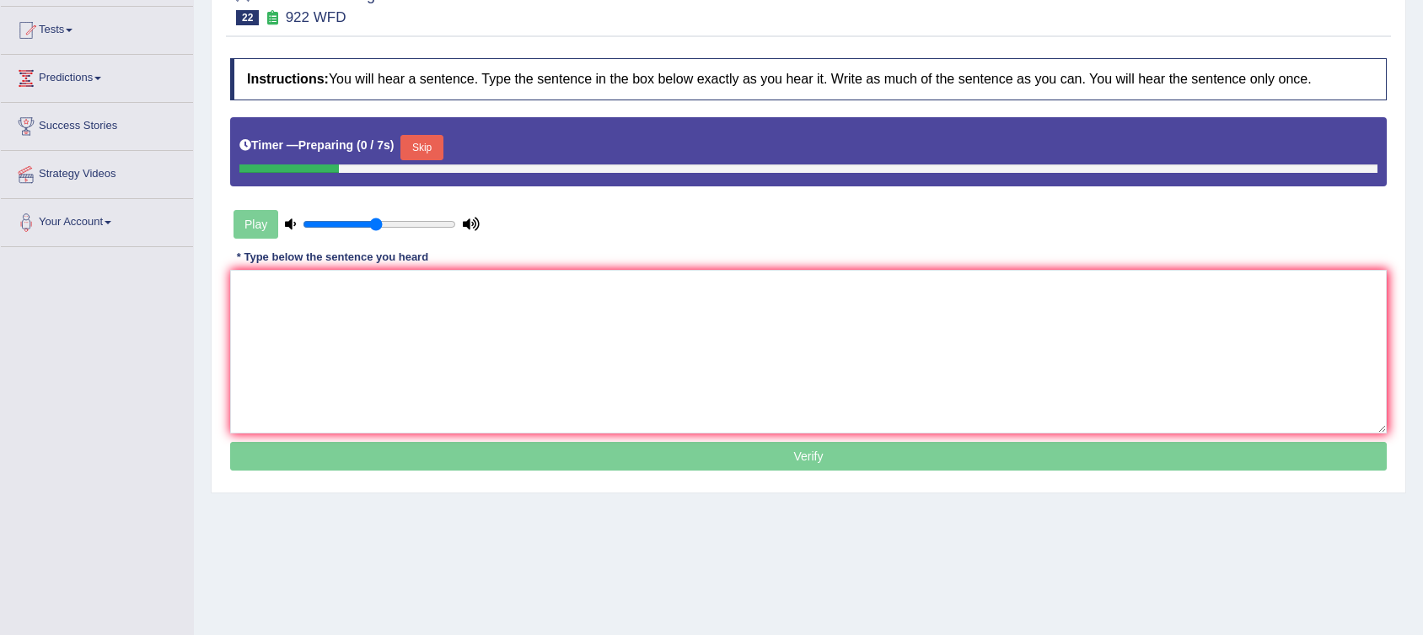
scroll to position [249, 0]
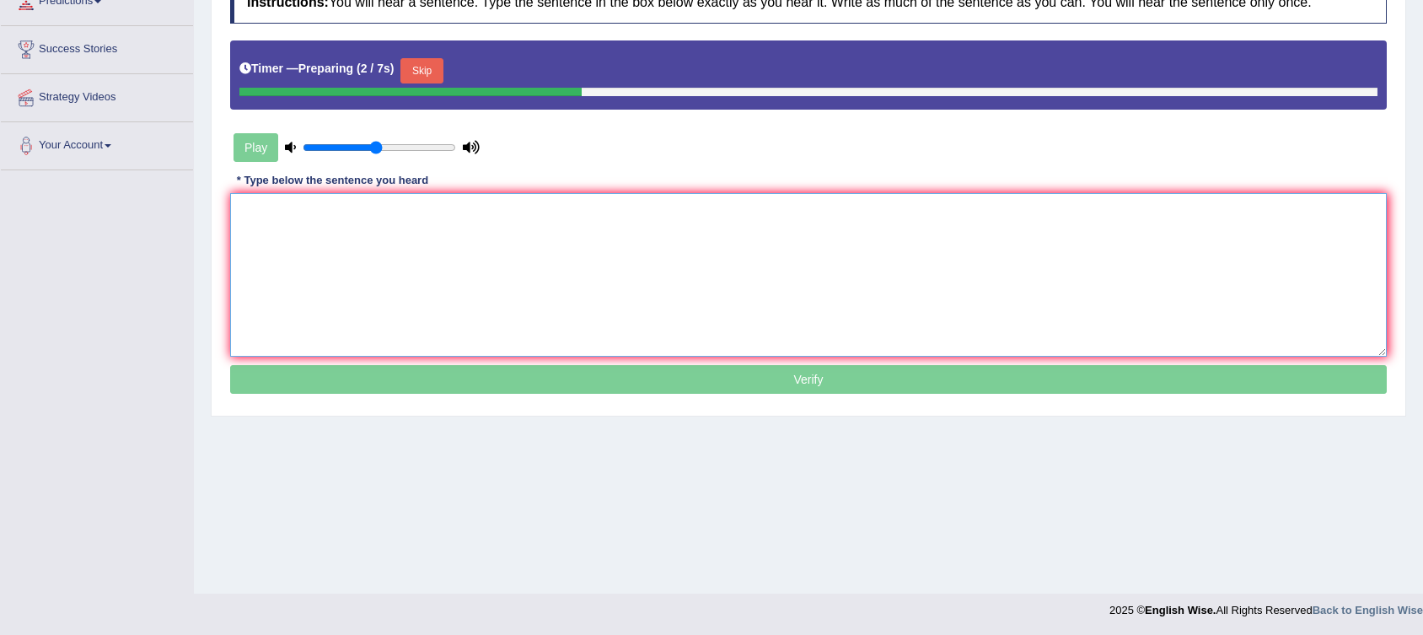
click at [405, 223] on textarea at bounding box center [808, 275] width 1156 height 164
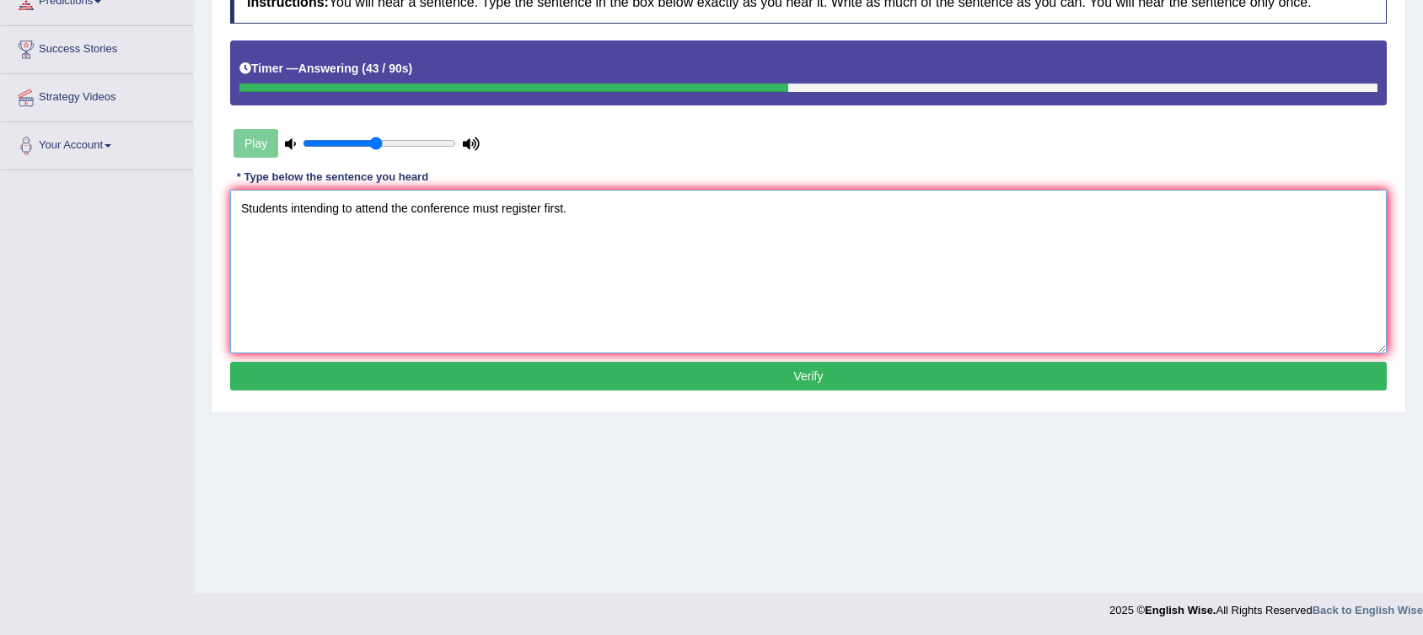
type textarea "Students intending to attend the conference must register first."
click at [498, 383] on button "Verify" at bounding box center [808, 376] width 1156 height 29
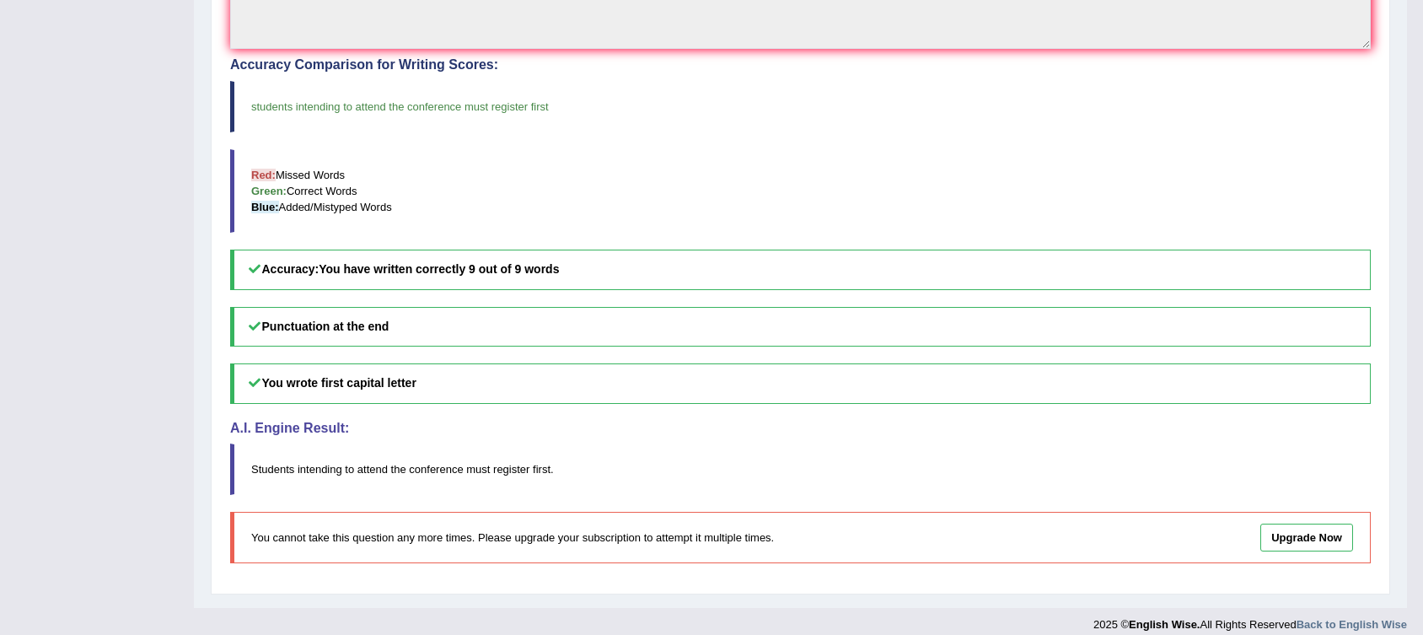
scroll to position [0, 0]
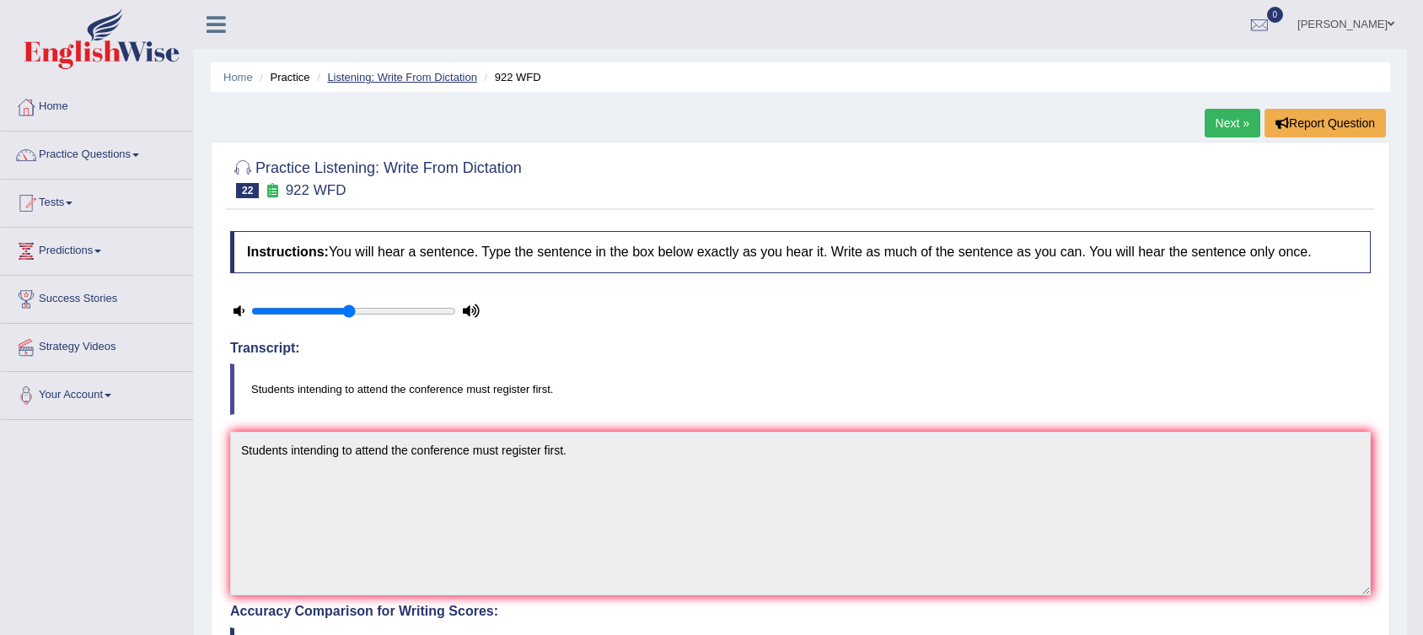
click at [437, 80] on link "Listening: Write From Dictation" at bounding box center [402, 77] width 150 height 13
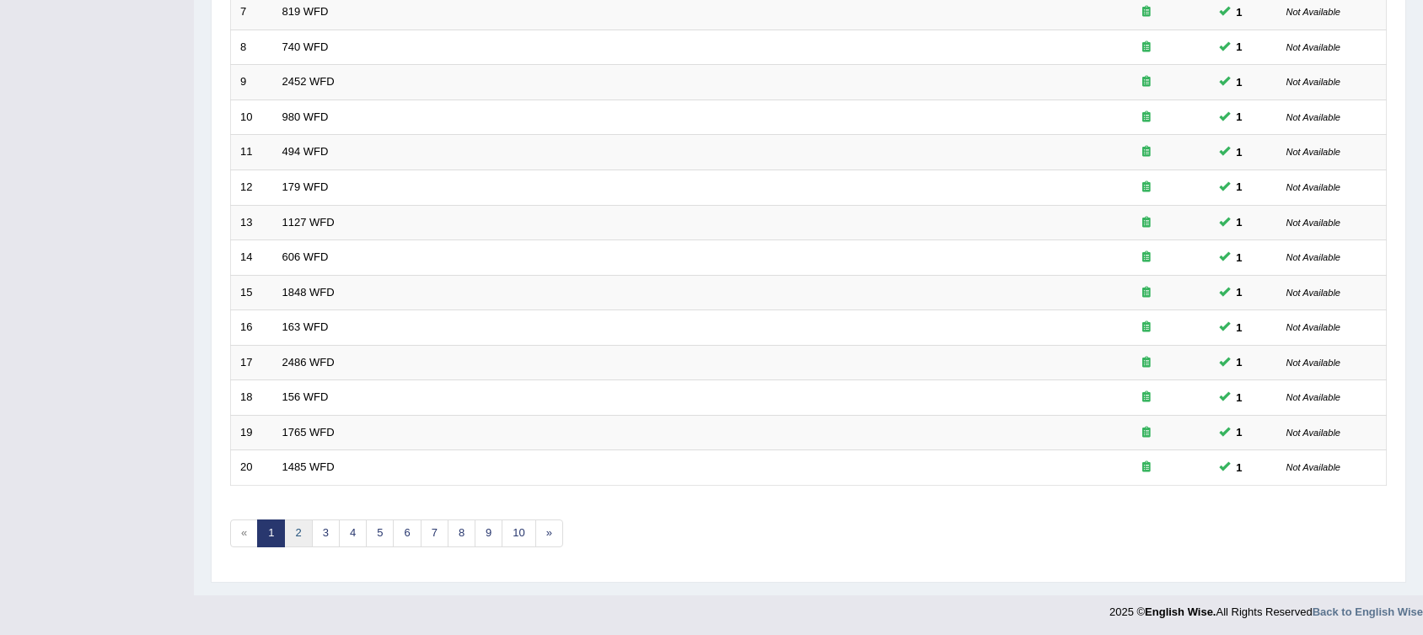
click at [297, 530] on link "2" at bounding box center [298, 533] width 28 height 28
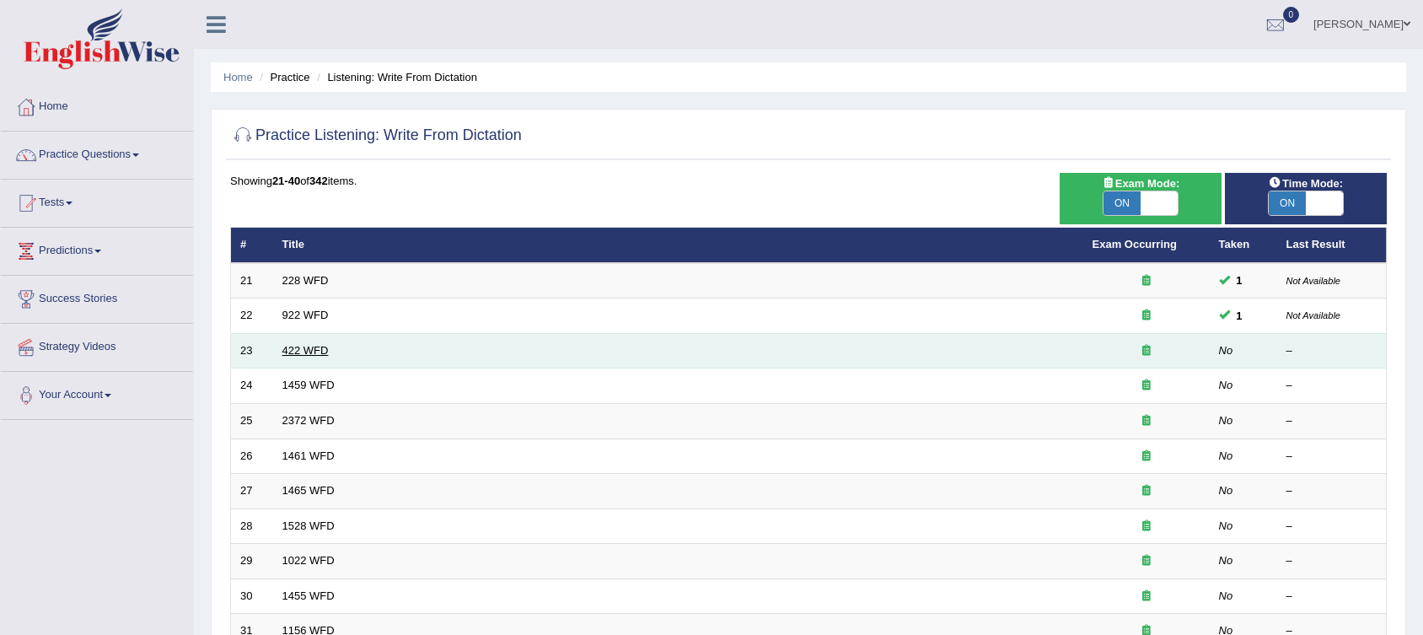
click at [299, 346] on link "422 WFD" at bounding box center [305, 350] width 46 height 13
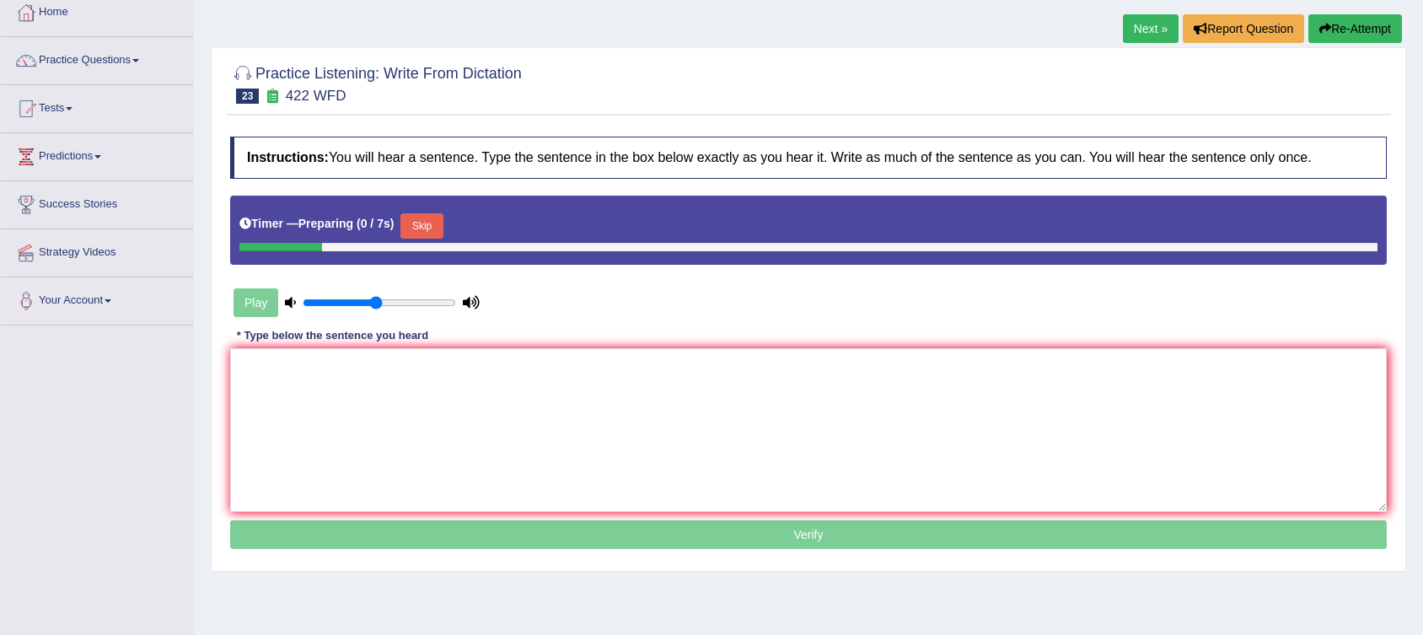
scroll to position [109, 0]
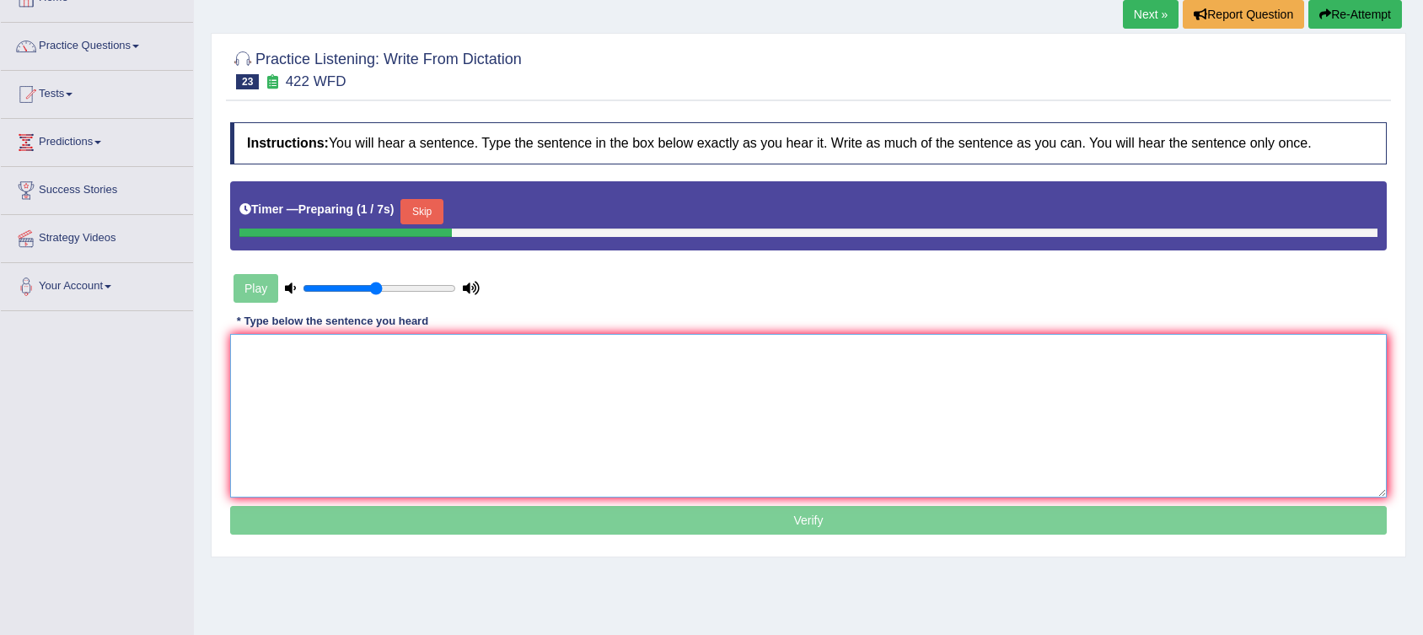
click at [424, 358] on textarea at bounding box center [808, 416] width 1156 height 164
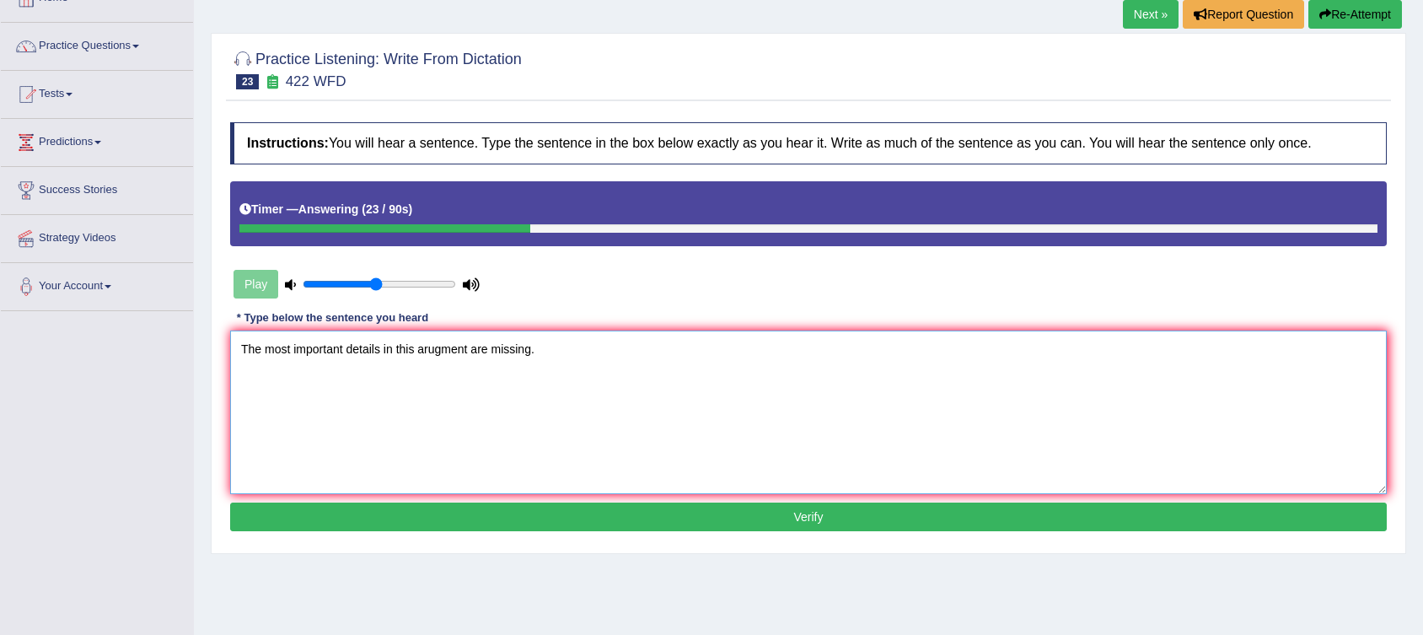
click at [440, 349] on textarea "The most important details in this arugment are missing." at bounding box center [808, 412] width 1156 height 164
click at [539, 354] on textarea "The most important details in this argument are missing." at bounding box center [808, 412] width 1156 height 164
type textarea "The most important details in this argument are missing."
click at [491, 503] on button "Verify" at bounding box center [808, 516] width 1156 height 29
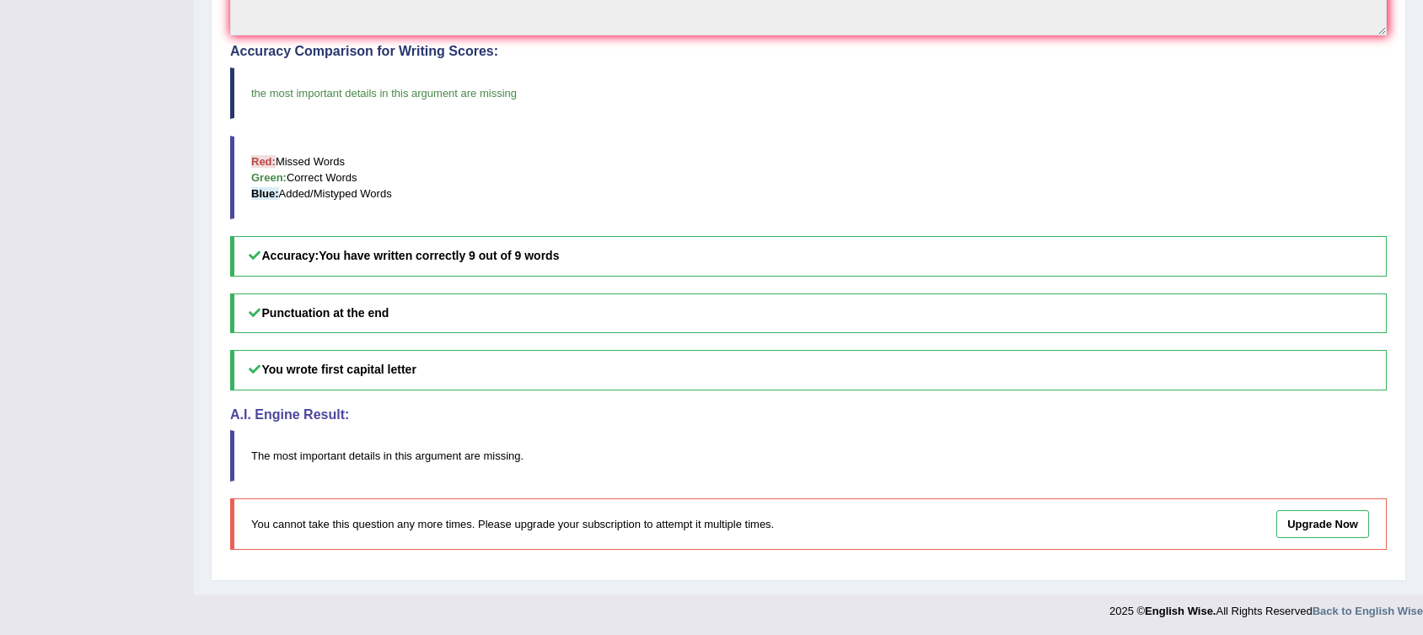
scroll to position [0, 0]
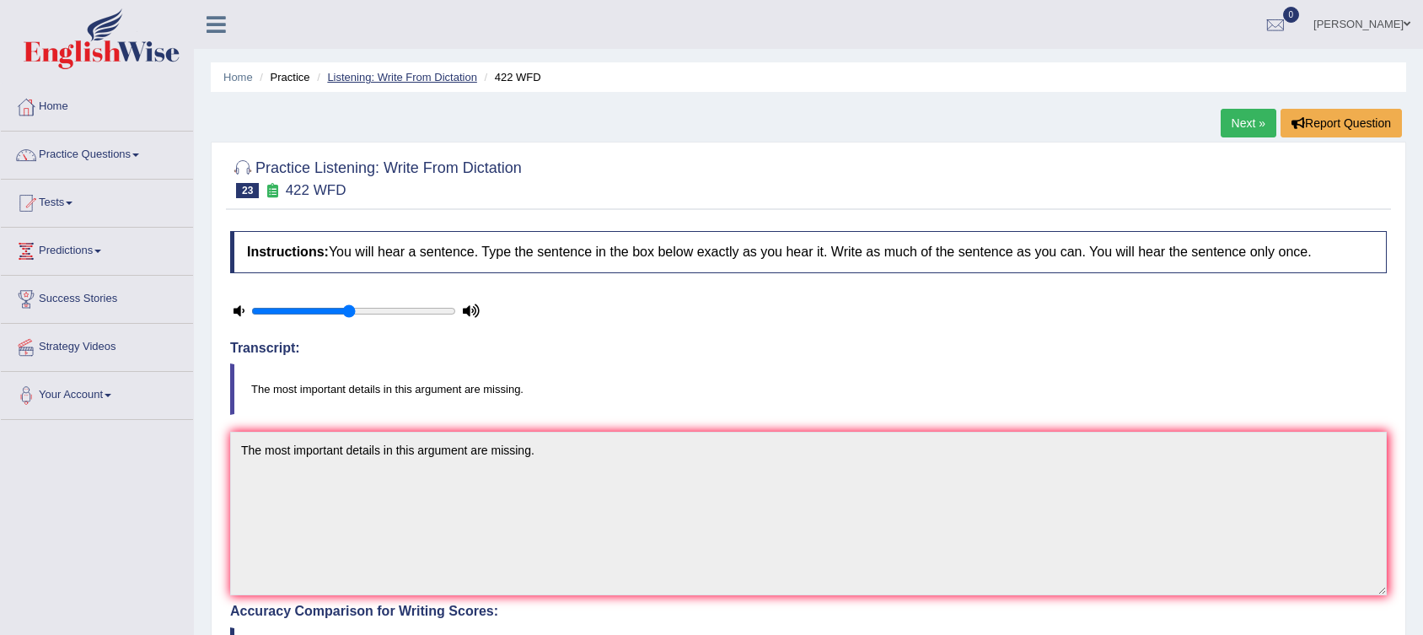
click at [391, 71] on link "Listening: Write From Dictation" at bounding box center [402, 77] width 150 height 13
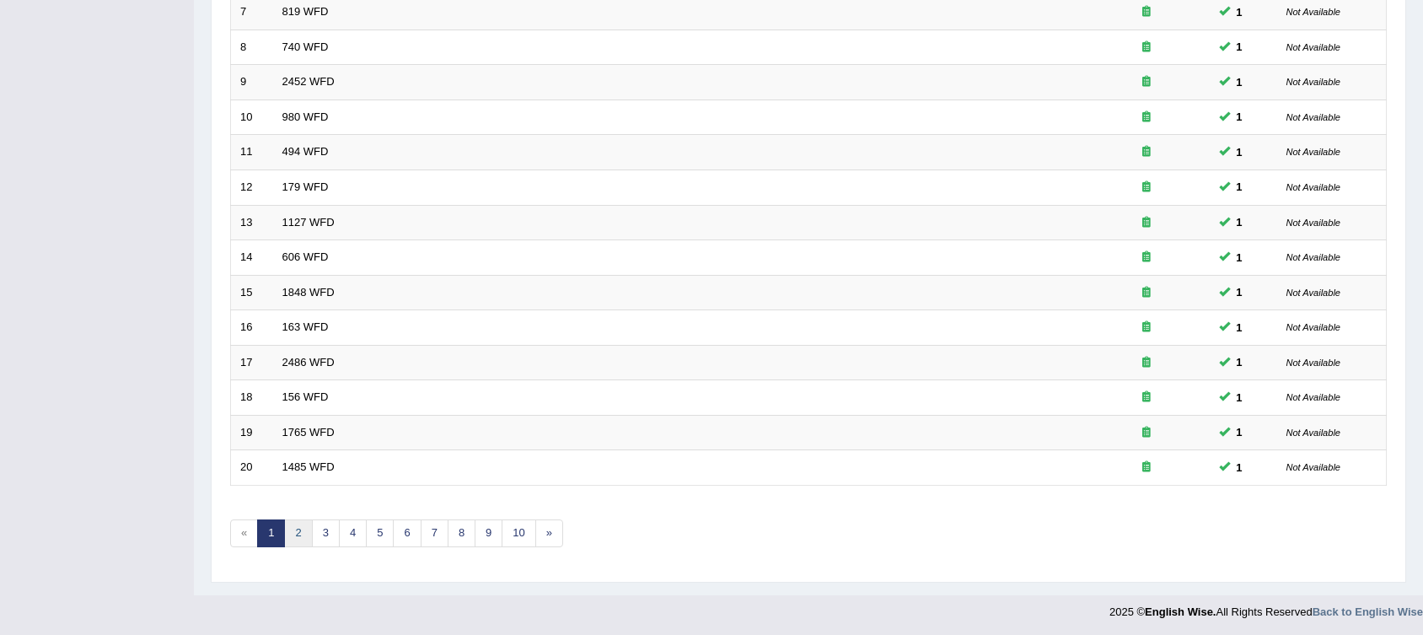
click at [295, 528] on link "2" at bounding box center [298, 533] width 28 height 28
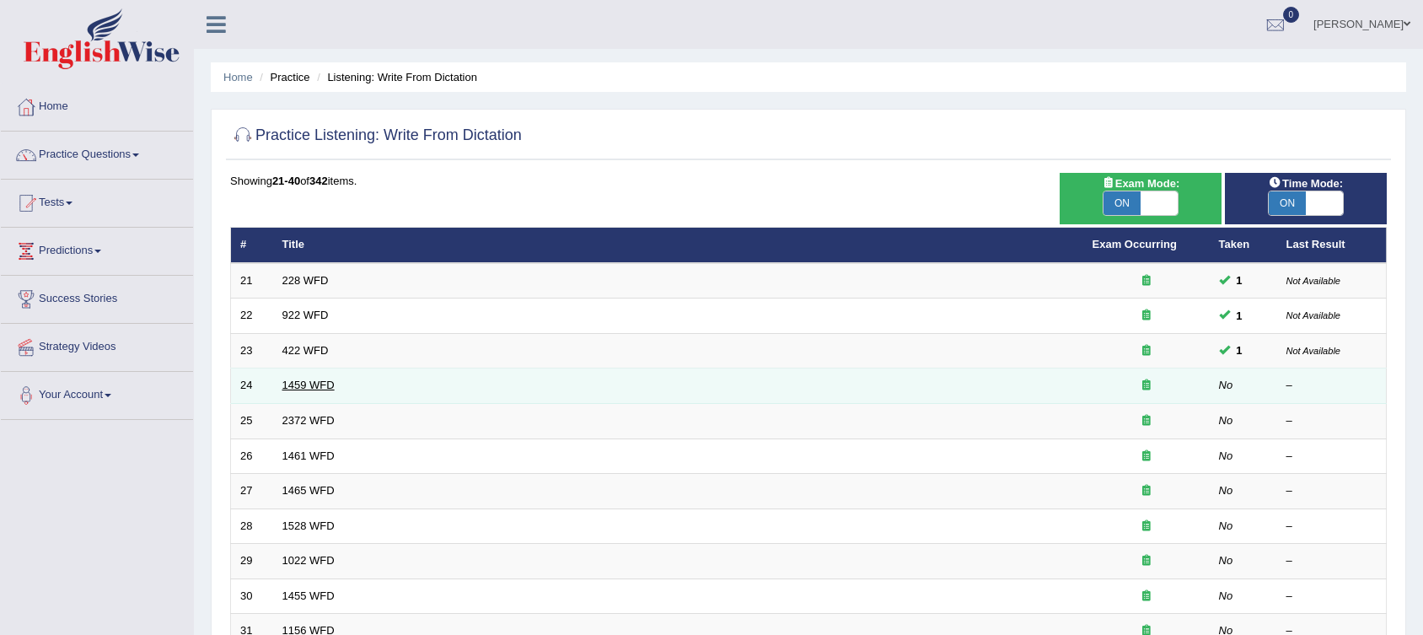
click at [297, 386] on link "1459 WFD" at bounding box center [308, 384] width 52 height 13
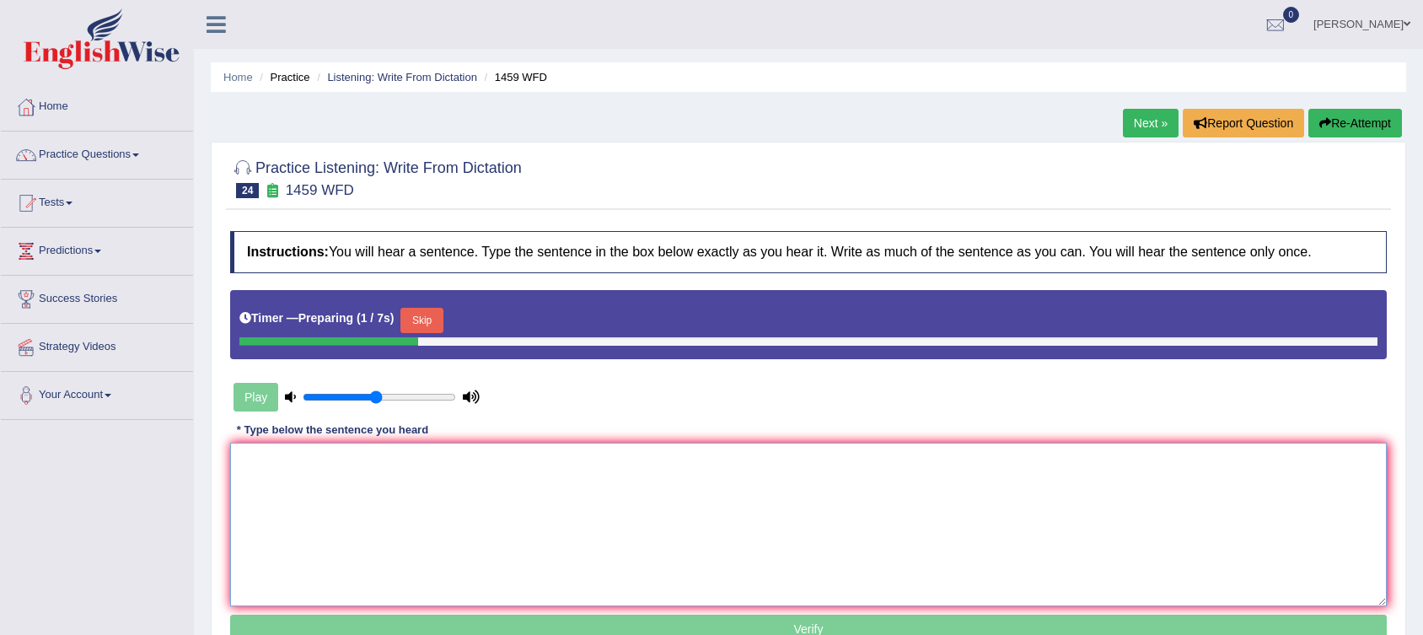
click at [410, 486] on textarea at bounding box center [808, 525] width 1156 height 164
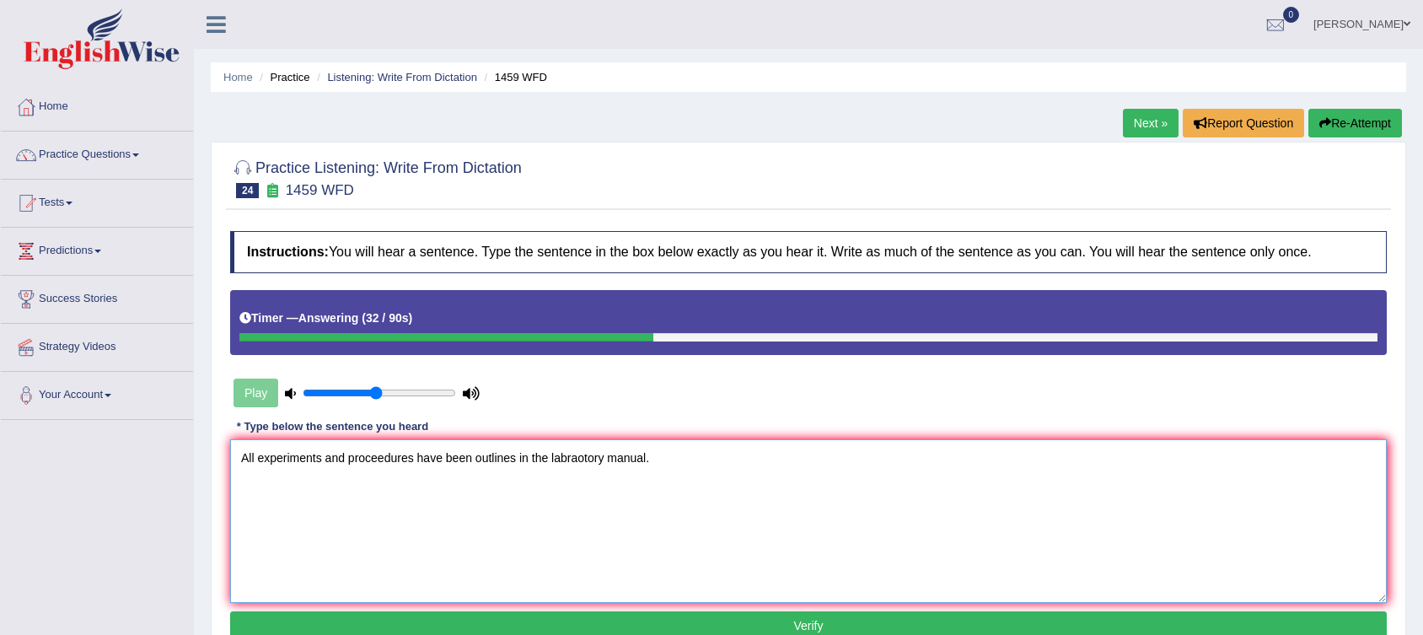
click at [380, 459] on textarea "All experiments and proceedures have been outlines in the labraotory manual." at bounding box center [808, 521] width 1156 height 164
click at [503, 460] on textarea "All experiments and procedures have been outlines in the labraotory manual." at bounding box center [808, 521] width 1156 height 164
click at [561, 458] on textarea "All experiments and procedures have been outlined in the labraotory manual." at bounding box center [808, 521] width 1156 height 164
click at [659, 480] on textarea "All experiments and procedures have been outlined in the laboratory manual." at bounding box center [808, 521] width 1156 height 164
click at [378, 460] on textarea "All experiments and procedures have been outlined in the laboratory manual." at bounding box center [808, 521] width 1156 height 164
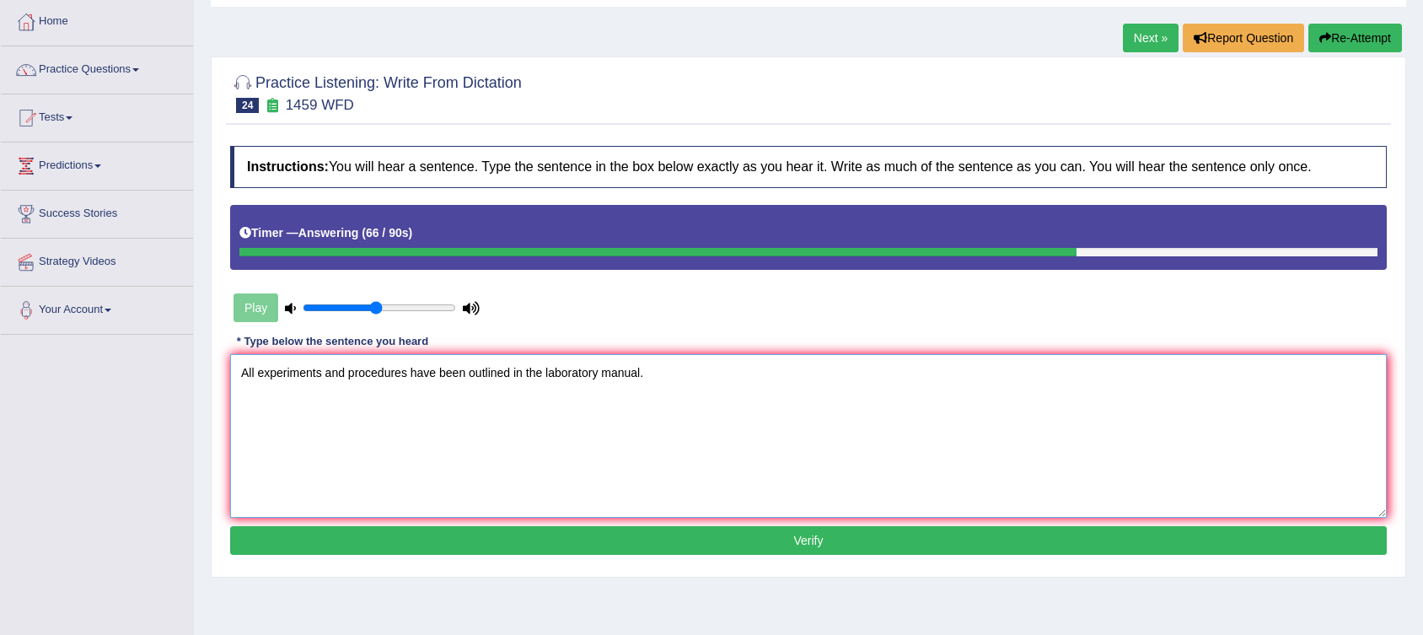
scroll to position [94, 0]
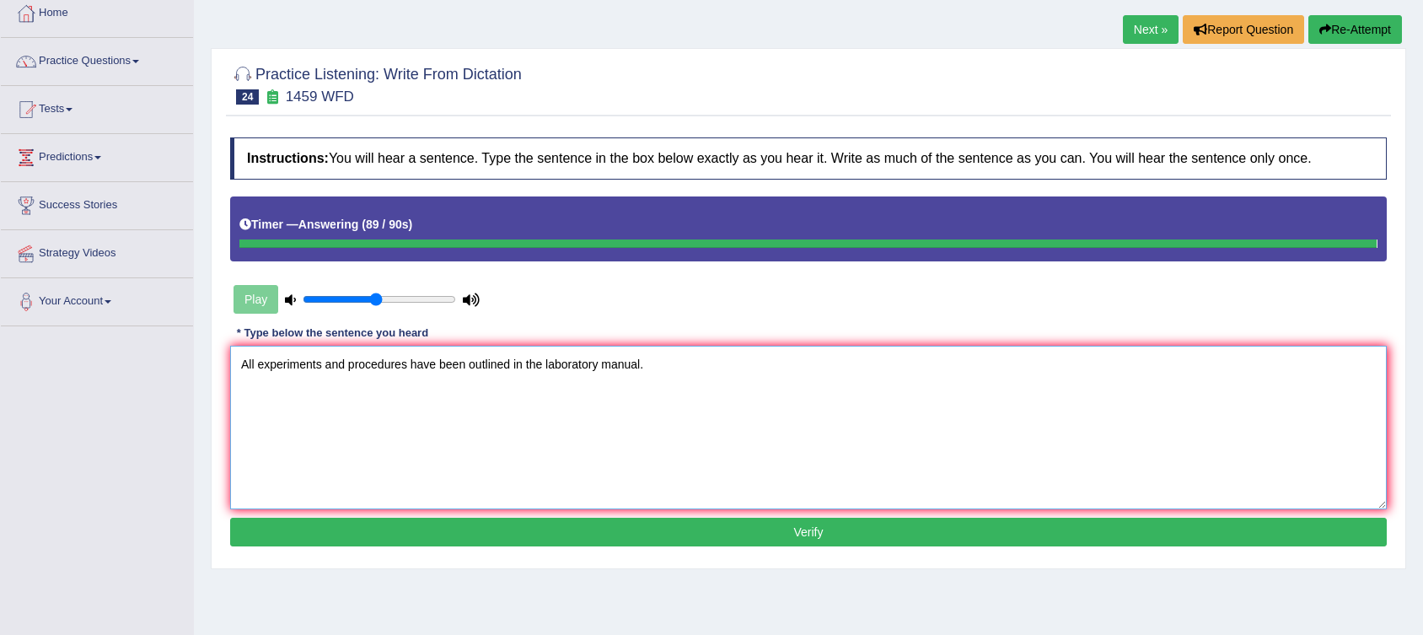
type textarea "All experiments and procedures have been outlined in the laboratory manual."
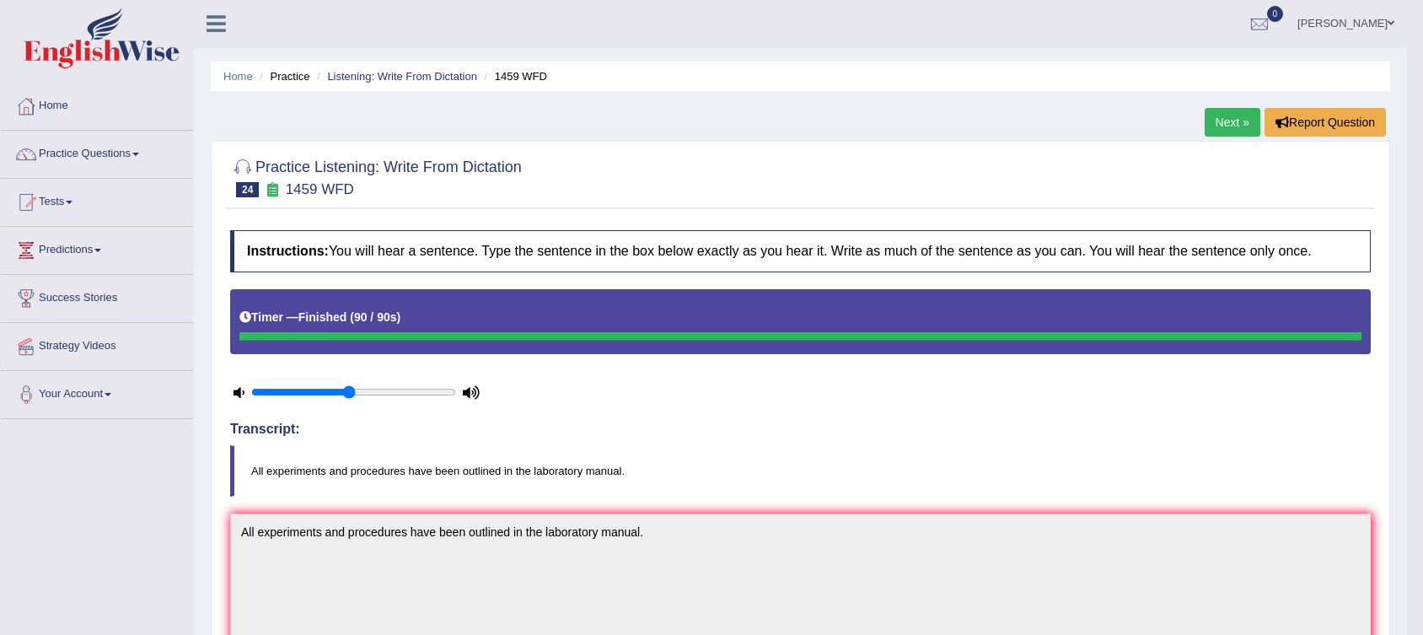
scroll to position [0, 0]
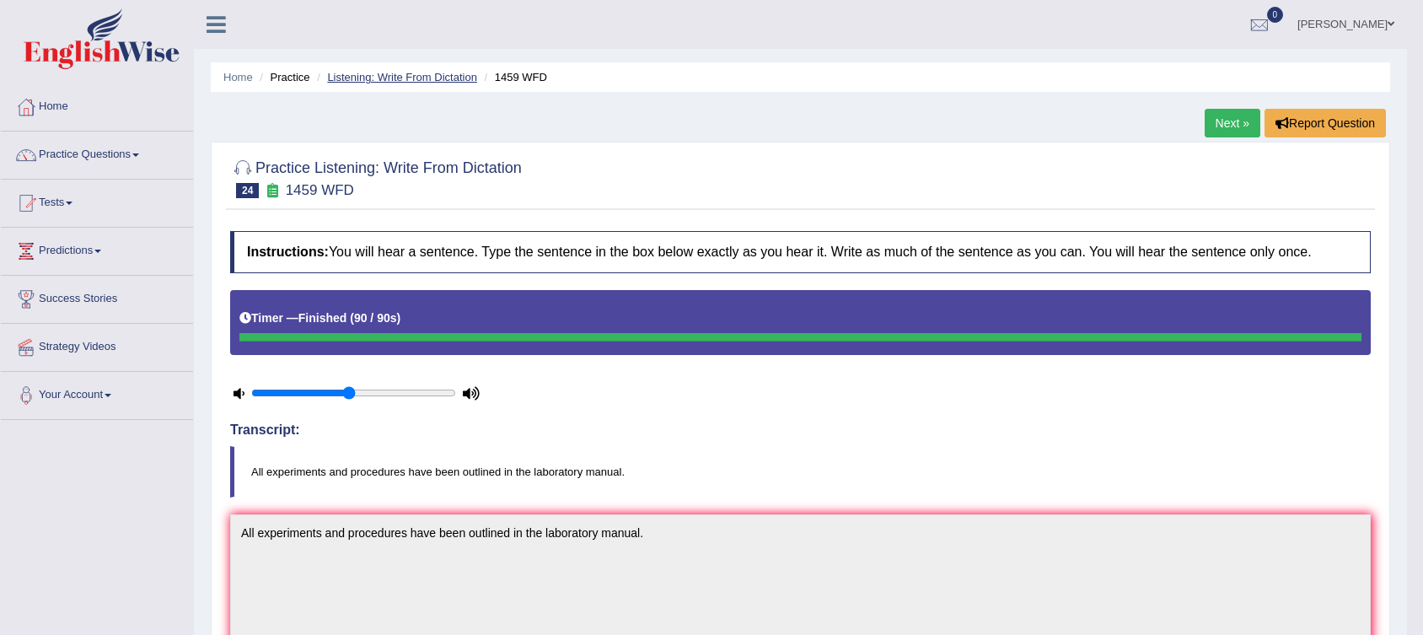
click at [426, 73] on link "Listening: Write From Dictation" at bounding box center [402, 77] width 150 height 13
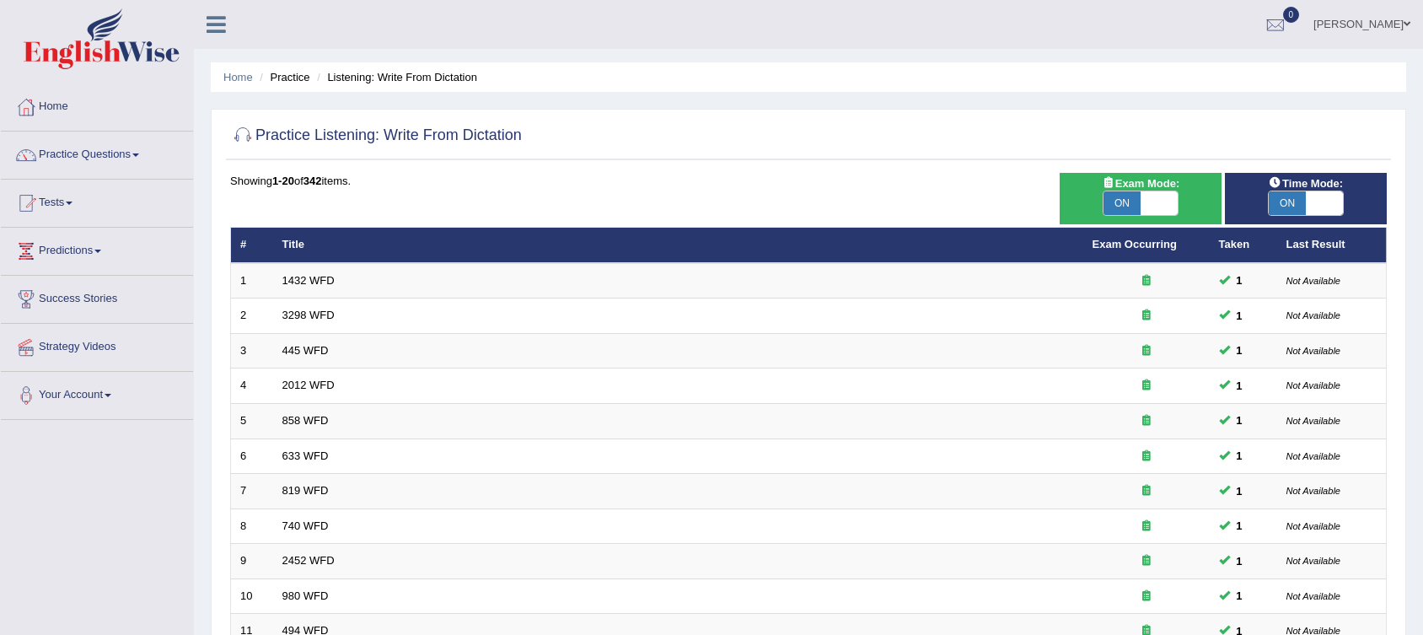
scroll to position [479, 0]
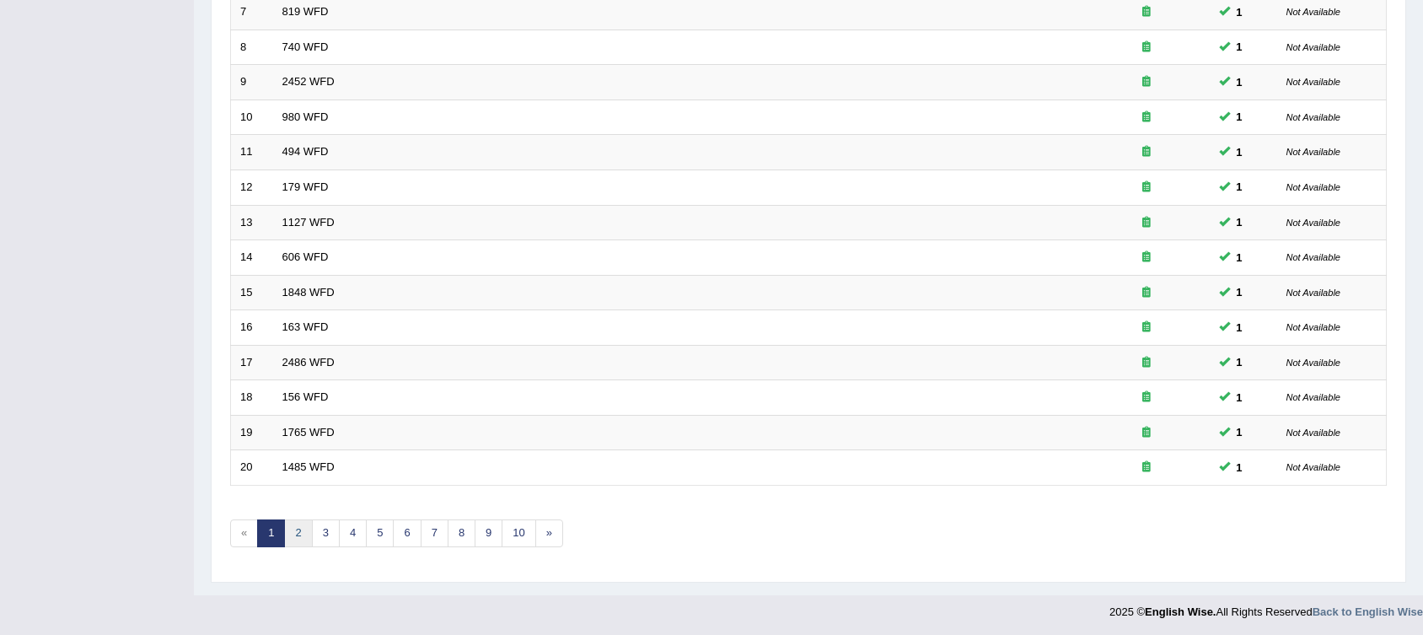
click at [298, 536] on link "2" at bounding box center [298, 533] width 28 height 28
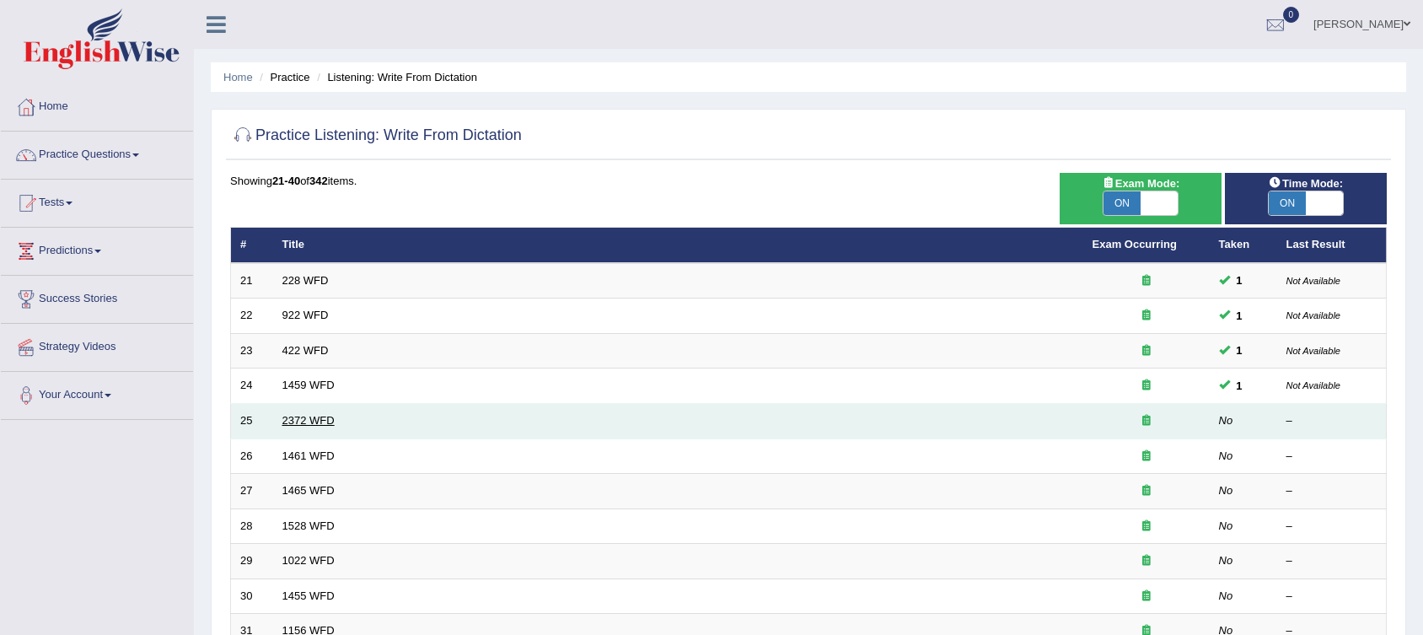
click at [308, 417] on link "2372 WFD" at bounding box center [308, 420] width 52 height 13
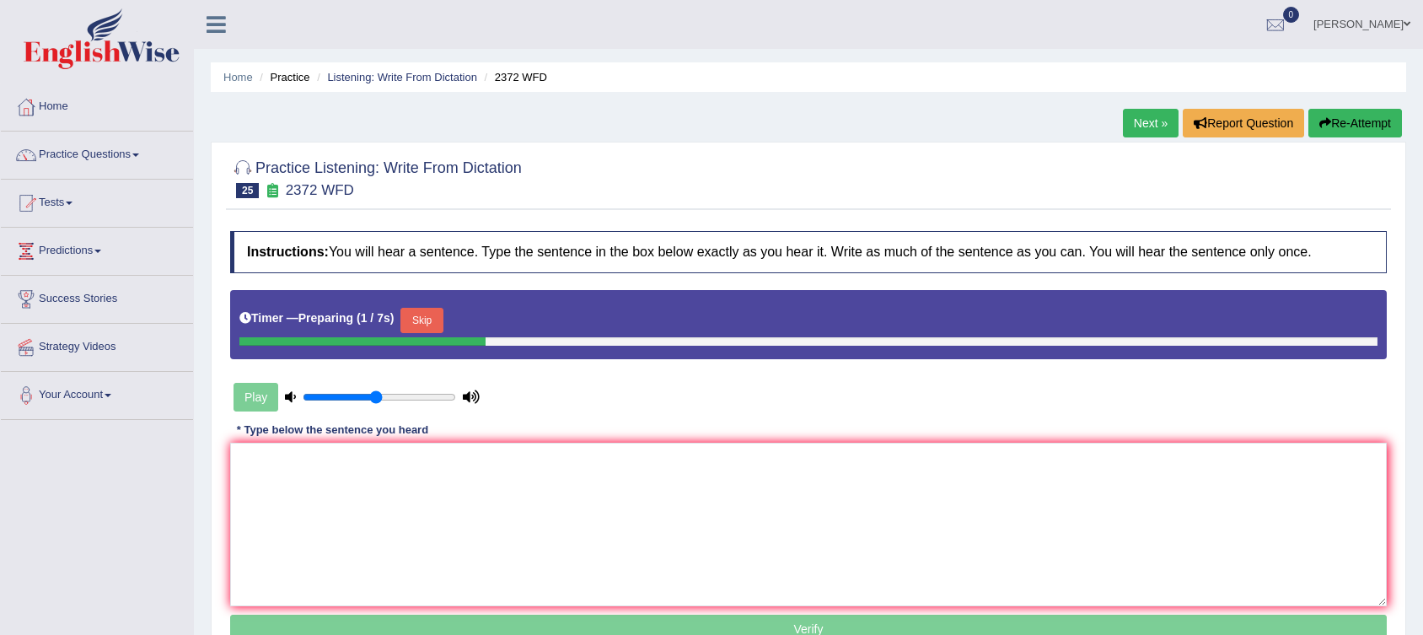
click at [557, 135] on div "Home Practice Listening: Write From Dictation 2372 WFD Next » Report Question R…" at bounding box center [808, 421] width 1229 height 843
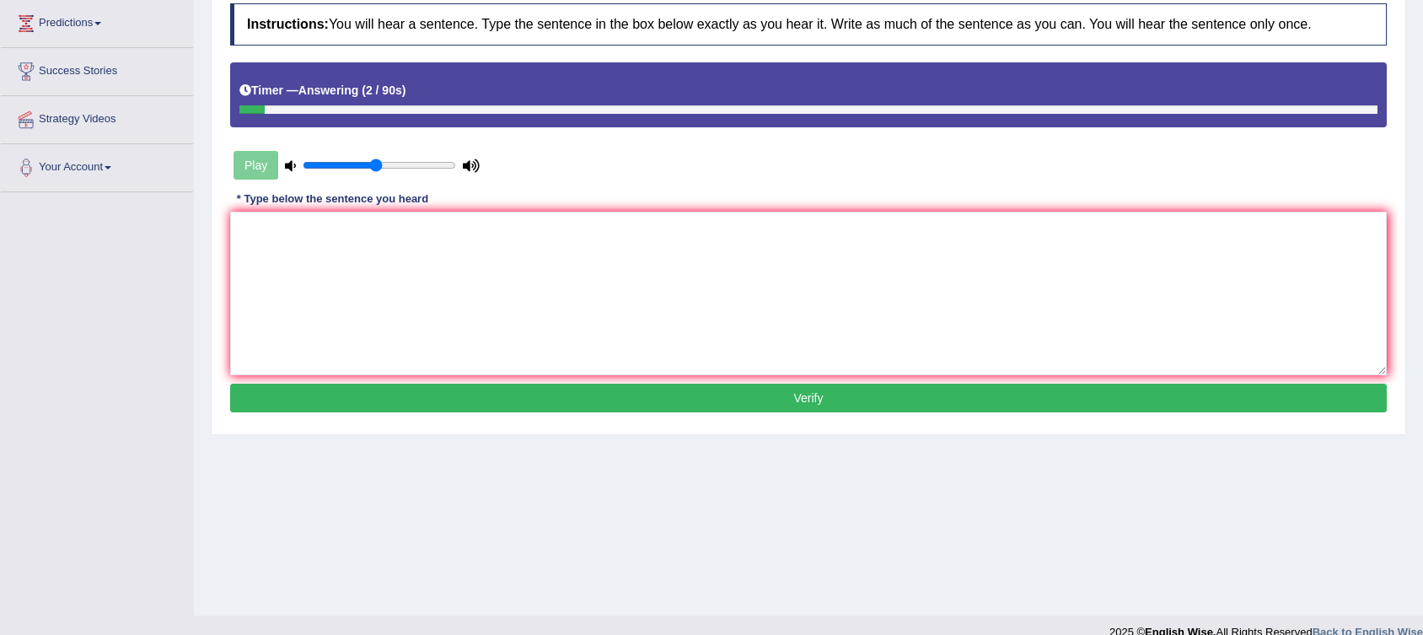
scroll to position [249, 0]
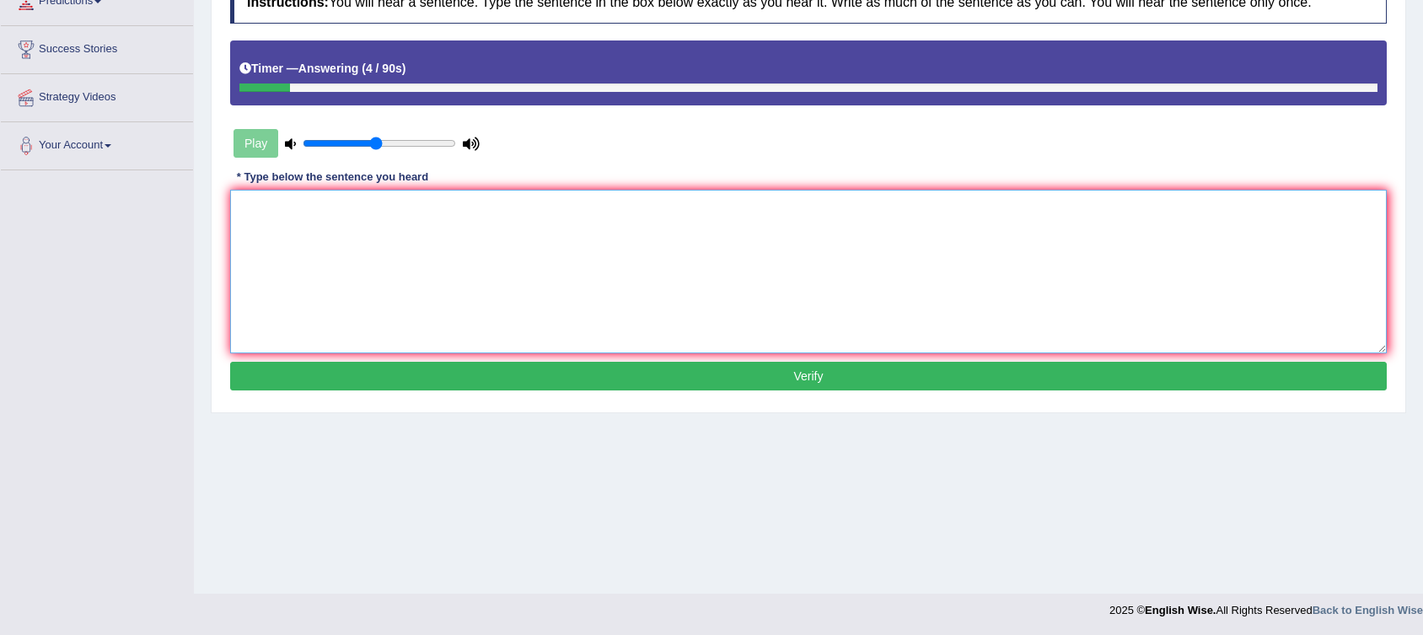
click at [478, 212] on textarea at bounding box center [808, 272] width 1156 height 164
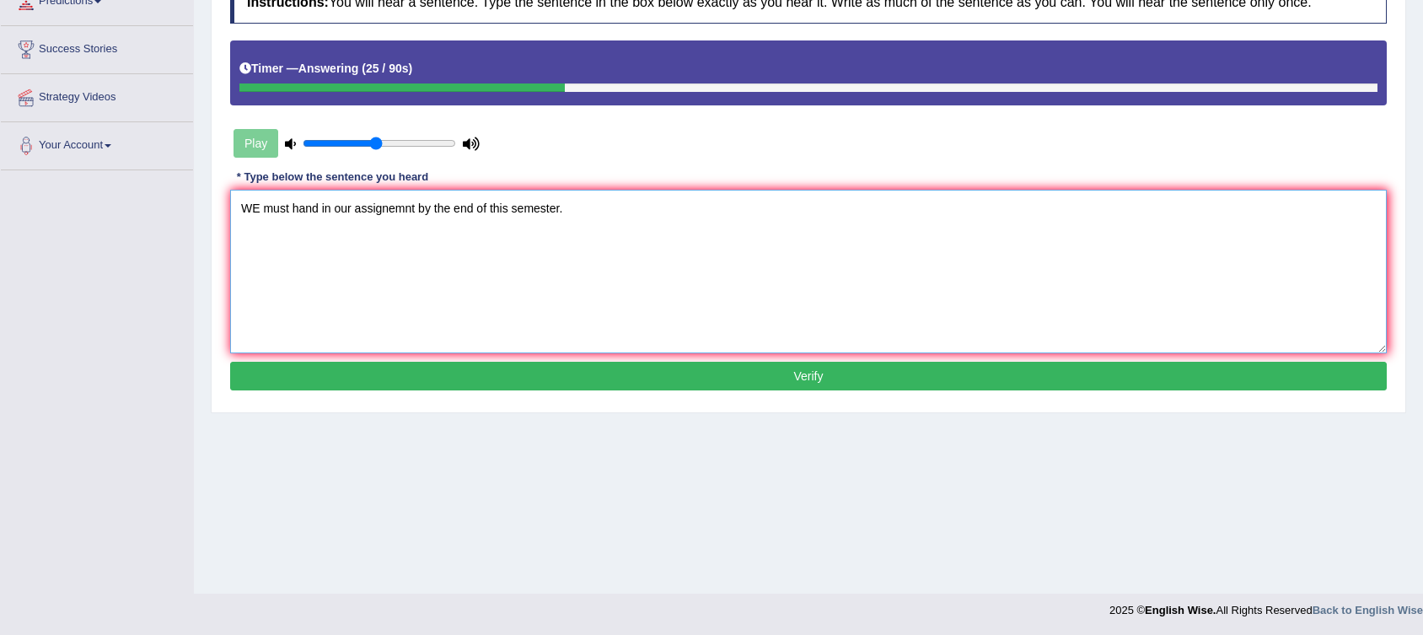
click at [572, 201] on textarea "WE must hand in our assignemnt by the end of this semester." at bounding box center [808, 272] width 1156 height 164
click at [258, 204] on textarea "WE must hand in our assignemnt by the end of this semester." at bounding box center [808, 272] width 1156 height 164
click at [348, 212] on textarea "We must hand in our assignemnt by the end of this semester." at bounding box center [808, 272] width 1156 height 164
click at [403, 207] on textarea "We must hand in our assignemnt by the end of this semester." at bounding box center [808, 272] width 1156 height 164
type textarea "We must hand in our assignments by the end of this semester."
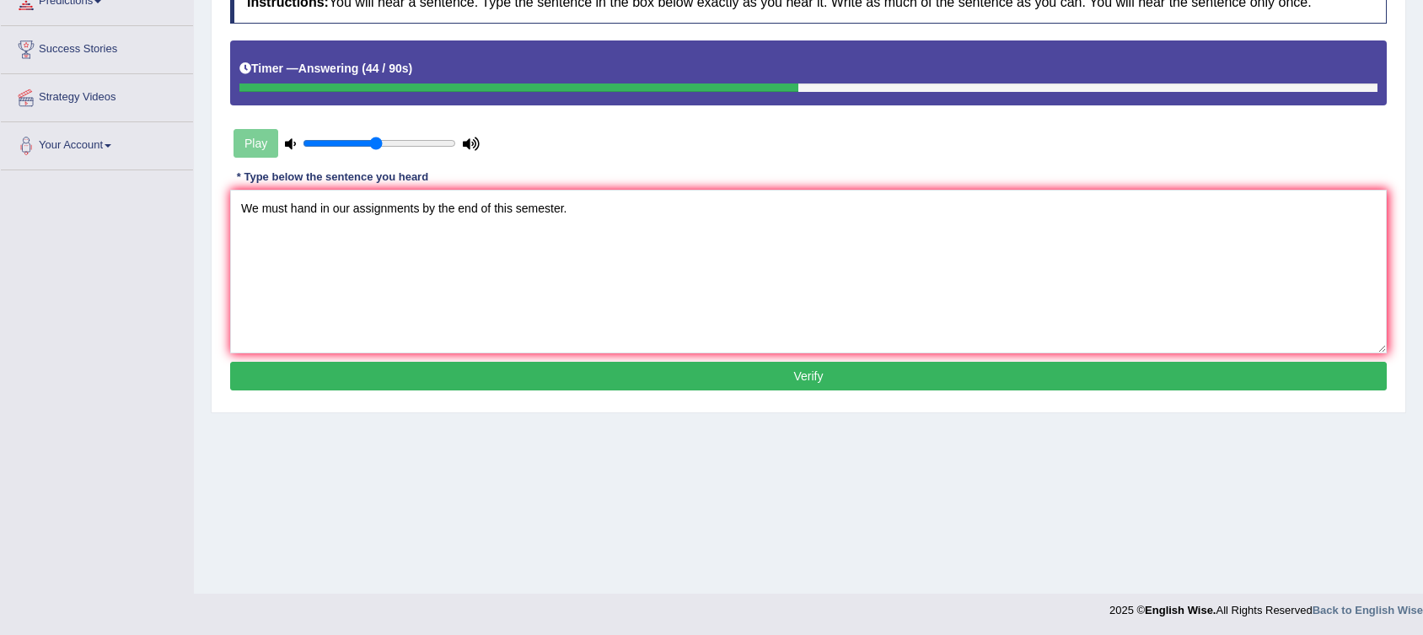
click at [586, 380] on button "Verify" at bounding box center [808, 376] width 1156 height 29
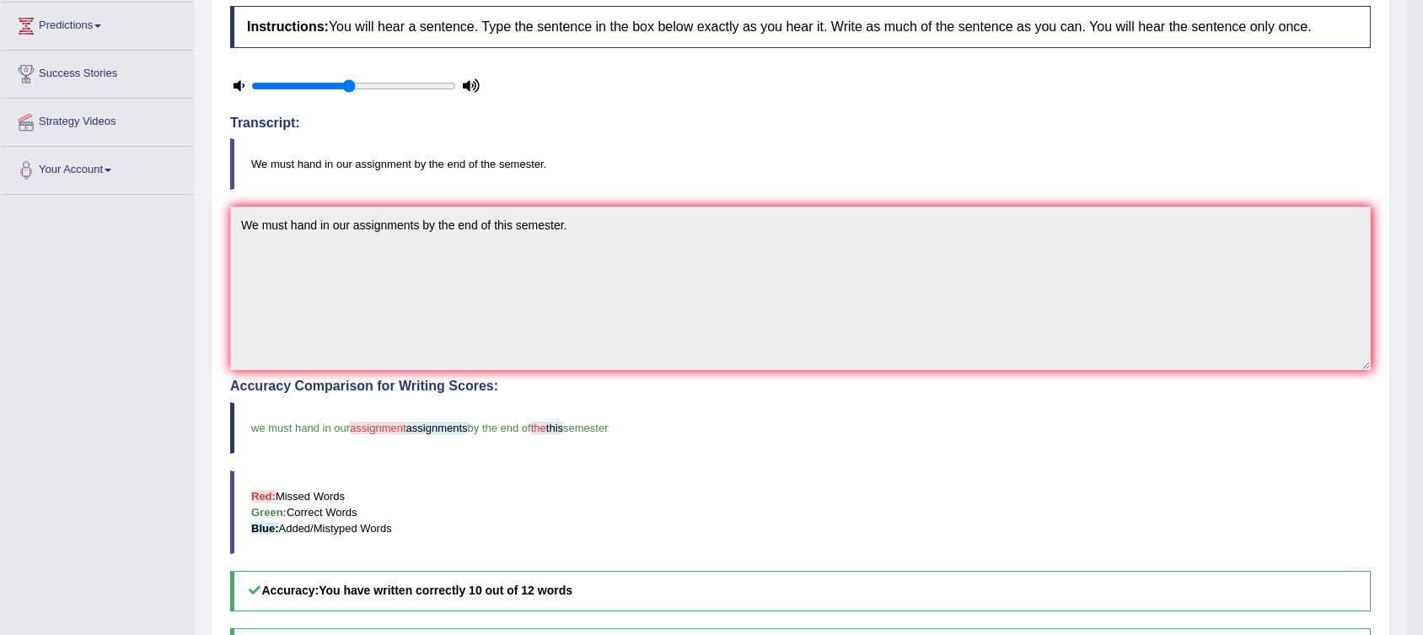
scroll to position [0, 0]
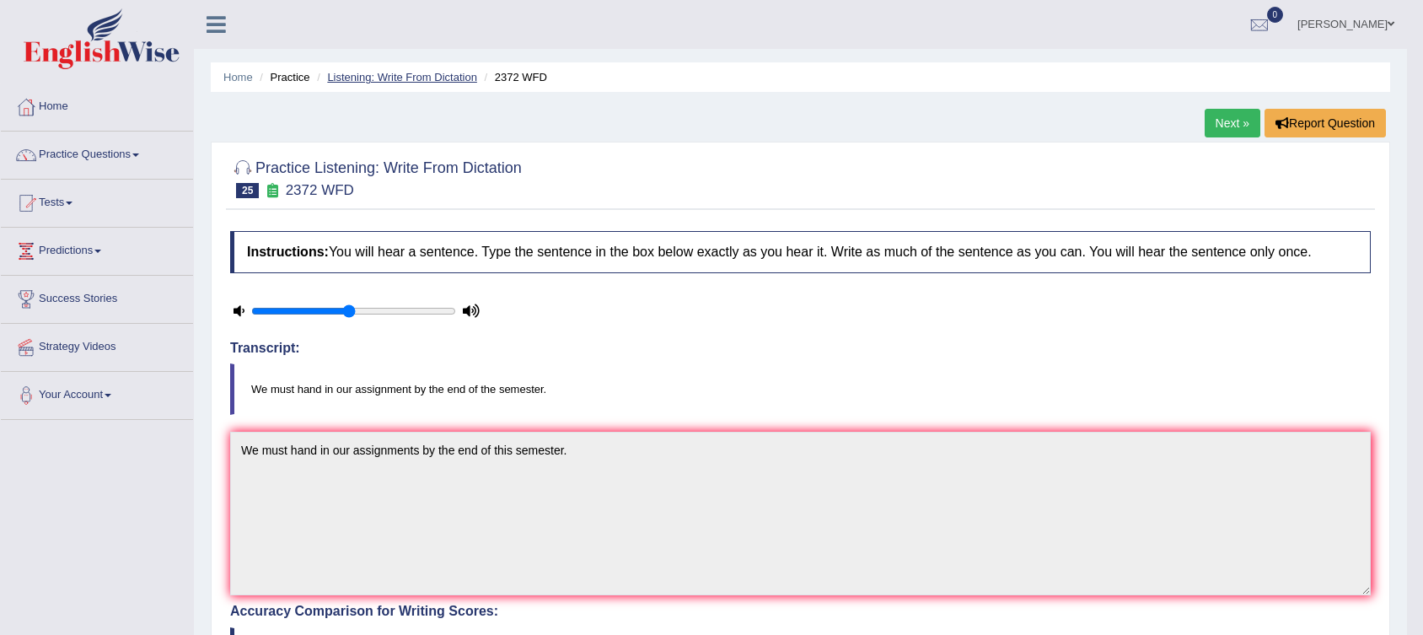
click at [417, 71] on link "Listening: Write From Dictation" at bounding box center [402, 77] width 150 height 13
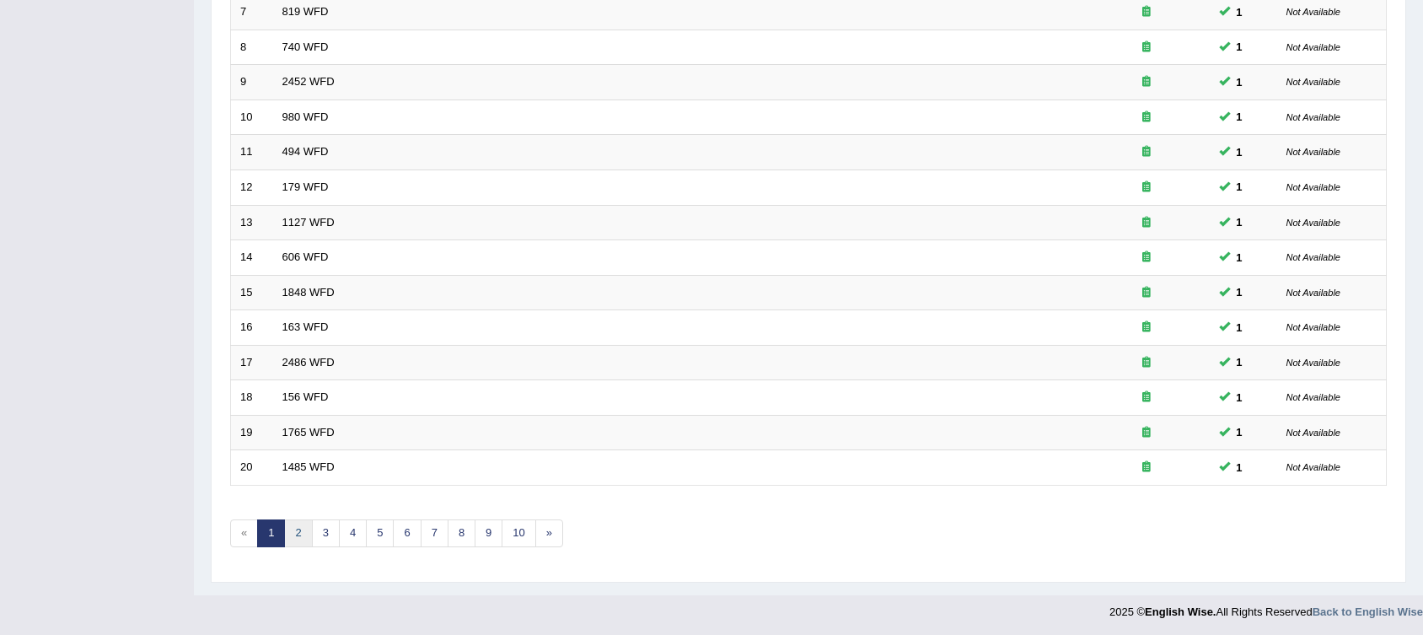
click at [306, 530] on link "2" at bounding box center [298, 533] width 28 height 28
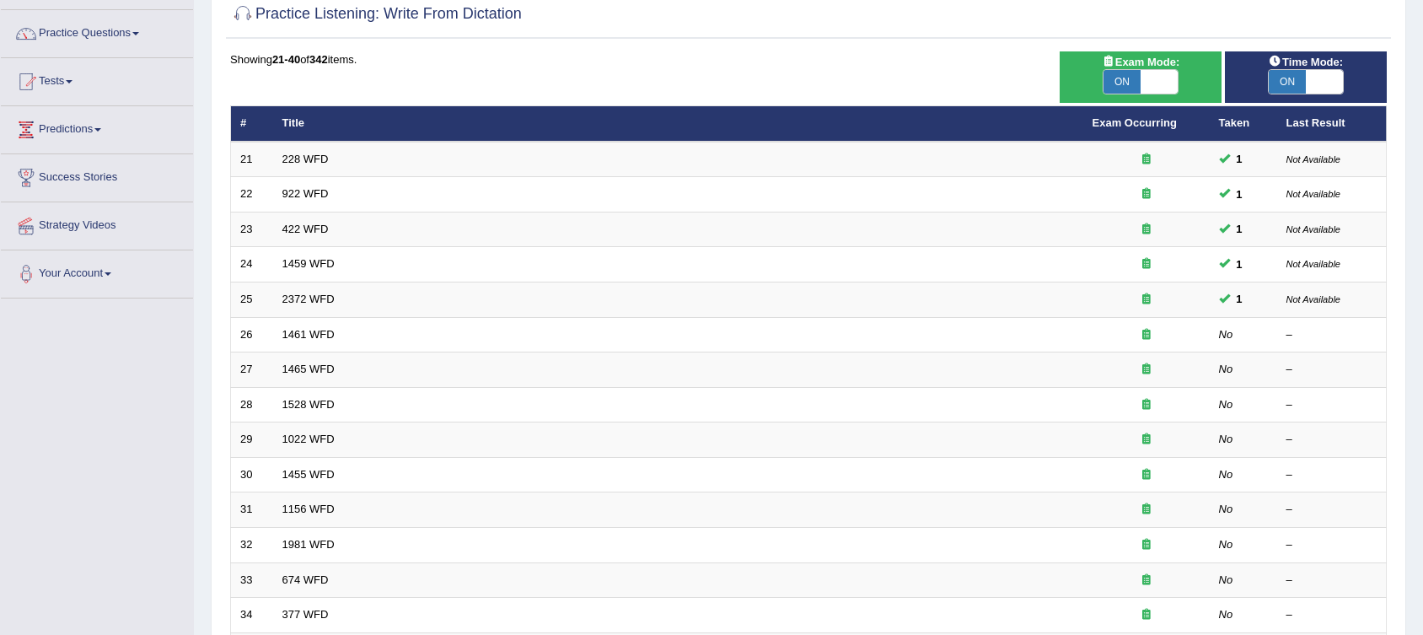
scroll to position [121, 0]
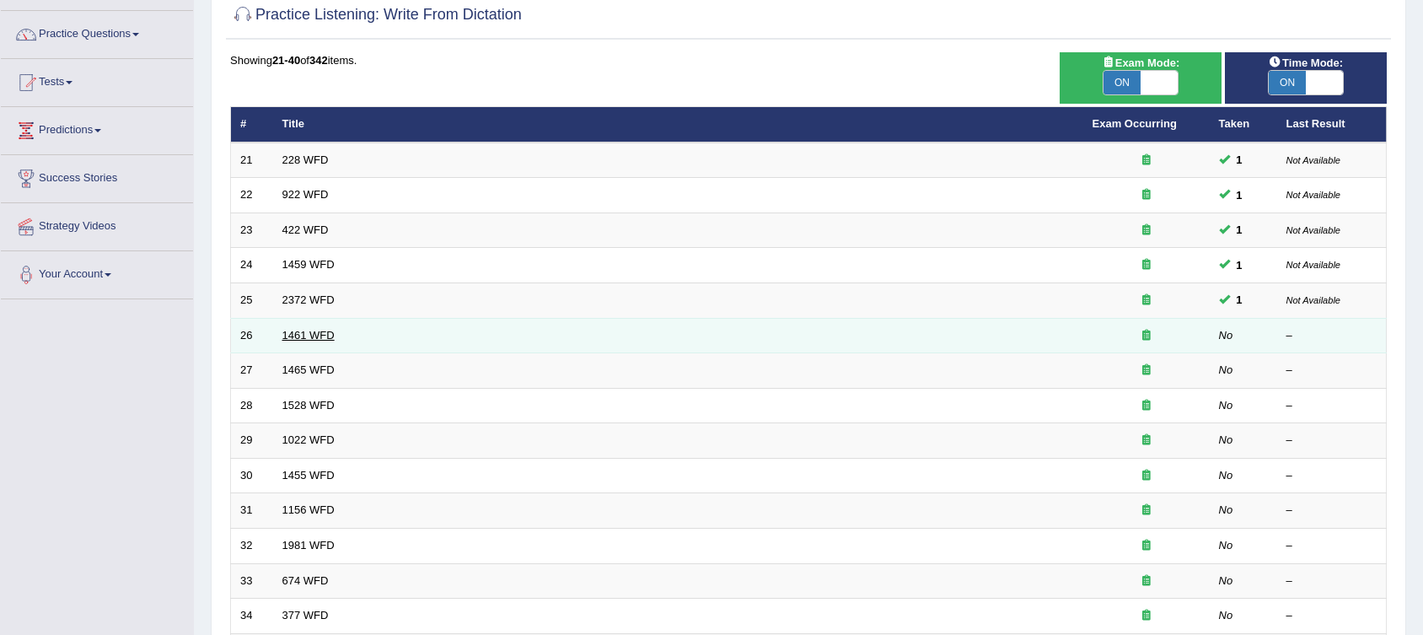
click at [297, 332] on link "1461 WFD" at bounding box center [308, 335] width 52 height 13
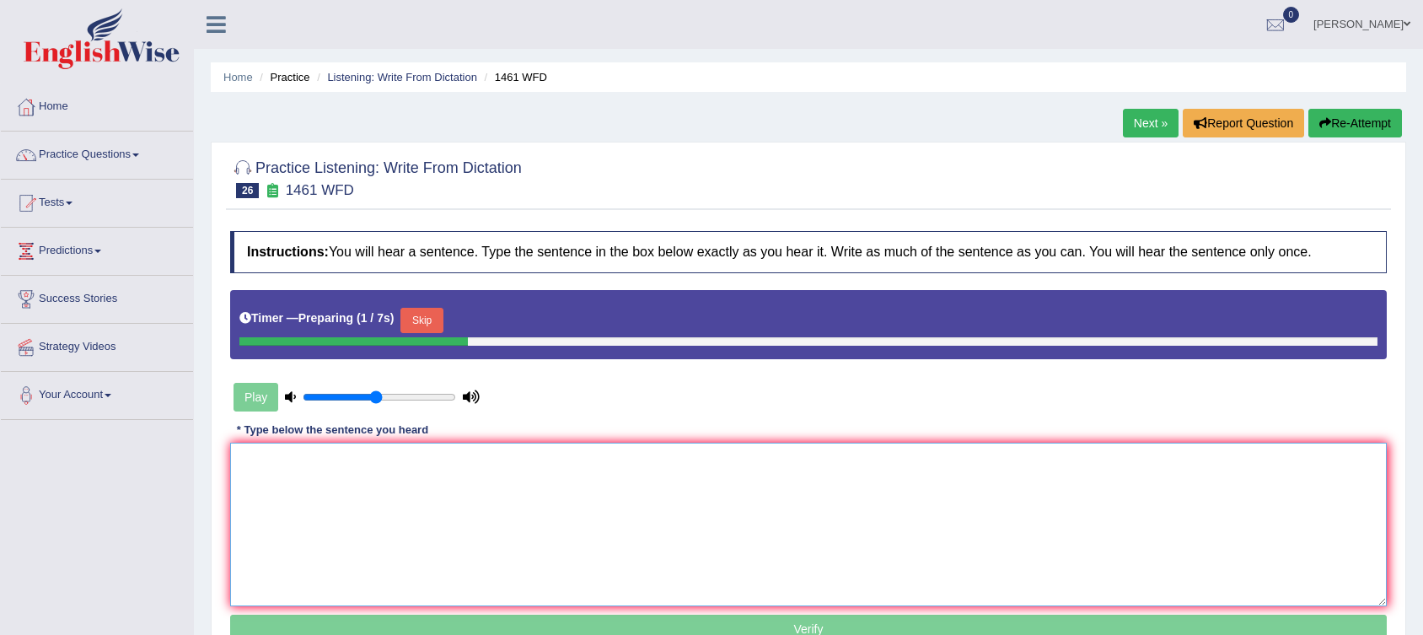
click at [459, 454] on textarea at bounding box center [808, 525] width 1156 height 164
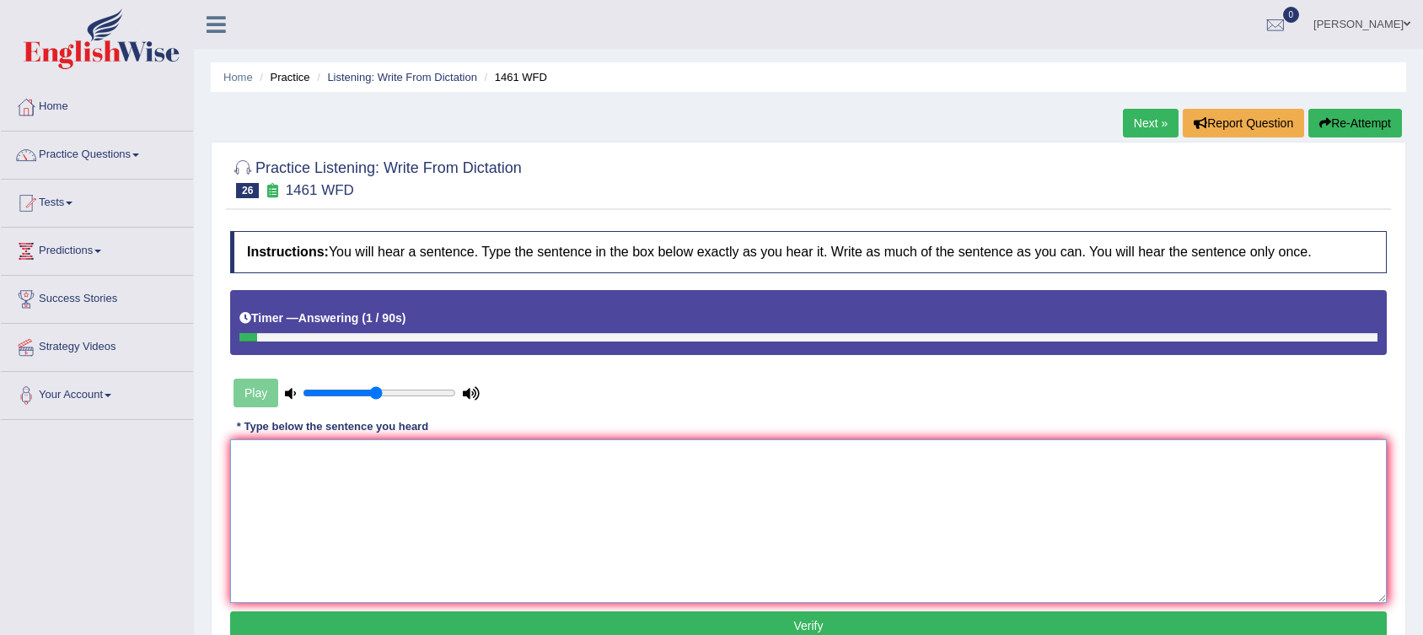
click at [417, 494] on textarea at bounding box center [808, 521] width 1156 height 164
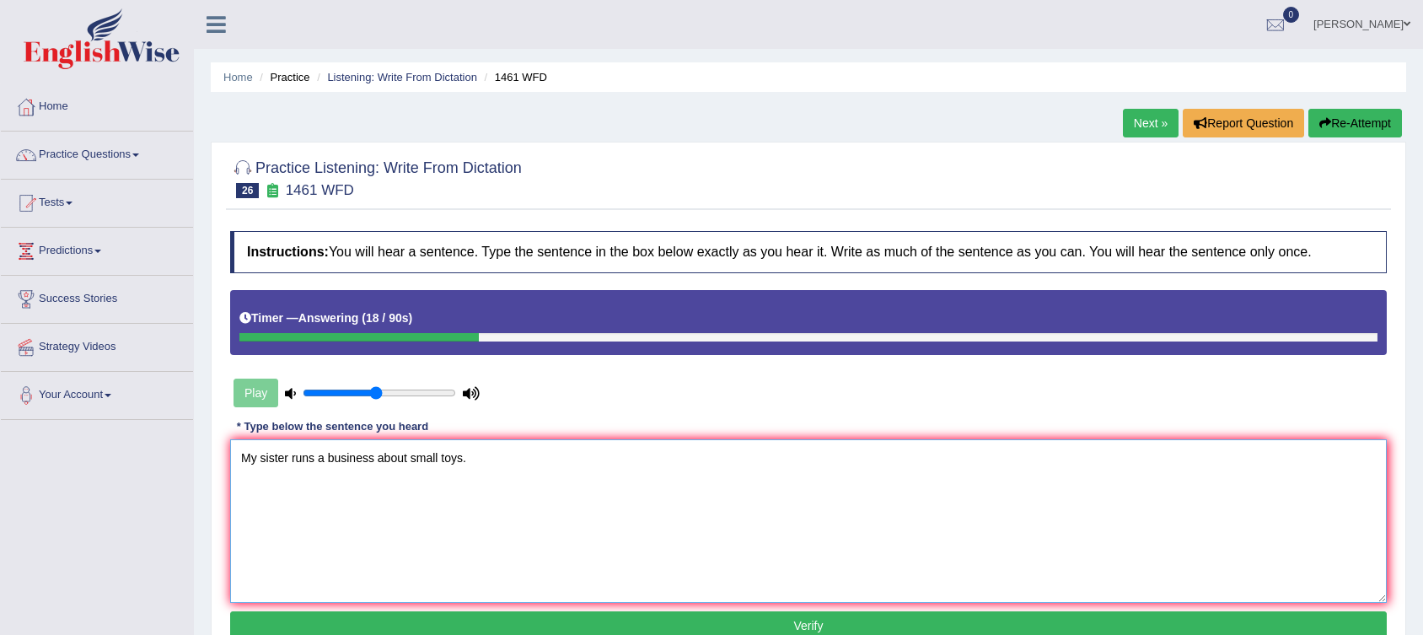
click at [389, 459] on textarea "My sister runs a business about small toys." at bounding box center [808, 521] width 1156 height 164
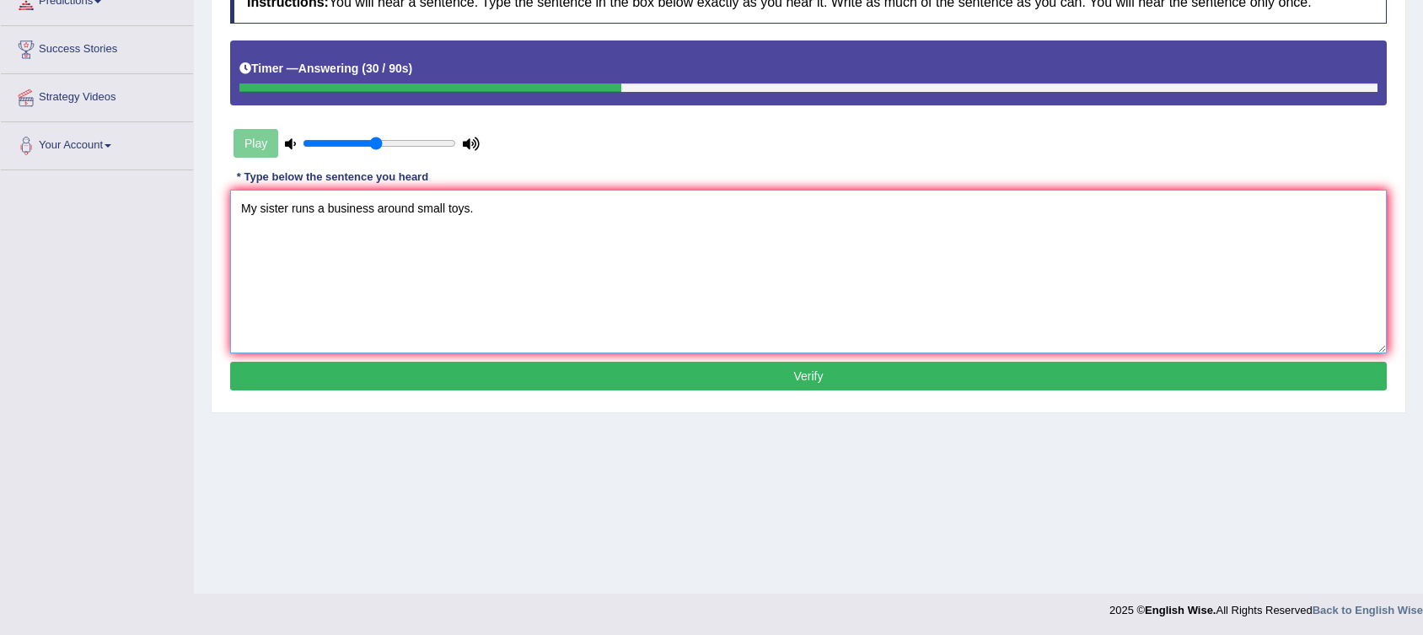
type textarea "My sister runs a business around small toys."
click at [645, 367] on button "Verify" at bounding box center [808, 376] width 1156 height 29
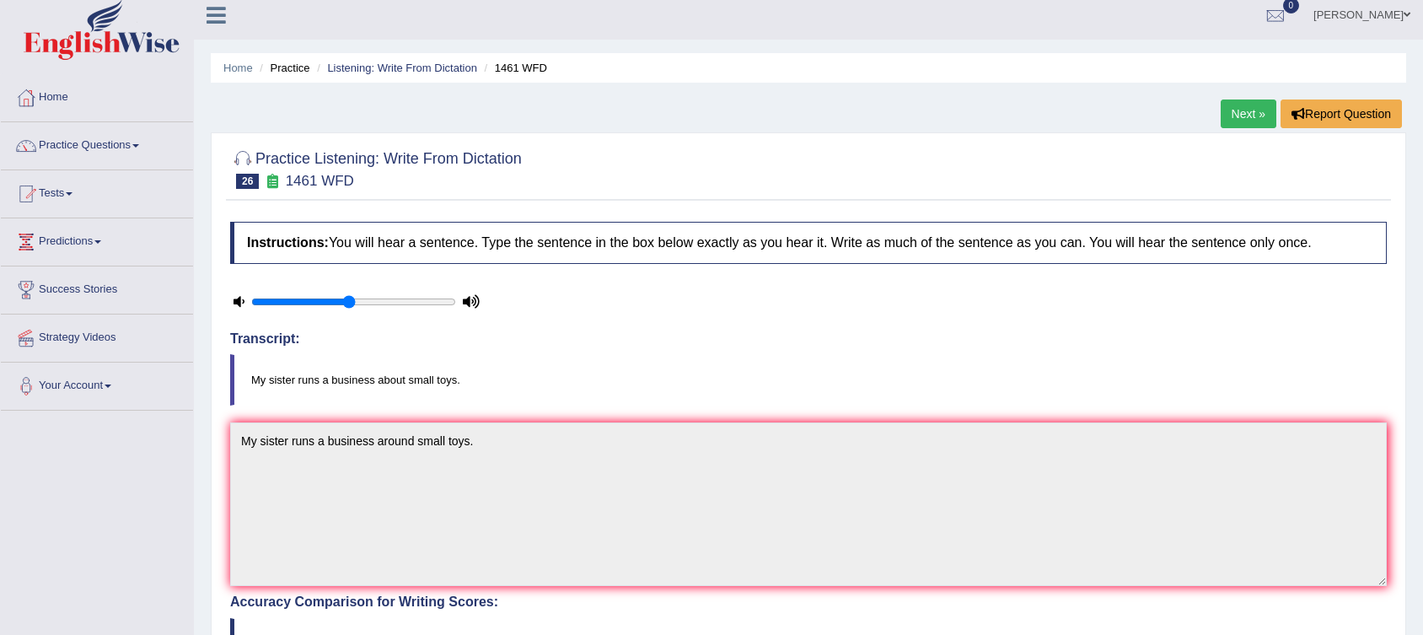
scroll to position [0, 0]
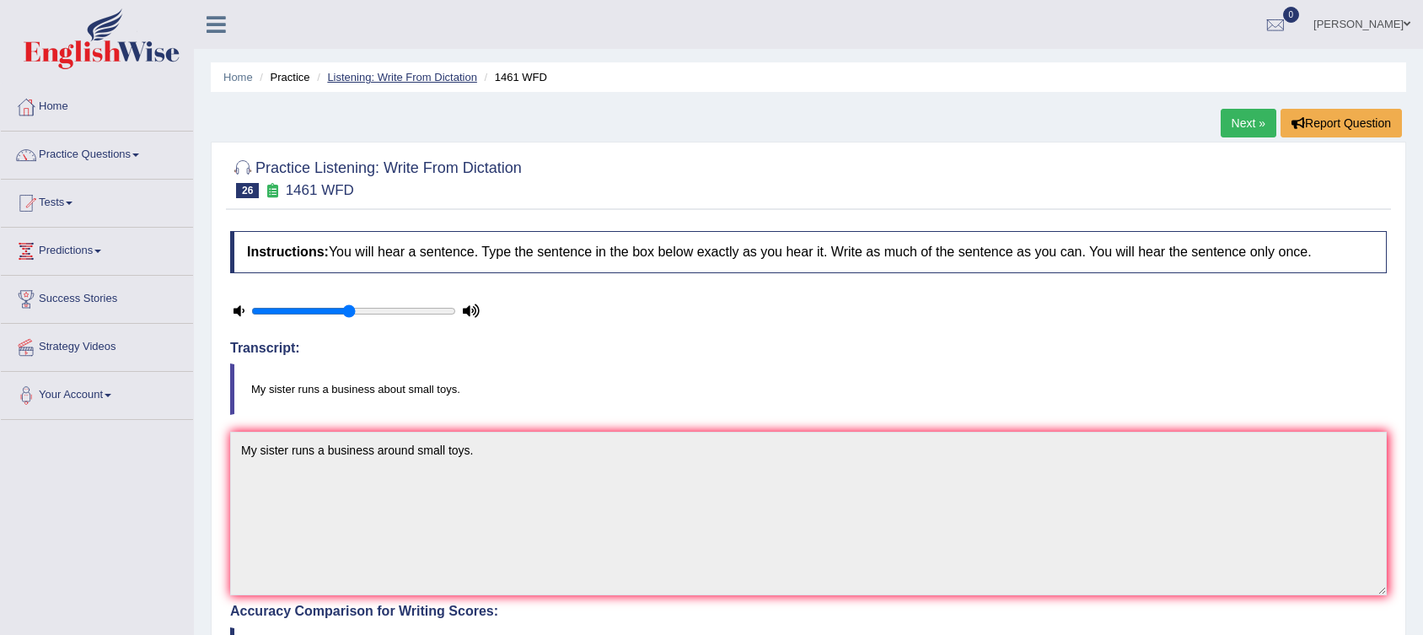
click at [419, 77] on link "Listening: Write From Dictation" at bounding box center [402, 77] width 150 height 13
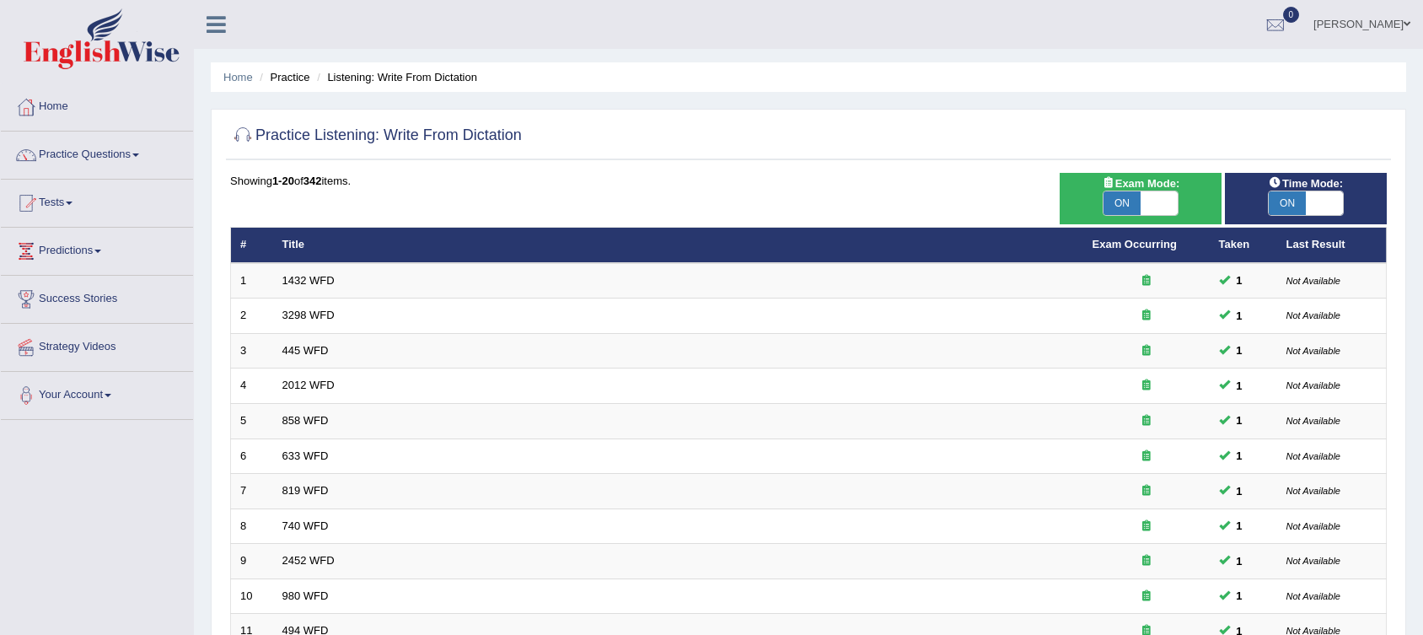
scroll to position [479, 0]
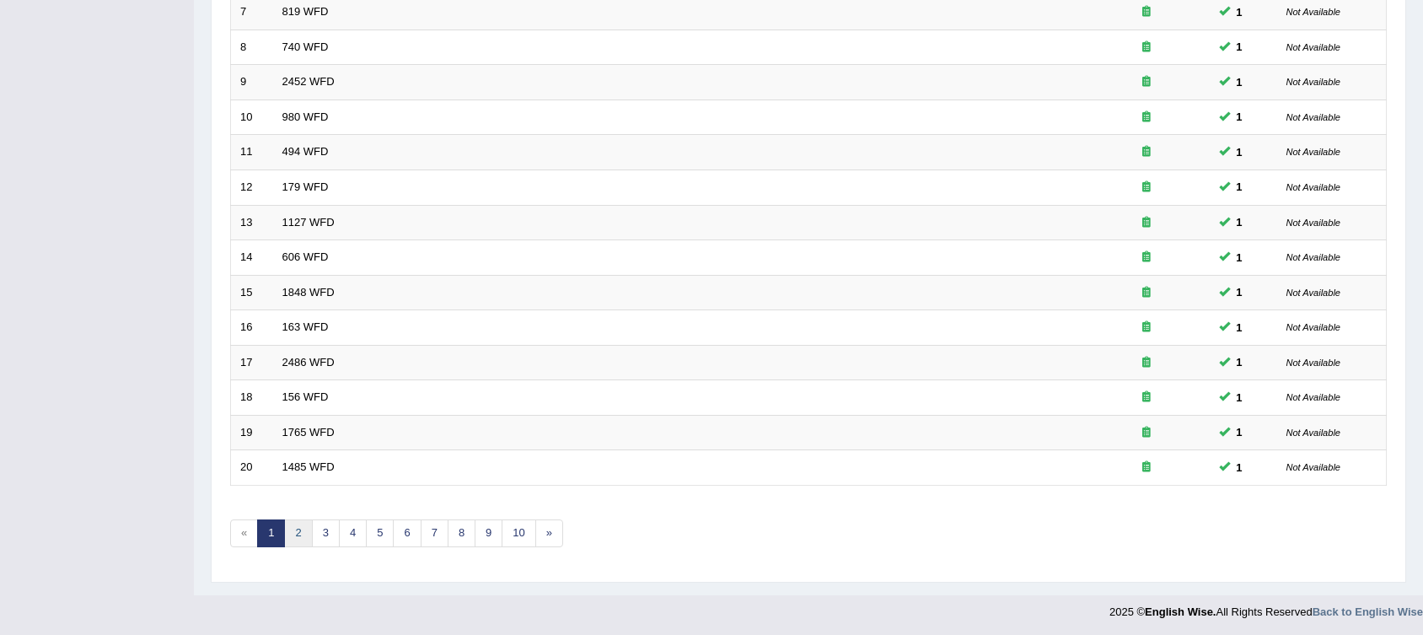
click at [296, 534] on link "2" at bounding box center [298, 533] width 28 height 28
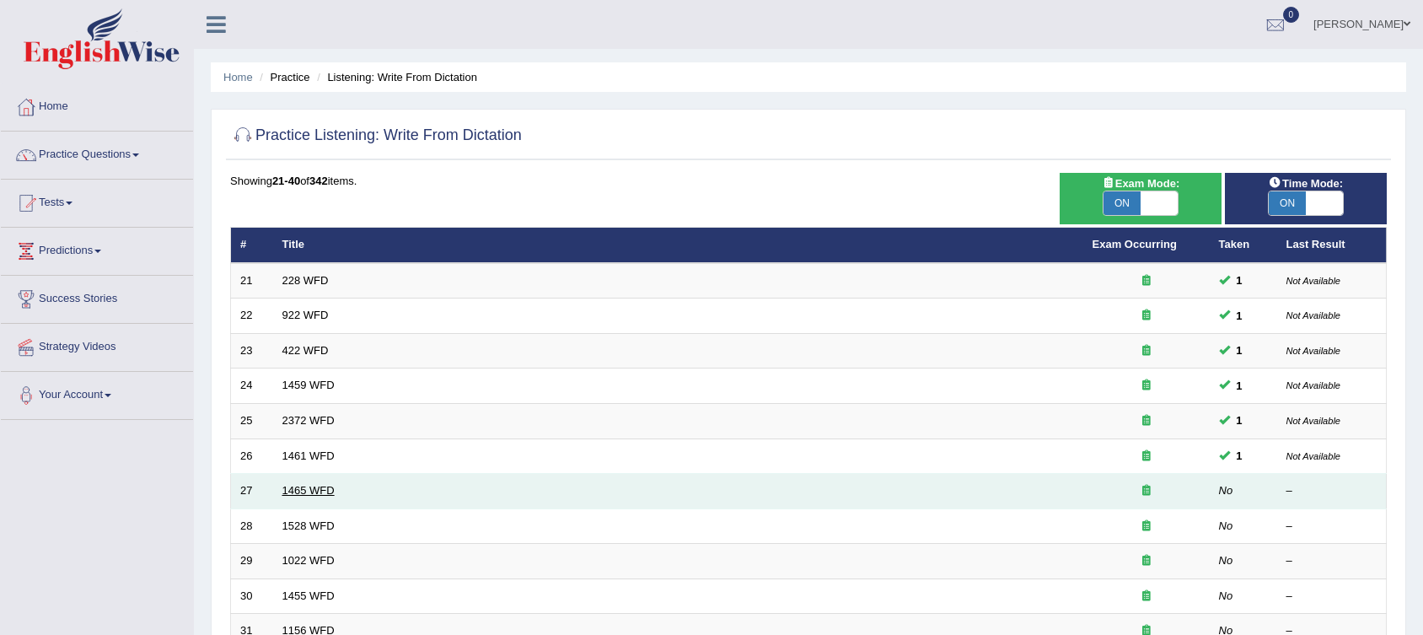
click at [301, 484] on link "1465 WFD" at bounding box center [308, 490] width 52 height 13
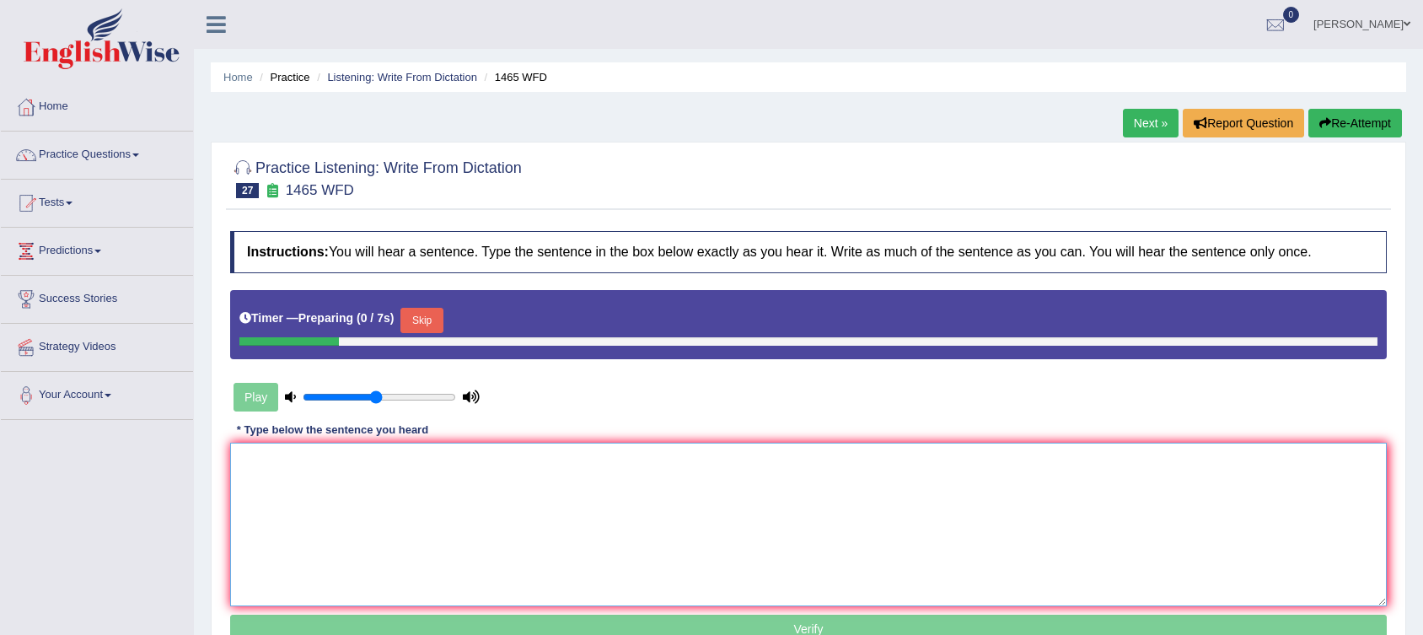
click at [447, 487] on textarea at bounding box center [808, 525] width 1156 height 164
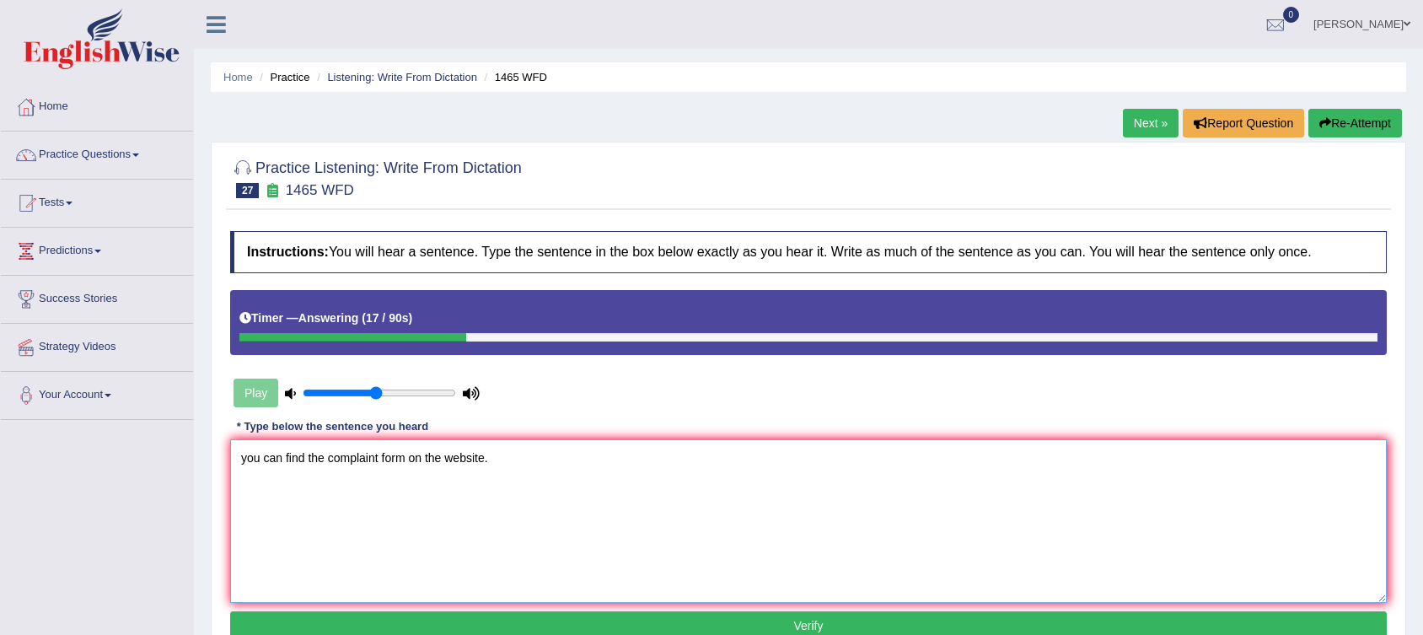
click at [247, 460] on textarea "you can find the complaint form on the website." at bounding box center [808, 521] width 1156 height 164
type textarea "You can find the complaint form on the website."
click at [485, 623] on button "Verify" at bounding box center [808, 625] width 1156 height 29
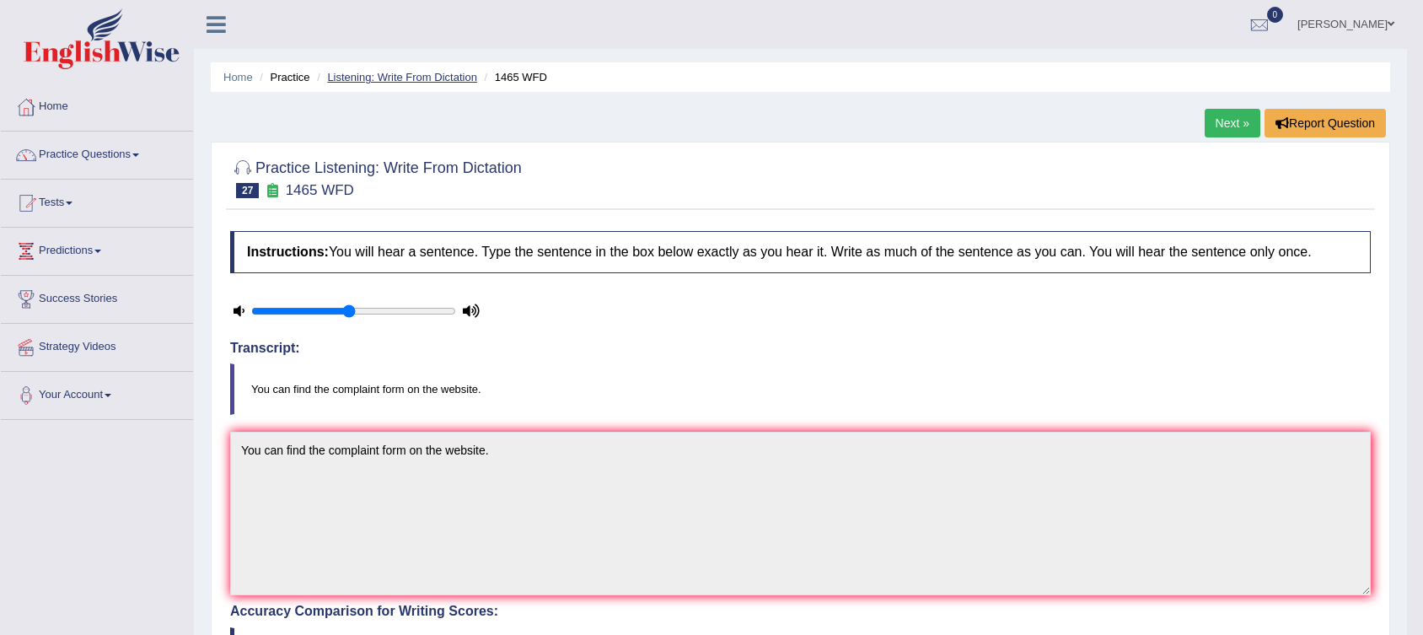
click at [403, 80] on link "Listening: Write From Dictation" at bounding box center [402, 77] width 150 height 13
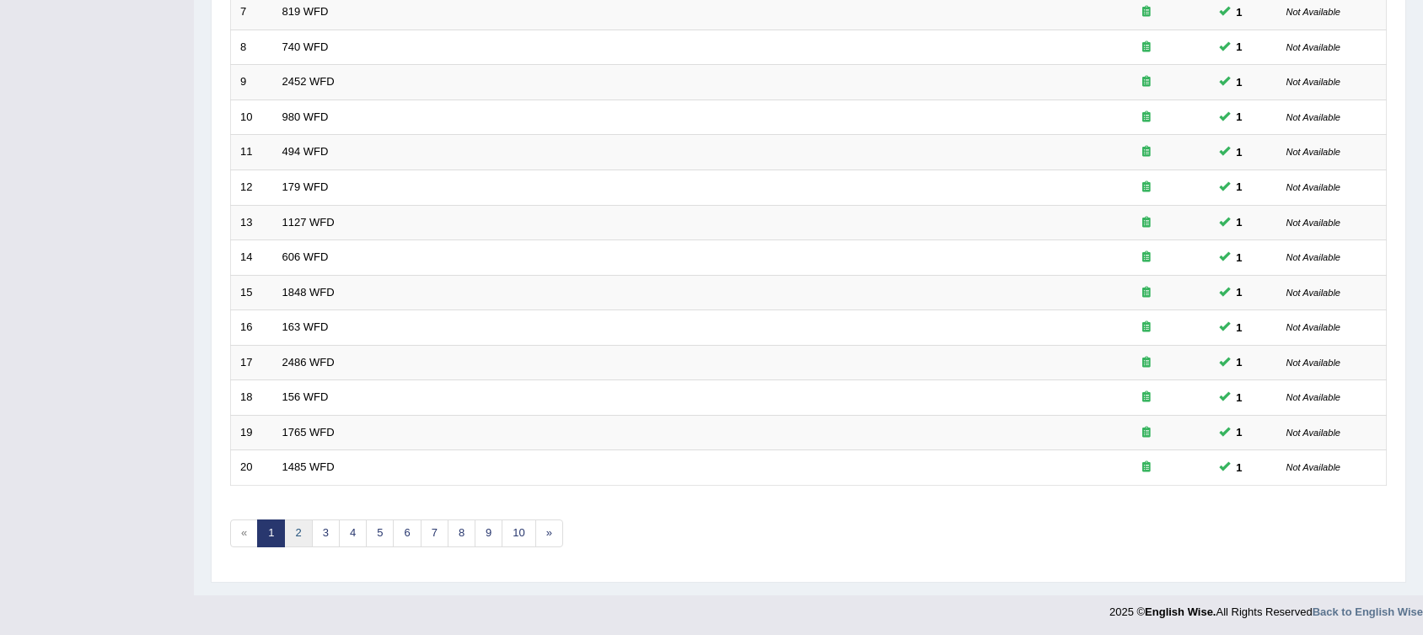
click at [305, 528] on link "2" at bounding box center [298, 533] width 28 height 28
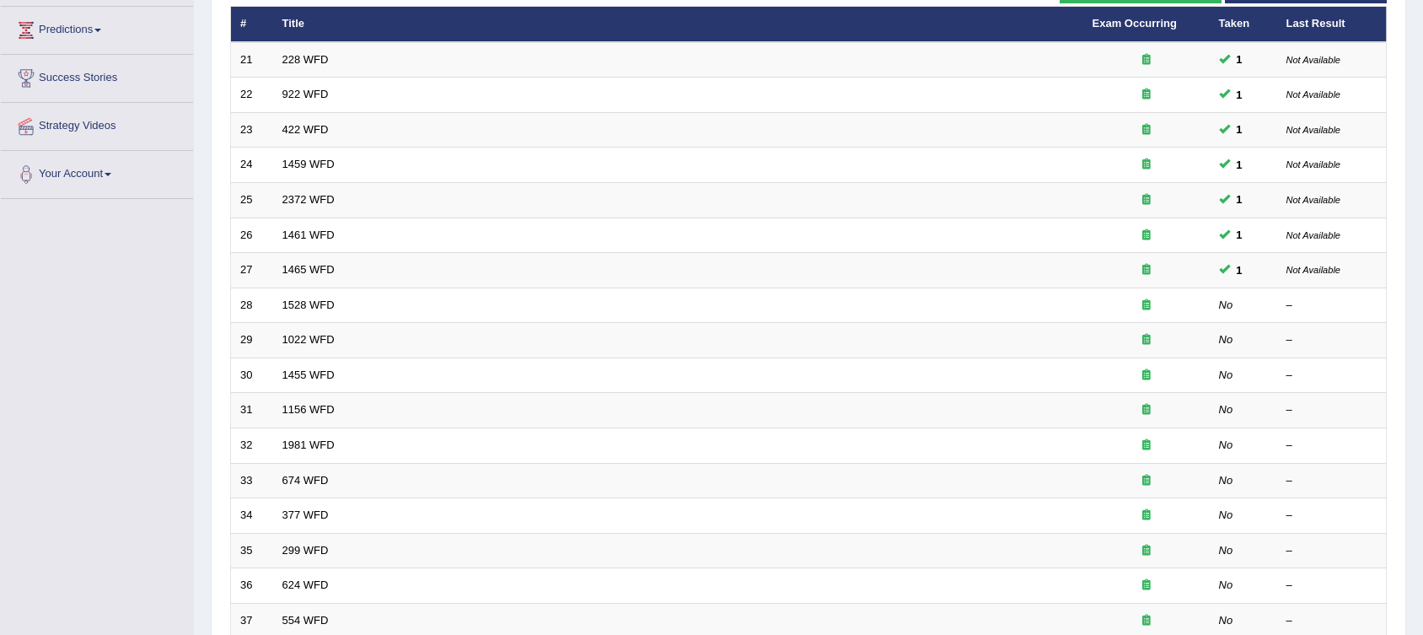
scroll to position [234, 0]
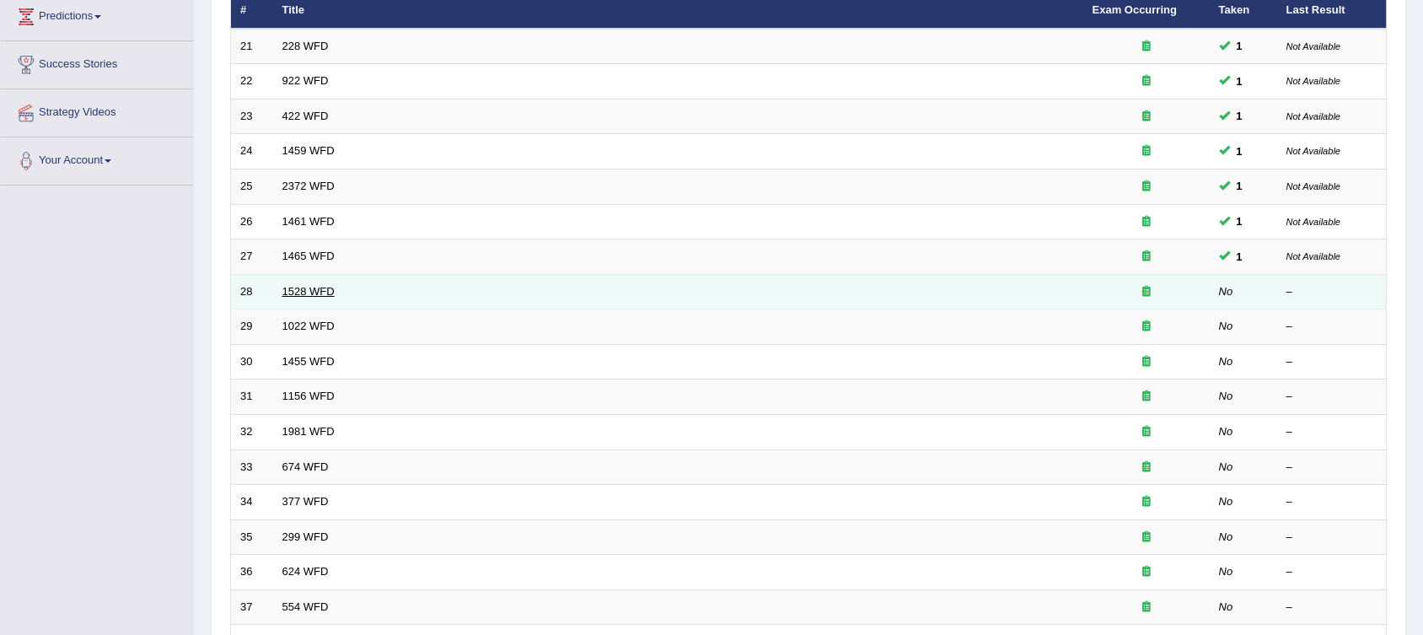
click at [290, 292] on link "1528 WFD" at bounding box center [308, 291] width 52 height 13
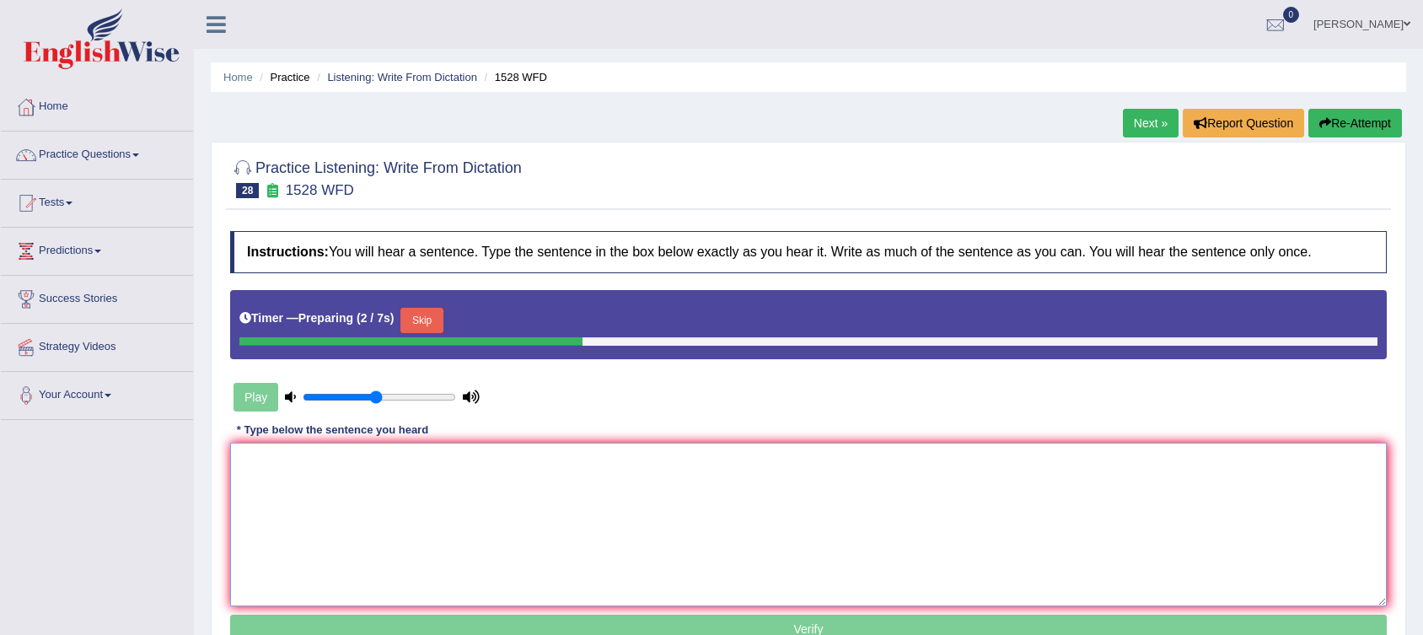
click at [303, 463] on textarea at bounding box center [808, 525] width 1156 height 164
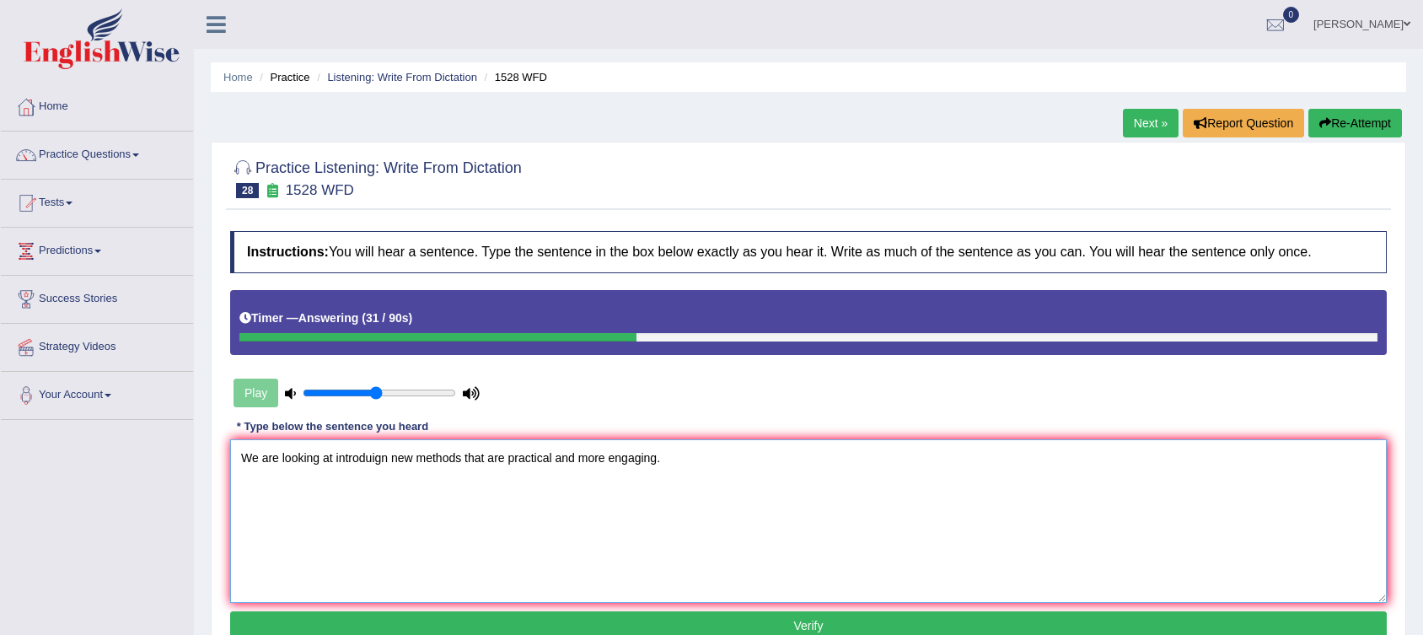
click at [373, 459] on textarea "We are looking at introduign new methods that are practical and more engaging." at bounding box center [808, 521] width 1156 height 164
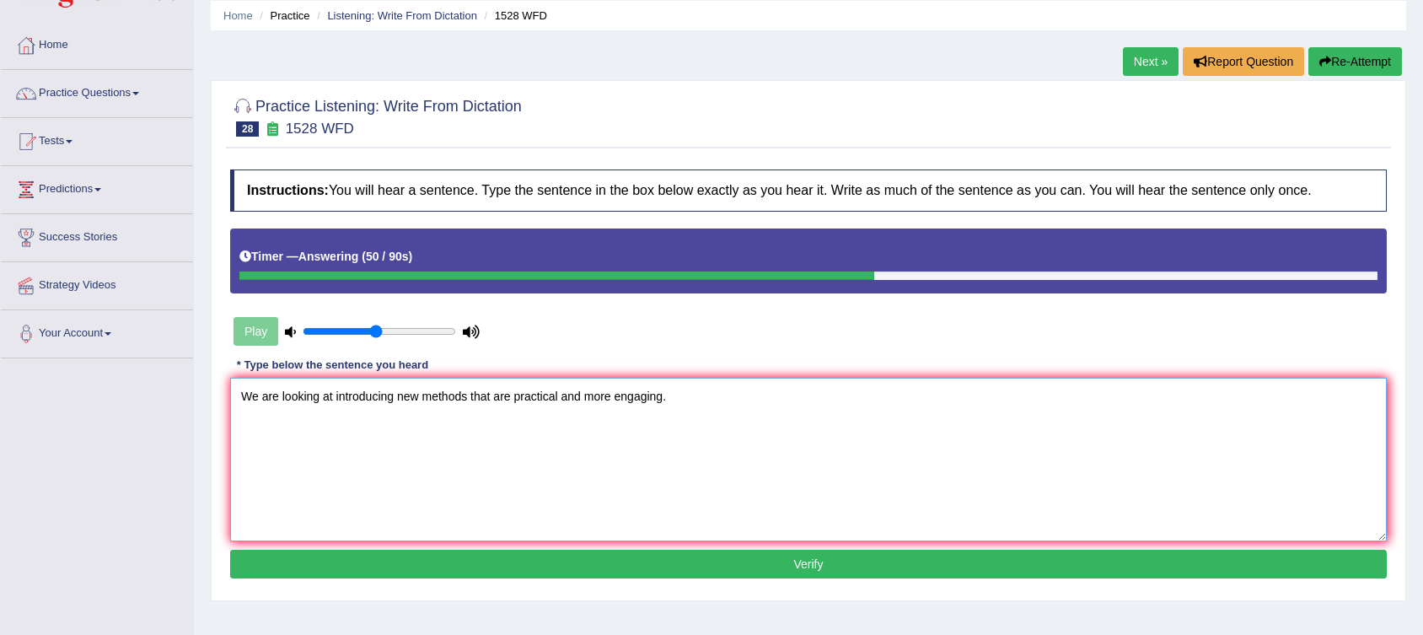
type textarea "We are looking at introducing new methods that are practical and more engaging."
click at [532, 555] on button "Verify" at bounding box center [808, 564] width 1156 height 29
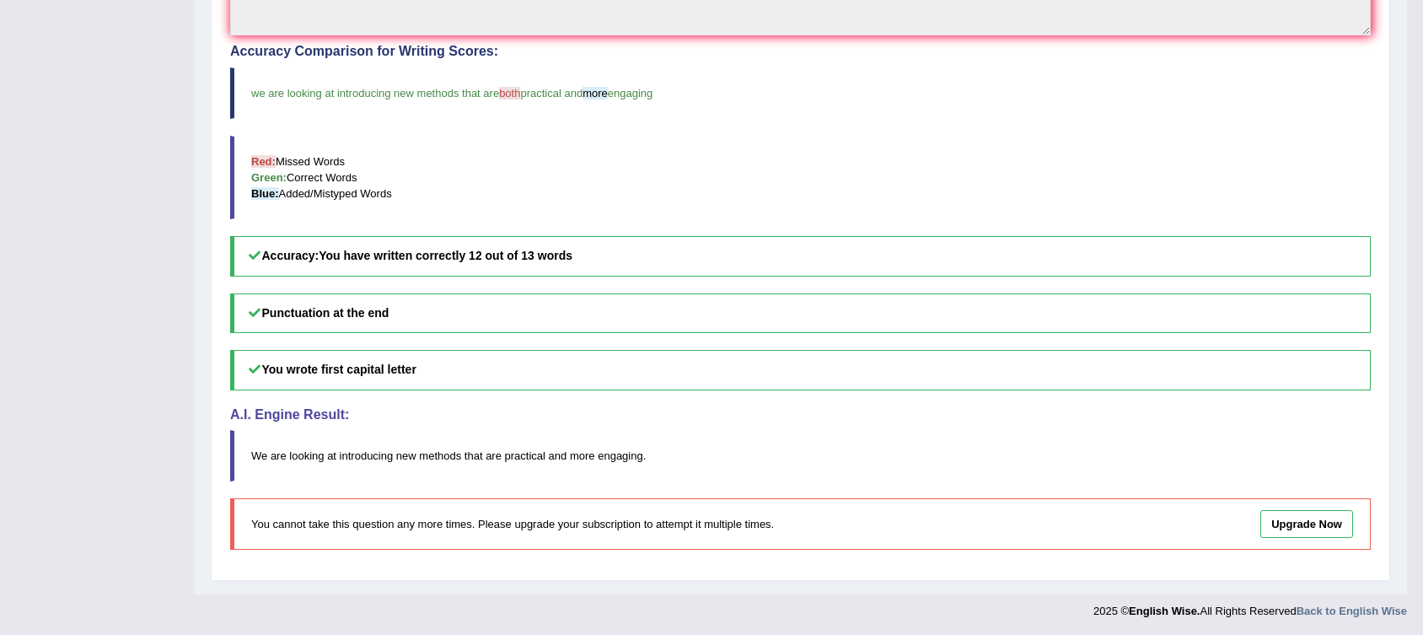
scroll to position [0, 0]
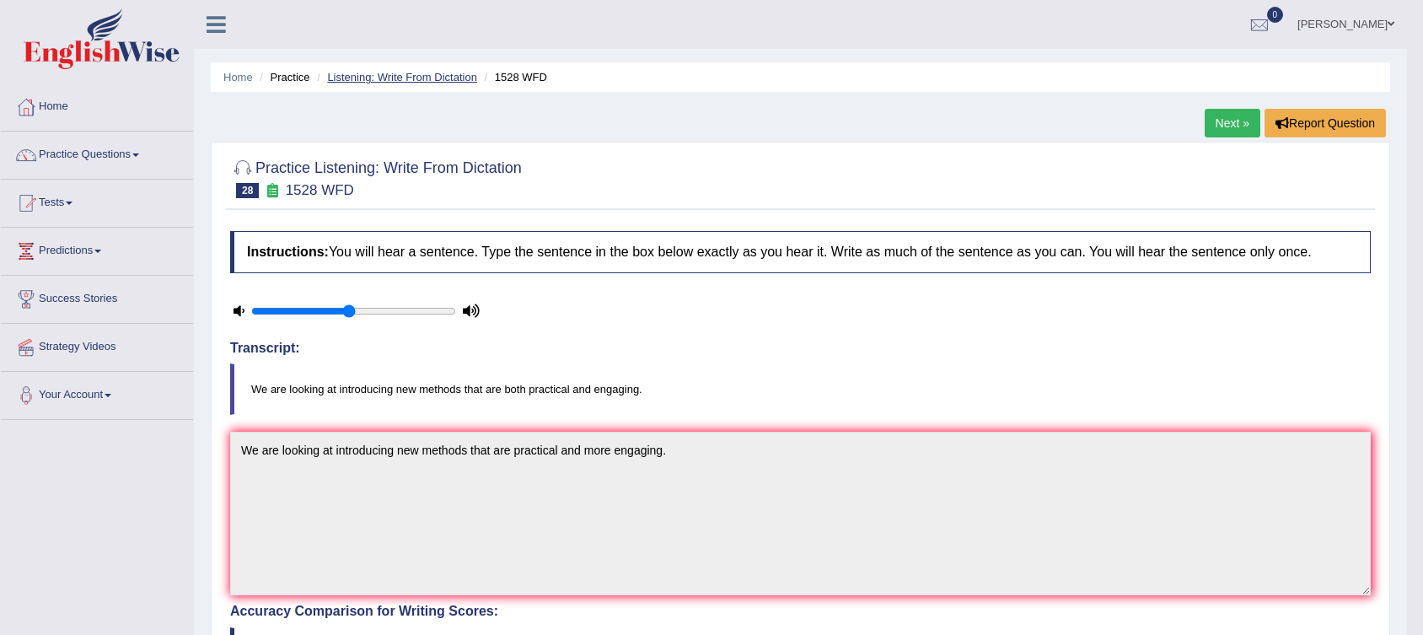
click at [397, 81] on link "Listening: Write From Dictation" at bounding box center [402, 77] width 150 height 13
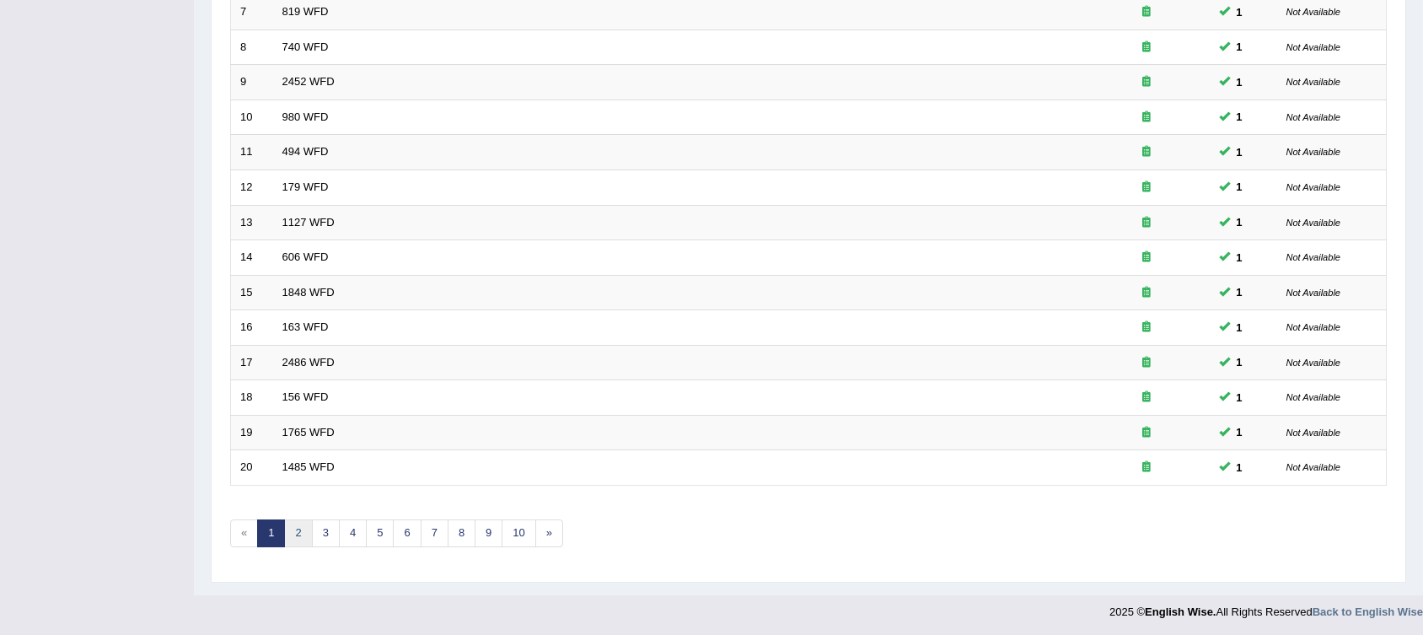
click at [298, 529] on link "2" at bounding box center [298, 533] width 28 height 28
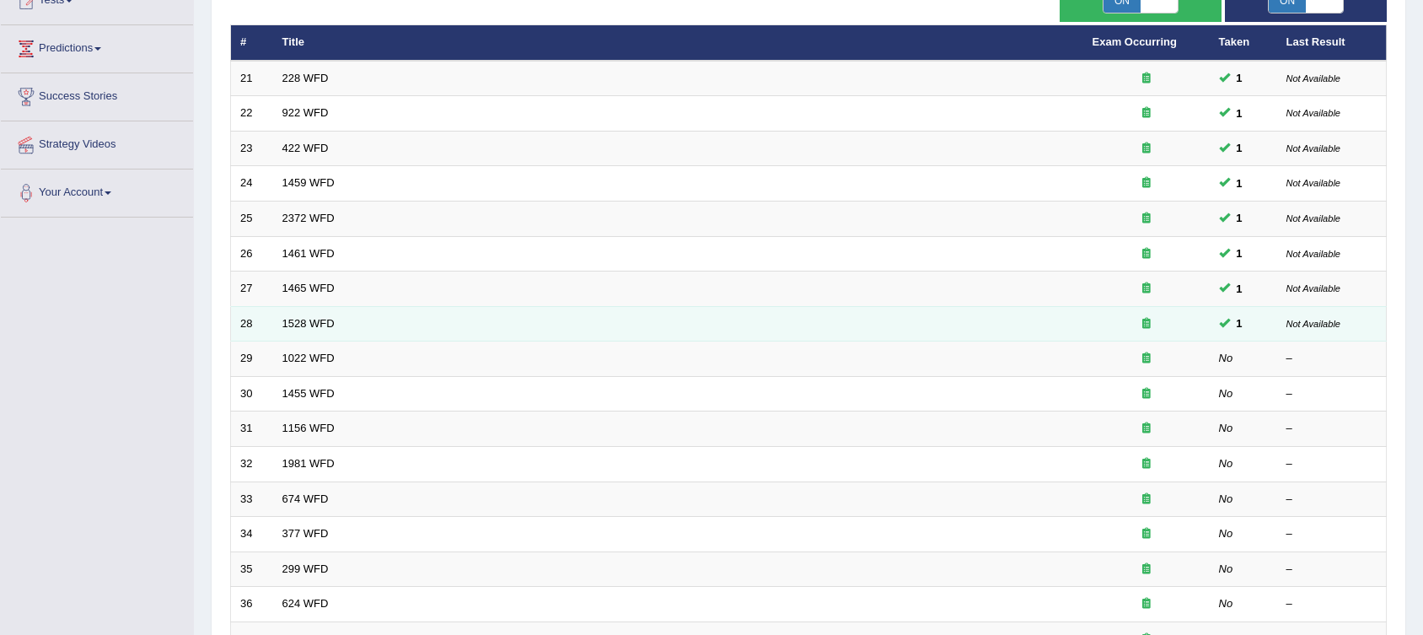
scroll to position [343, 0]
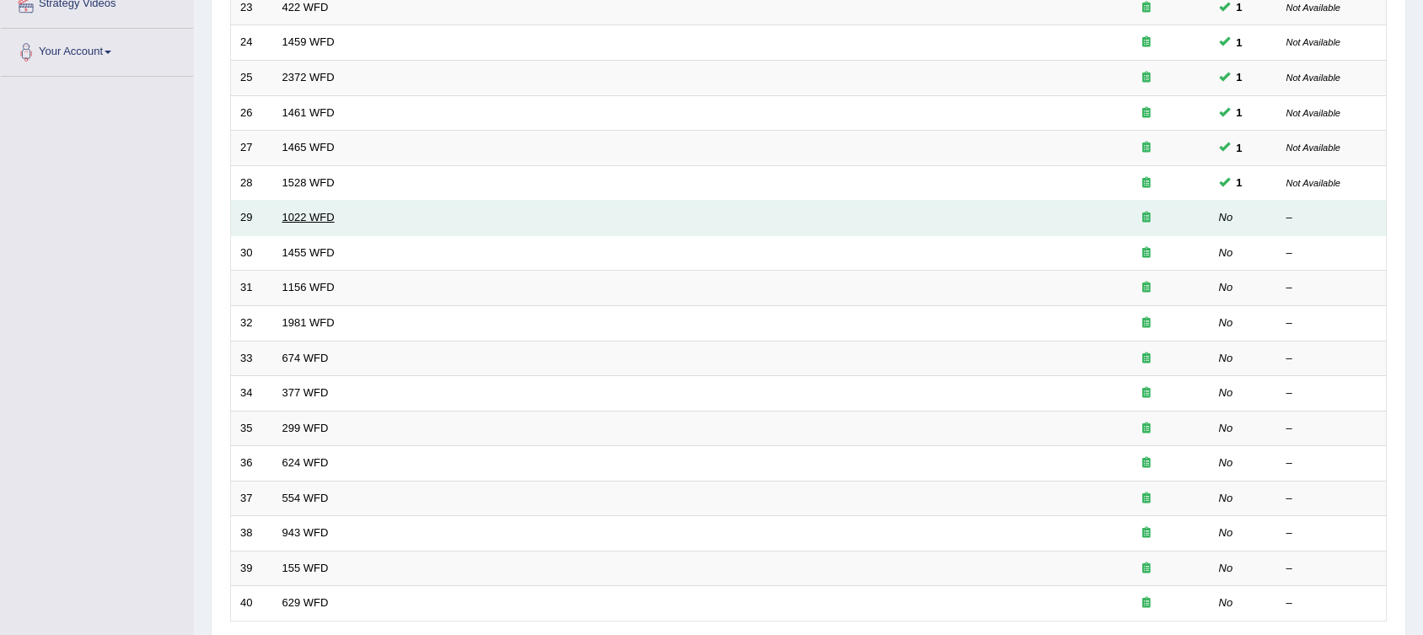
click at [298, 222] on link "1022 WFD" at bounding box center [308, 217] width 52 height 13
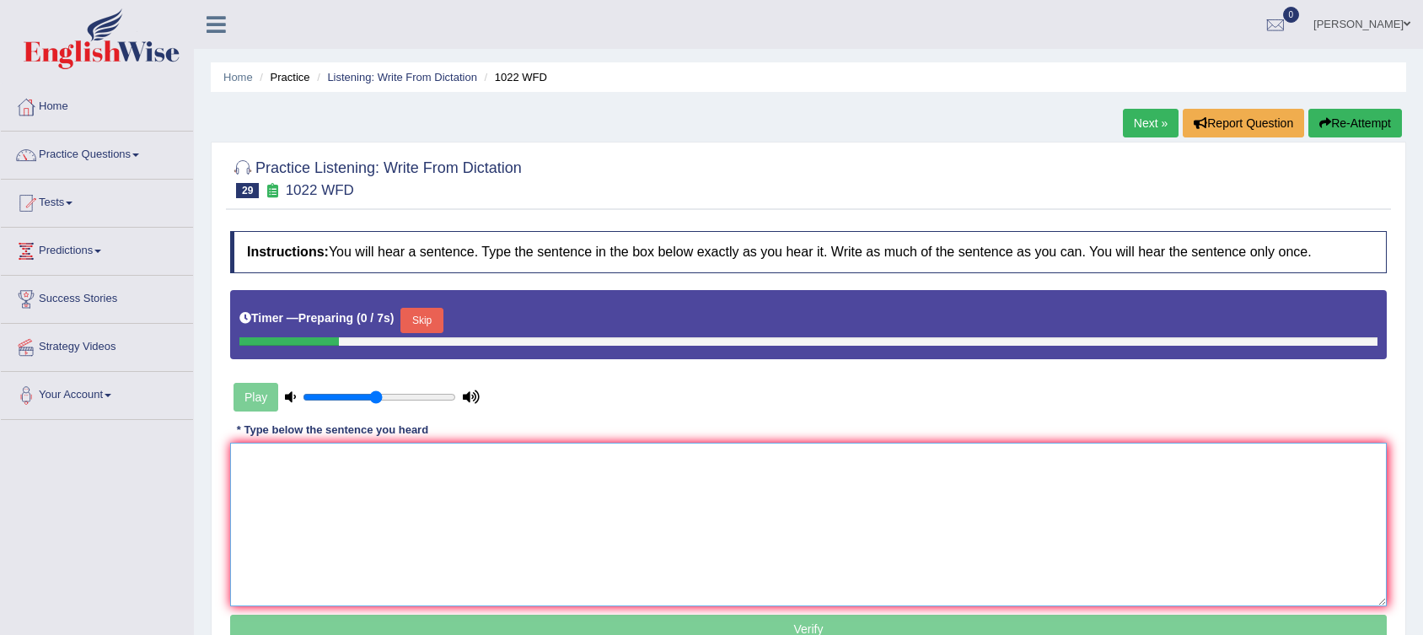
click at [762, 464] on textarea at bounding box center [808, 525] width 1156 height 164
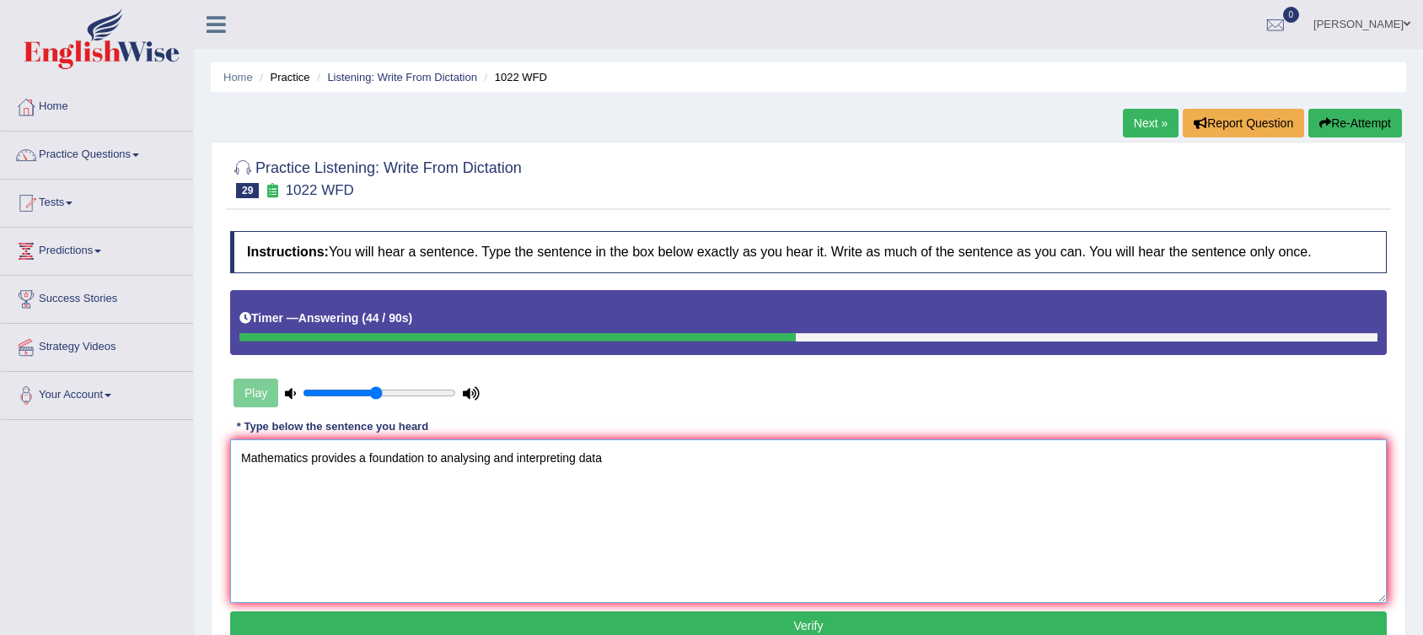
click at [600, 458] on textarea "Mathematics provides a foundation to analysing and interpreting data" at bounding box center [808, 521] width 1156 height 164
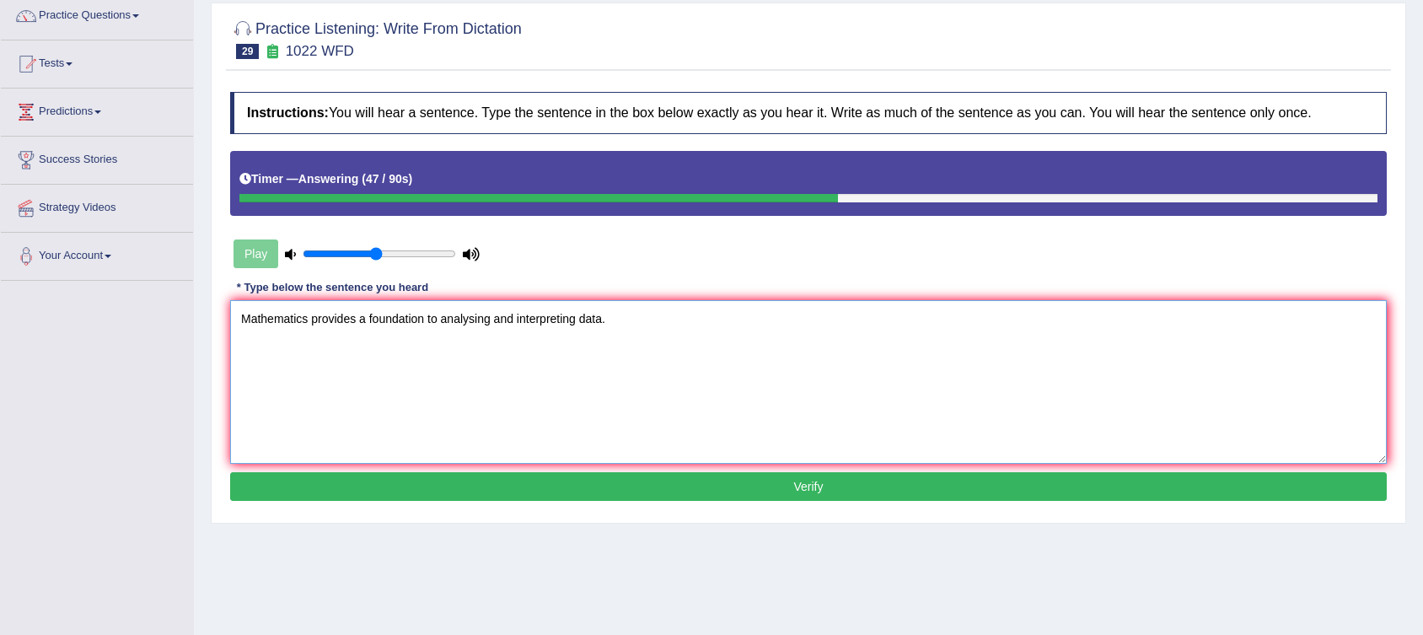
scroll to position [140, 0]
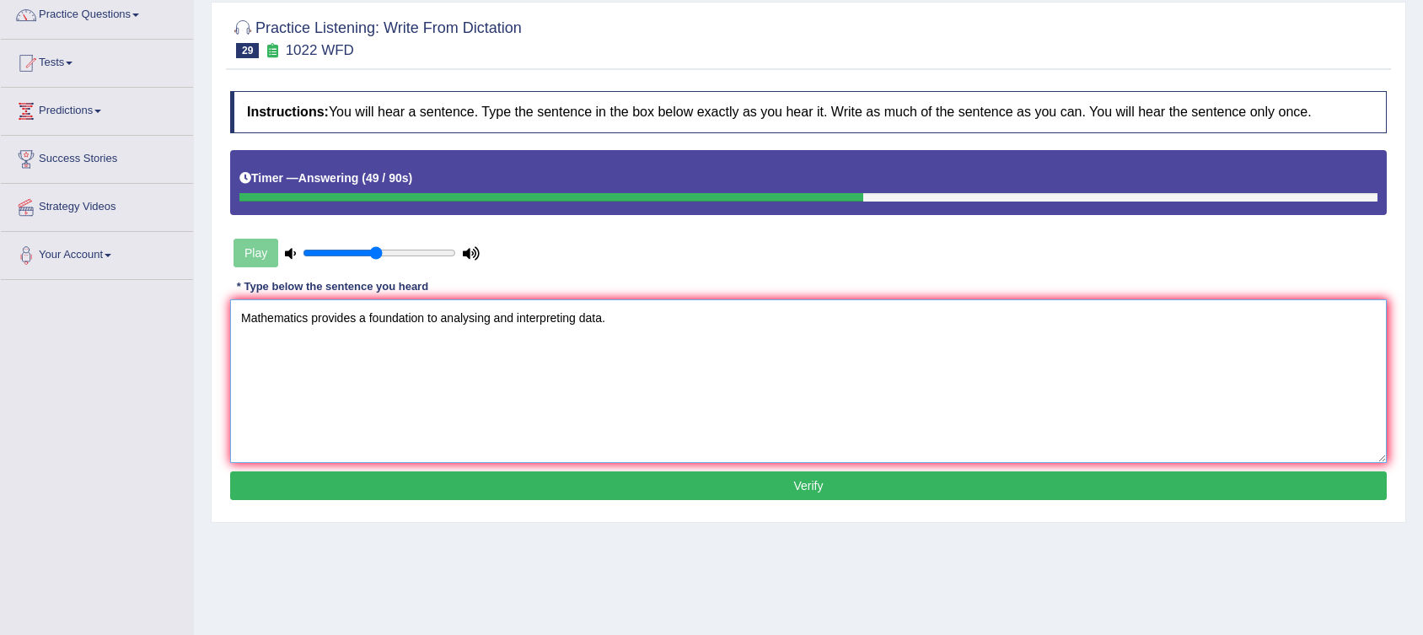
type textarea "Mathematics provides a foundation to analysing and interpreting data."
click at [630, 488] on button "Verify" at bounding box center [808, 485] width 1156 height 29
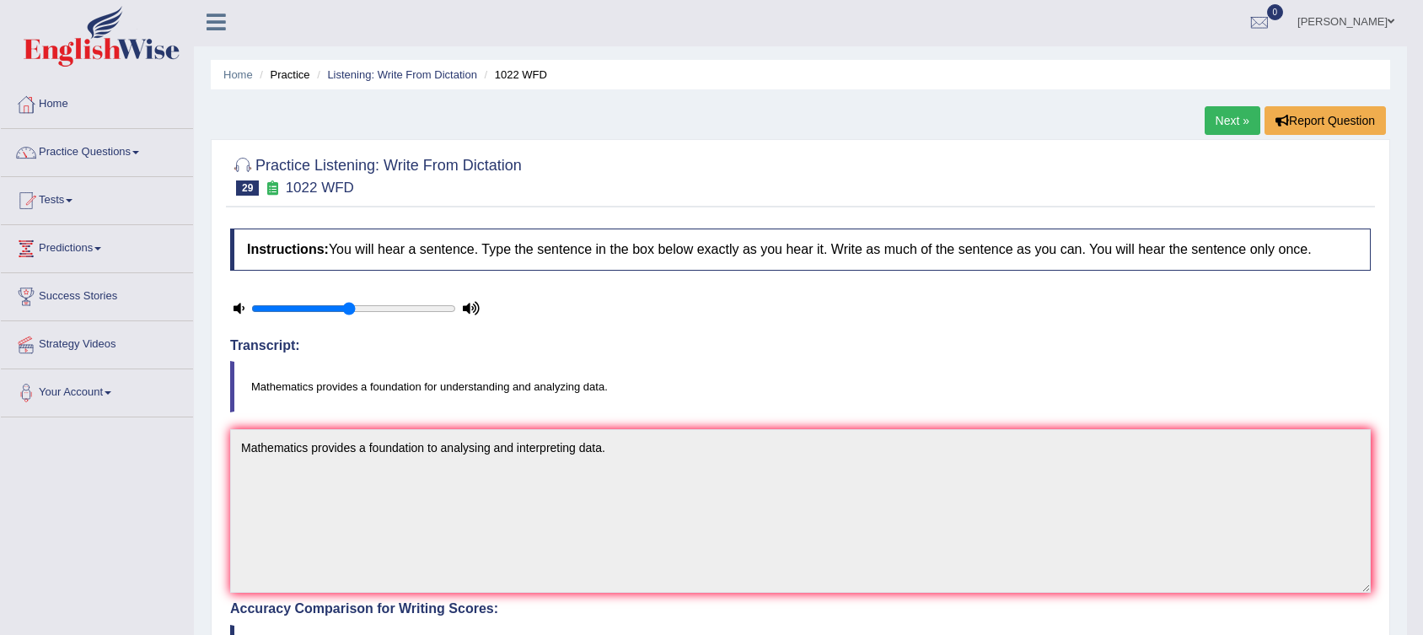
scroll to position [0, 0]
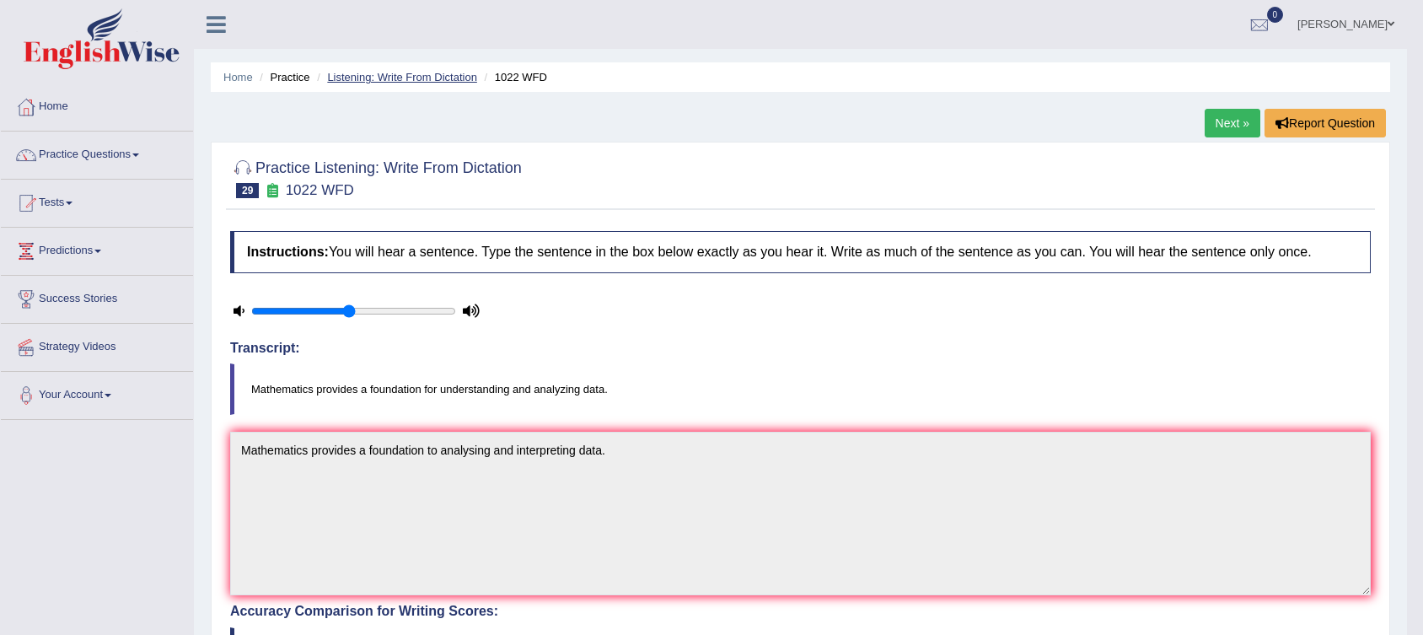
click at [452, 75] on link "Listening: Write From Dictation" at bounding box center [402, 77] width 150 height 13
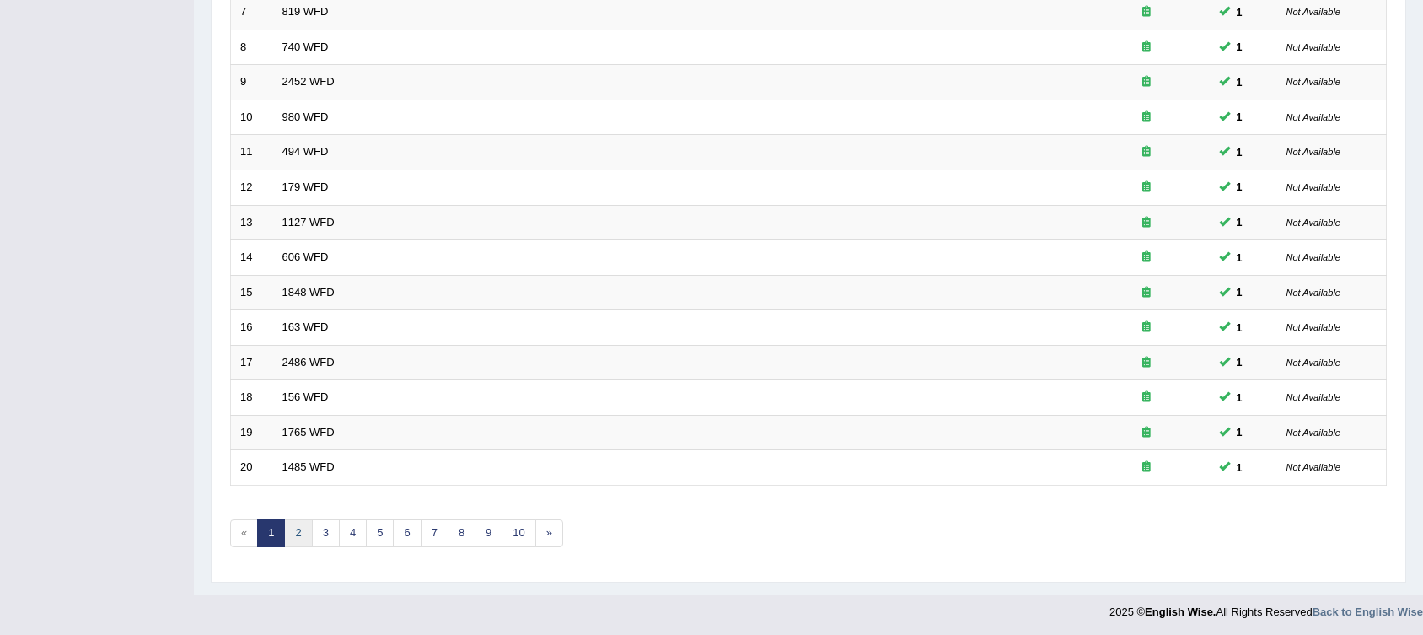
click at [293, 528] on link "2" at bounding box center [298, 533] width 28 height 28
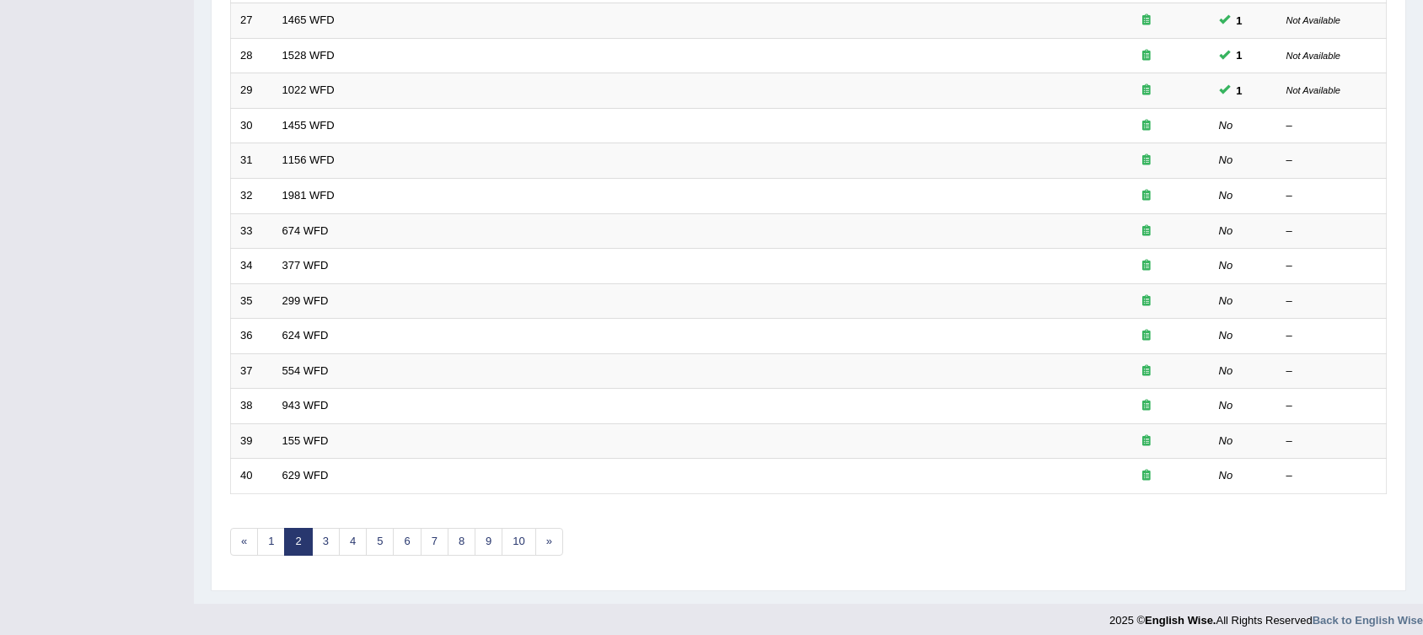
scroll to position [479, 0]
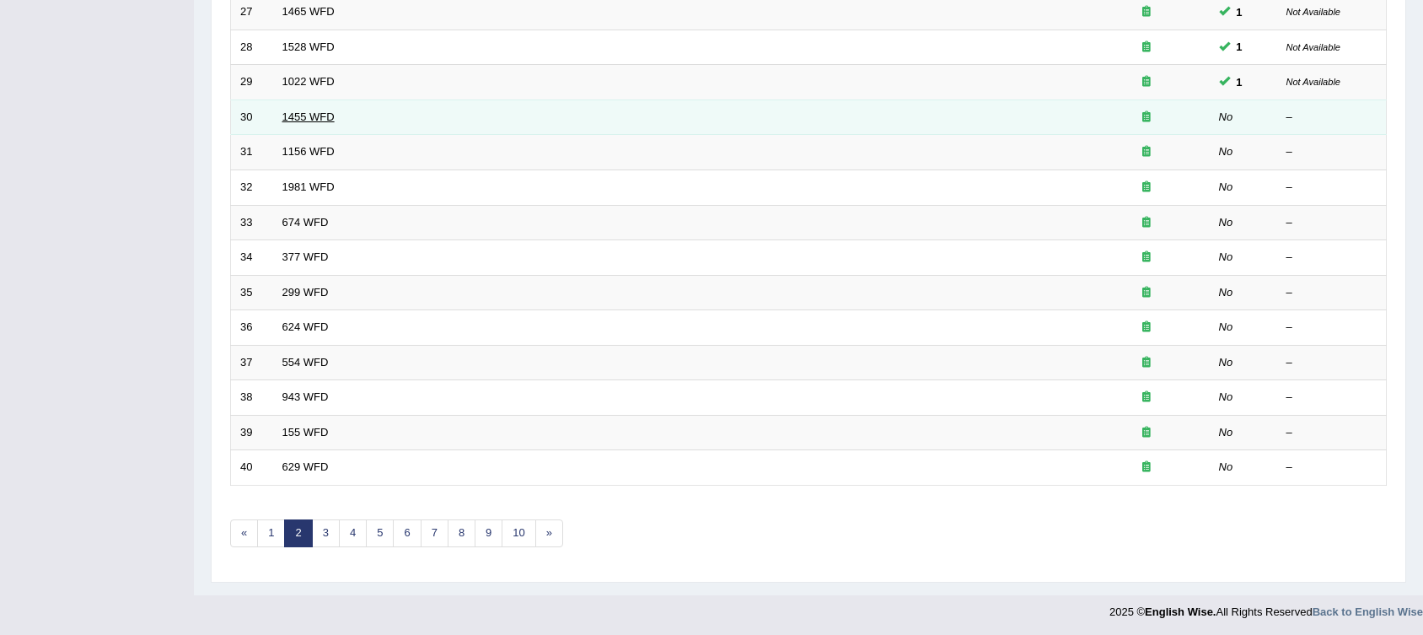
click at [305, 120] on link "1455 WFD" at bounding box center [308, 116] width 52 height 13
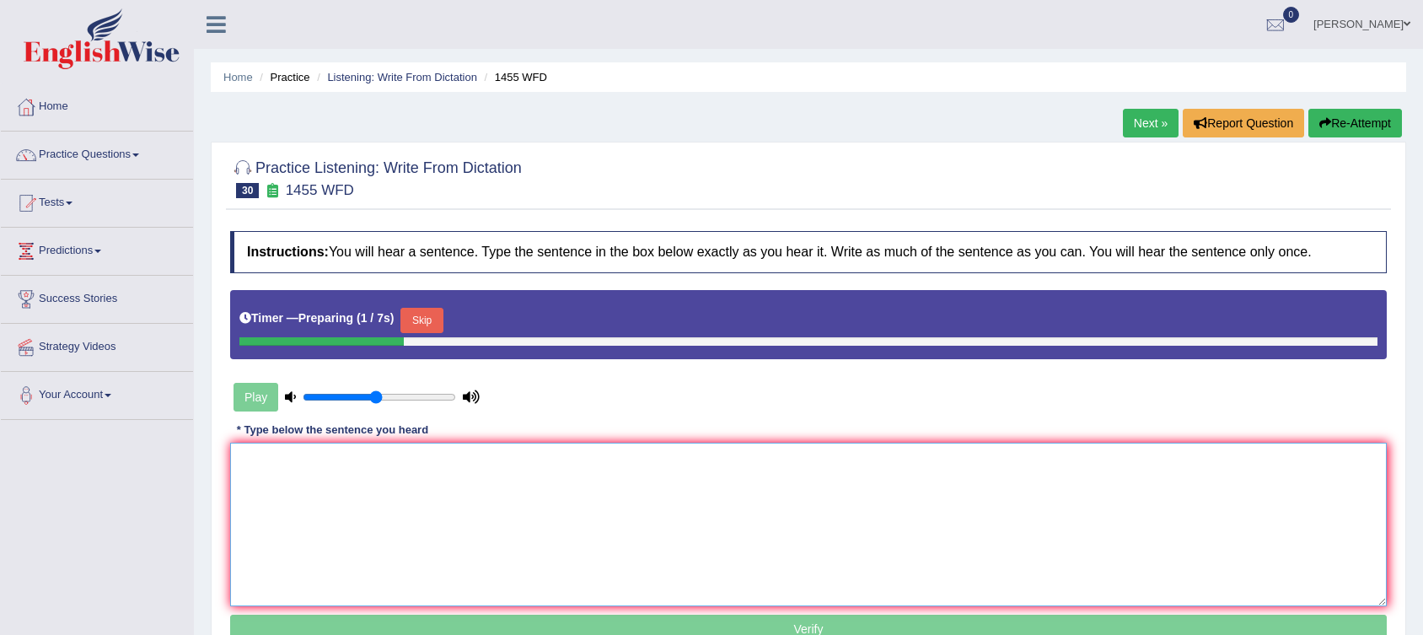
click at [556, 460] on textarea at bounding box center [808, 525] width 1156 height 164
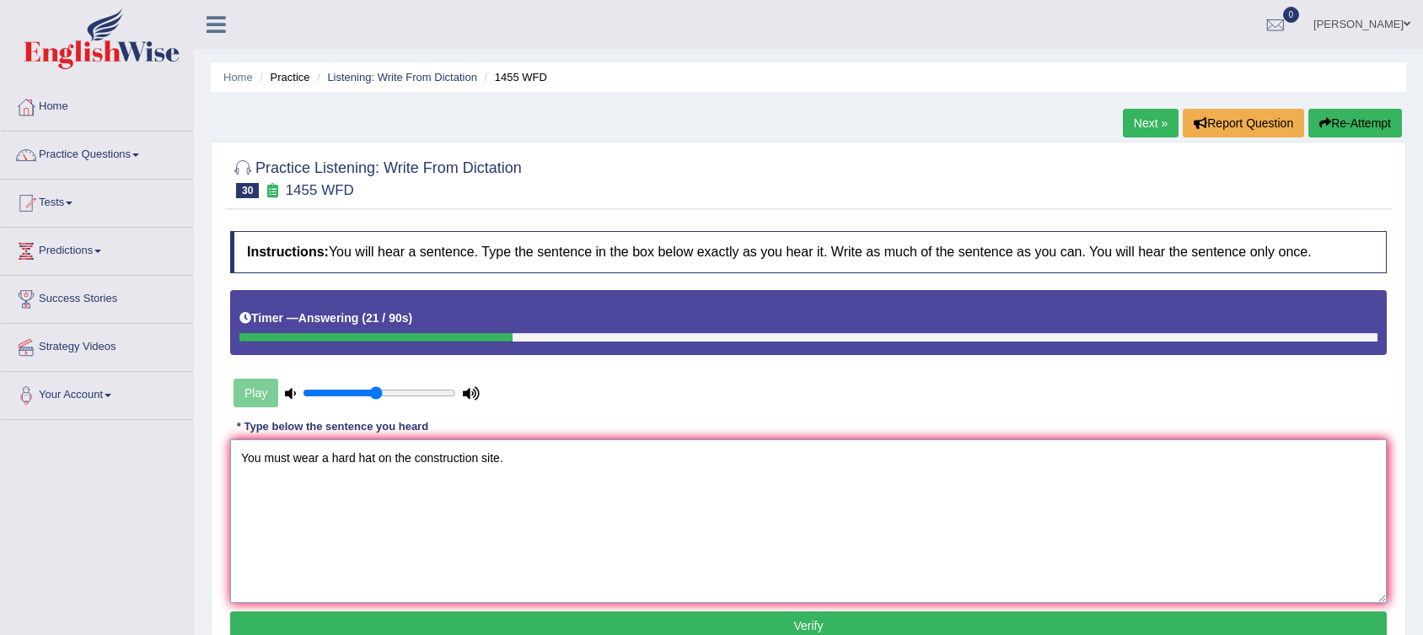
scroll to position [249, 0]
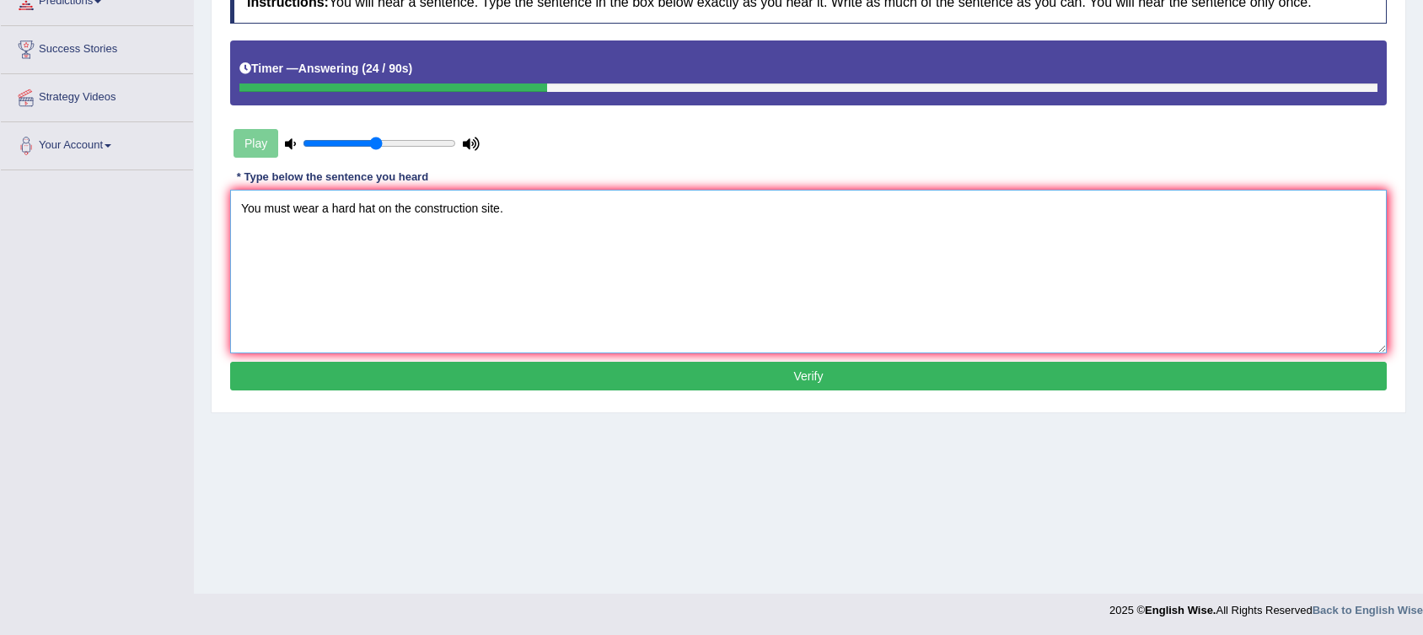
type textarea "You must wear a hard hat on the construction site."
click at [496, 377] on button "Verify" at bounding box center [808, 376] width 1156 height 29
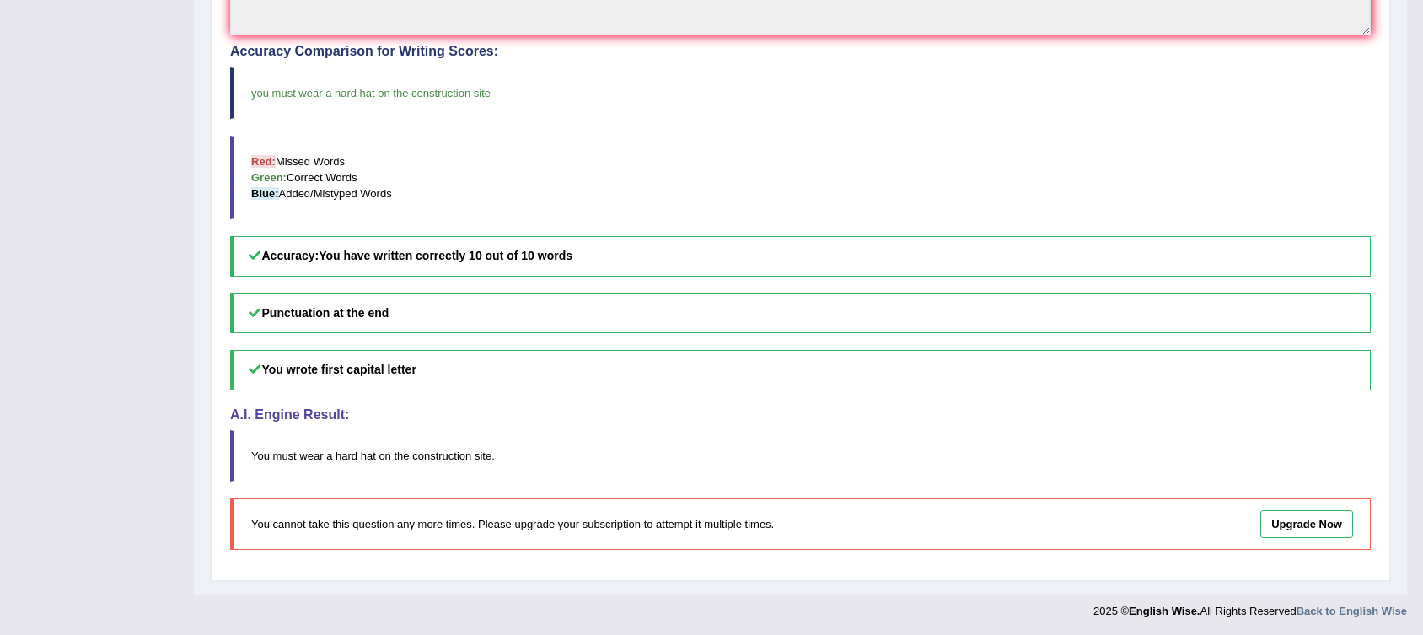
scroll to position [0, 0]
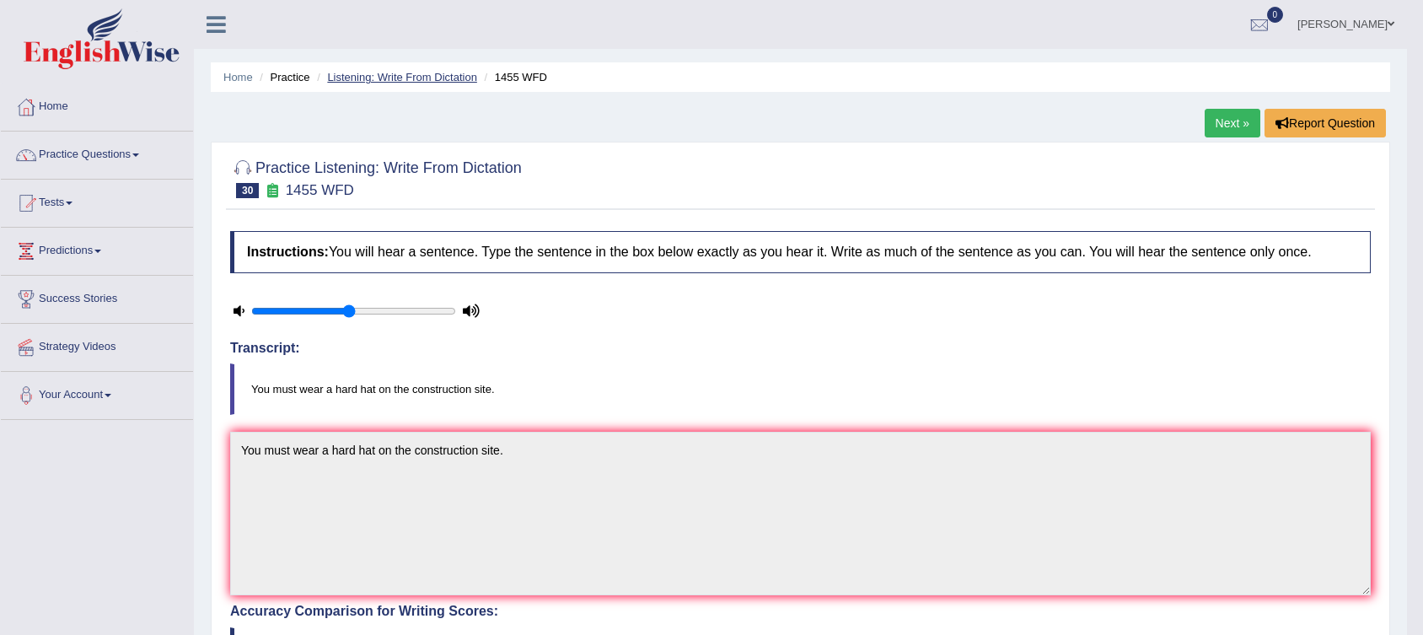
click at [374, 76] on link "Listening: Write From Dictation" at bounding box center [402, 77] width 150 height 13
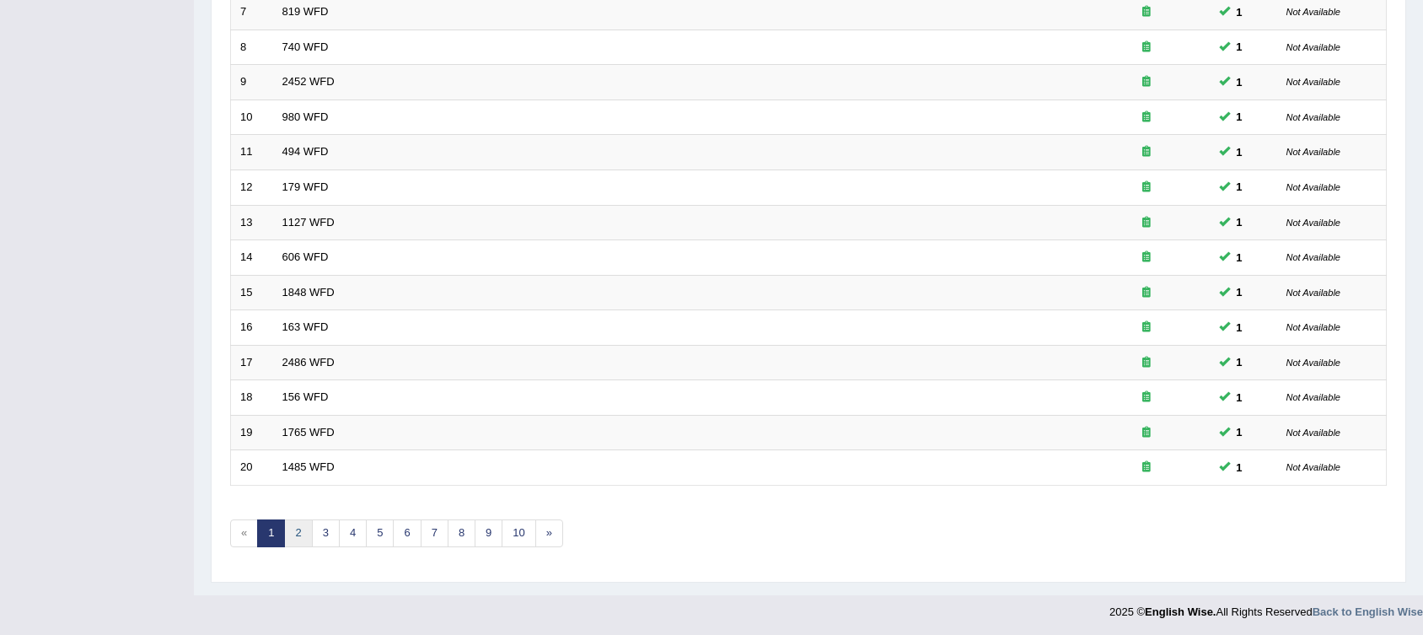
click at [298, 533] on link "2" at bounding box center [298, 533] width 28 height 28
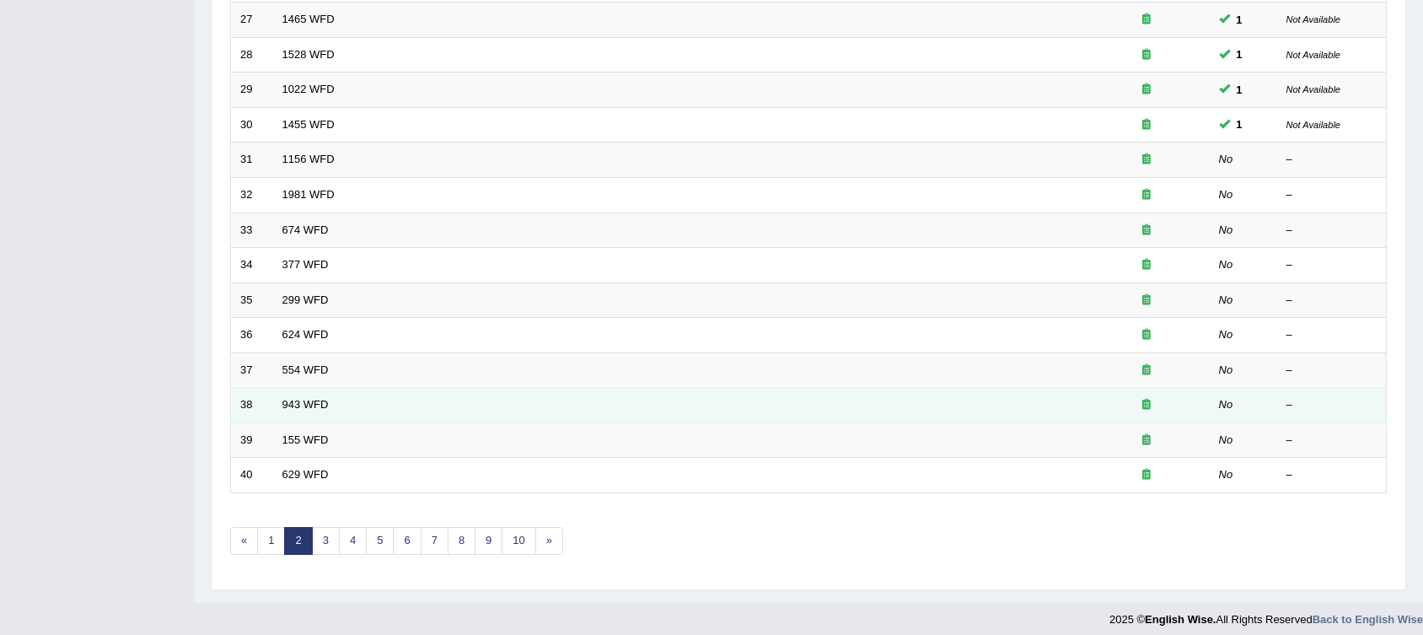
scroll to position [479, 0]
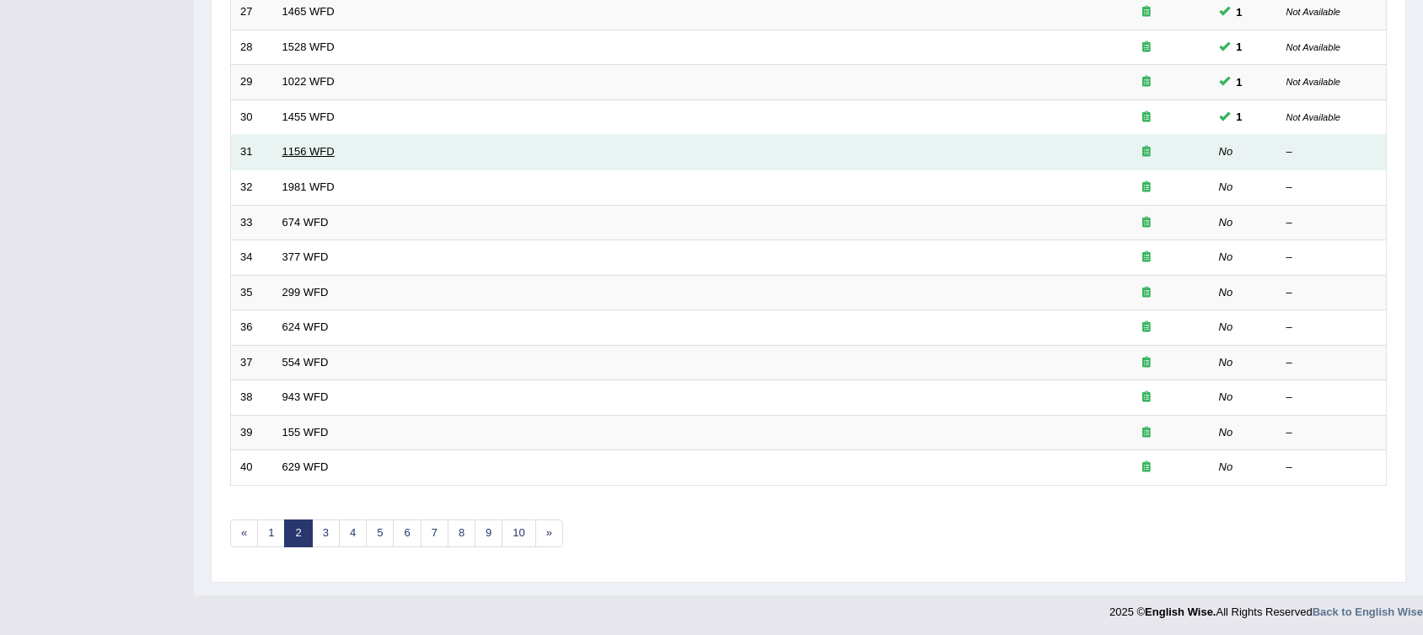
click at [311, 154] on link "1156 WFD" at bounding box center [308, 151] width 52 height 13
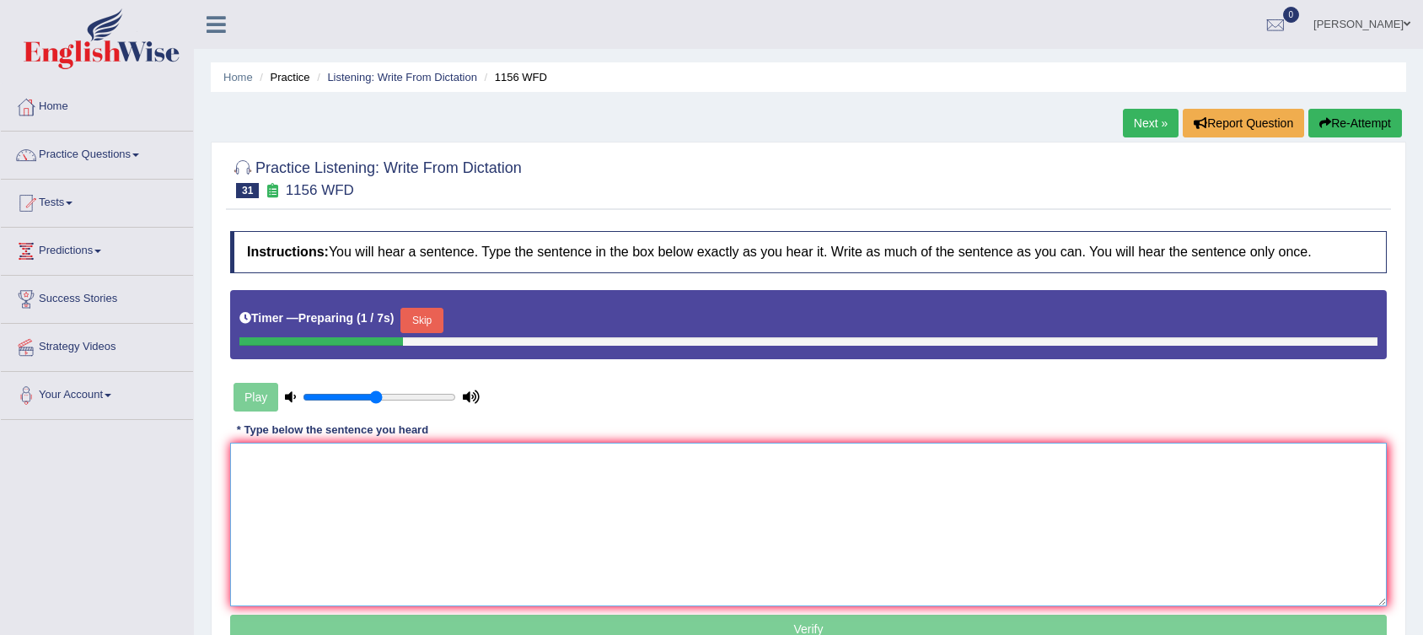
click at [673, 459] on textarea at bounding box center [808, 525] width 1156 height 164
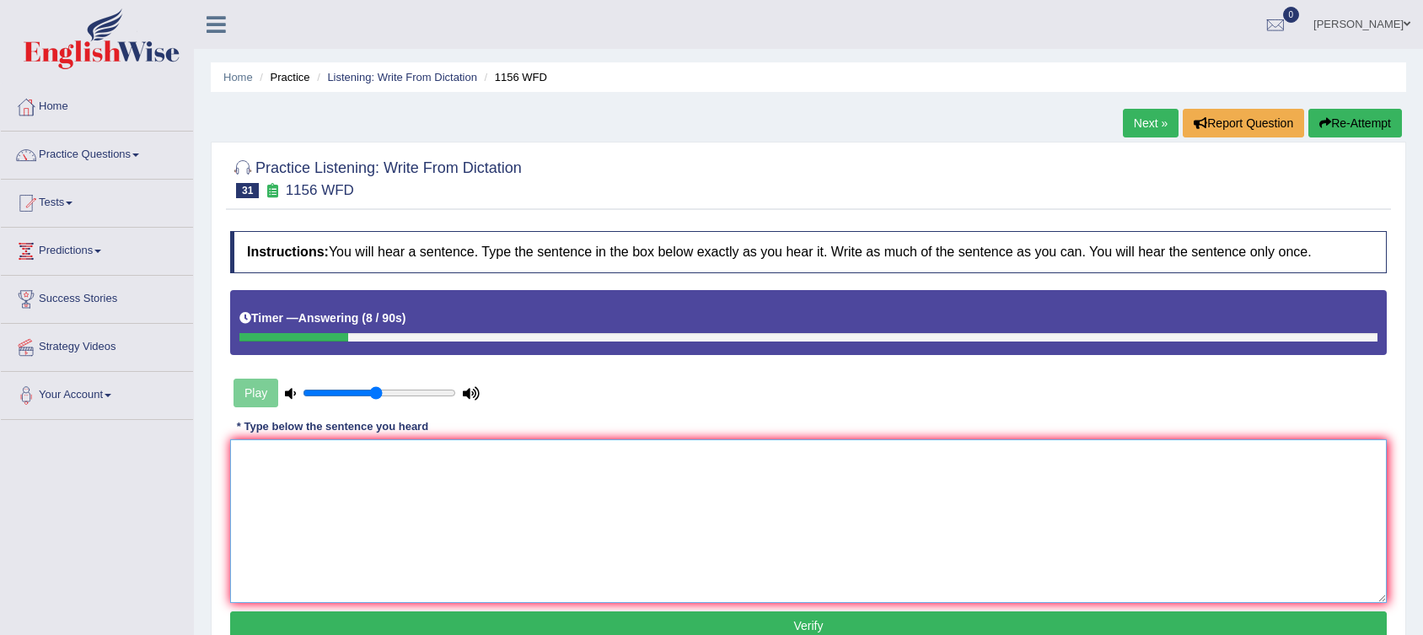
click at [582, 474] on textarea at bounding box center [808, 521] width 1156 height 164
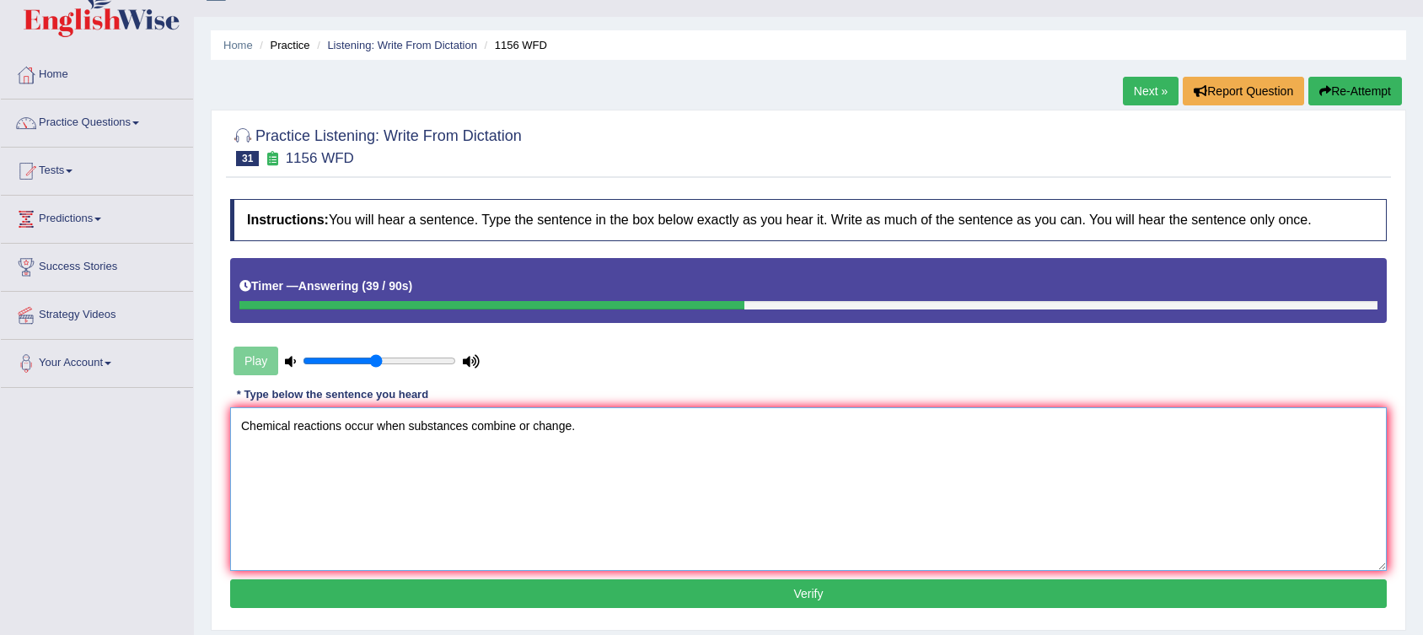
scroll to position [78, 0]
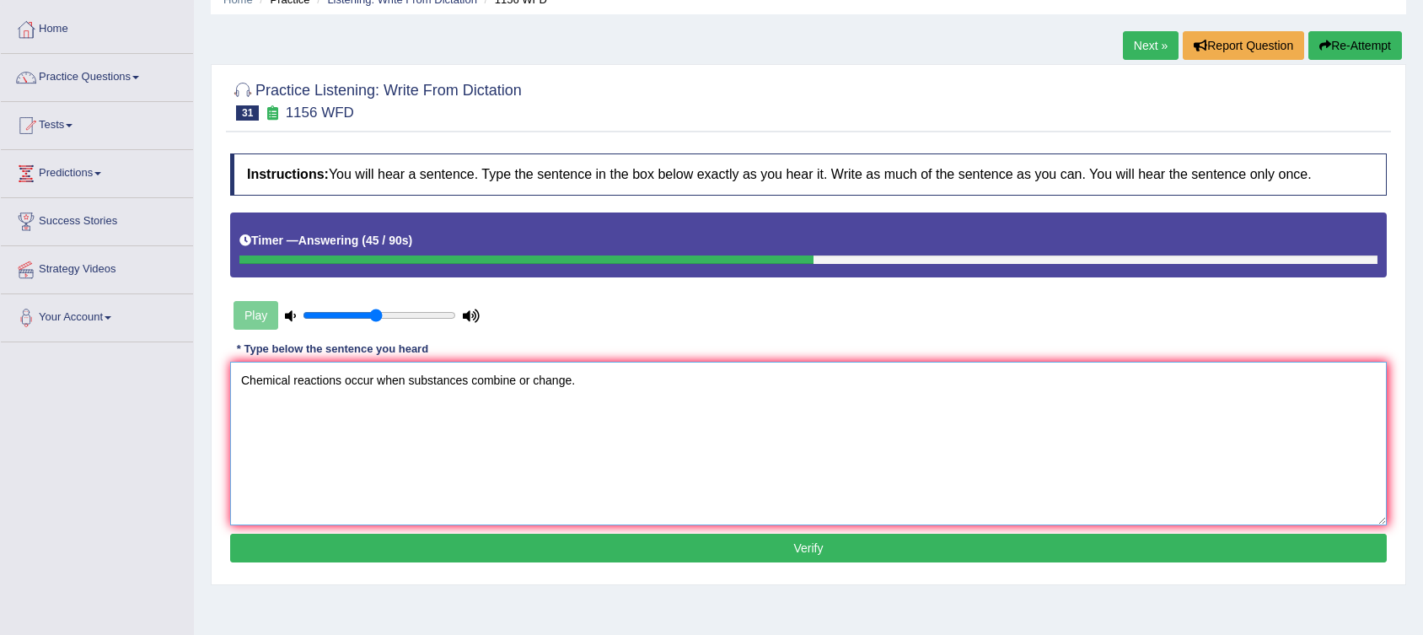
type textarea "Chemical reactions occur when substances combine or change."
click at [540, 555] on button "Verify" at bounding box center [808, 548] width 1156 height 29
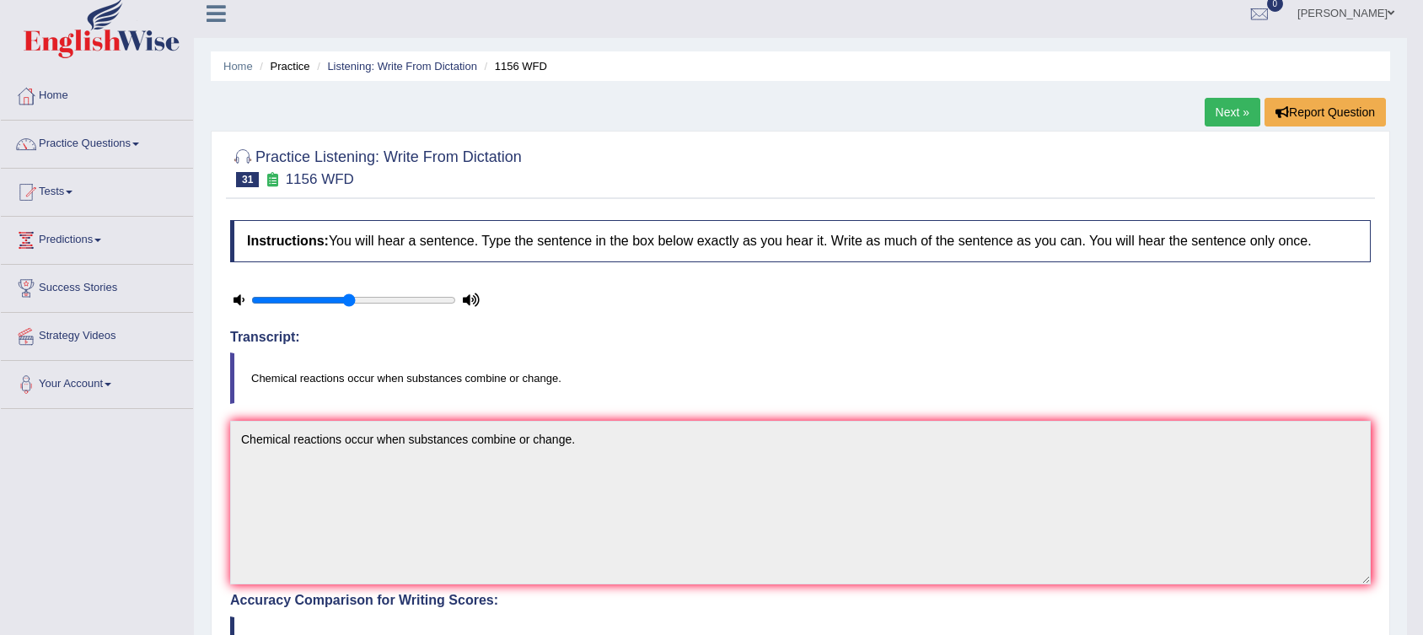
scroll to position [0, 0]
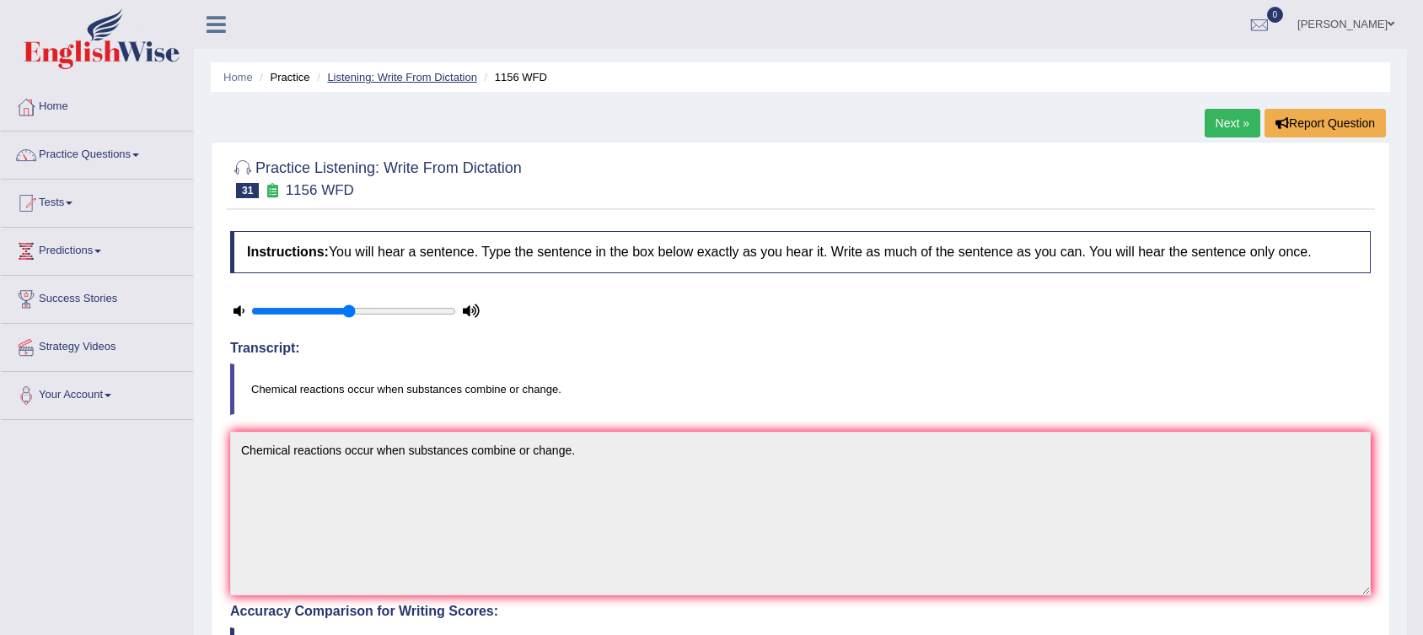
click at [439, 72] on link "Listening: Write From Dictation" at bounding box center [402, 77] width 150 height 13
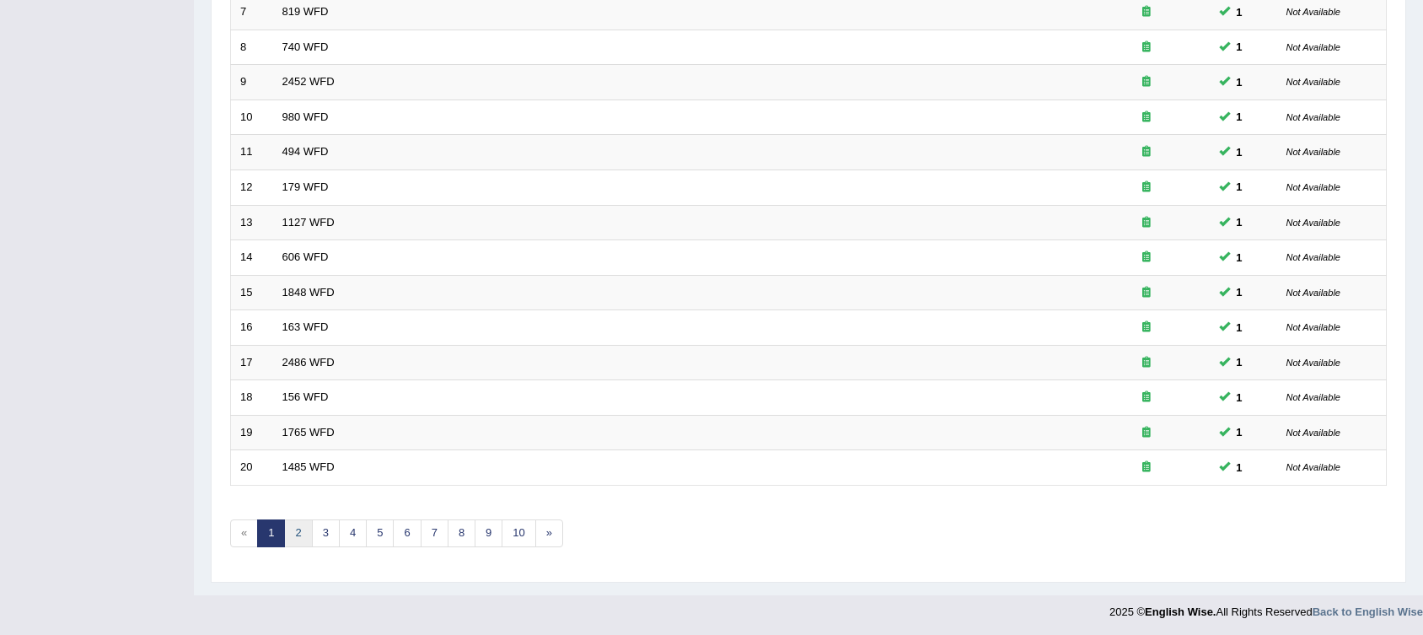
click at [300, 531] on link "2" at bounding box center [298, 533] width 28 height 28
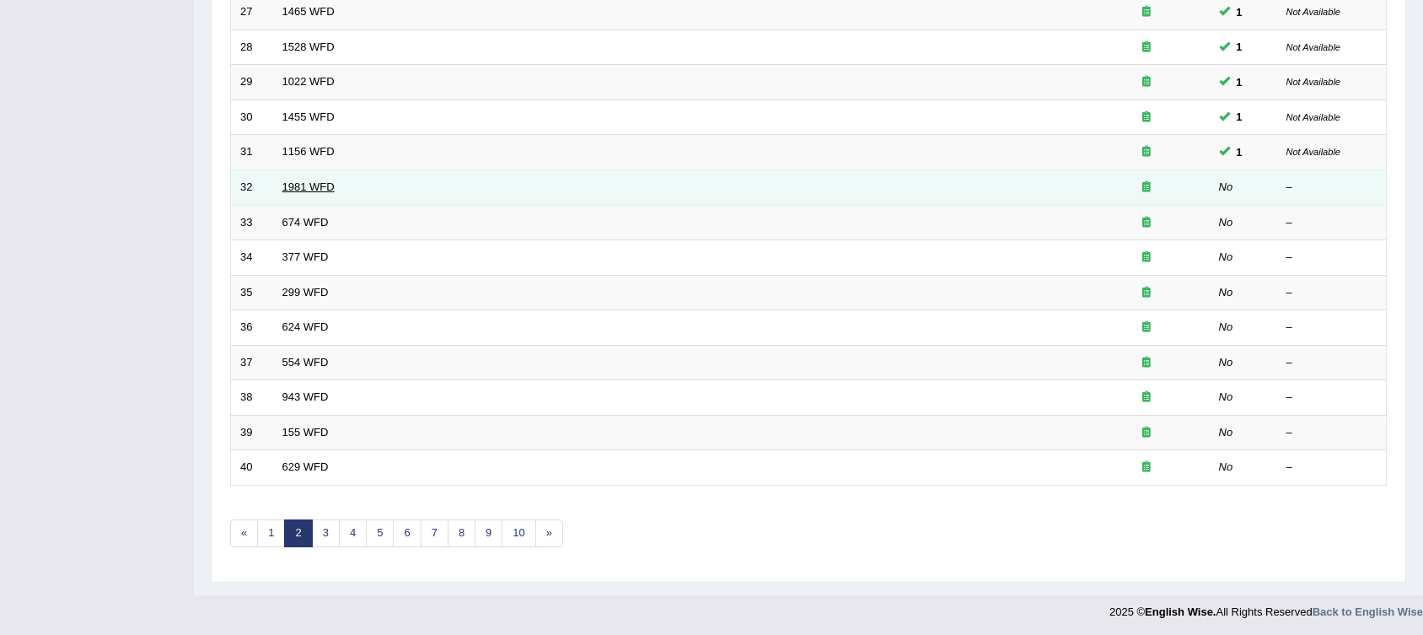
click at [317, 180] on link "1981 WFD" at bounding box center [308, 186] width 52 height 13
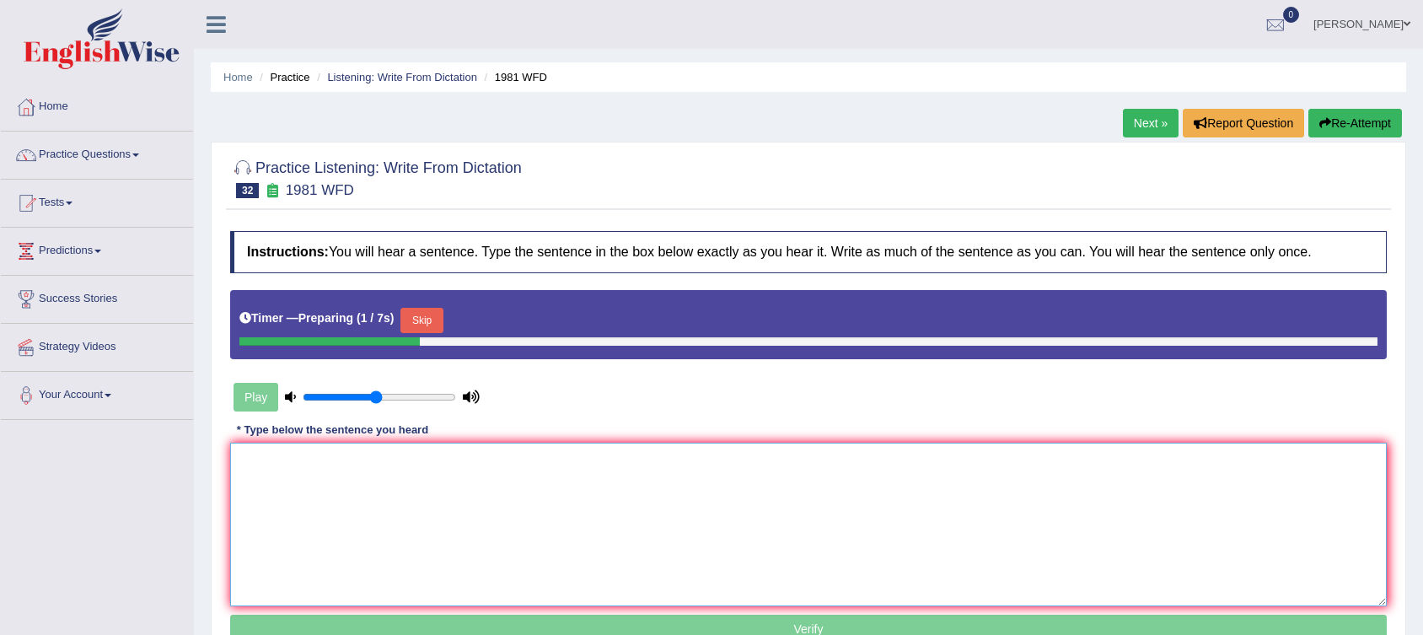
click at [454, 490] on textarea at bounding box center [808, 525] width 1156 height 164
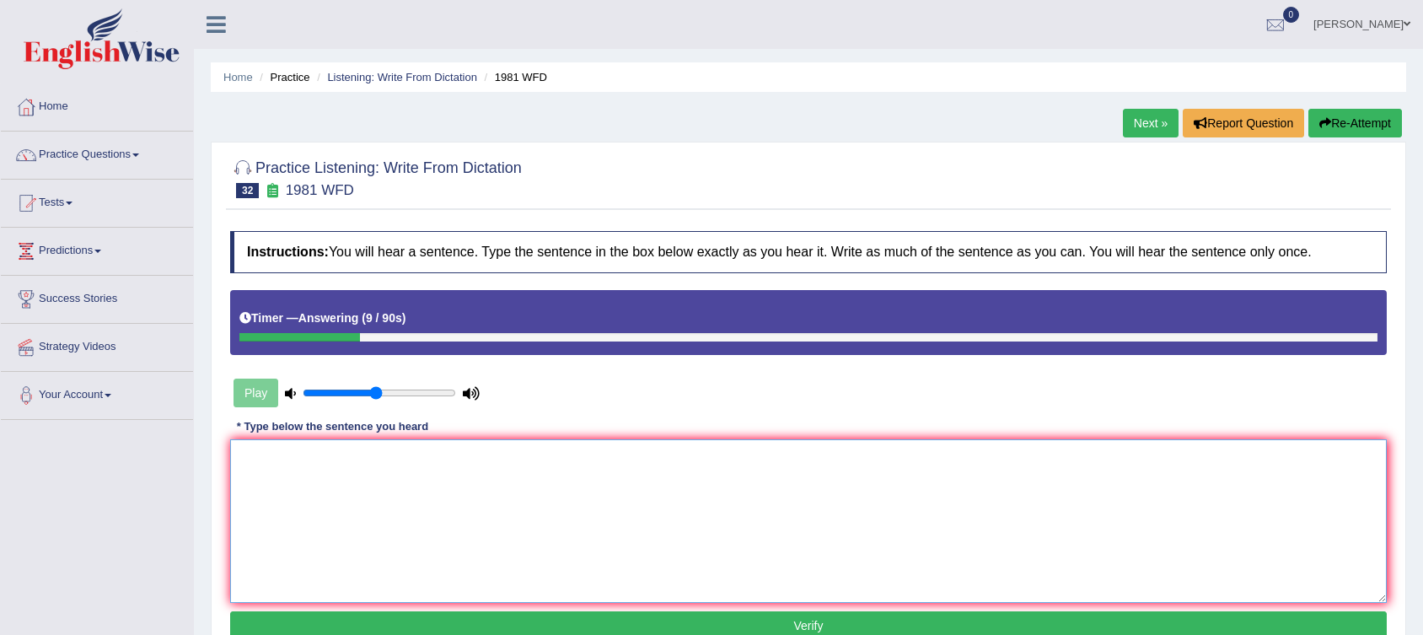
click at [378, 482] on textarea at bounding box center [808, 521] width 1156 height 164
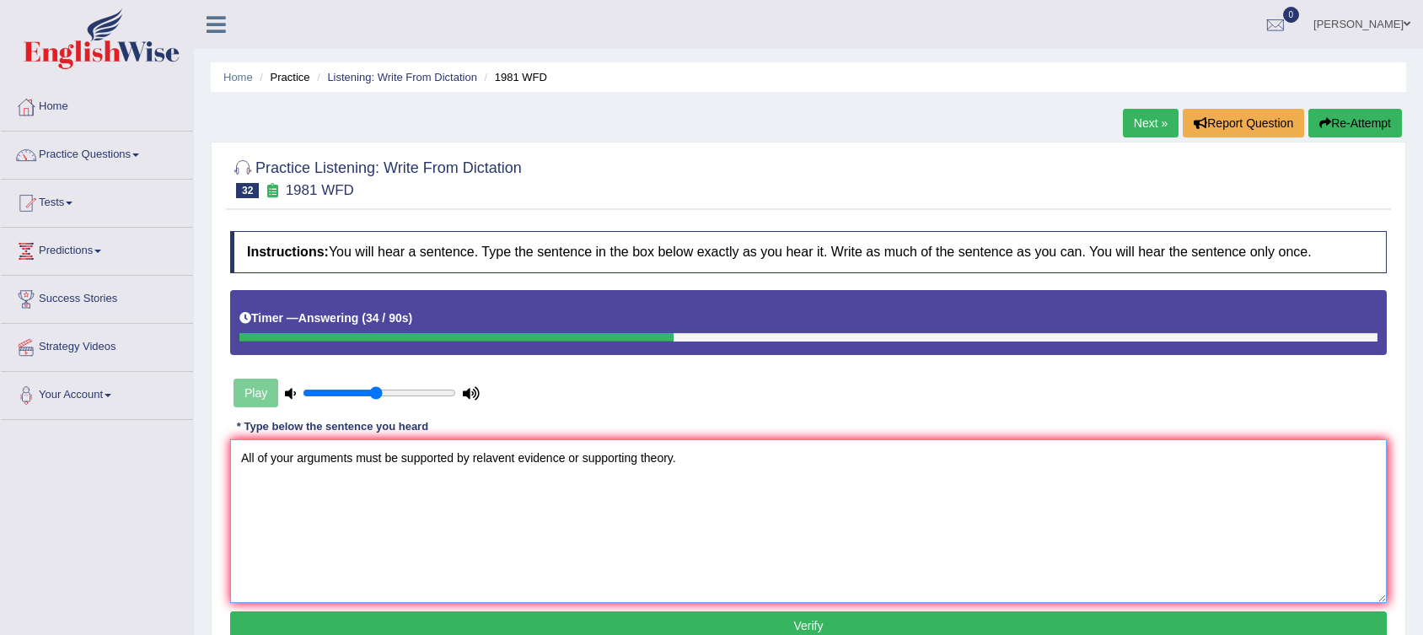
click at [580, 459] on textarea "All of your arguments must be supported by relavent evidence or supporting theo…" at bounding box center [808, 521] width 1156 height 164
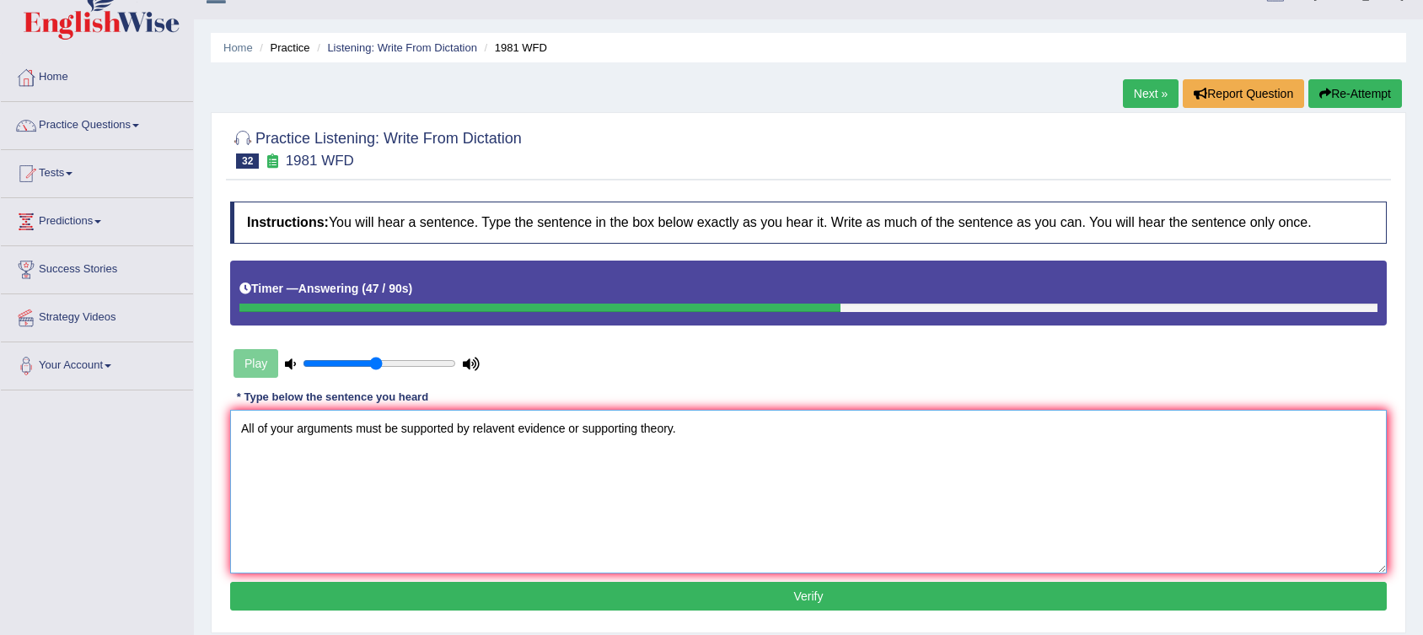
scroll to position [109, 0]
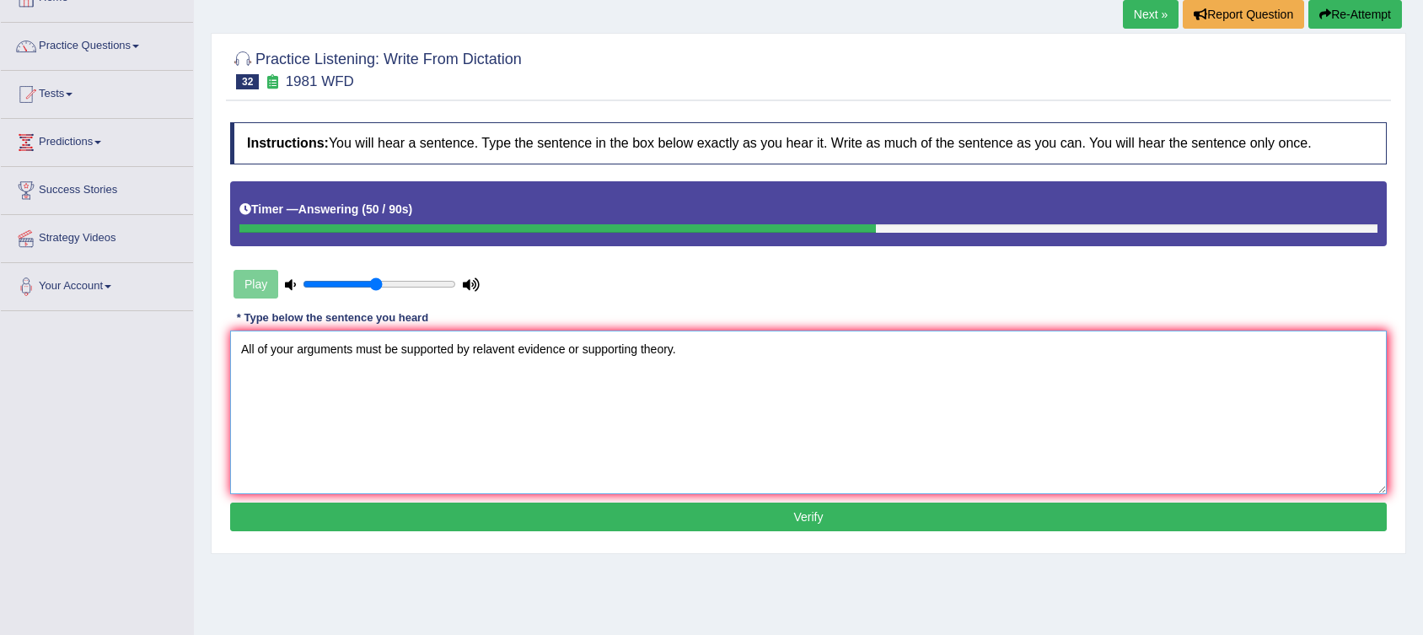
click at [492, 349] on textarea "All of your arguments must be supported by relavent evidence or supporting theo…" at bounding box center [808, 412] width 1156 height 164
click at [623, 356] on textarea "All of your arguments must be supported by relevant evidence or supporting theo…" at bounding box center [808, 412] width 1156 height 164
click at [668, 355] on textarea "All of your arguments must be supported by relevant evidence or supporting theo…" at bounding box center [808, 412] width 1156 height 164
click at [695, 376] on textarea "All of your arguments must be supported by relevant evidence or supporting theo…" at bounding box center [808, 412] width 1156 height 164
type textarea "All of your arguments must be supported by relevant evidence or supporting theo…"
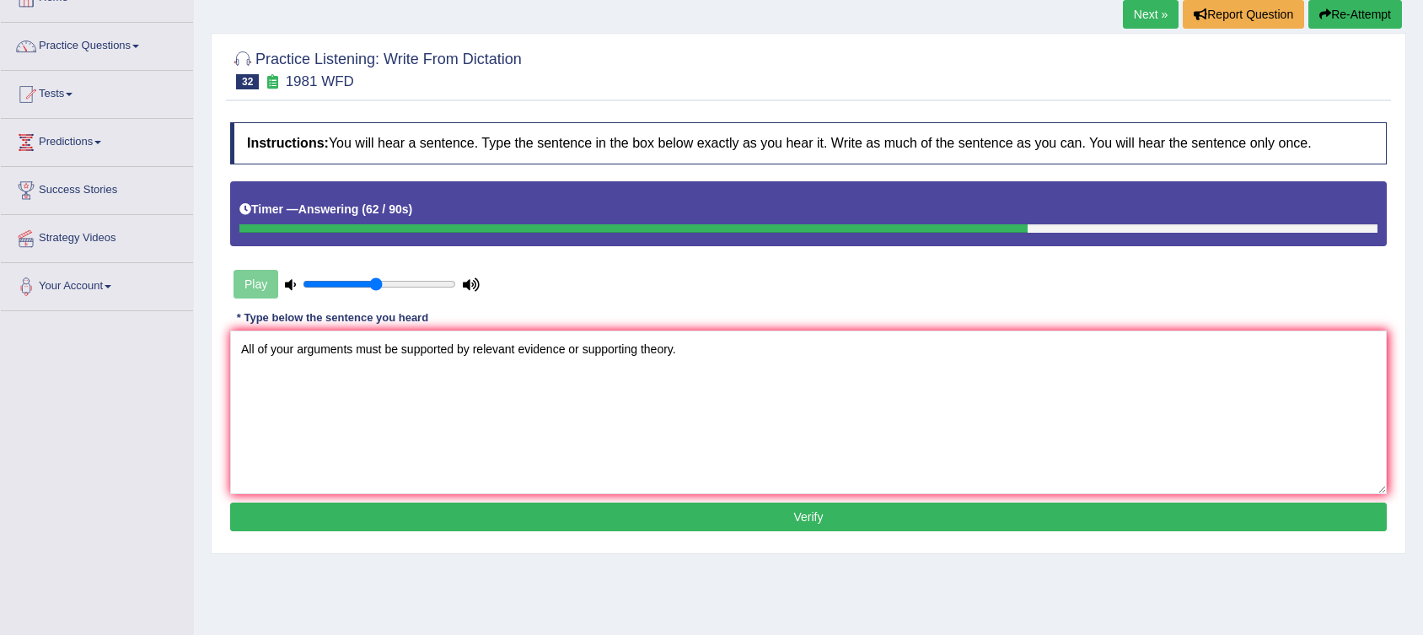
click at [543, 518] on button "Verify" at bounding box center [808, 516] width 1156 height 29
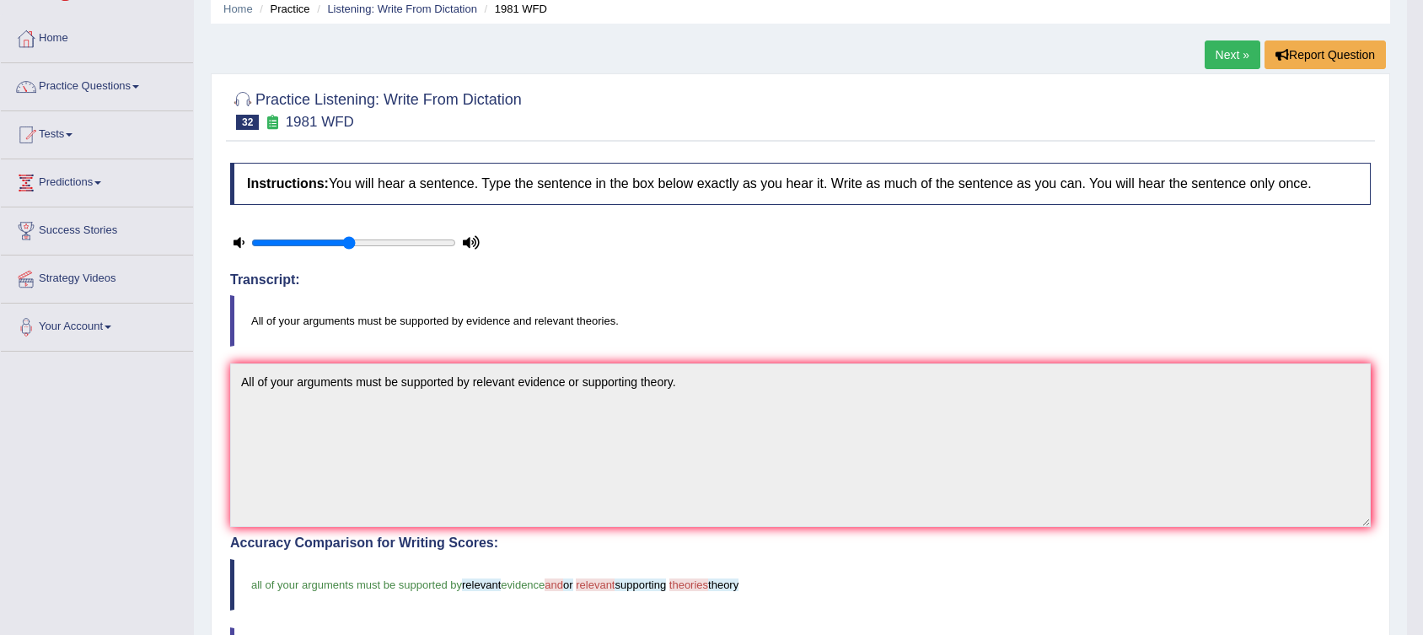
scroll to position [0, 0]
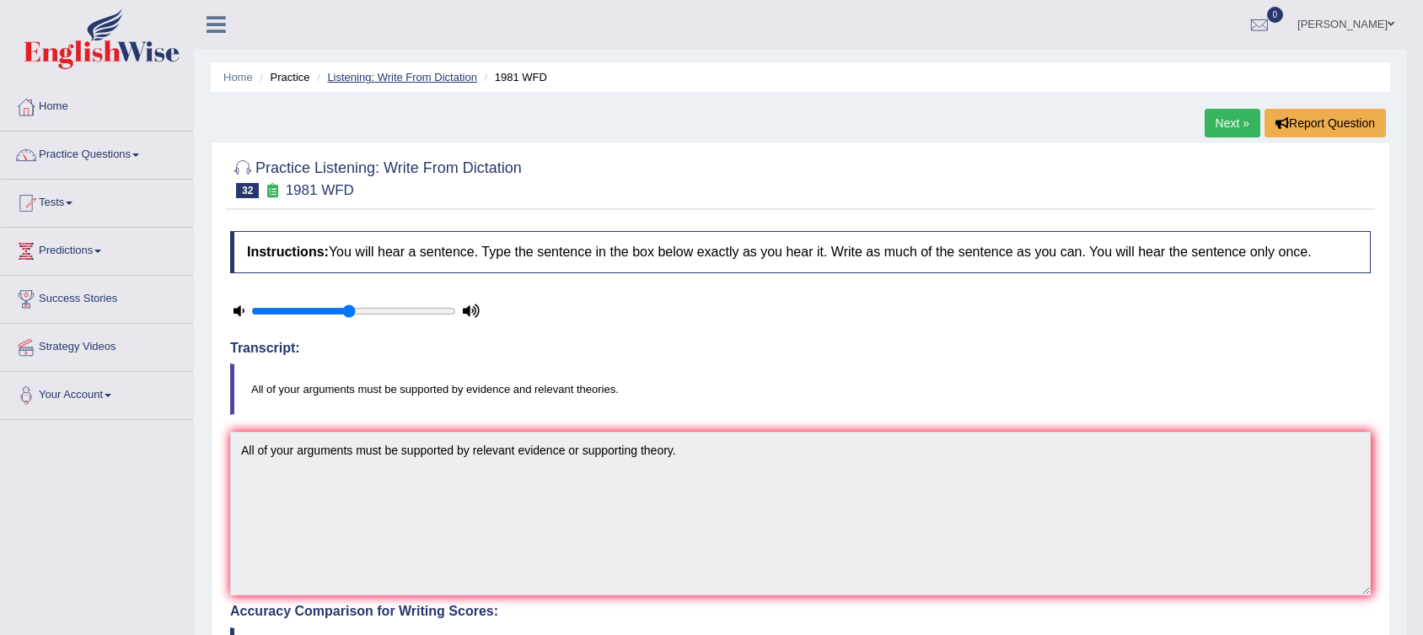
click at [423, 79] on link "Listening: Write From Dictation" at bounding box center [402, 77] width 150 height 13
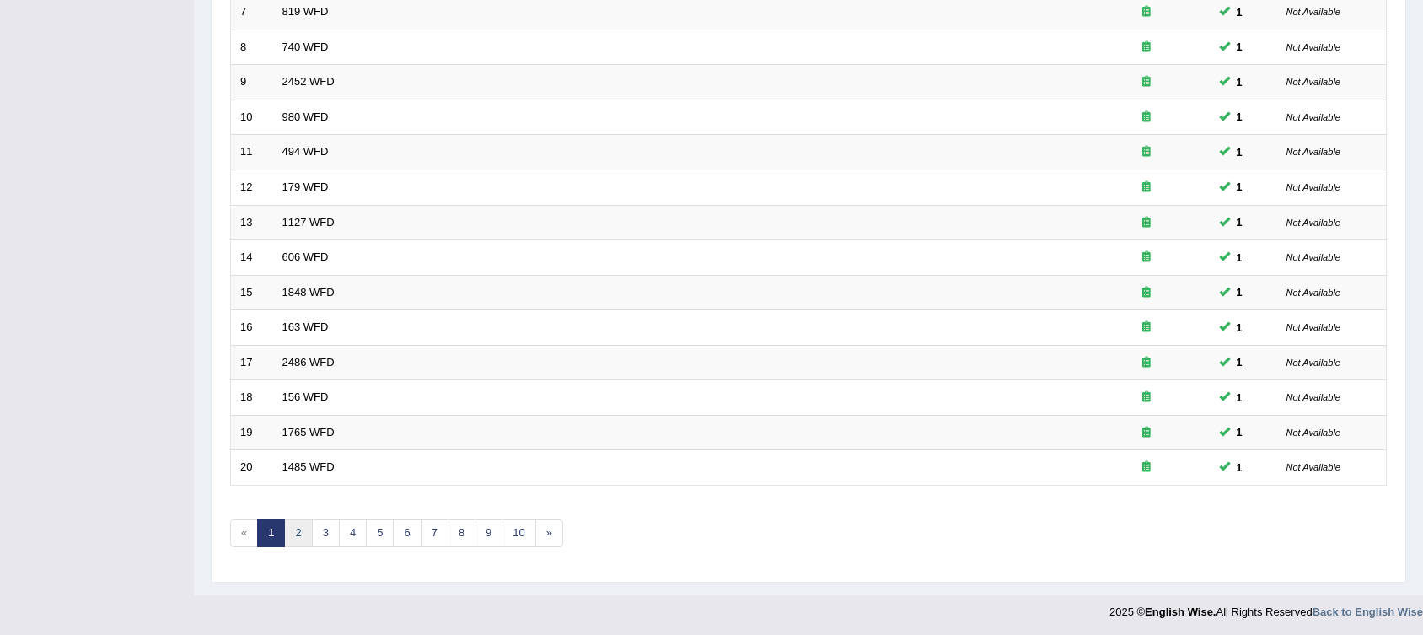
click at [300, 535] on link "2" at bounding box center [298, 533] width 28 height 28
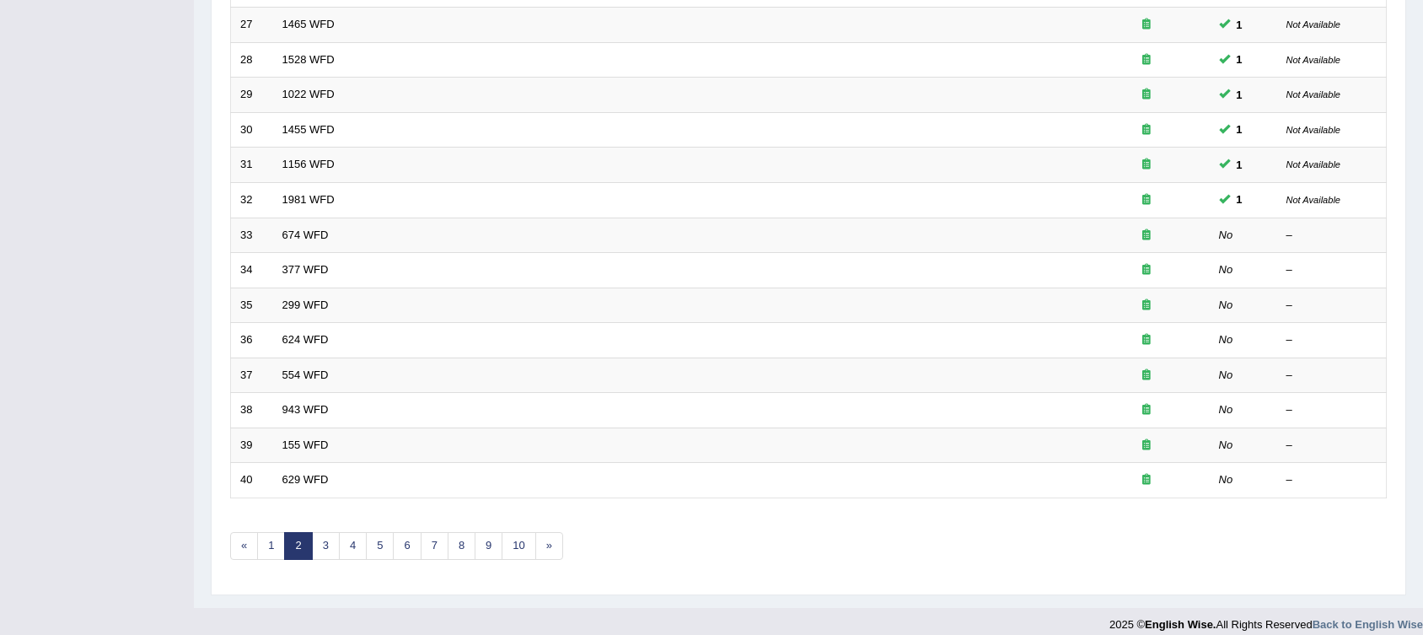
scroll to position [479, 0]
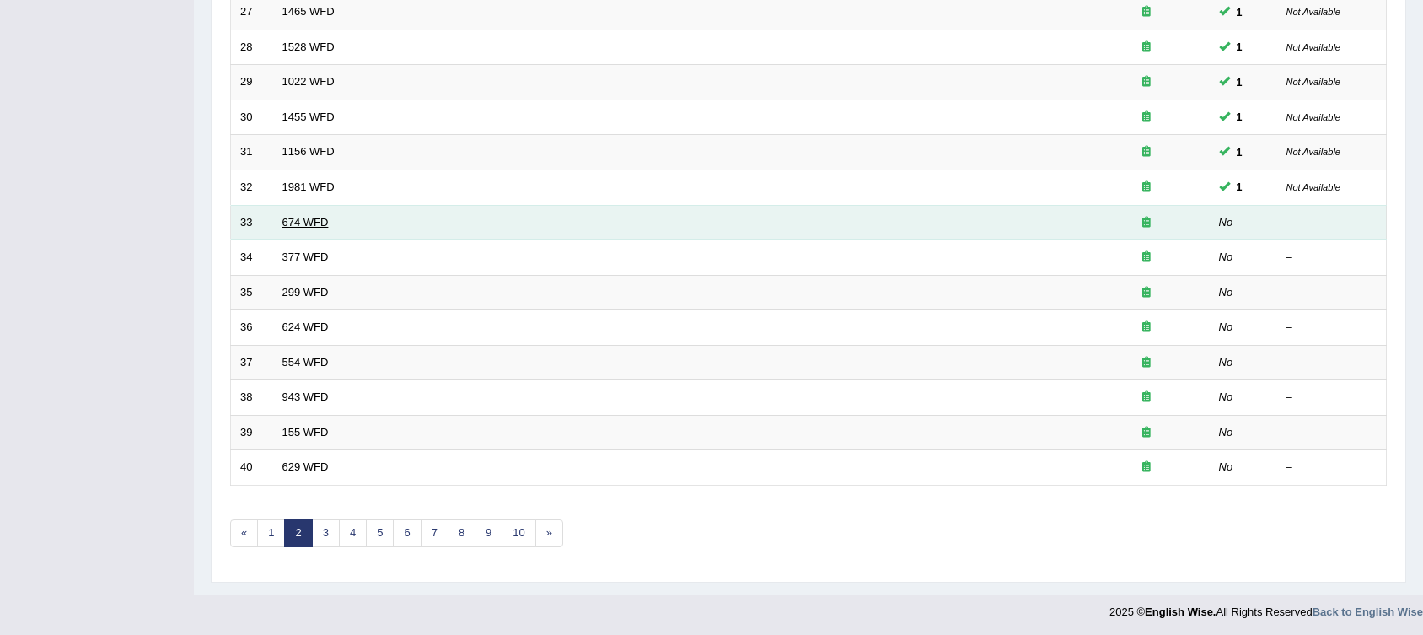
click at [306, 223] on link "674 WFD" at bounding box center [305, 222] width 46 height 13
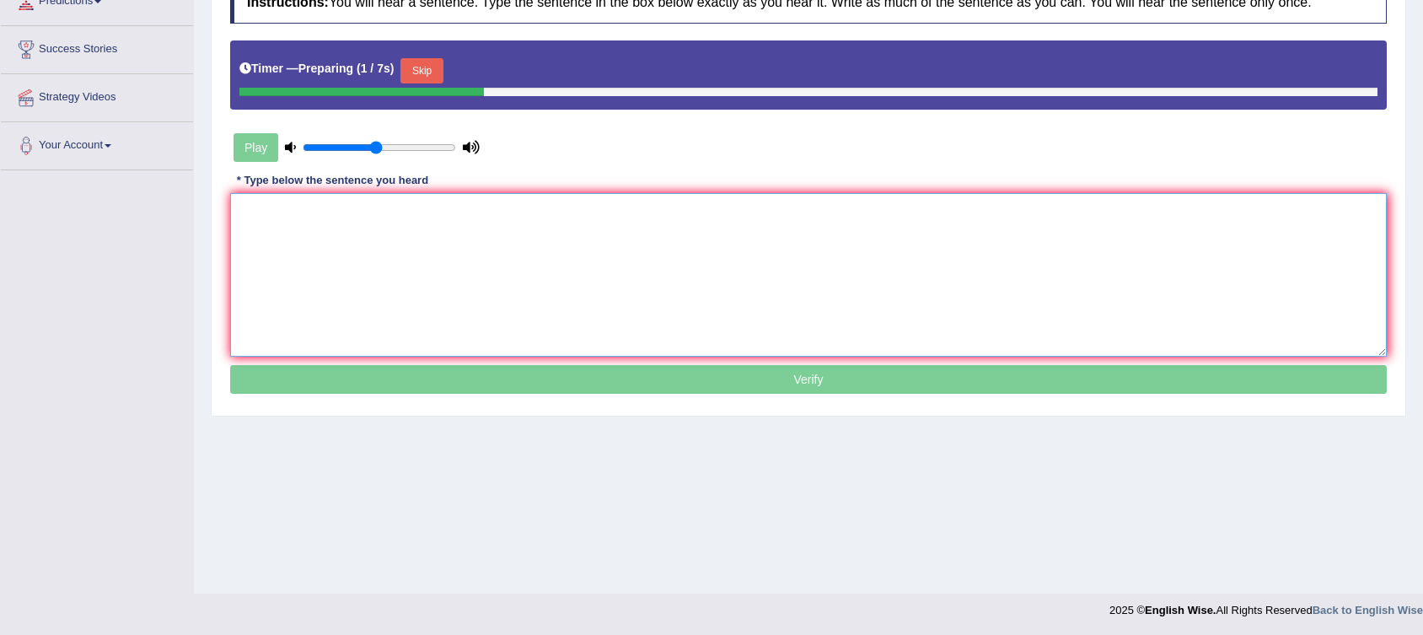
click at [637, 232] on textarea at bounding box center [808, 275] width 1156 height 164
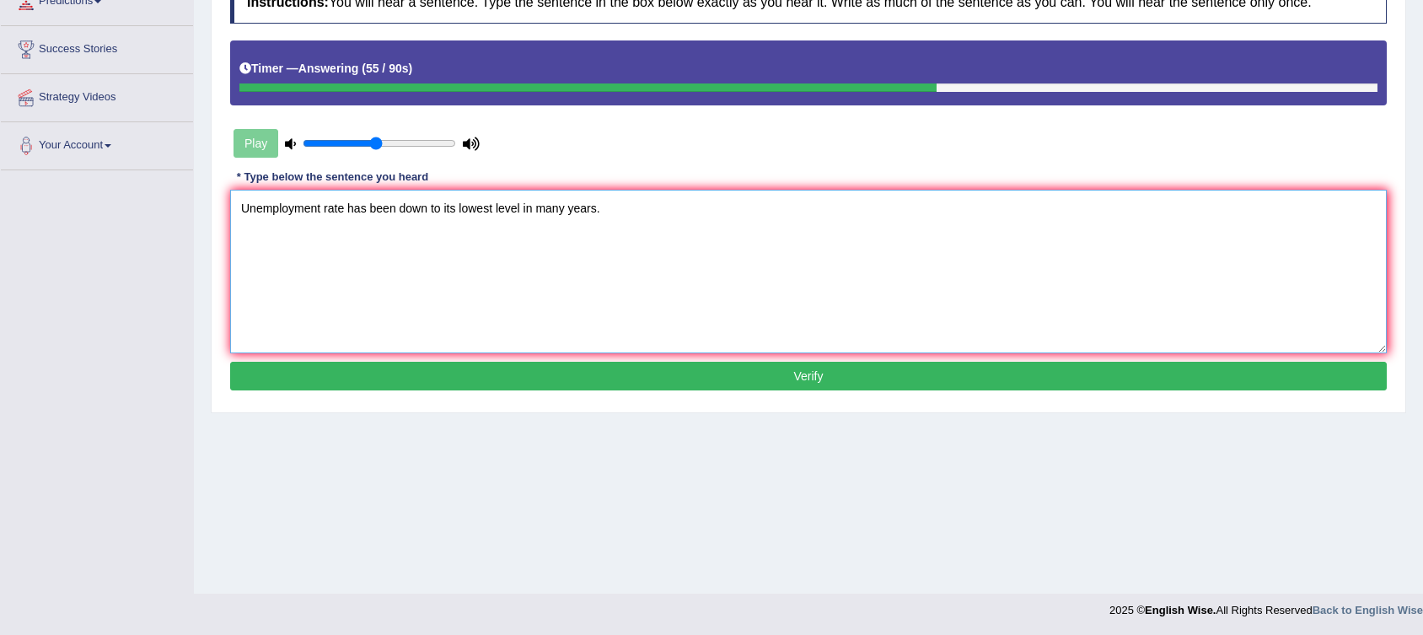
click at [390, 211] on textarea "Unemployment rate has been down to its lowest level in many years." at bounding box center [808, 272] width 1156 height 164
type textarea "Unemployment rate has gone down to its lowest level in many years."
click at [673, 372] on button "Verify" at bounding box center [808, 376] width 1156 height 29
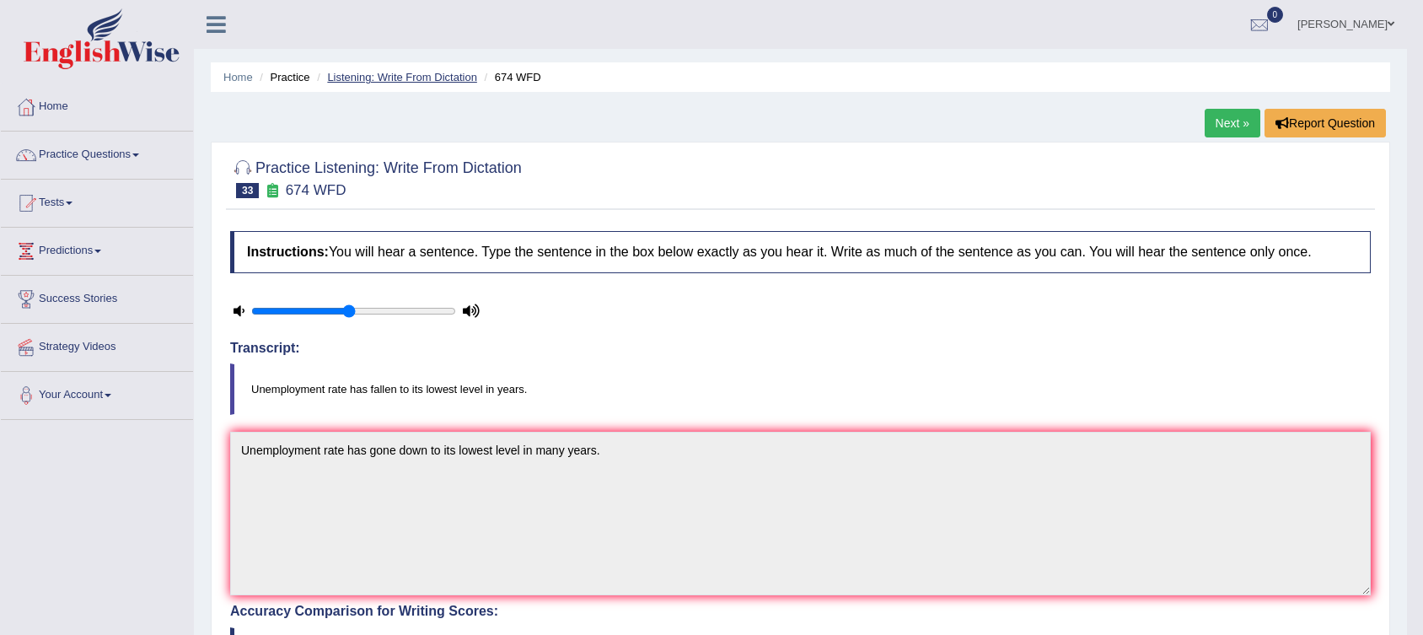
click at [438, 82] on link "Listening: Write From Dictation" at bounding box center [402, 77] width 150 height 13
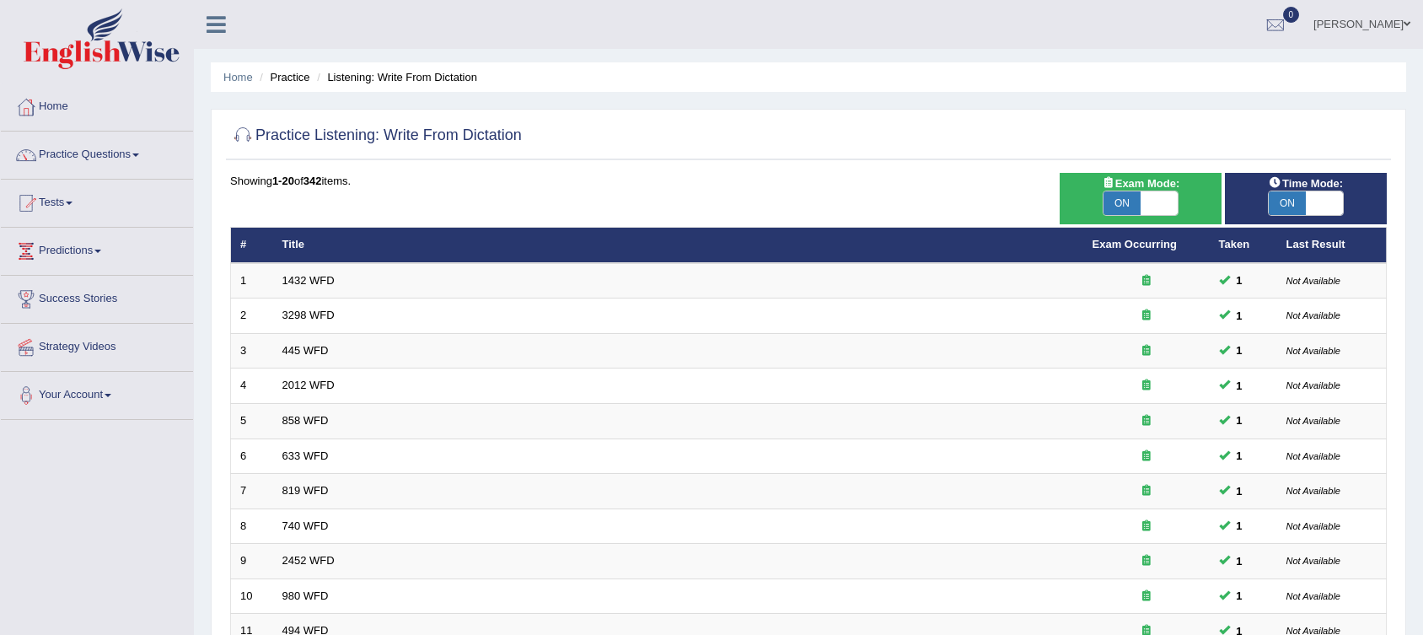
scroll to position [479, 0]
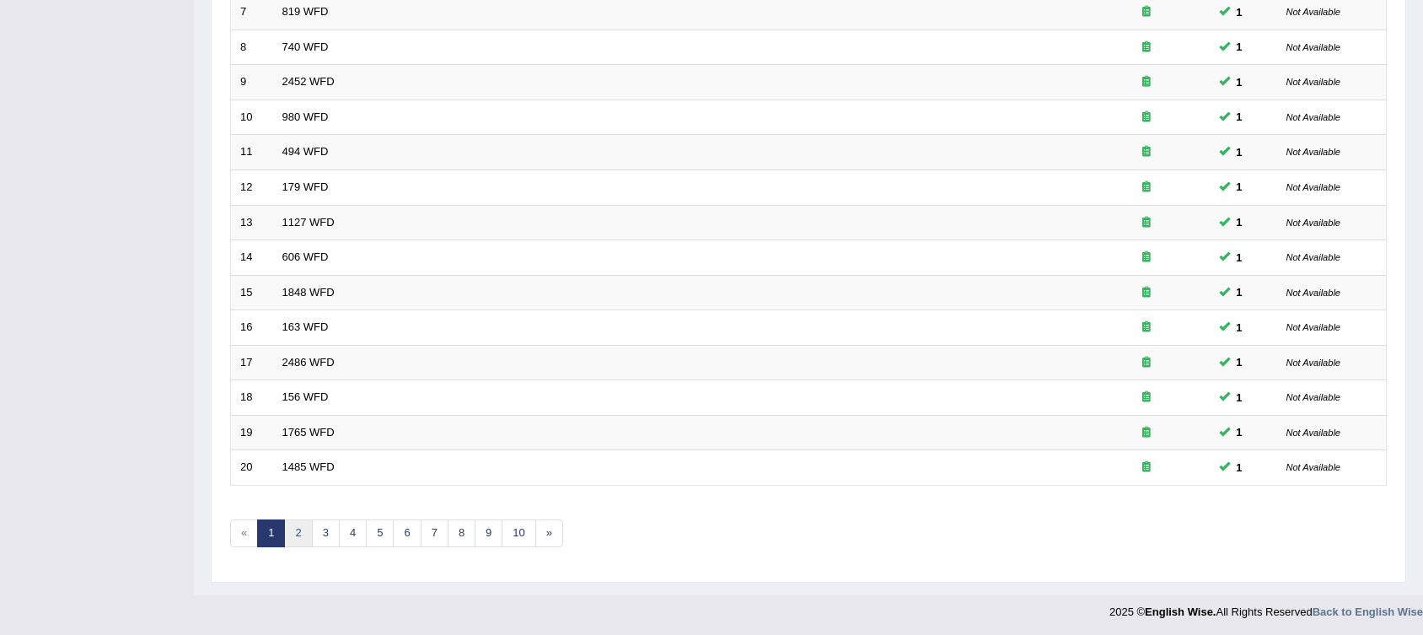
click at [300, 527] on link "2" at bounding box center [298, 533] width 28 height 28
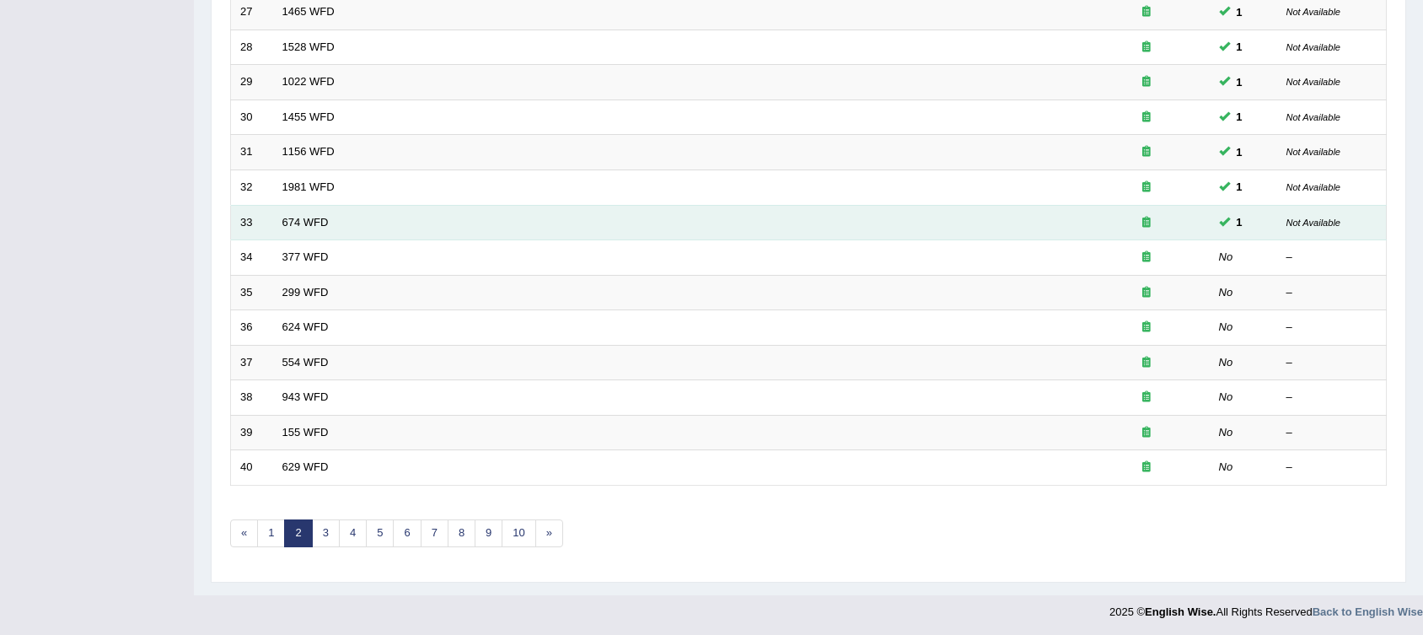
scroll to position [479, 0]
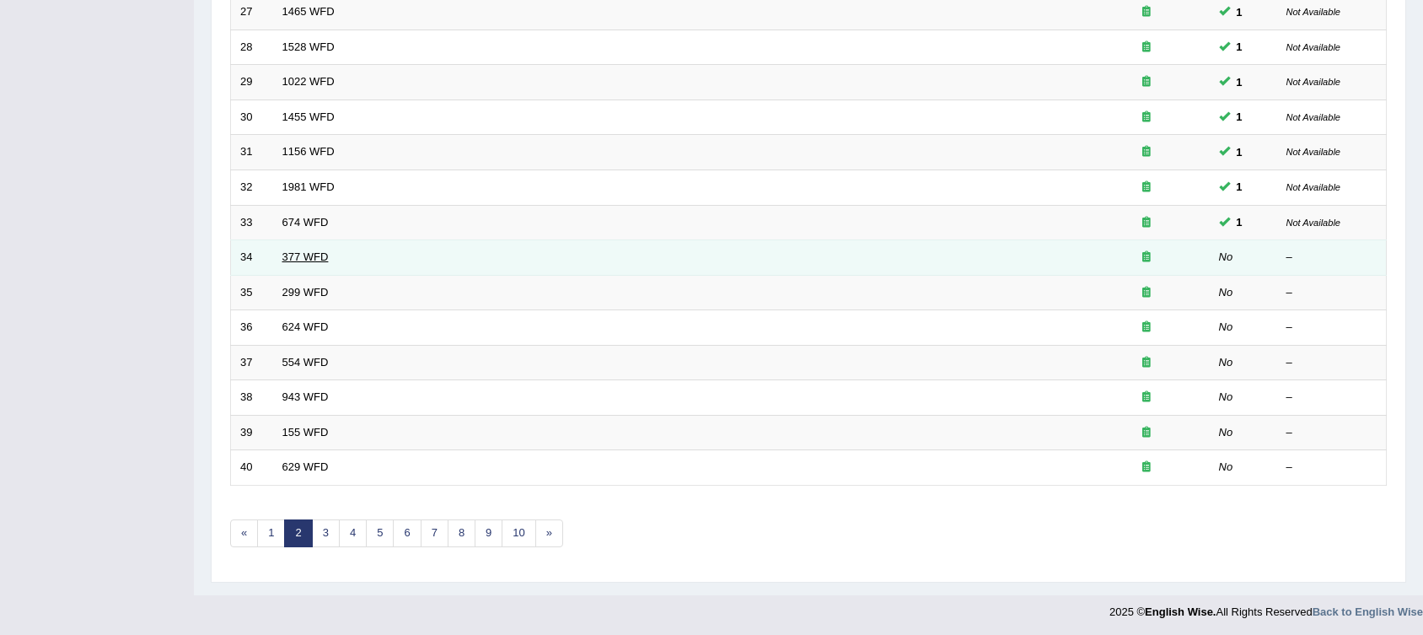
click at [308, 250] on link "377 WFD" at bounding box center [305, 256] width 46 height 13
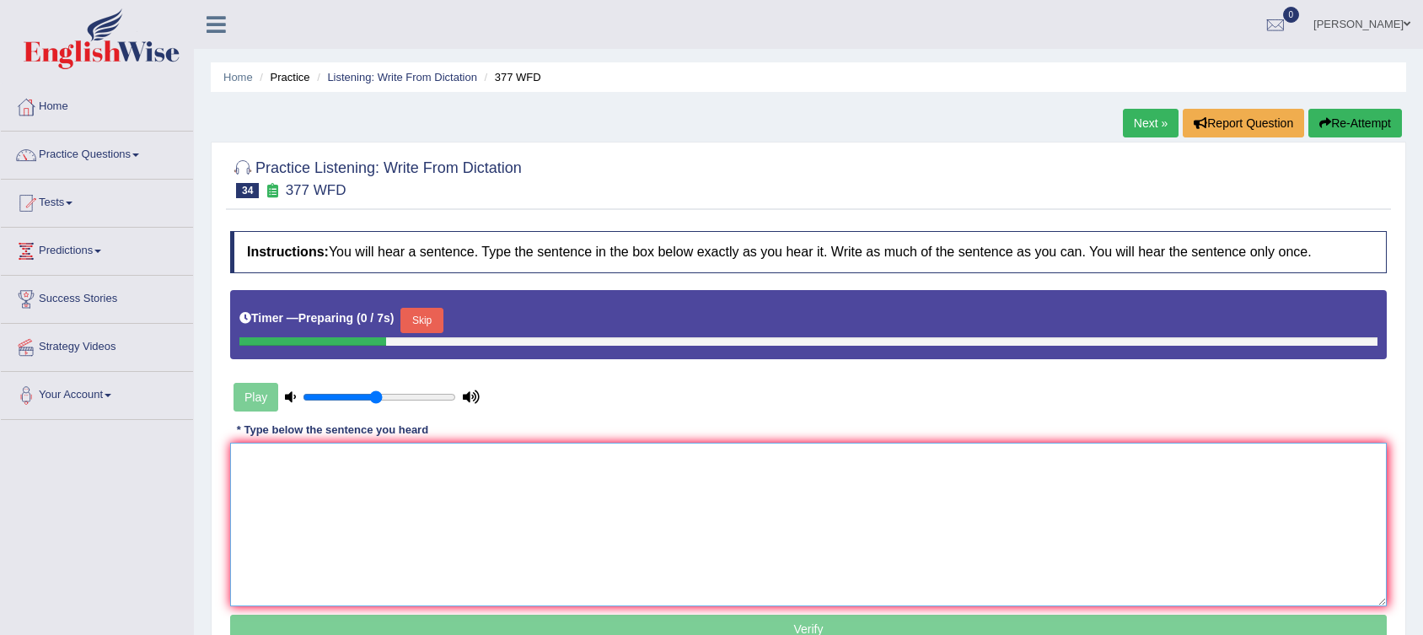
click at [500, 466] on textarea at bounding box center [808, 525] width 1156 height 164
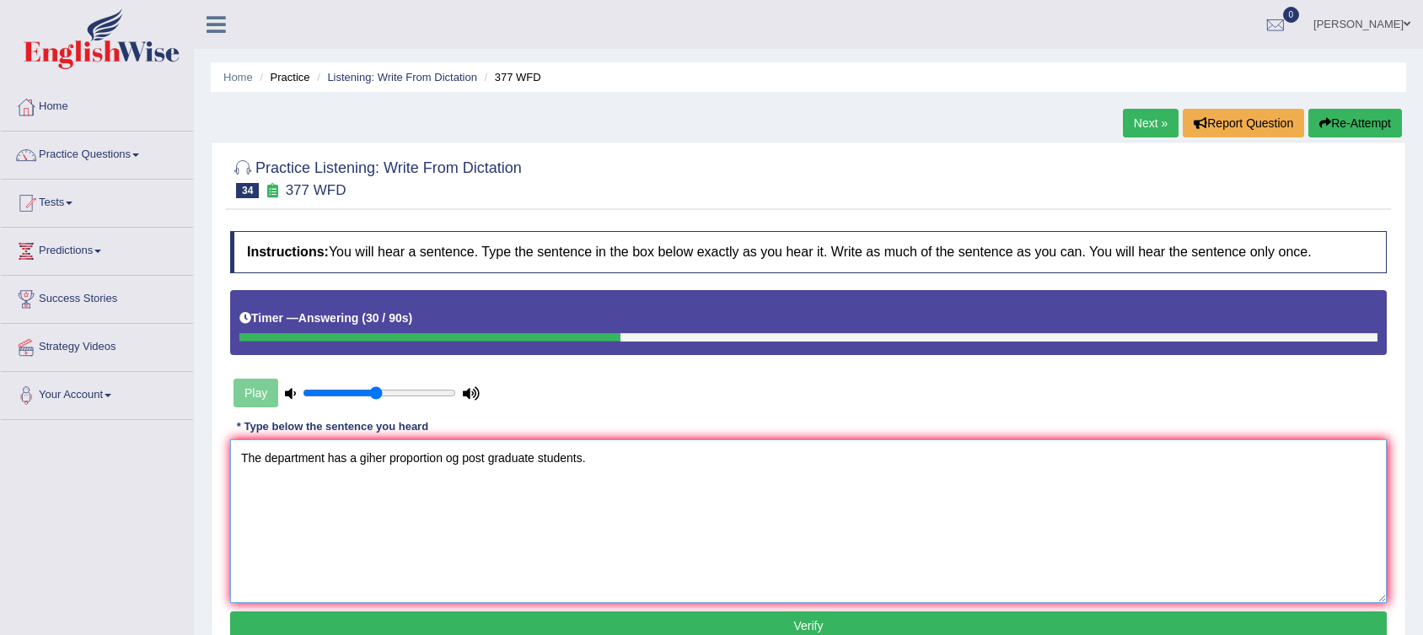
click at [486, 465] on textarea "The department has a giher proportion og post graduate students." at bounding box center [808, 521] width 1156 height 164
click at [362, 460] on textarea "The department has a giher proportion og post graduate students." at bounding box center [808, 521] width 1156 height 164
click at [461, 462] on textarea "The department has a higher proportion og post graduate students." at bounding box center [808, 521] width 1156 height 164
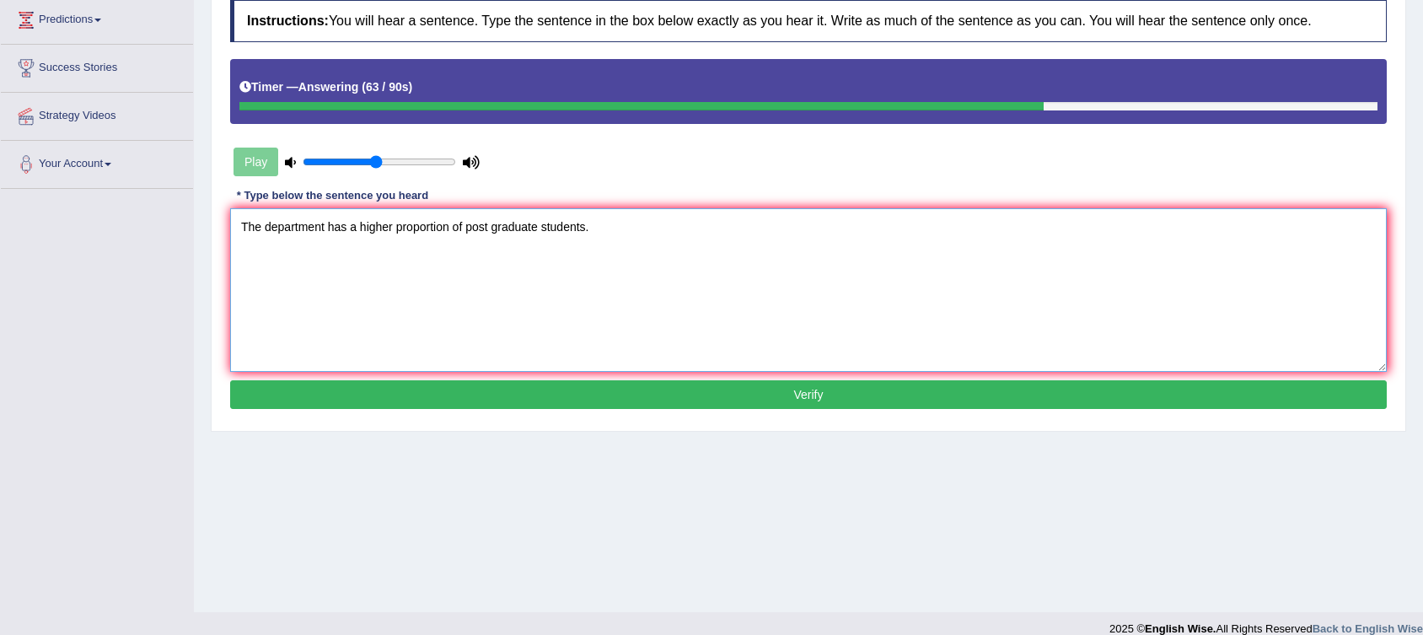
scroll to position [234, 0]
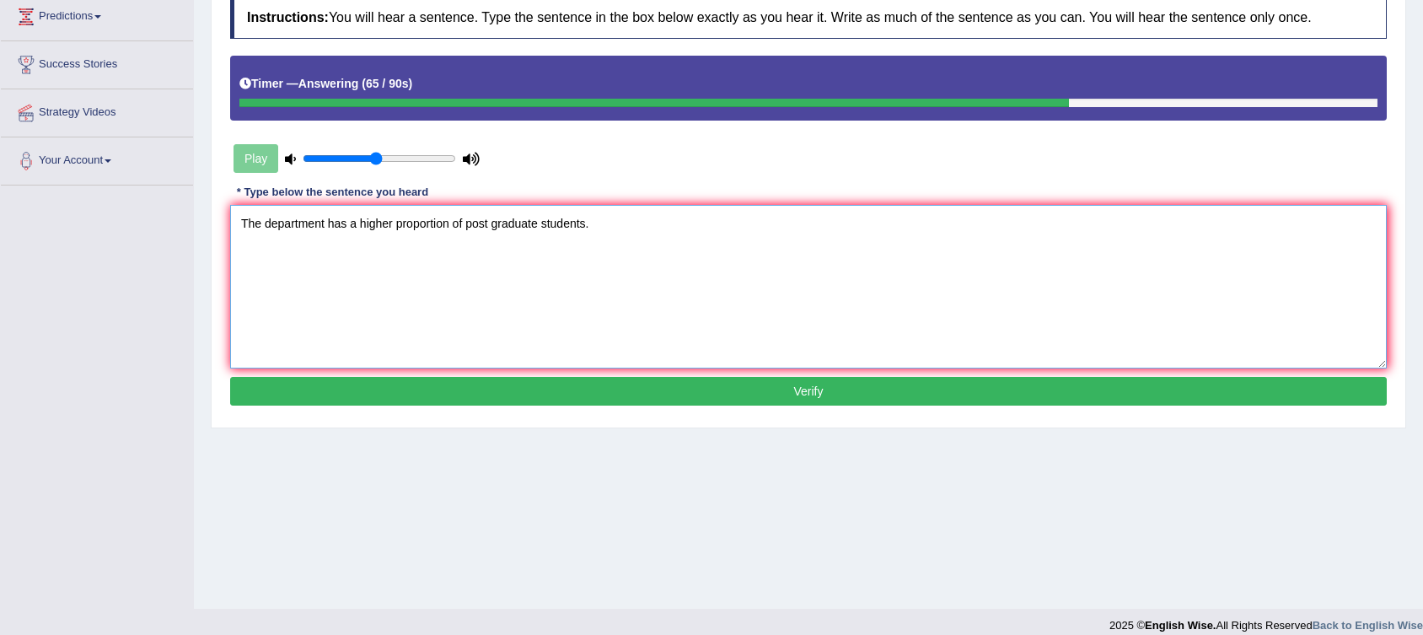
type textarea "The department has a higher proportion of post graduate students."
click at [709, 383] on button "Verify" at bounding box center [808, 391] width 1156 height 29
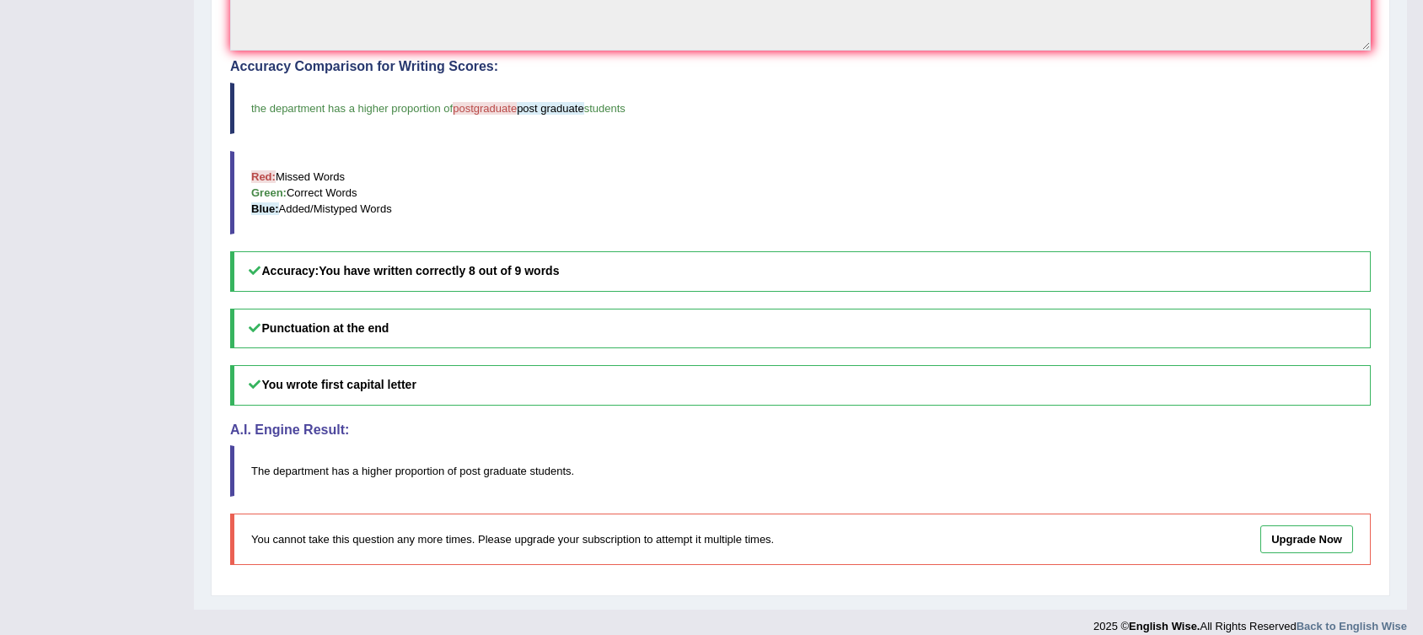
scroll to position [0, 0]
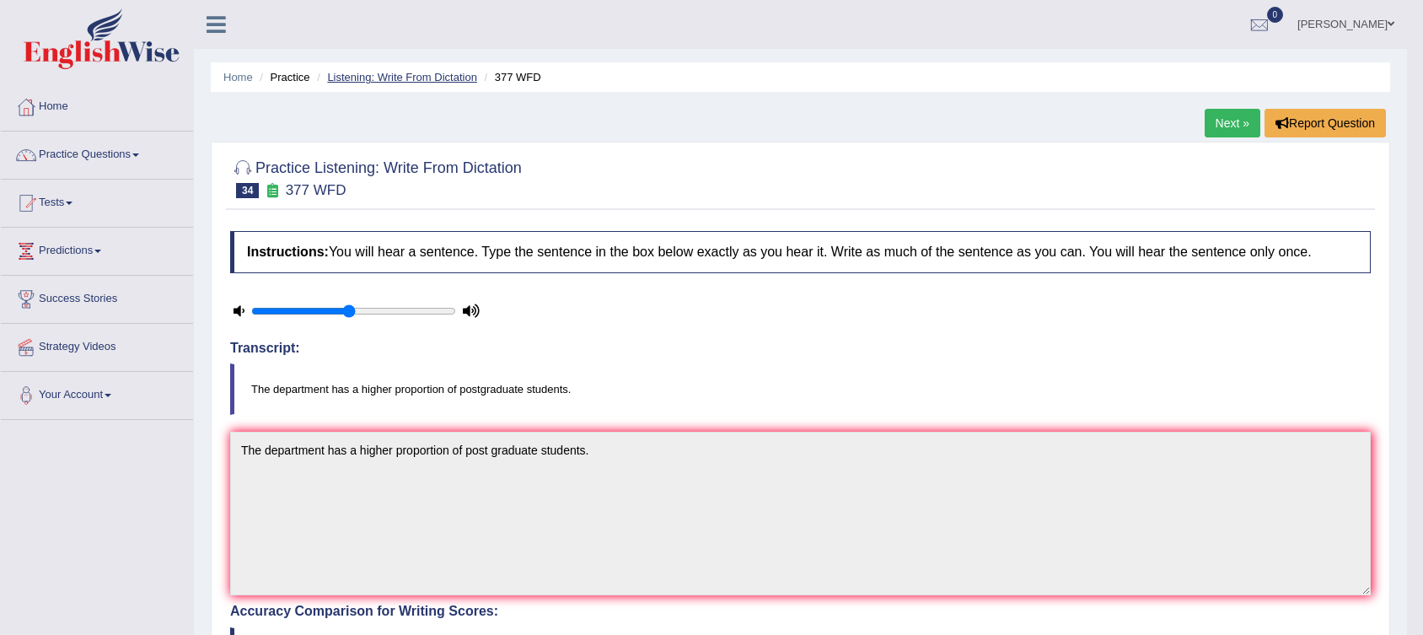
click at [410, 81] on link "Listening: Write From Dictation" at bounding box center [402, 77] width 150 height 13
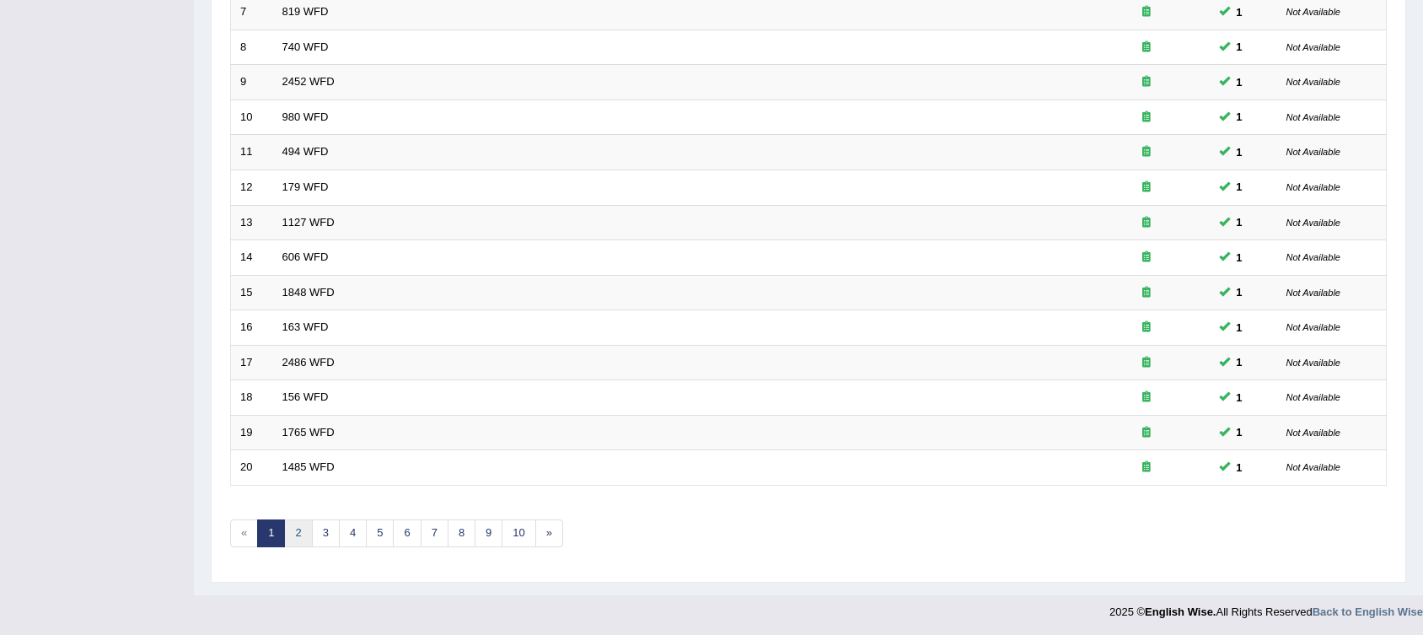
click at [298, 534] on link "2" at bounding box center [298, 533] width 28 height 28
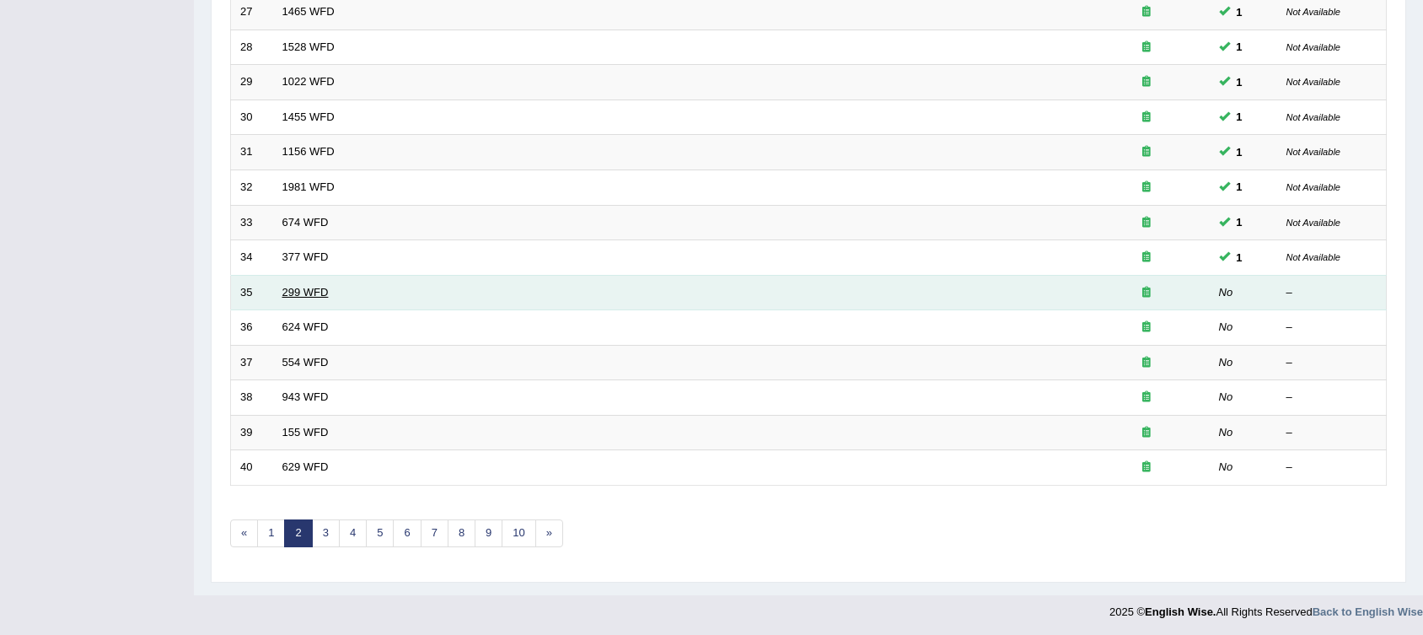
click at [321, 287] on link "299 WFD" at bounding box center [305, 292] width 46 height 13
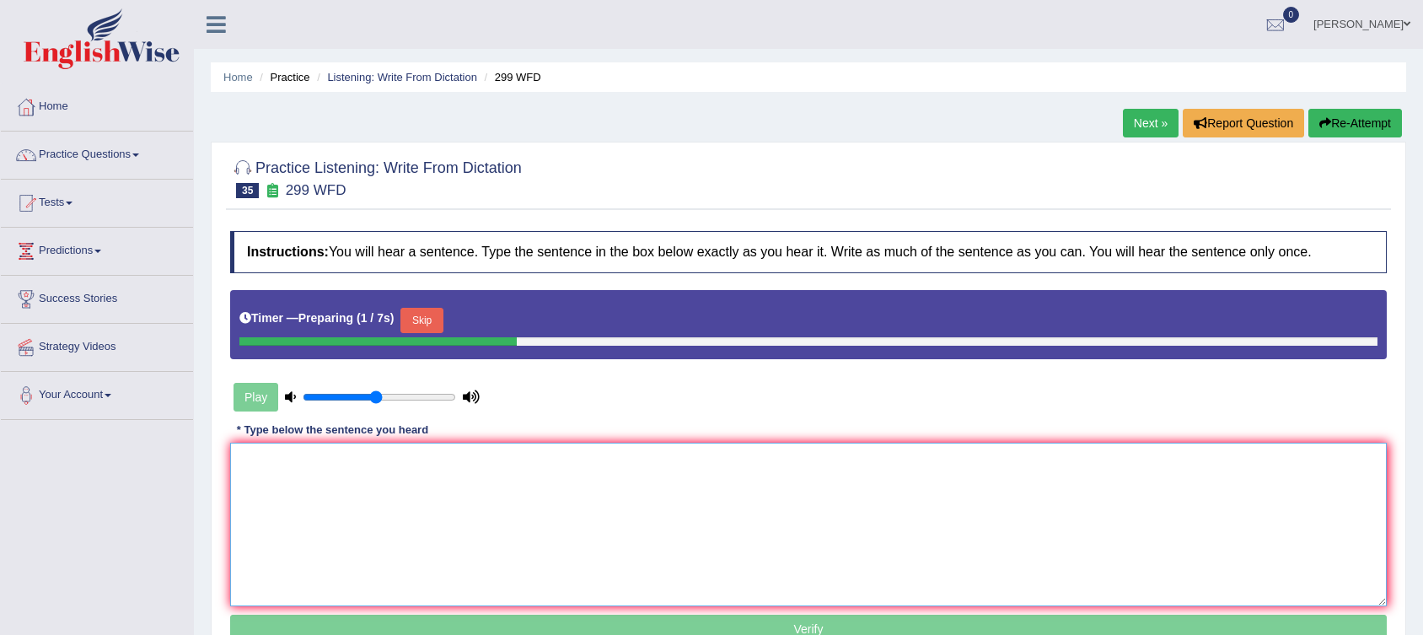
click at [289, 474] on textarea at bounding box center [808, 525] width 1156 height 164
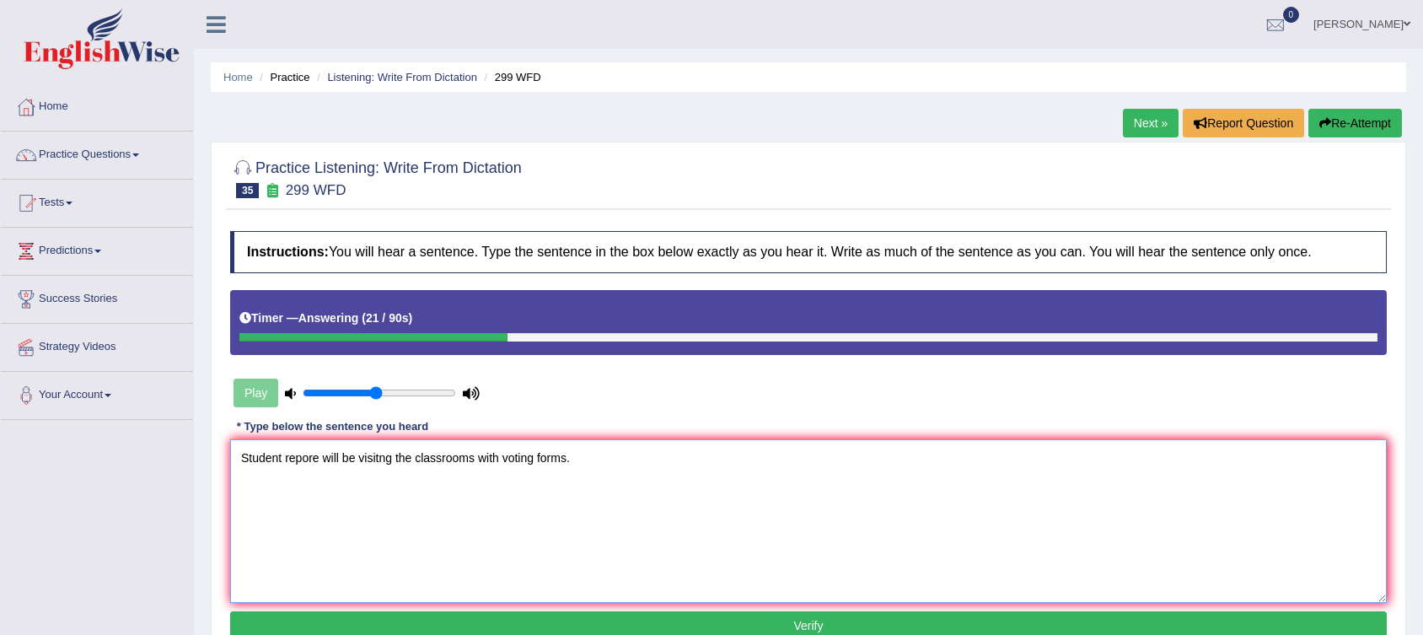
click at [299, 457] on textarea "Student repore will be visitng the classrooms with voting forms." at bounding box center [808, 521] width 1156 height 164
click at [363, 459] on textarea "Student representativesore will be visitng the classrooms with voting forms." at bounding box center [808, 521] width 1156 height 164
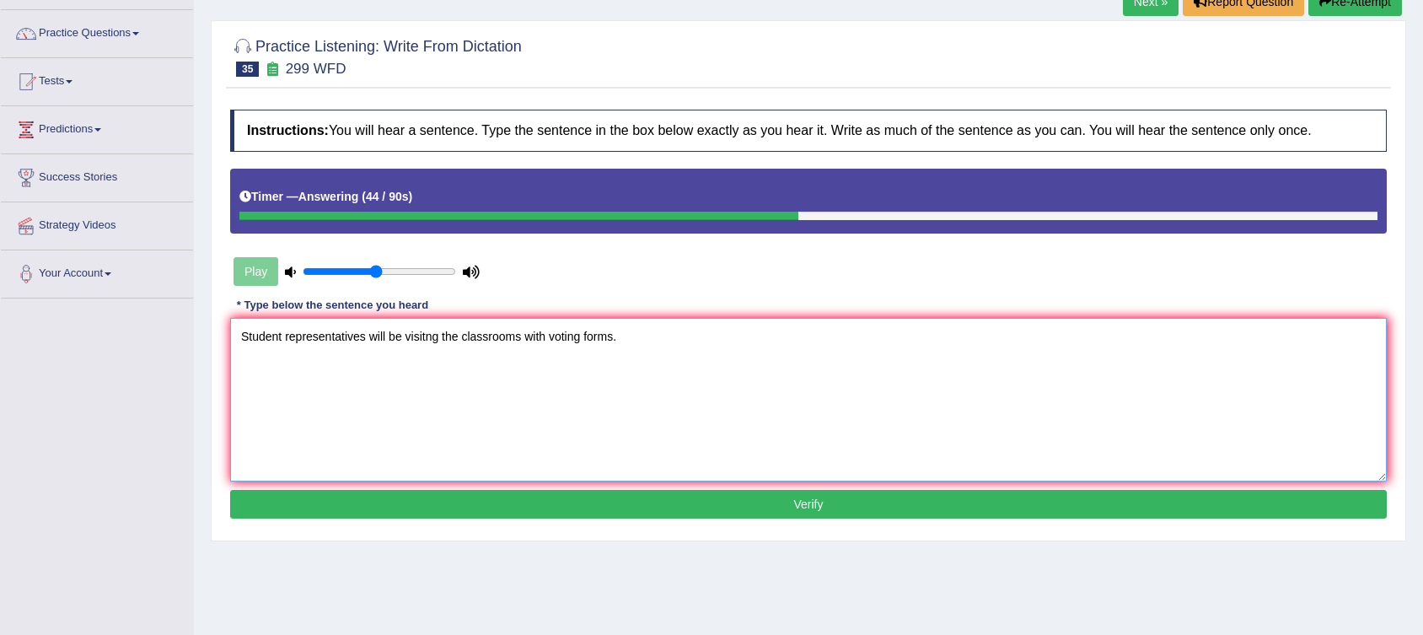
scroll to position [125, 0]
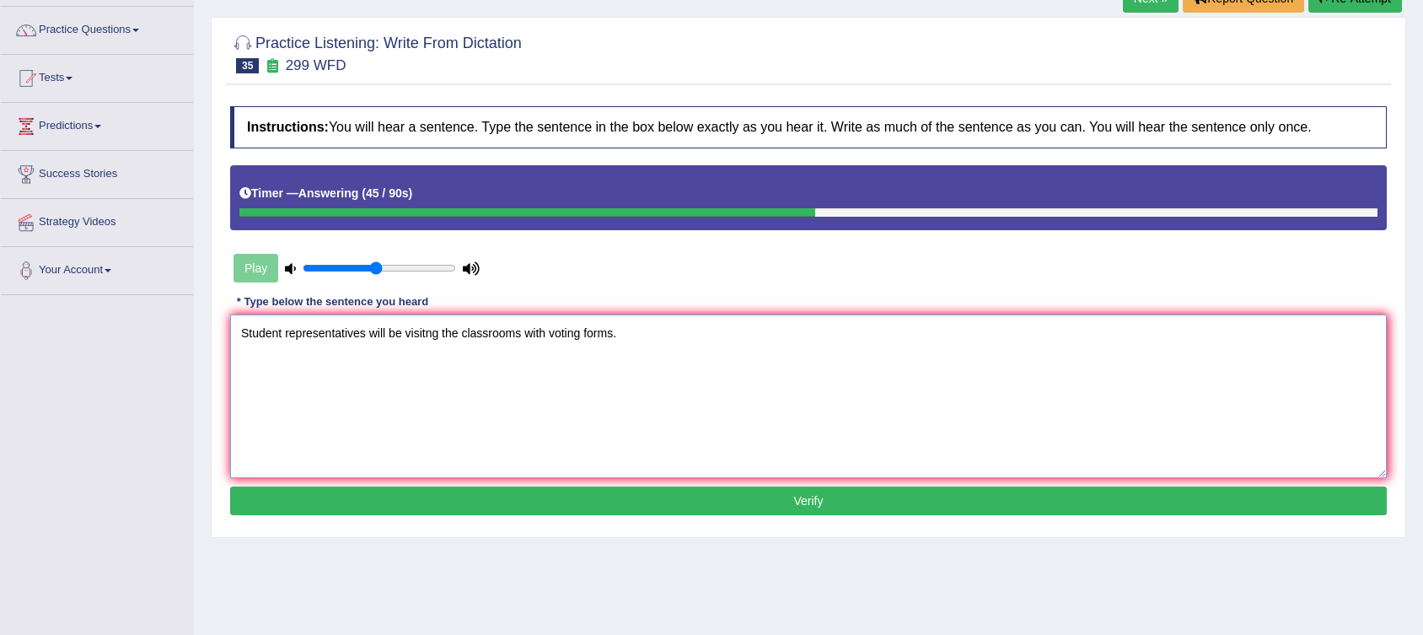
type textarea "Student representatives will be visitng the classrooms with voting forms."
click at [657, 496] on button "Verify" at bounding box center [808, 500] width 1156 height 29
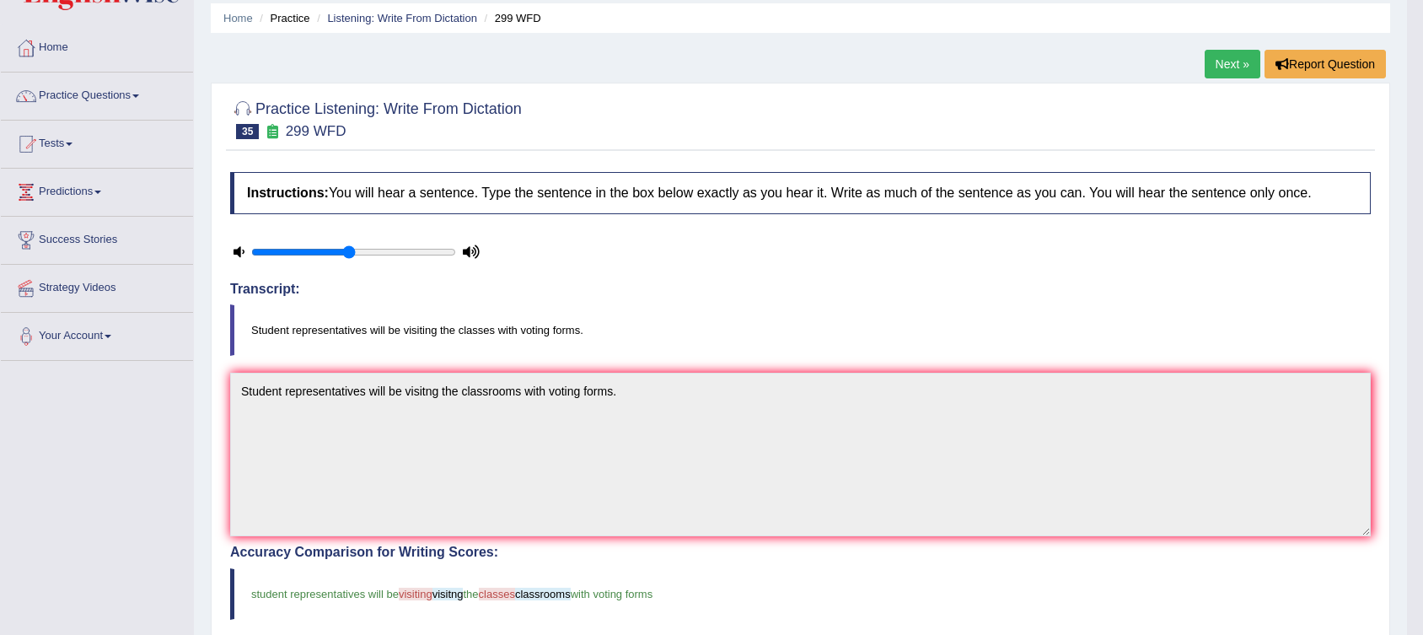
scroll to position [0, 0]
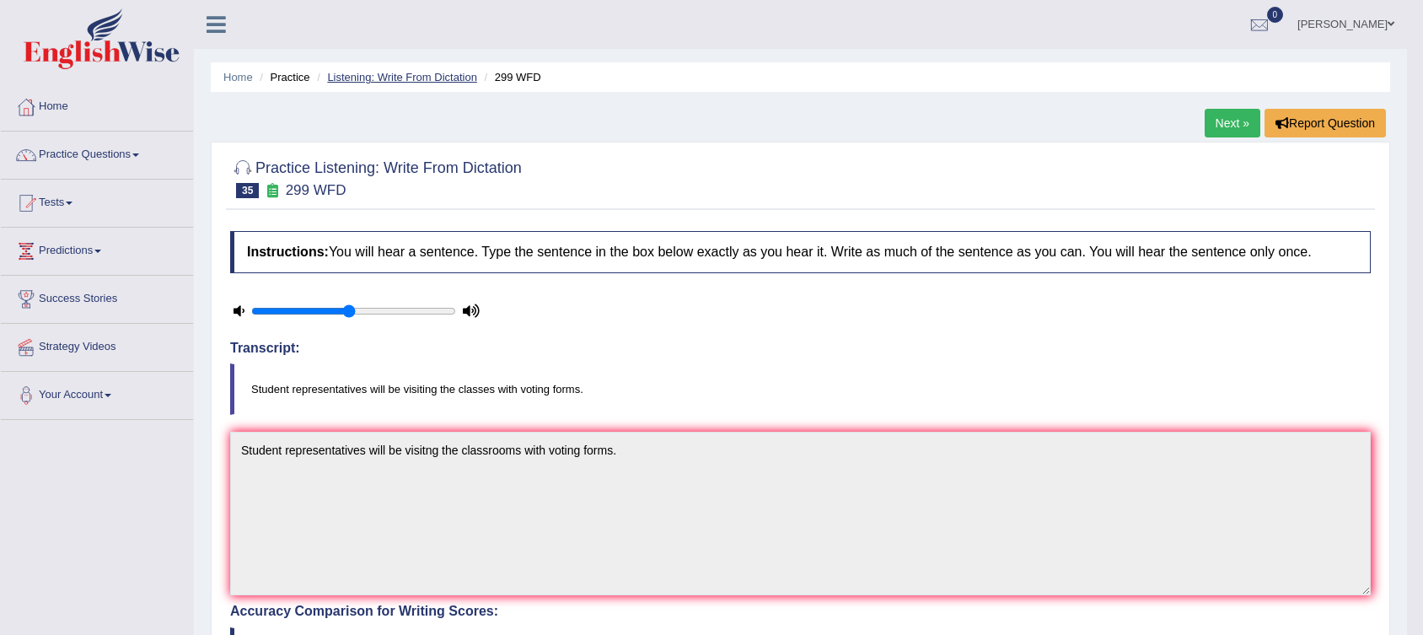
click at [408, 72] on link "Listening: Write From Dictation" at bounding box center [402, 77] width 150 height 13
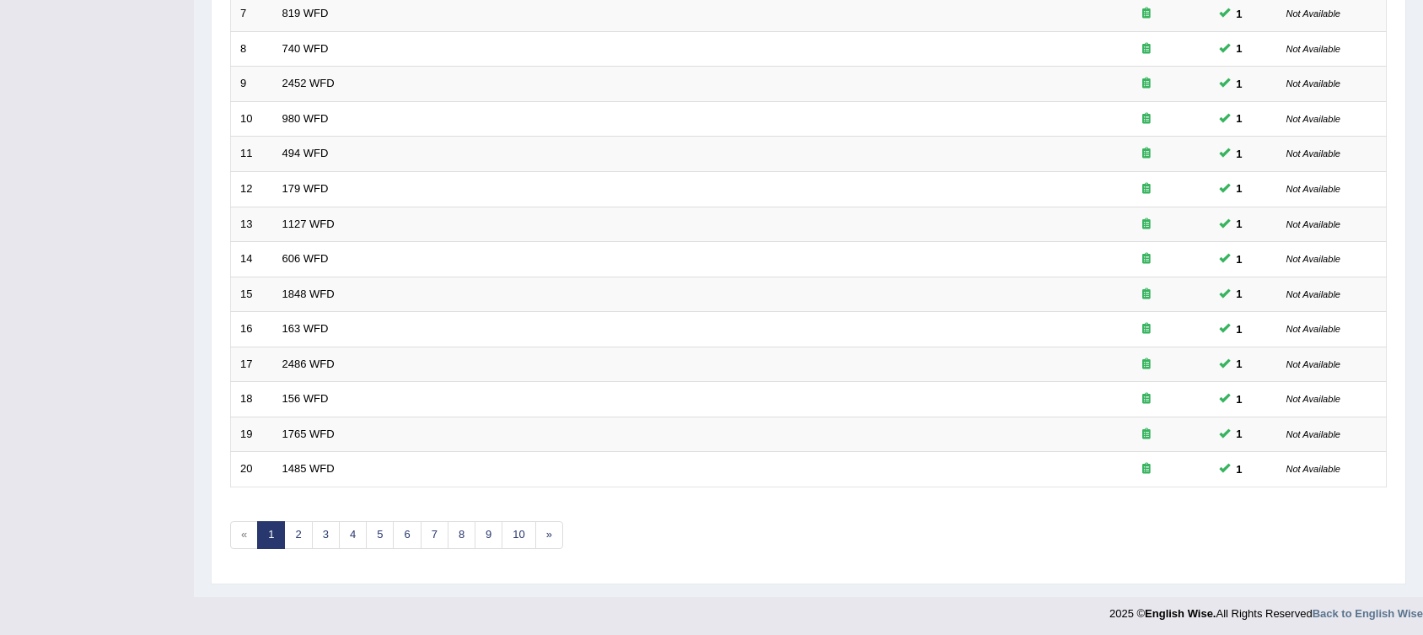
scroll to position [479, 0]
click at [300, 532] on link "2" at bounding box center [298, 533] width 28 height 28
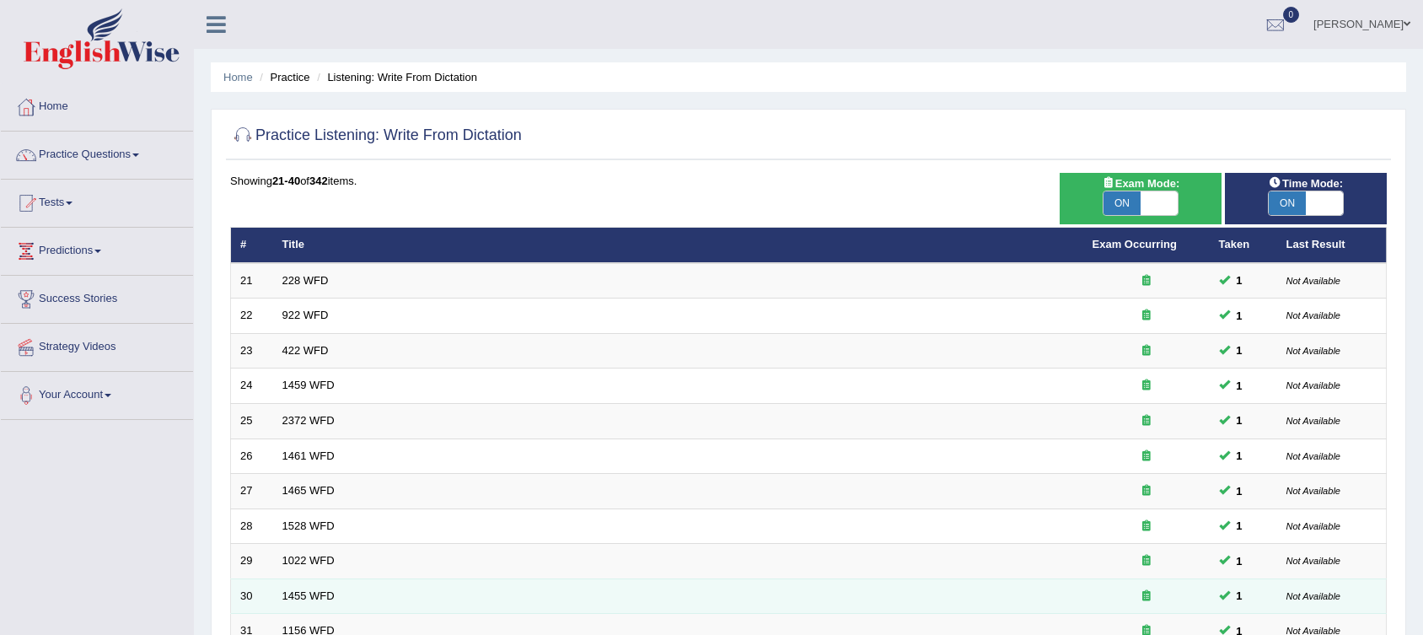
scroll to position [479, 0]
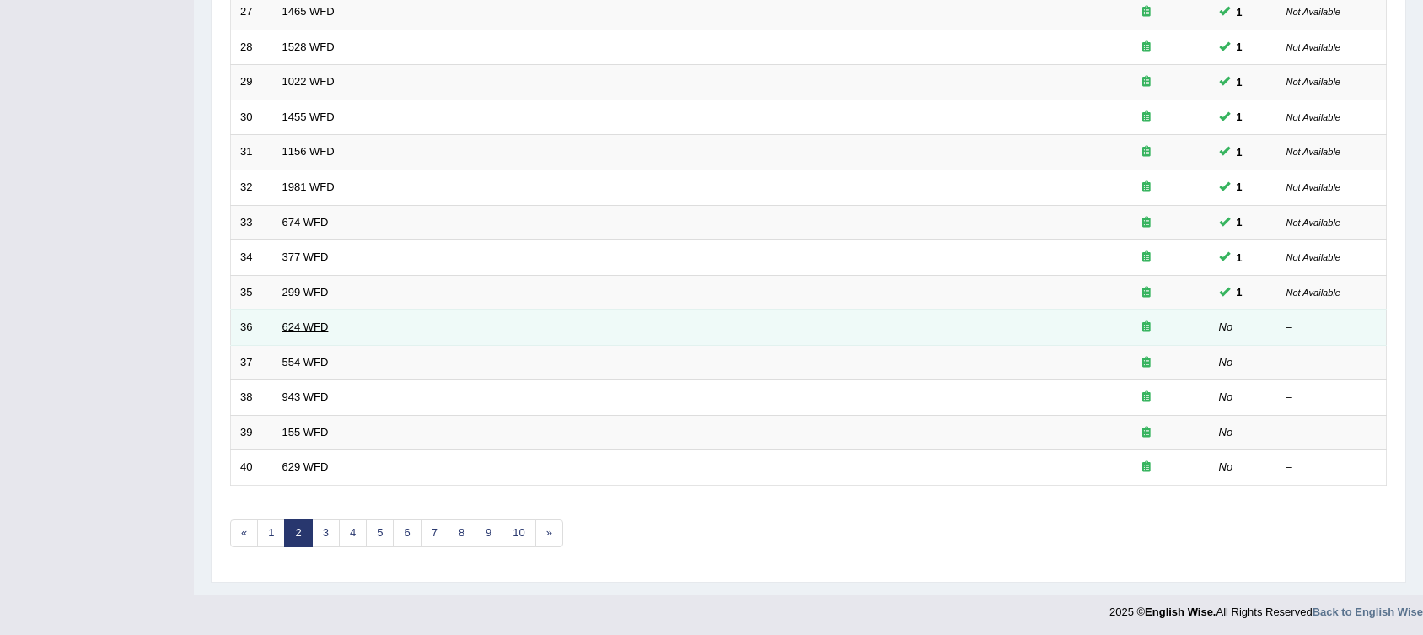
click at [299, 326] on link "624 WFD" at bounding box center [305, 326] width 46 height 13
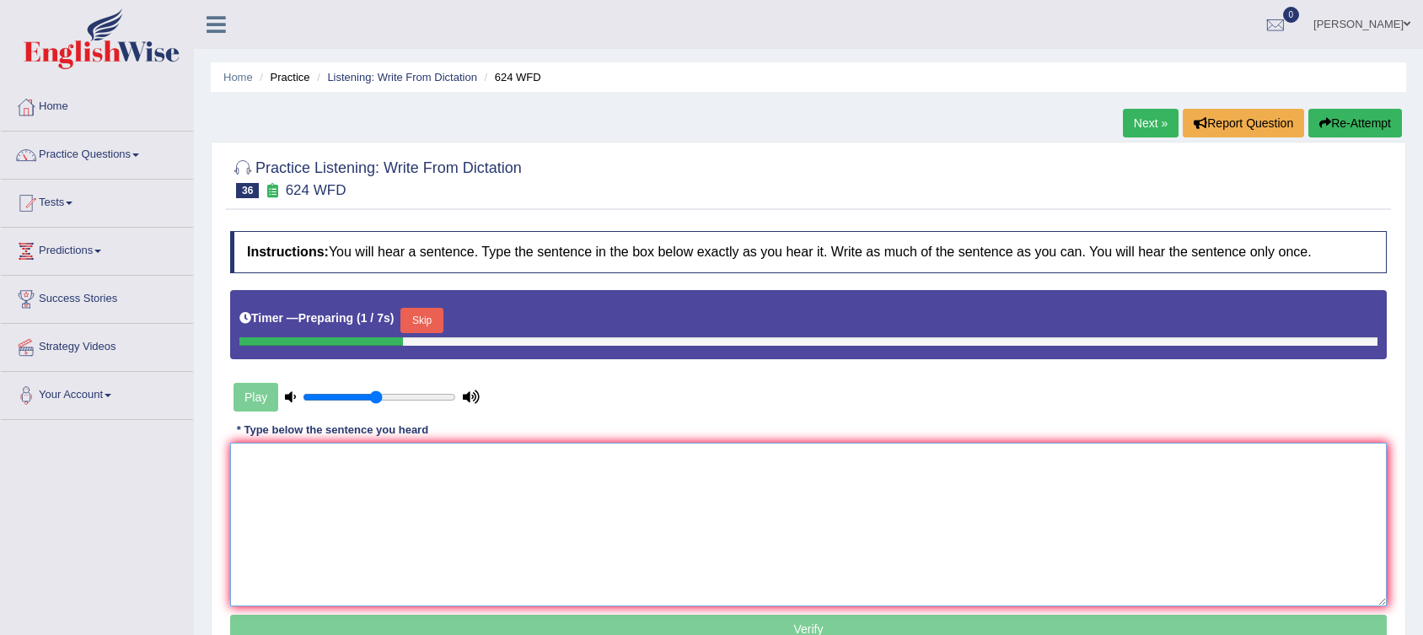
click at [465, 447] on textarea at bounding box center [808, 525] width 1156 height 164
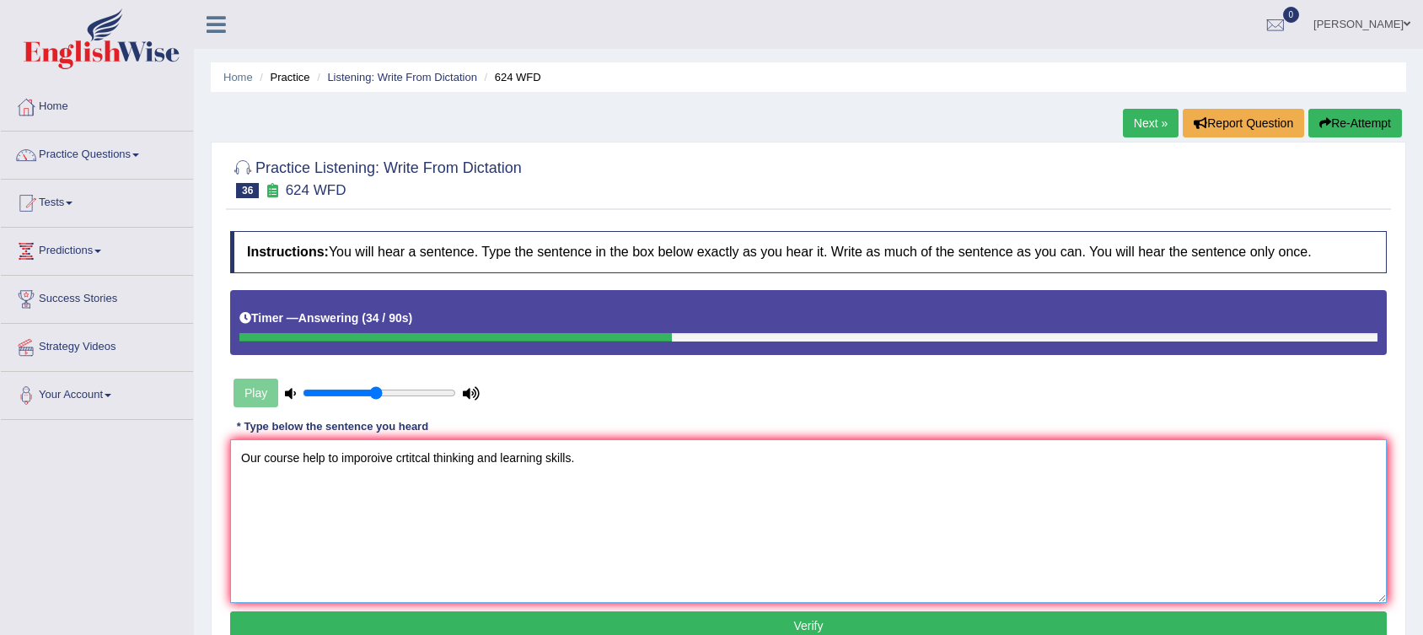
click at [298, 460] on textarea "Our course help to imporoive crtitcal thinking and learning skills." at bounding box center [808, 521] width 1156 height 164
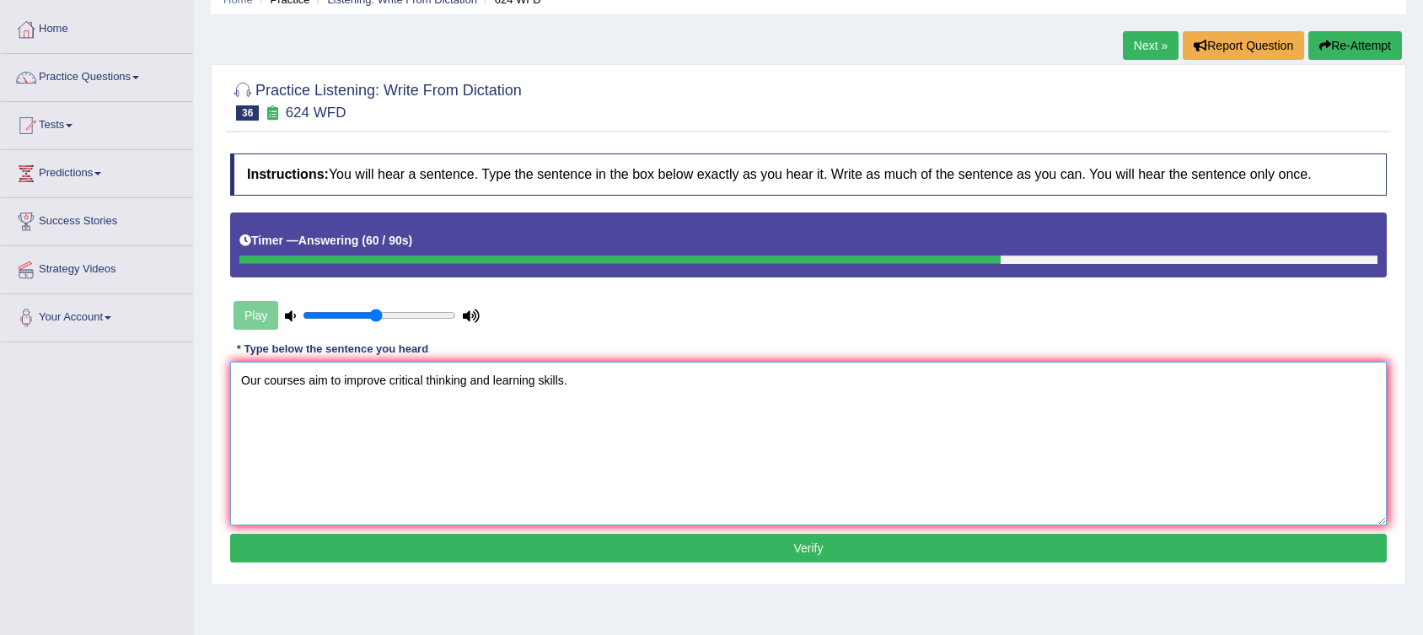
scroll to position [155, 0]
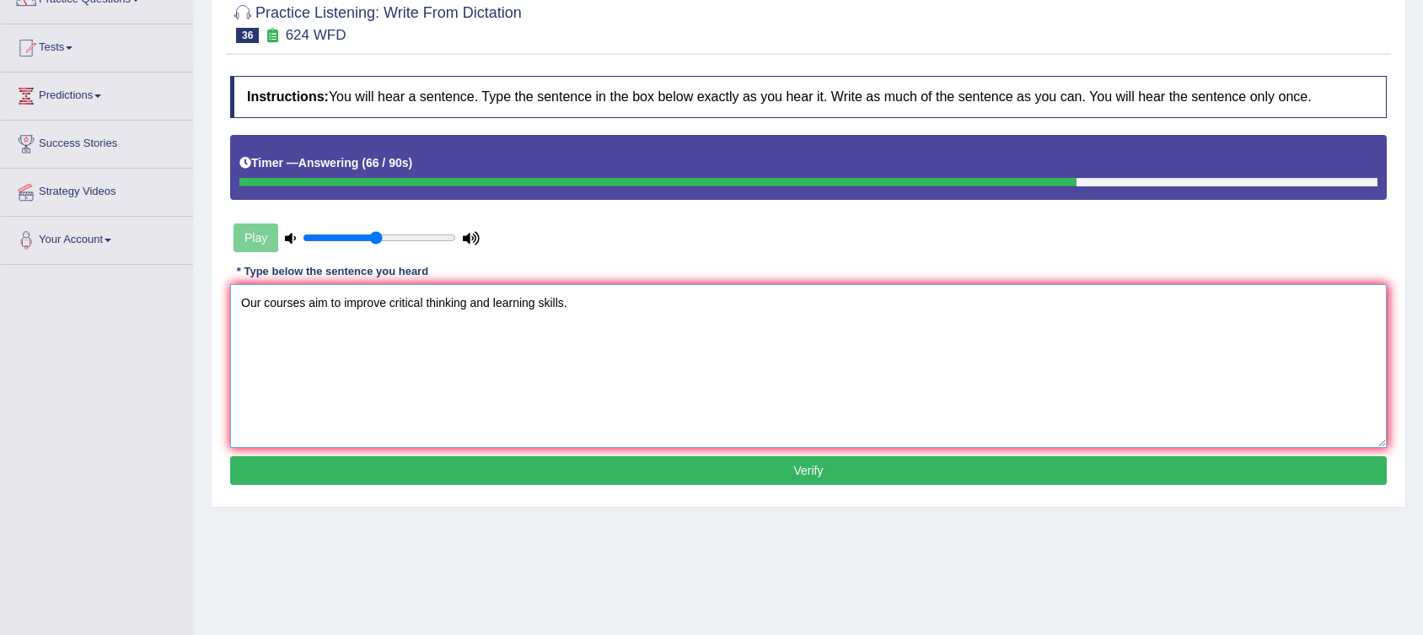
type textarea "Our courses aim to improve critical thinking and learning skills."
click at [699, 469] on button "Verify" at bounding box center [808, 470] width 1156 height 29
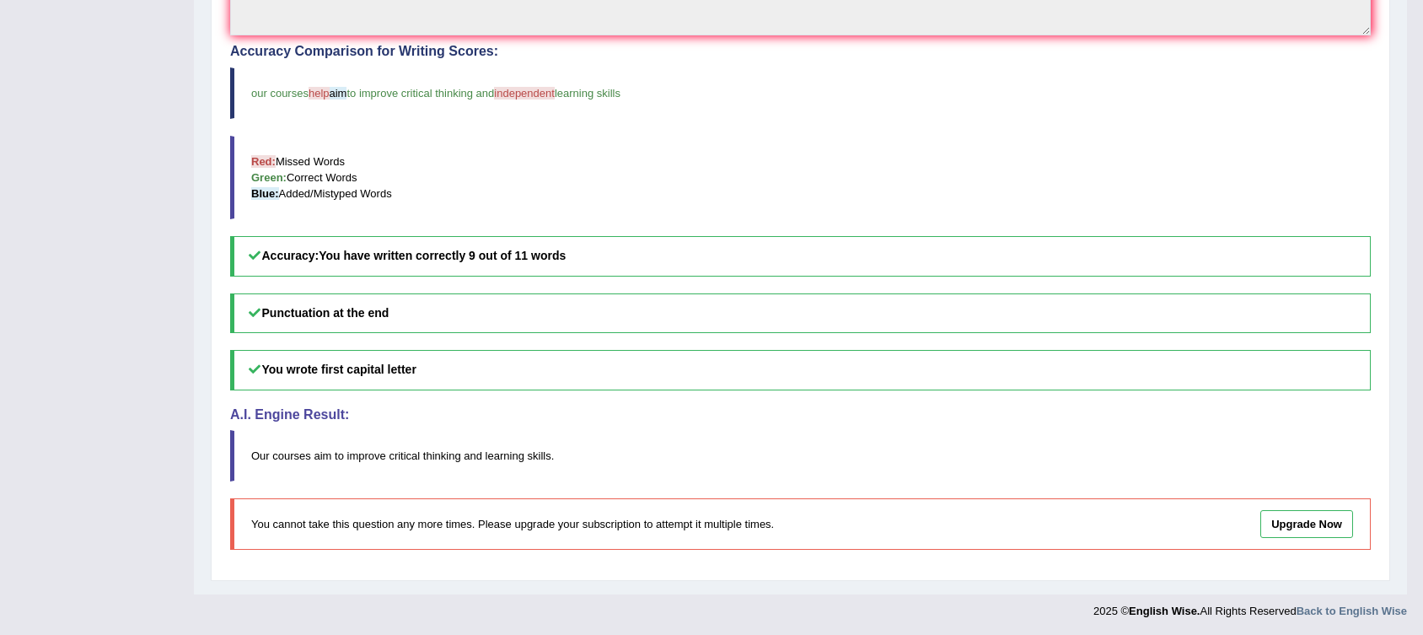
scroll to position [0, 0]
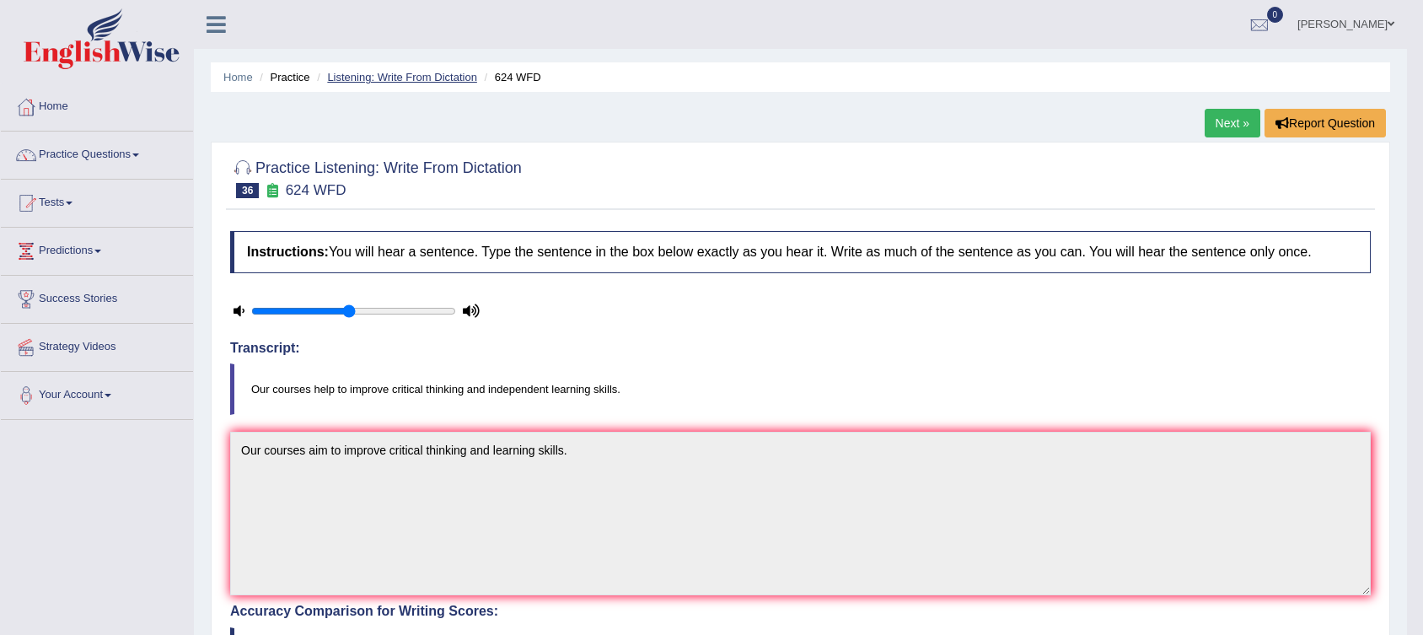
click at [405, 71] on link "Listening: Write From Dictation" at bounding box center [402, 77] width 150 height 13
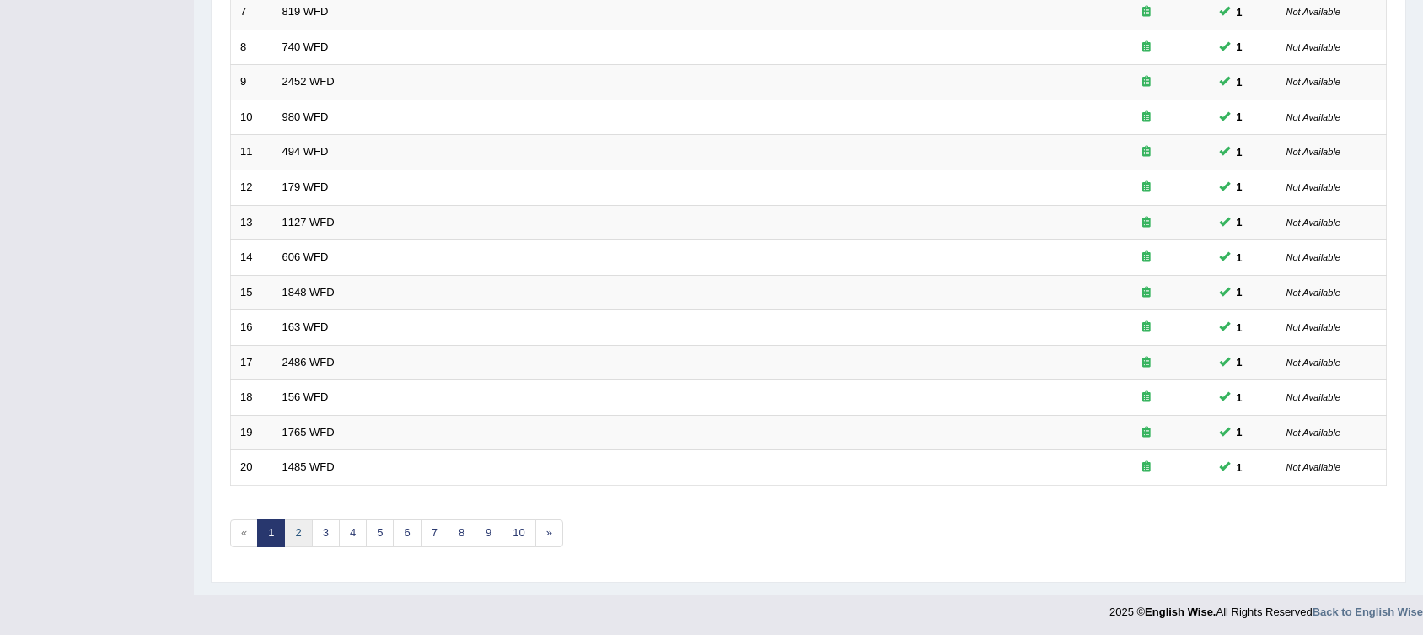
click at [298, 534] on link "2" at bounding box center [298, 533] width 28 height 28
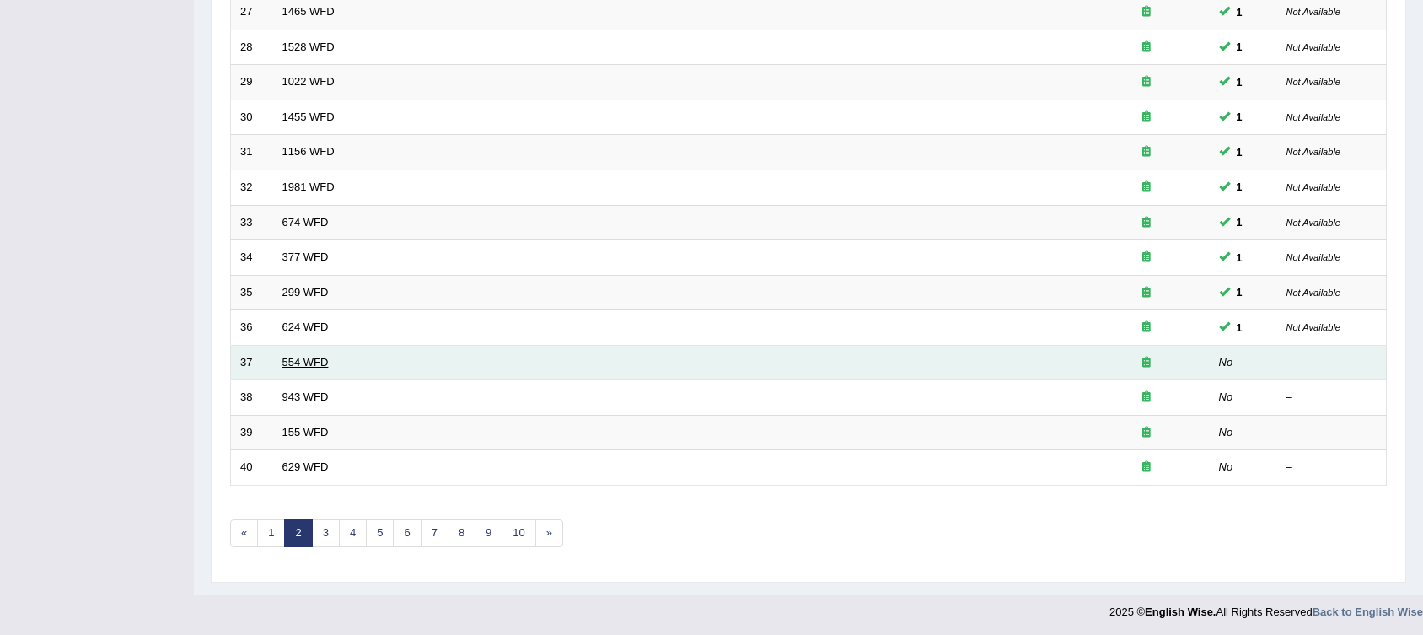
click at [310, 357] on link "554 WFD" at bounding box center [305, 362] width 46 height 13
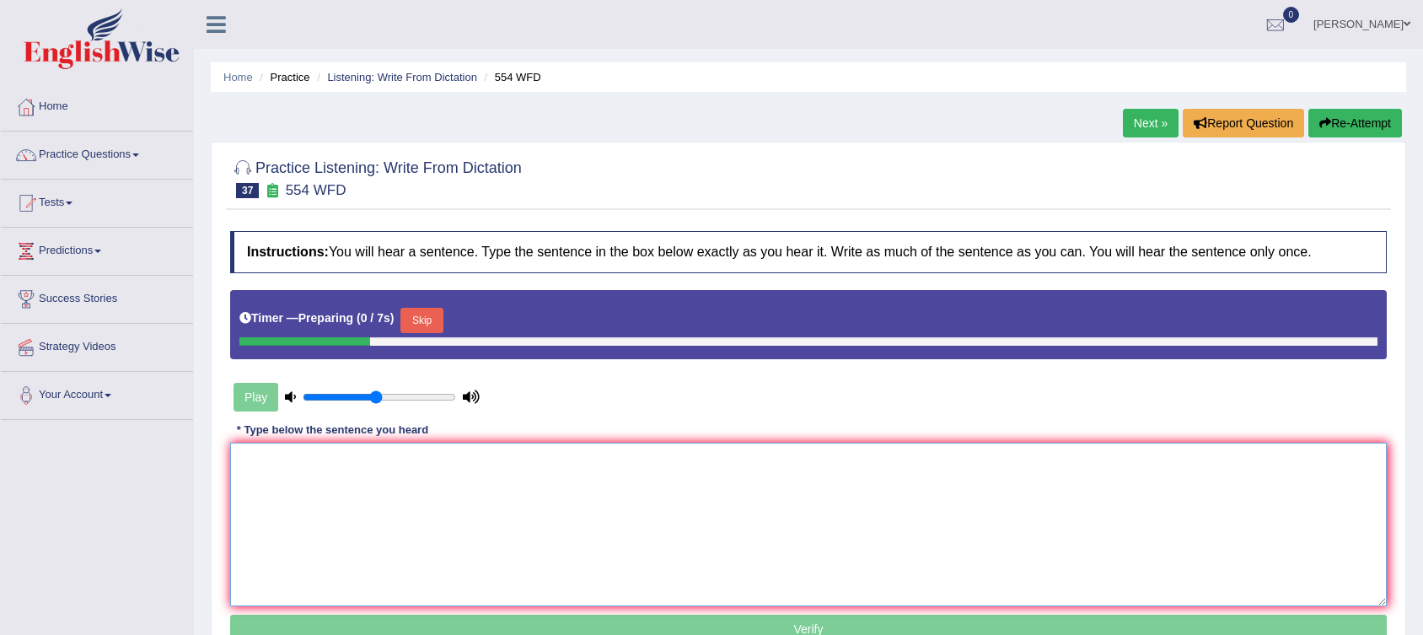
click at [384, 486] on textarea at bounding box center [808, 525] width 1156 height 164
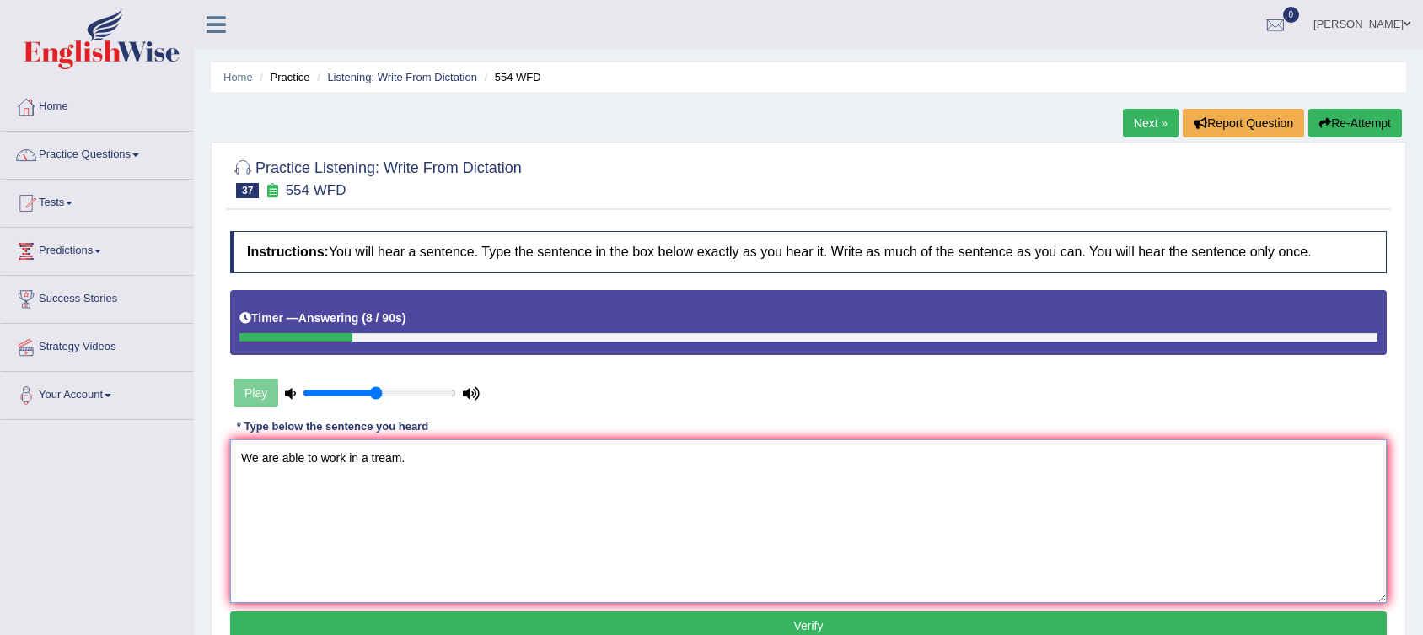
click at [378, 454] on textarea "We are able to work in a tream." at bounding box center [808, 521] width 1156 height 164
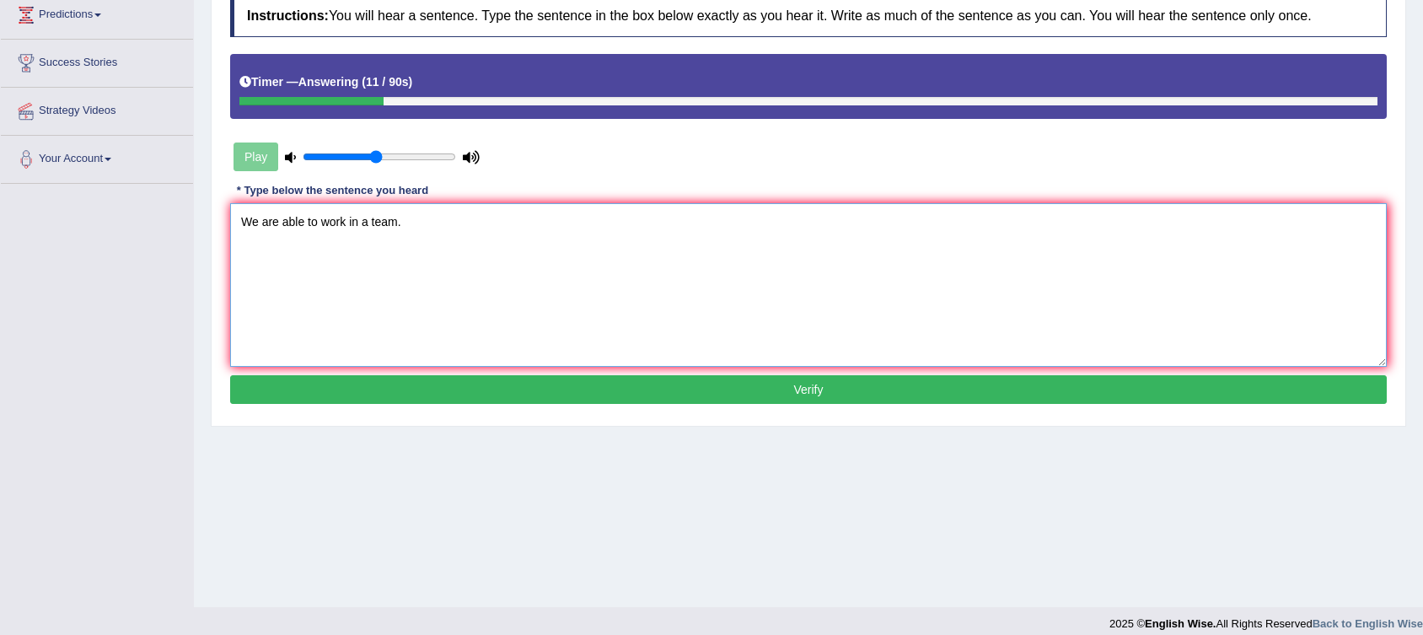
scroll to position [249, 0]
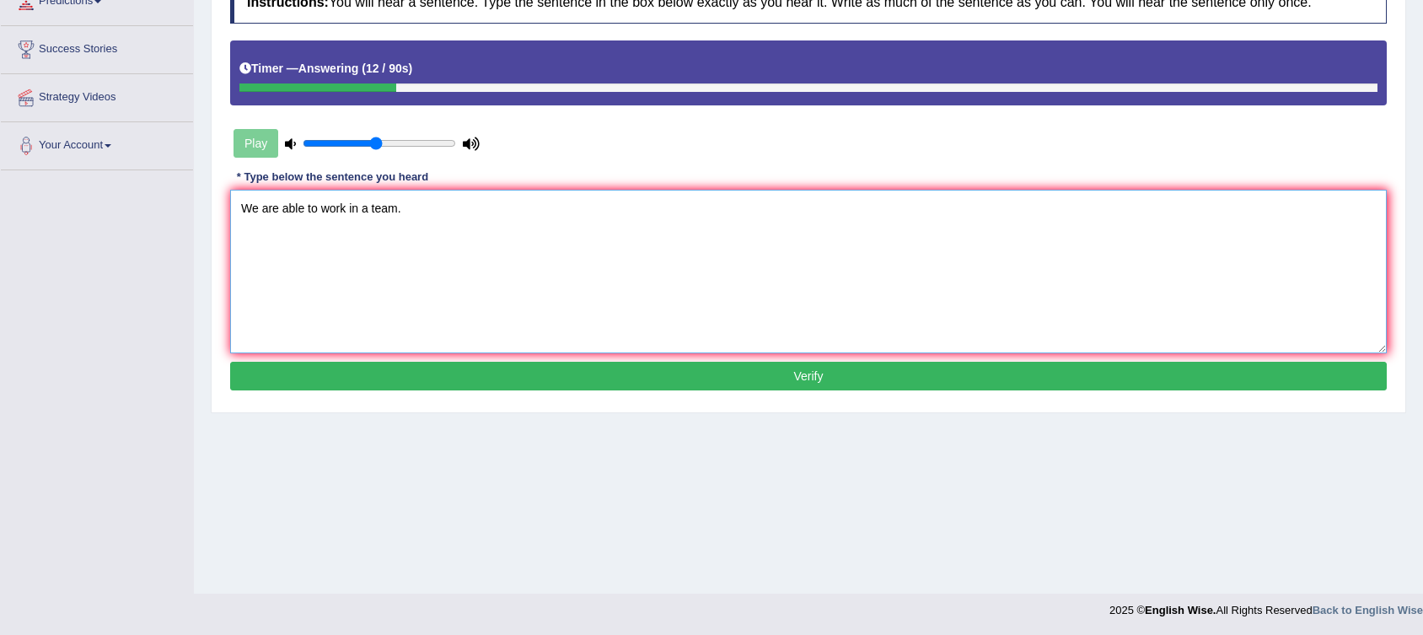
type textarea "We are able to work in a team."
click at [545, 379] on button "Verify" at bounding box center [808, 376] width 1156 height 29
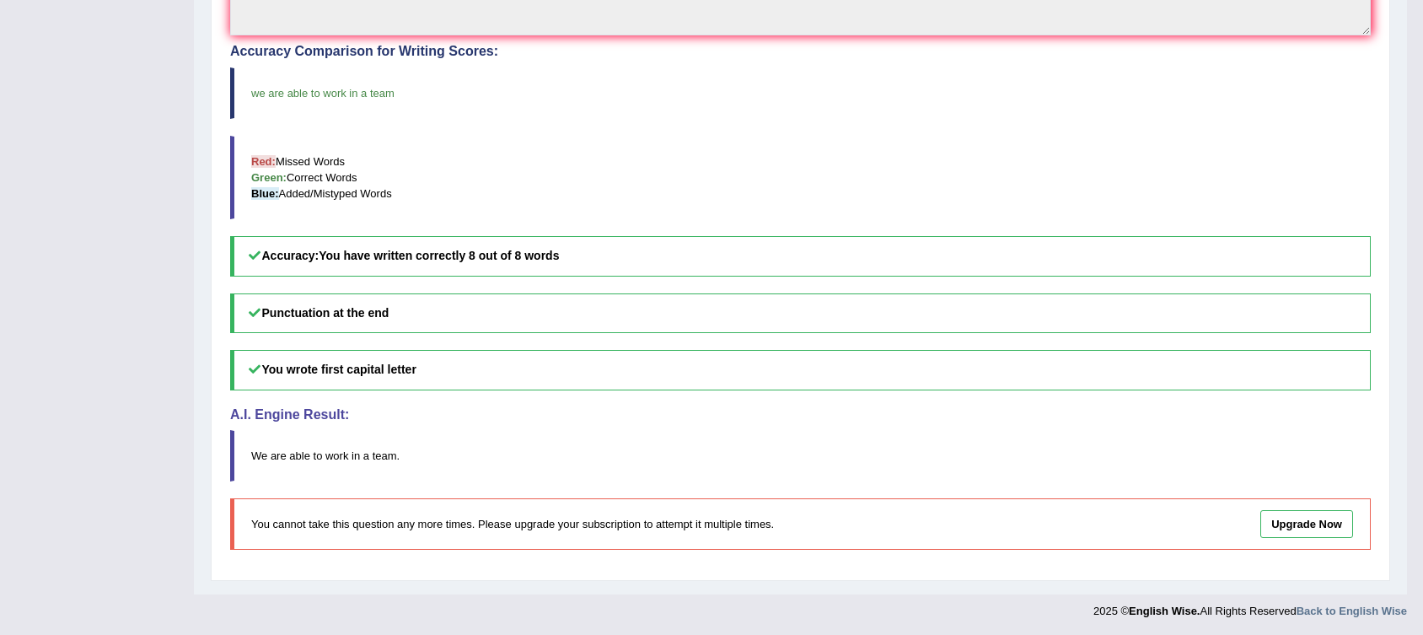
scroll to position [0, 0]
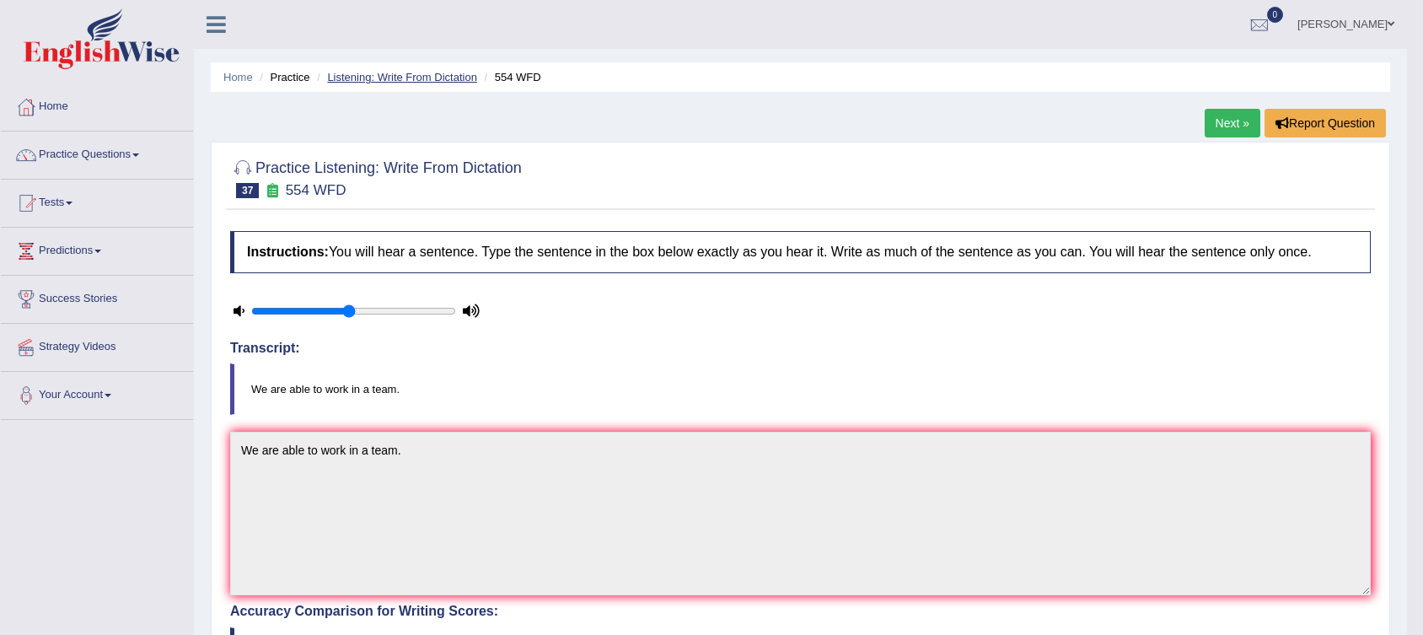
drag, startPoint x: 423, startPoint y: 69, endPoint x: 413, endPoint y: 78, distance: 13.2
click at [413, 78] on ul "Home Practice Listening: Write From Dictation 554 WFD" at bounding box center [800, 77] width 1179 height 30
click at [413, 78] on link "Listening: Write From Dictation" at bounding box center [402, 77] width 150 height 13
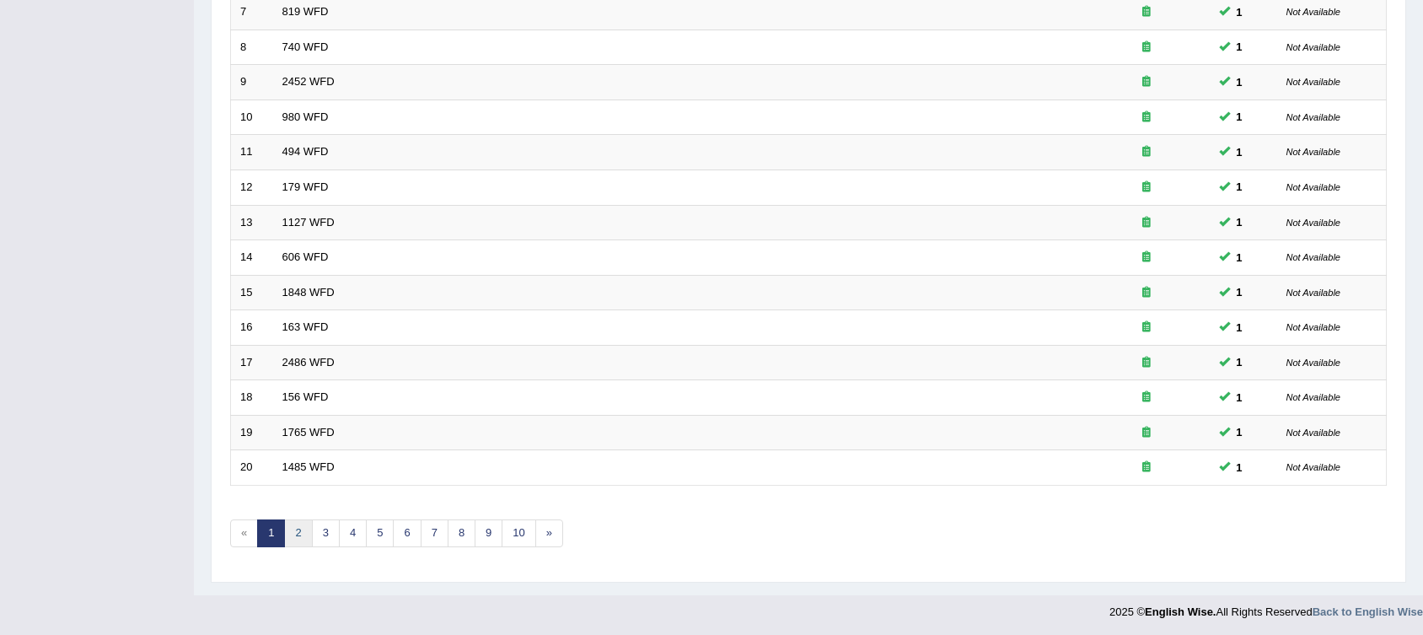
click at [292, 528] on link "2" at bounding box center [298, 533] width 28 height 28
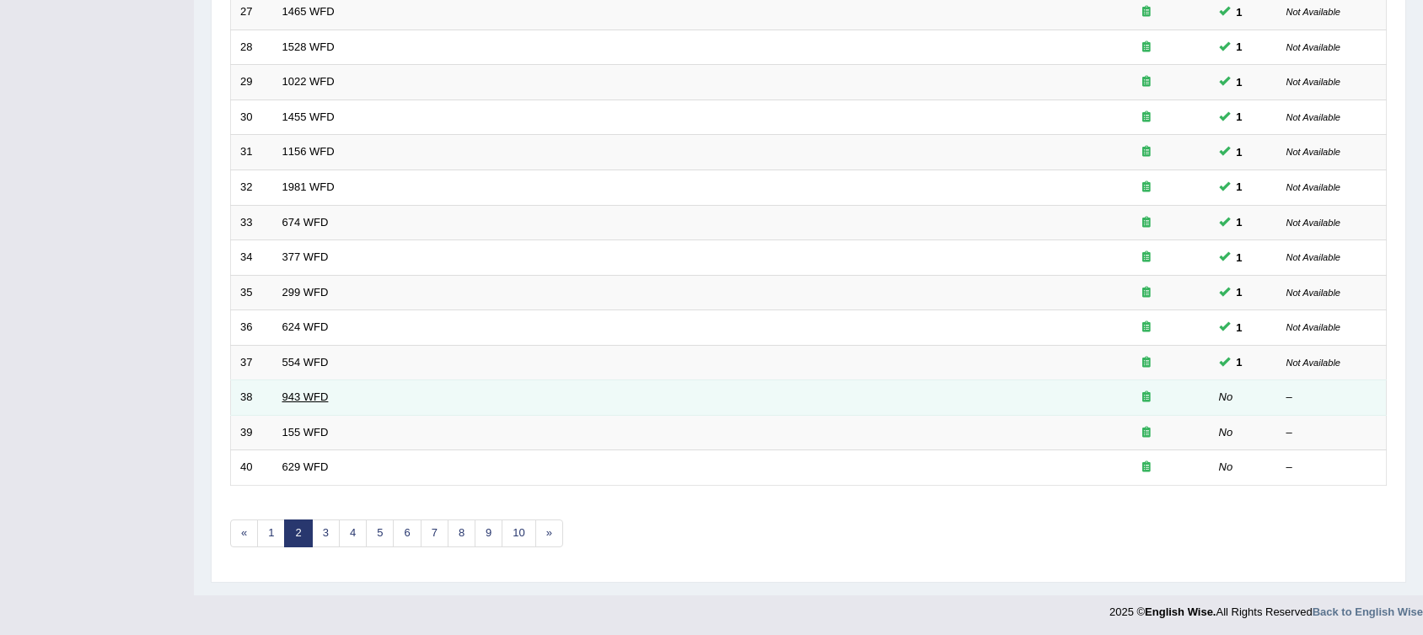
click at [304, 393] on link "943 WFD" at bounding box center [305, 396] width 46 height 13
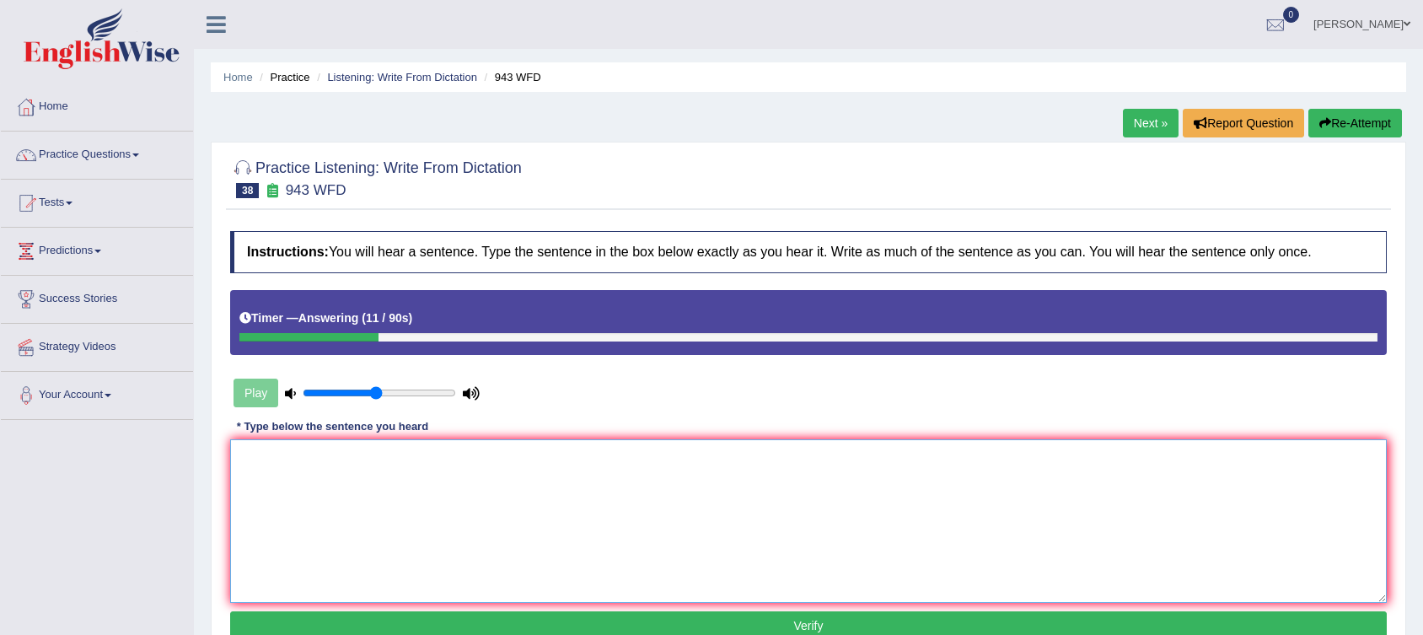
click at [436, 473] on textarea at bounding box center [808, 521] width 1156 height 164
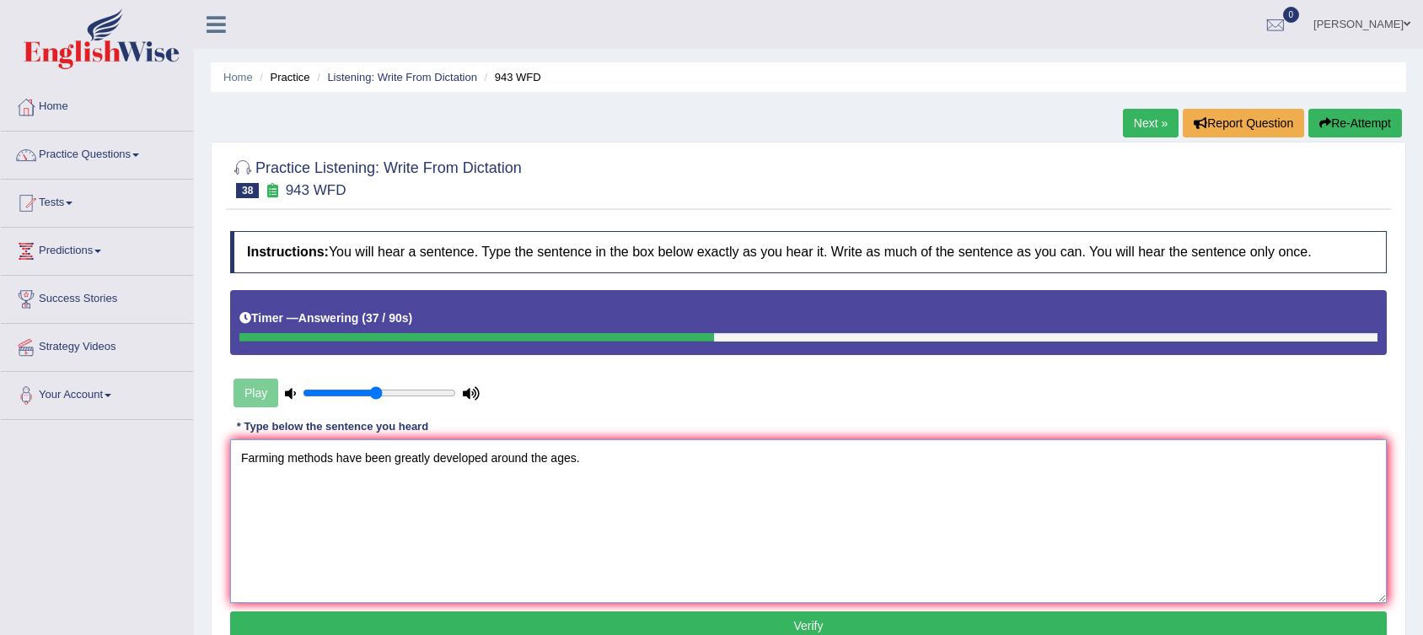
click at [470, 459] on textarea "Farming methods have been greatly developed around the ages." at bounding box center [808, 521] width 1156 height 164
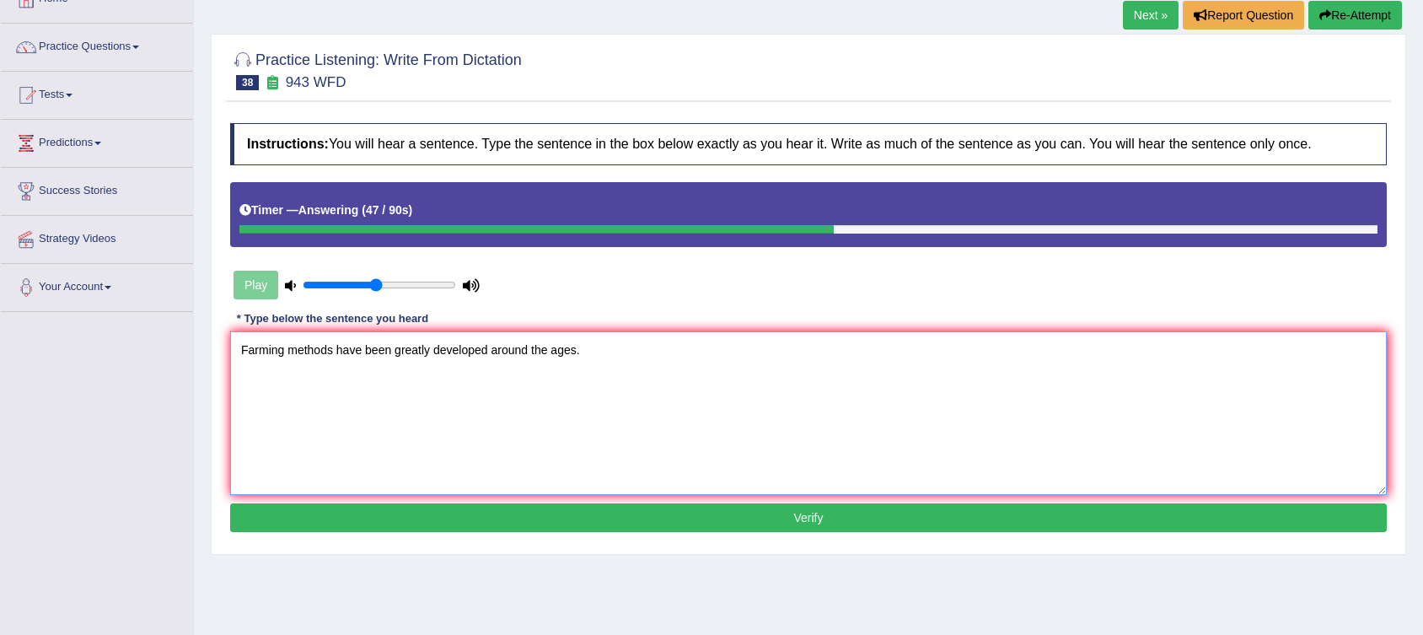
scroll to position [109, 0]
type textarea "Farming methods have been greatly developed around the ages."
click at [550, 510] on button "Verify" at bounding box center [808, 516] width 1156 height 29
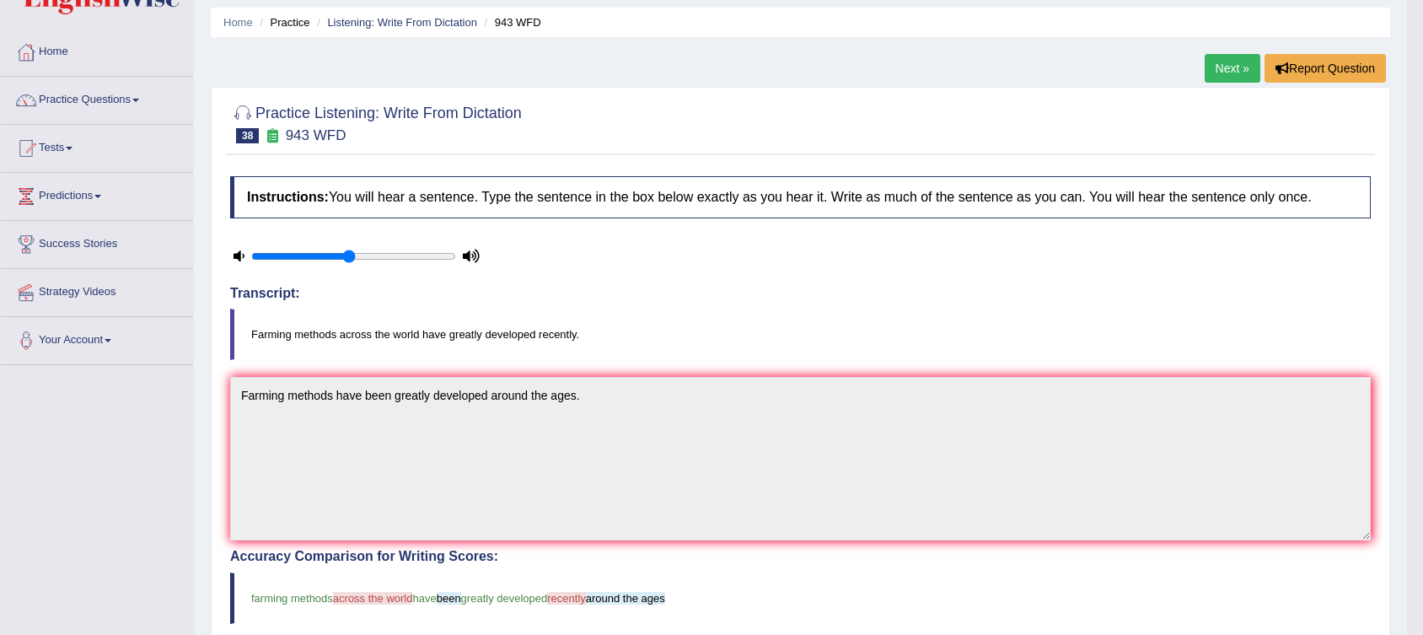
scroll to position [0, 0]
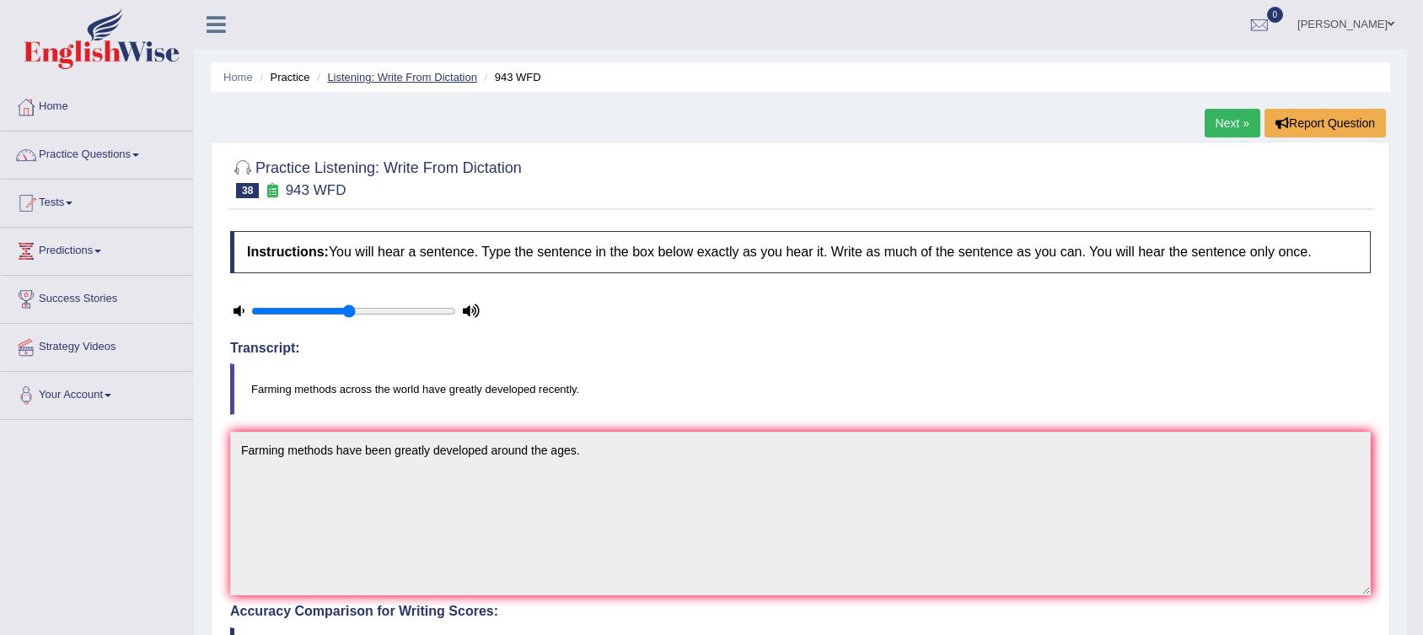
click at [437, 71] on link "Listening: Write From Dictation" at bounding box center [402, 77] width 150 height 13
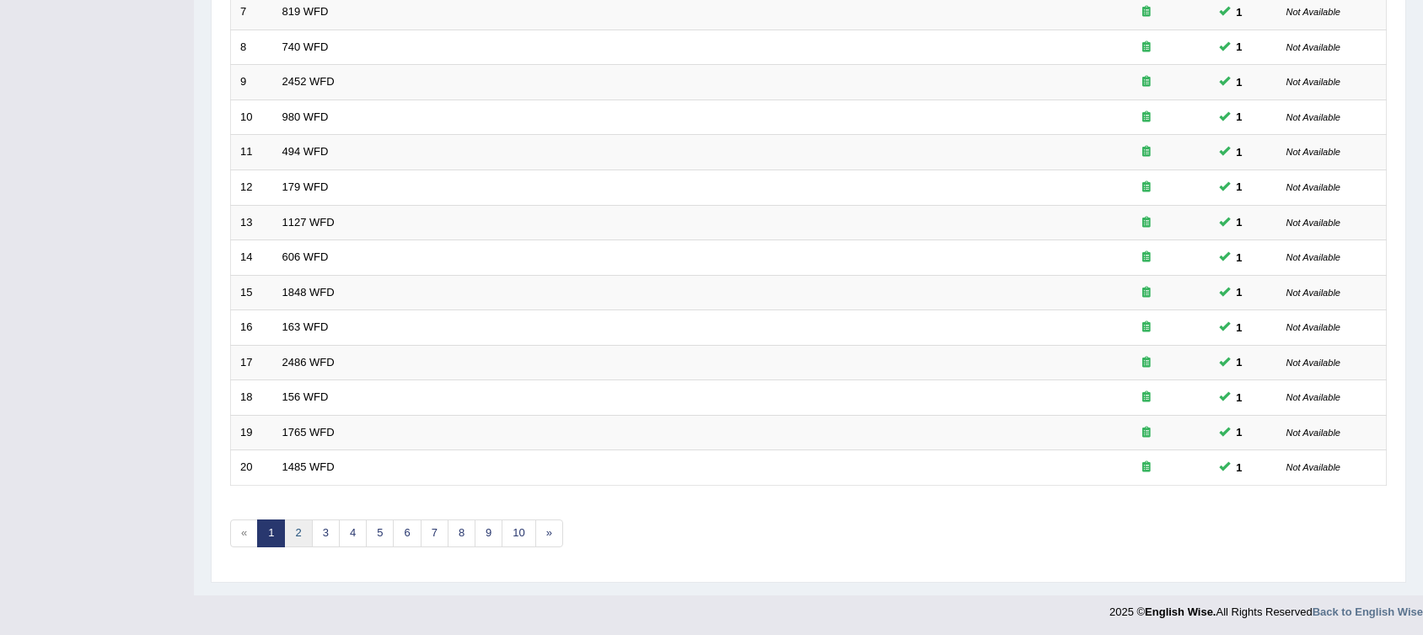
click at [300, 528] on link "2" at bounding box center [298, 533] width 28 height 28
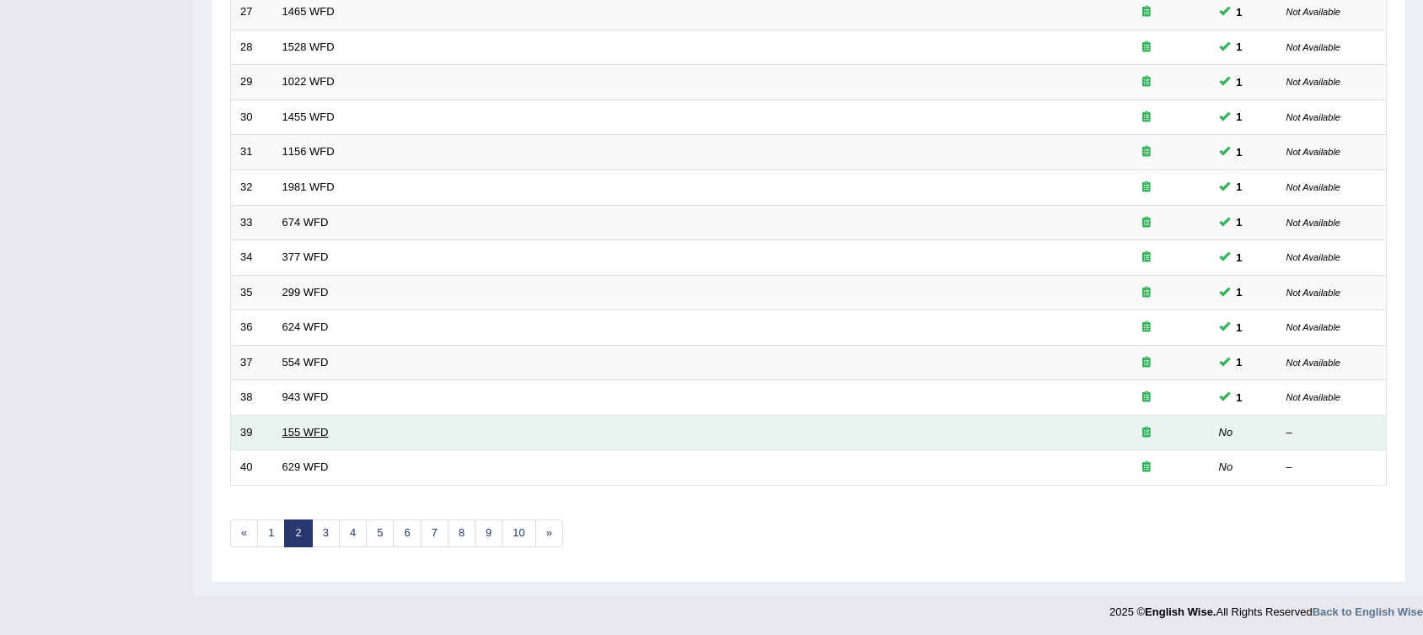
click at [293, 426] on link "155 WFD" at bounding box center [305, 432] width 46 height 13
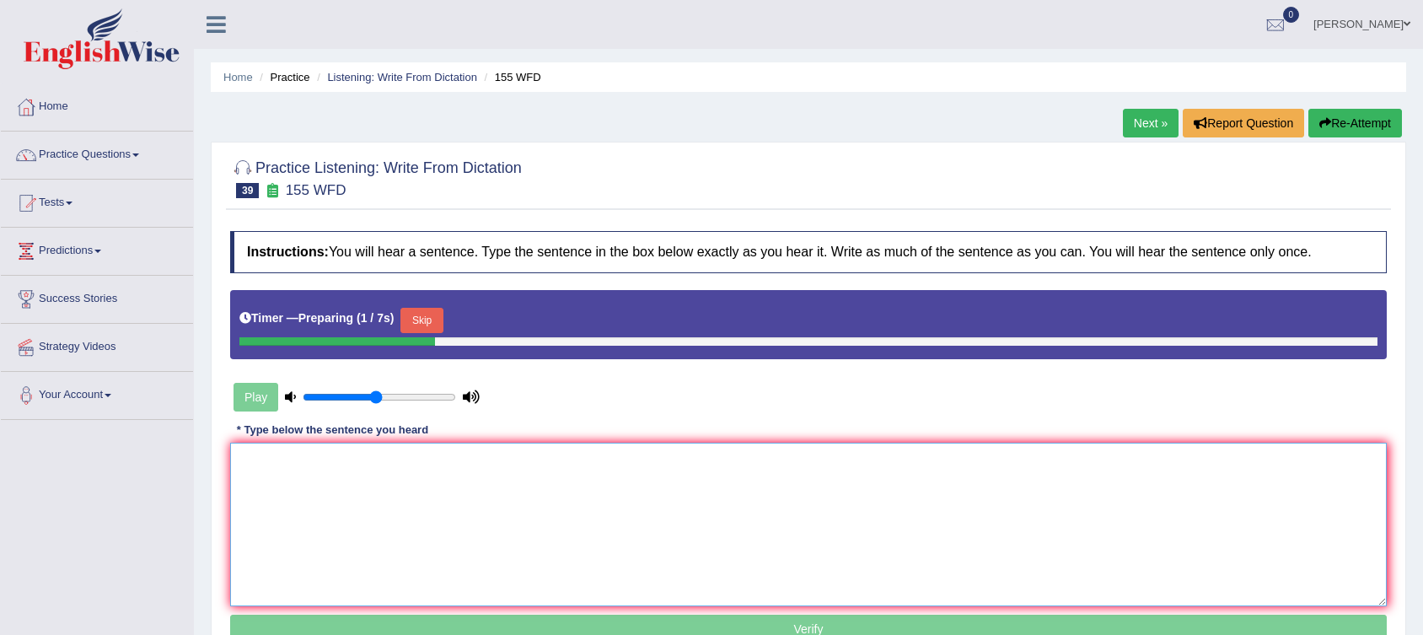
click at [449, 464] on textarea at bounding box center [808, 525] width 1156 height 164
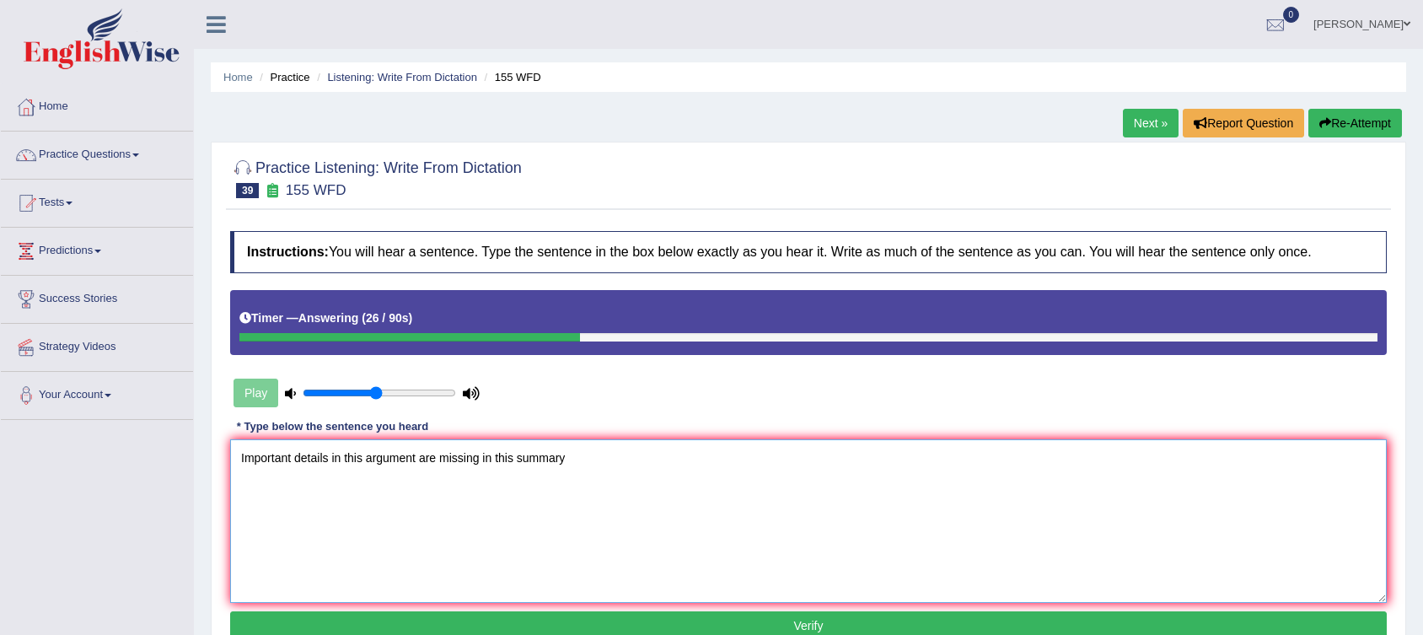
click at [341, 459] on textarea "Important details in this argument are missing in this summary" at bounding box center [808, 521] width 1156 height 164
click at [580, 460] on textarea "Important details of this argument are missing in this summary" at bounding box center [808, 521] width 1156 height 164
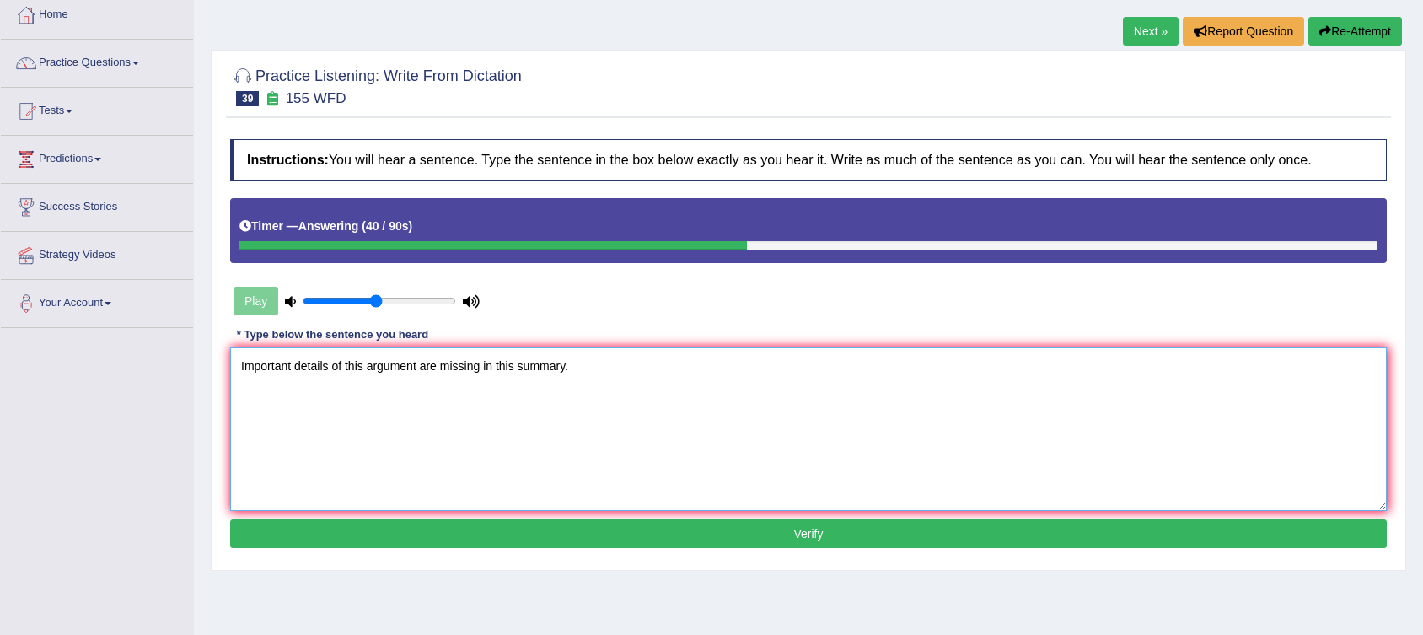
scroll to position [78, 0]
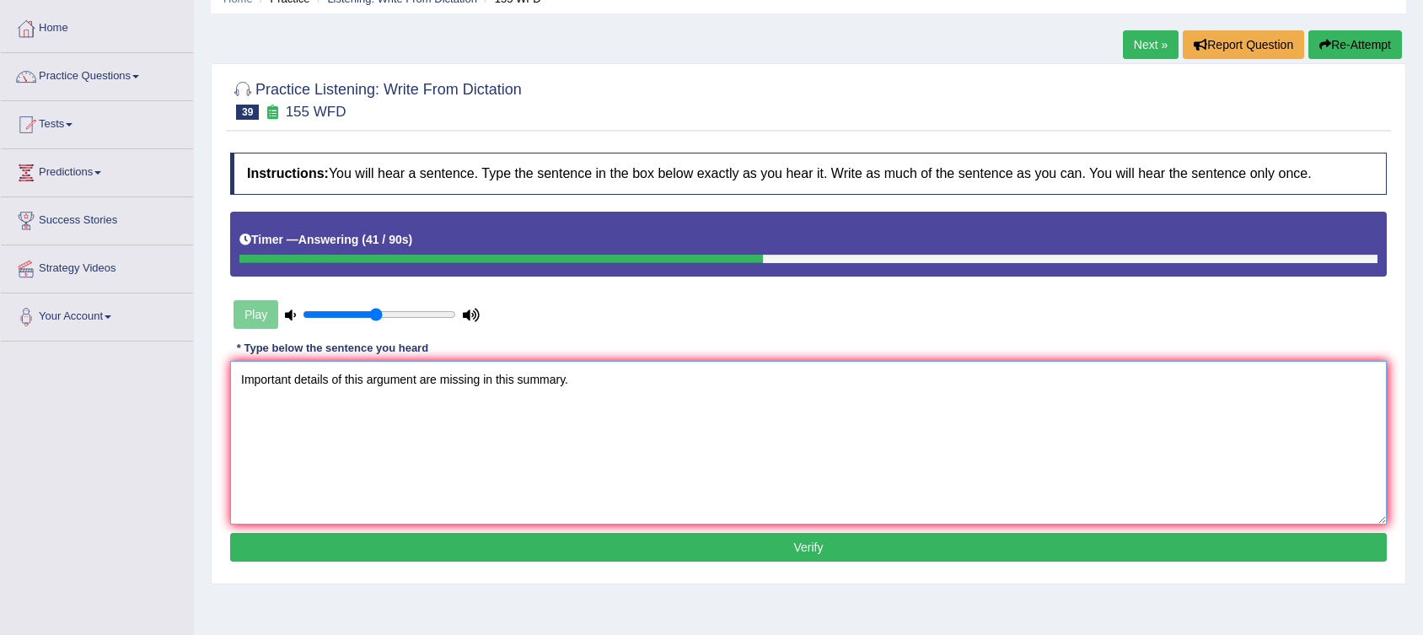
type textarea "Important details of this argument are missing in this summary."
click at [427, 550] on button "Verify" at bounding box center [808, 547] width 1156 height 29
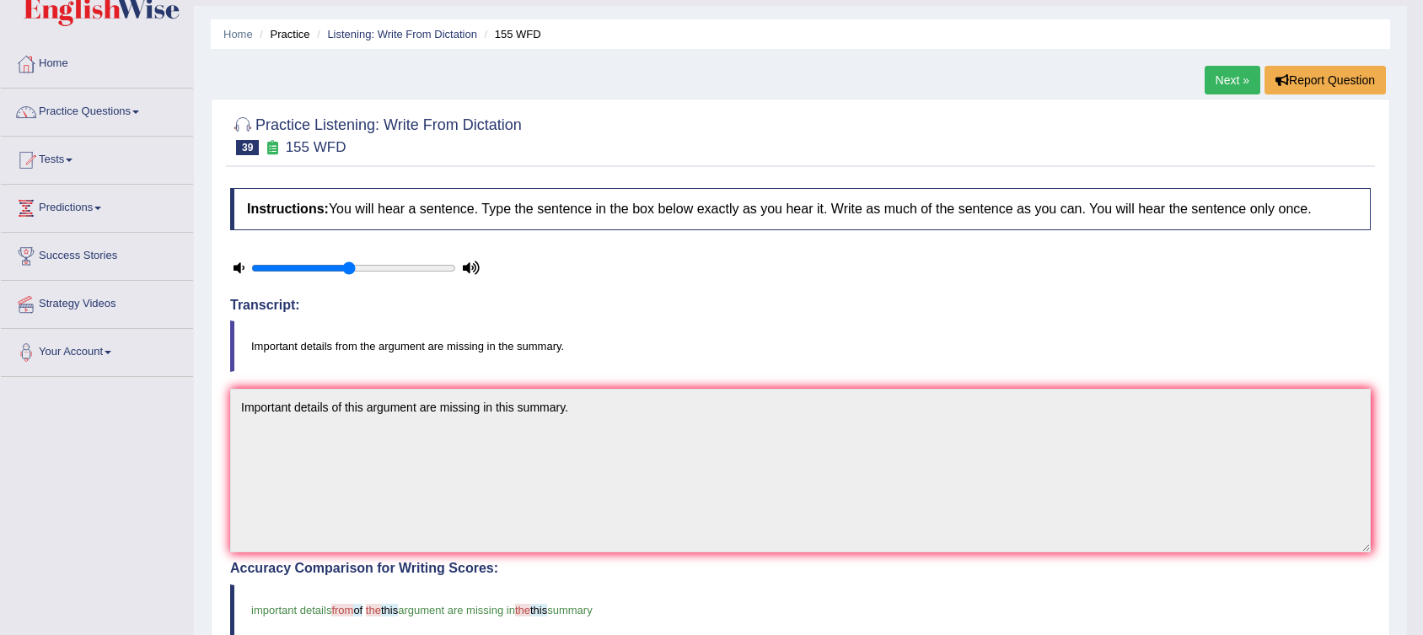
scroll to position [0, 0]
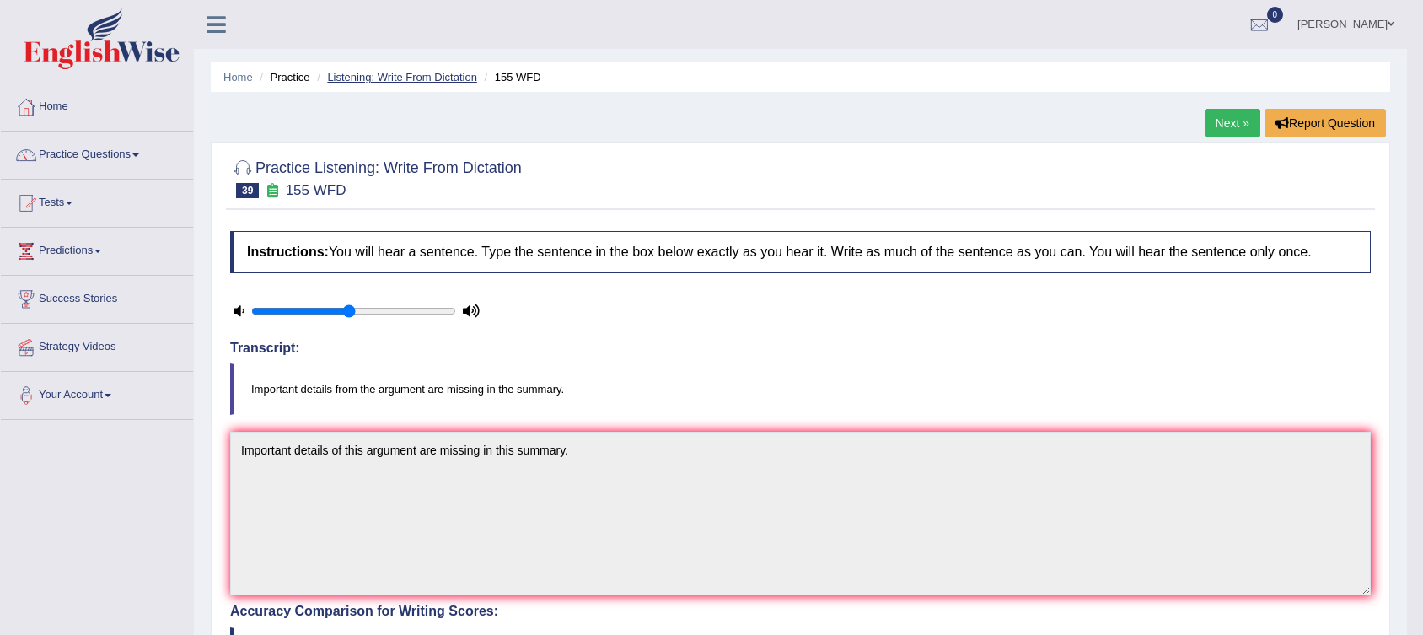
click at [420, 76] on link "Listening: Write From Dictation" at bounding box center [402, 77] width 150 height 13
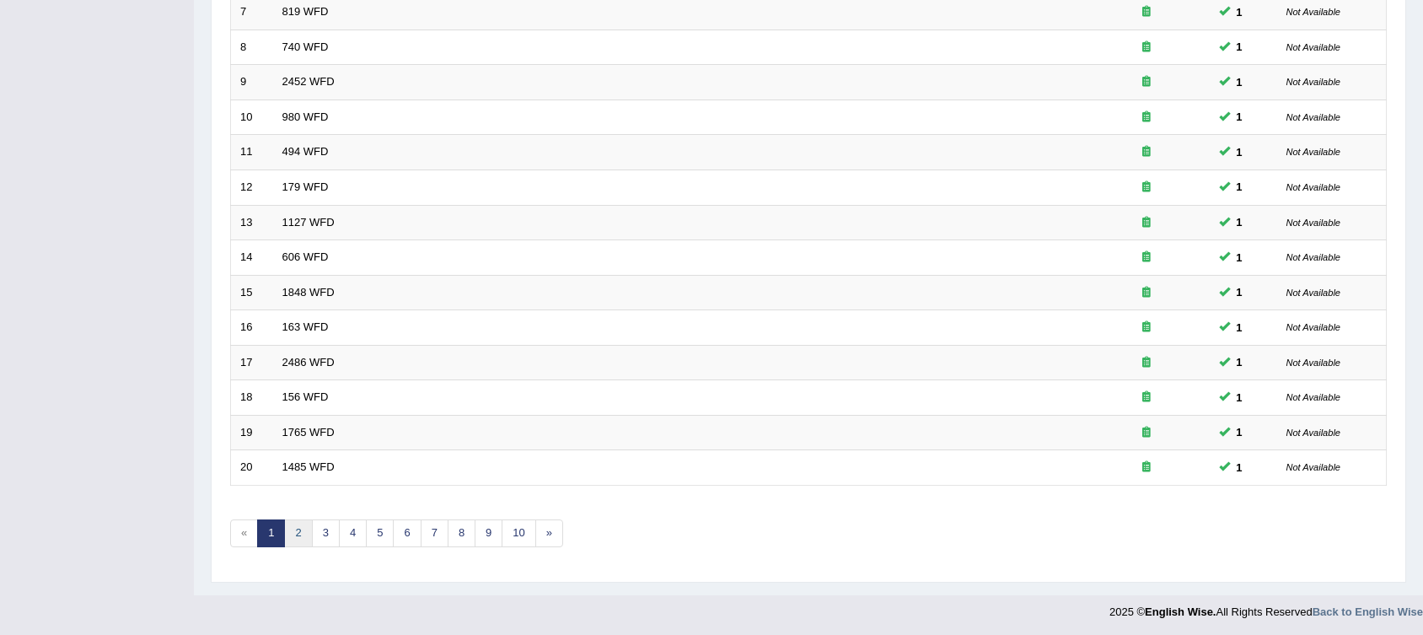
click at [298, 524] on link "2" at bounding box center [298, 533] width 28 height 28
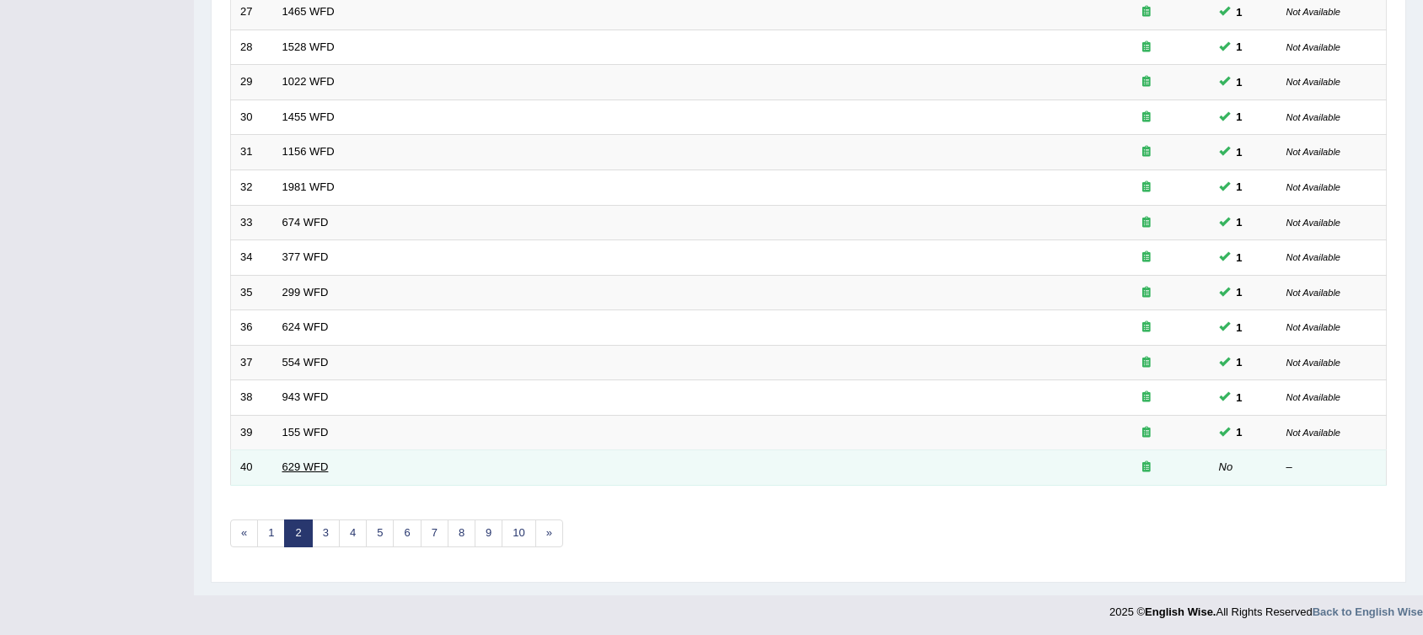
click at [304, 460] on link "629 WFD" at bounding box center [305, 466] width 46 height 13
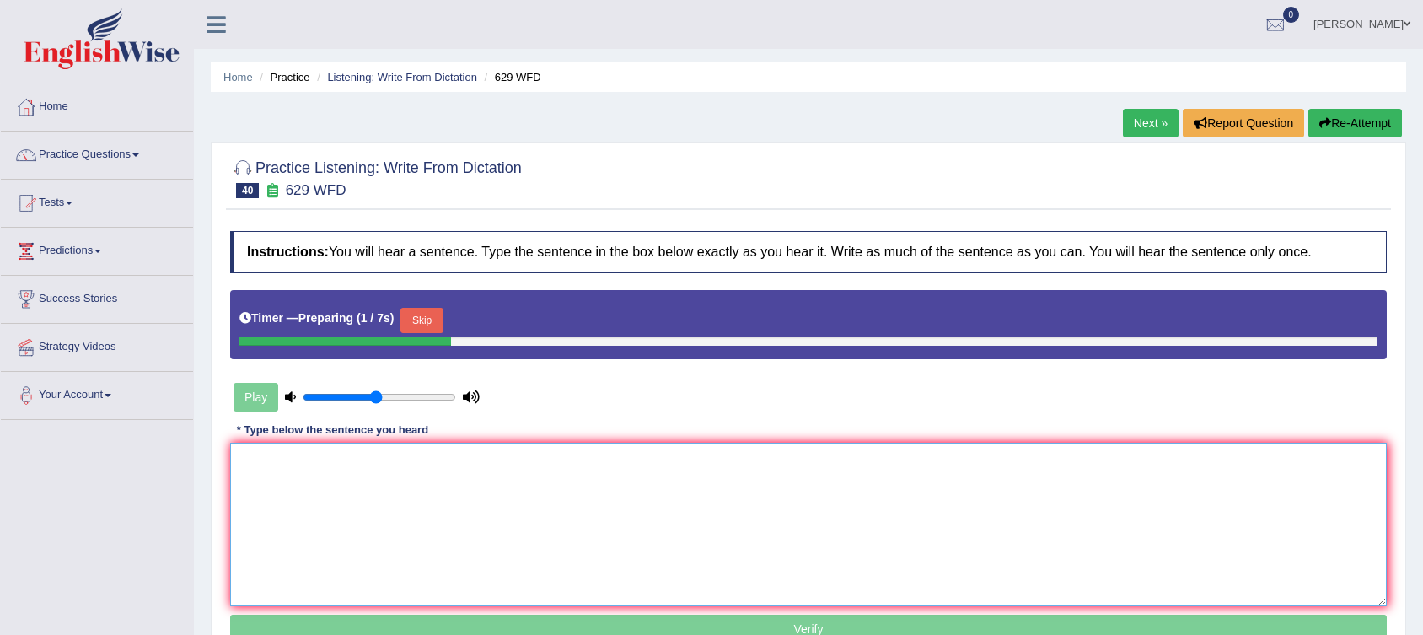
click at [506, 448] on textarea at bounding box center [808, 525] width 1156 height 164
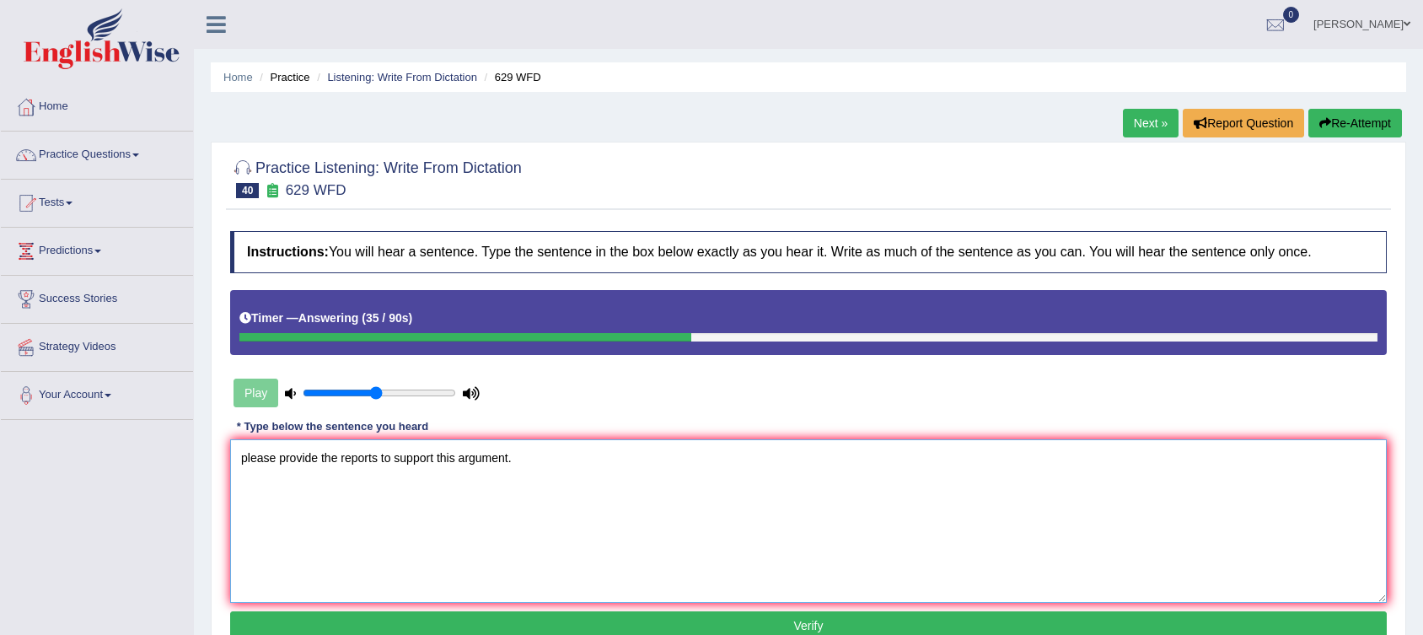
click at [375, 456] on textarea "please provide the reports to support this argument." at bounding box center [808, 521] width 1156 height 164
click at [410, 460] on textarea "please provide the reports of this idea to support this argument." at bounding box center [808, 521] width 1156 height 164
click at [246, 458] on textarea "please provide the reports of the idea to support this argument." at bounding box center [808, 521] width 1156 height 164
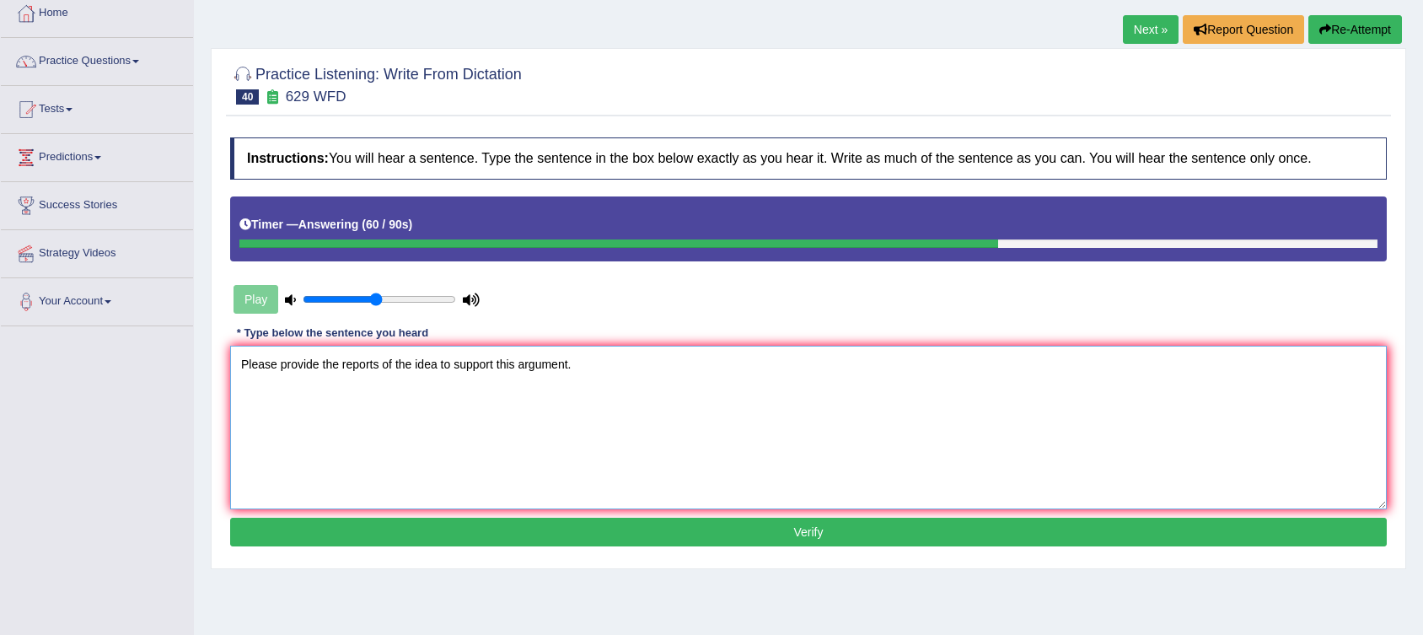
scroll to position [109, 0]
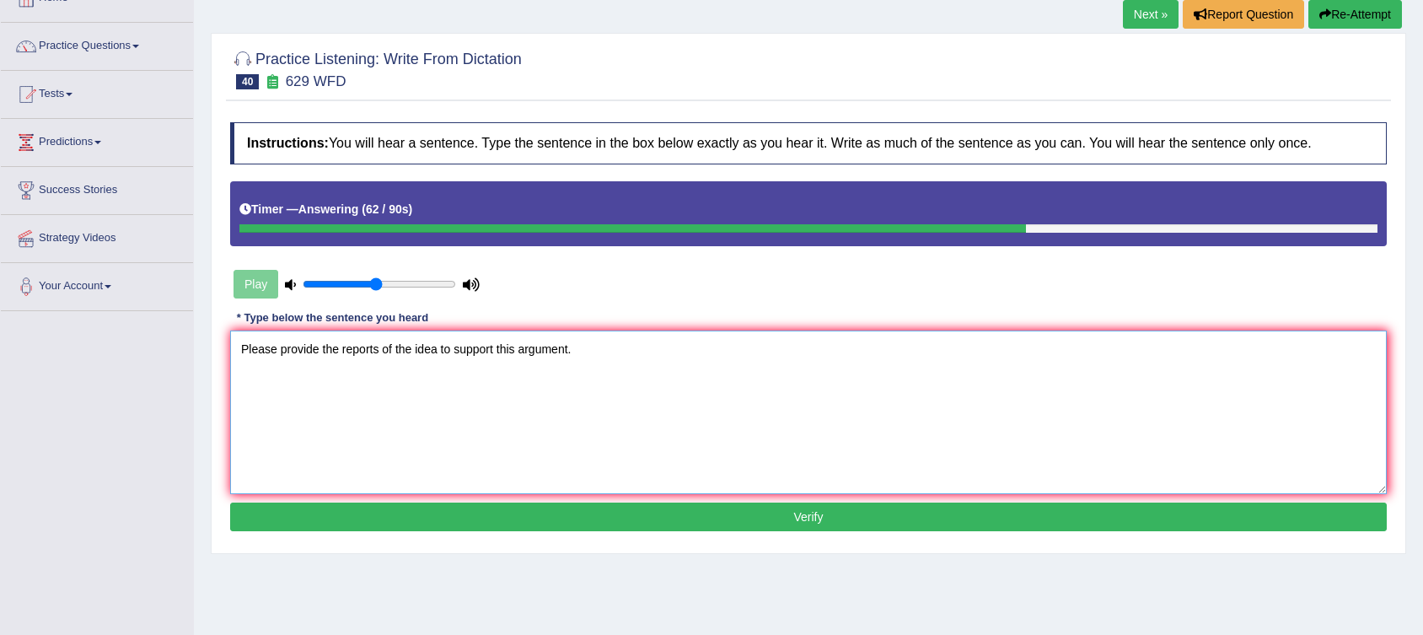
type textarea "Please provide the reports of the idea to support this argument."
click at [602, 512] on button "Verify" at bounding box center [808, 516] width 1156 height 29
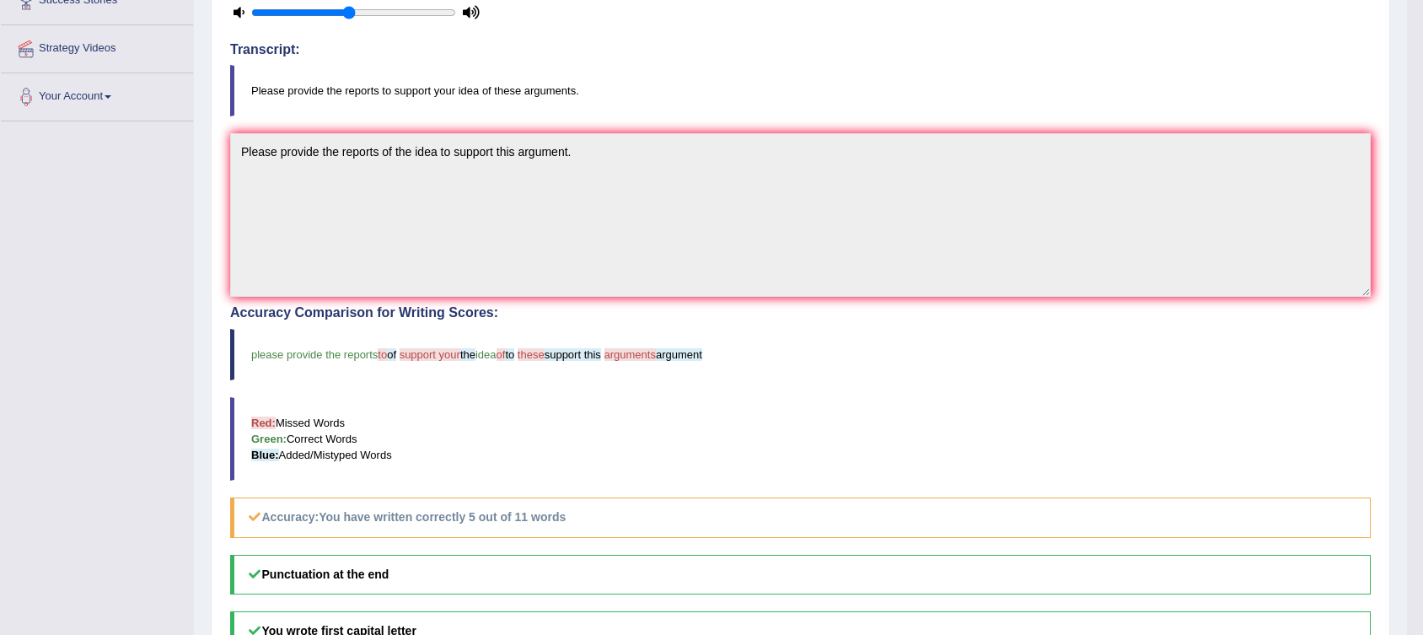
scroll to position [0, 0]
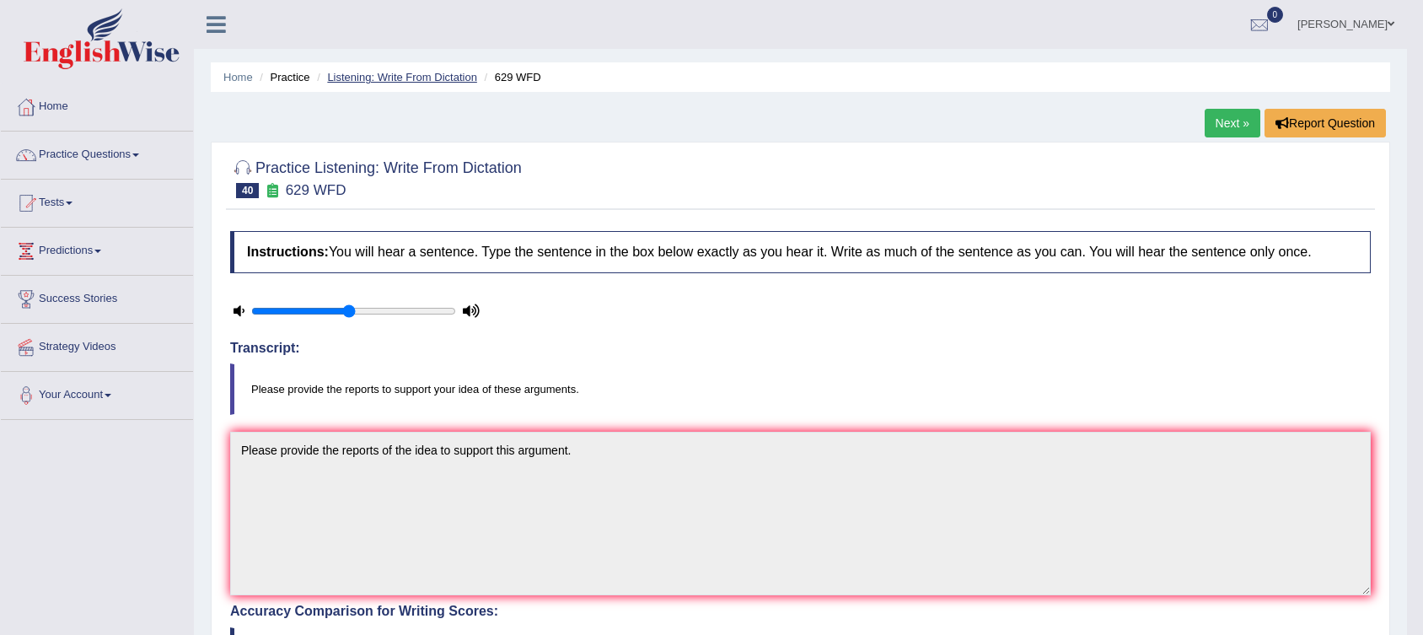
click at [405, 82] on link "Listening: Write From Dictation" at bounding box center [402, 77] width 150 height 13
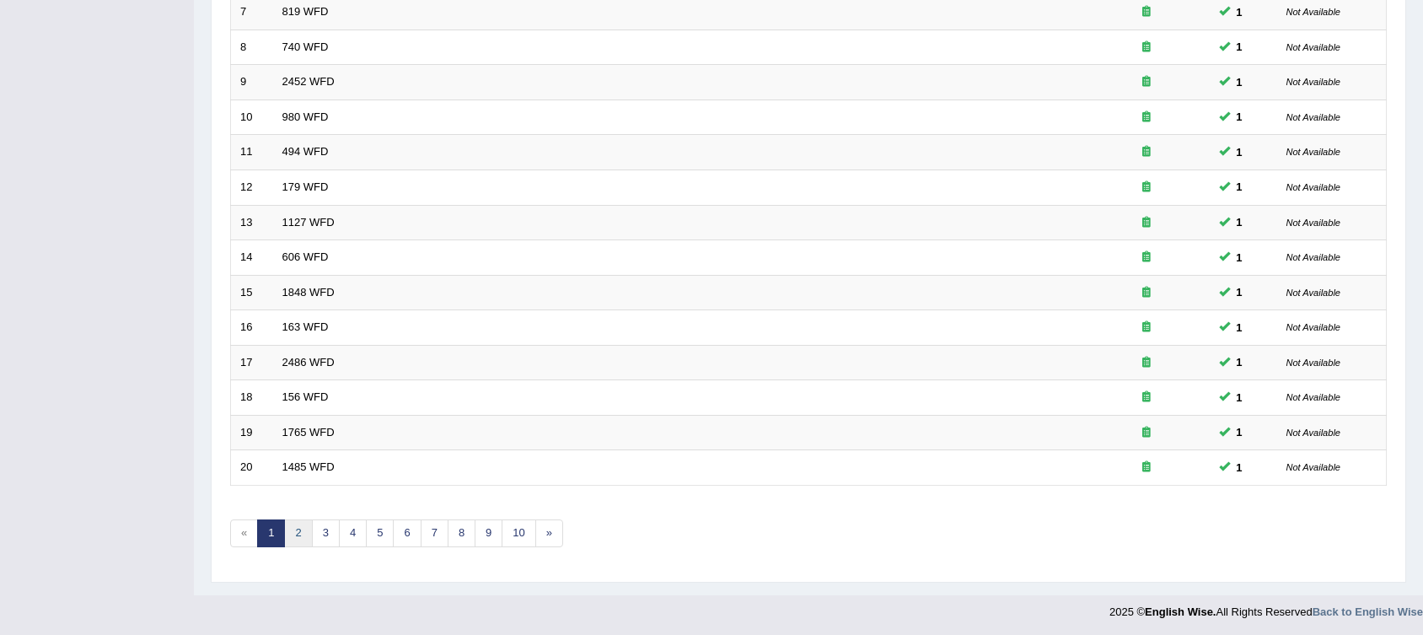
click at [299, 531] on link "2" at bounding box center [298, 533] width 28 height 28
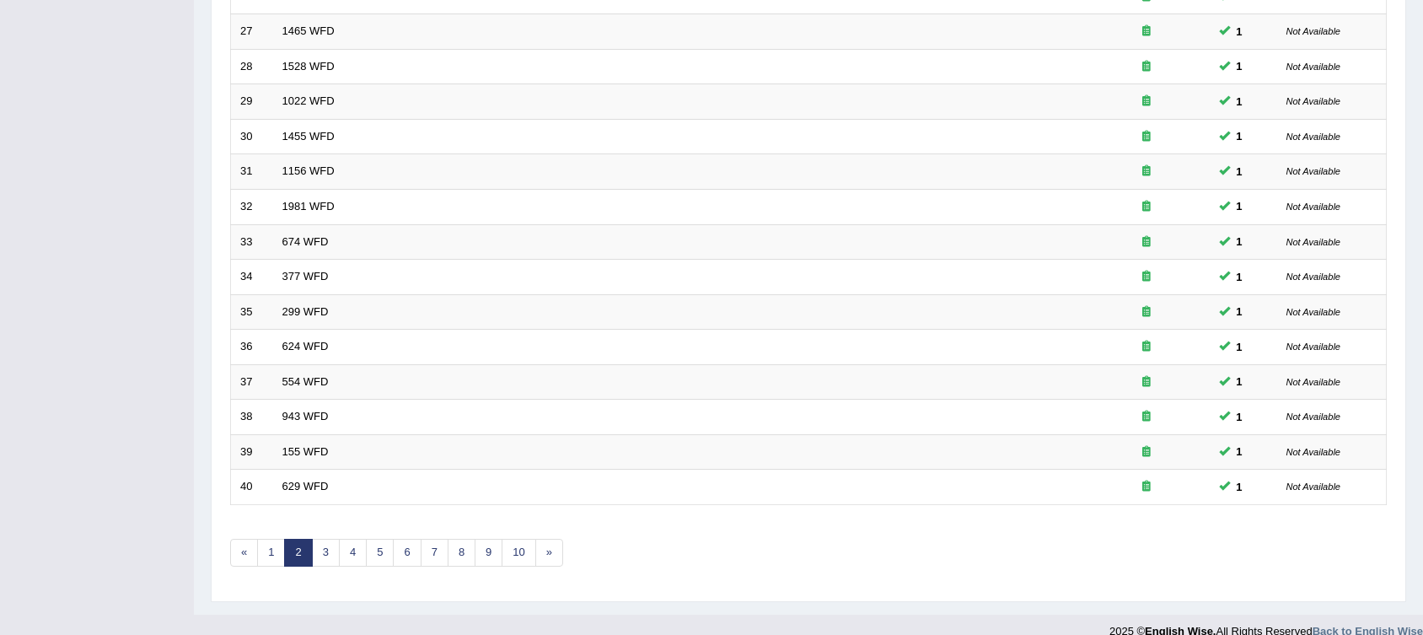
scroll to position [479, 0]
